Goal: Transaction & Acquisition: Purchase product/service

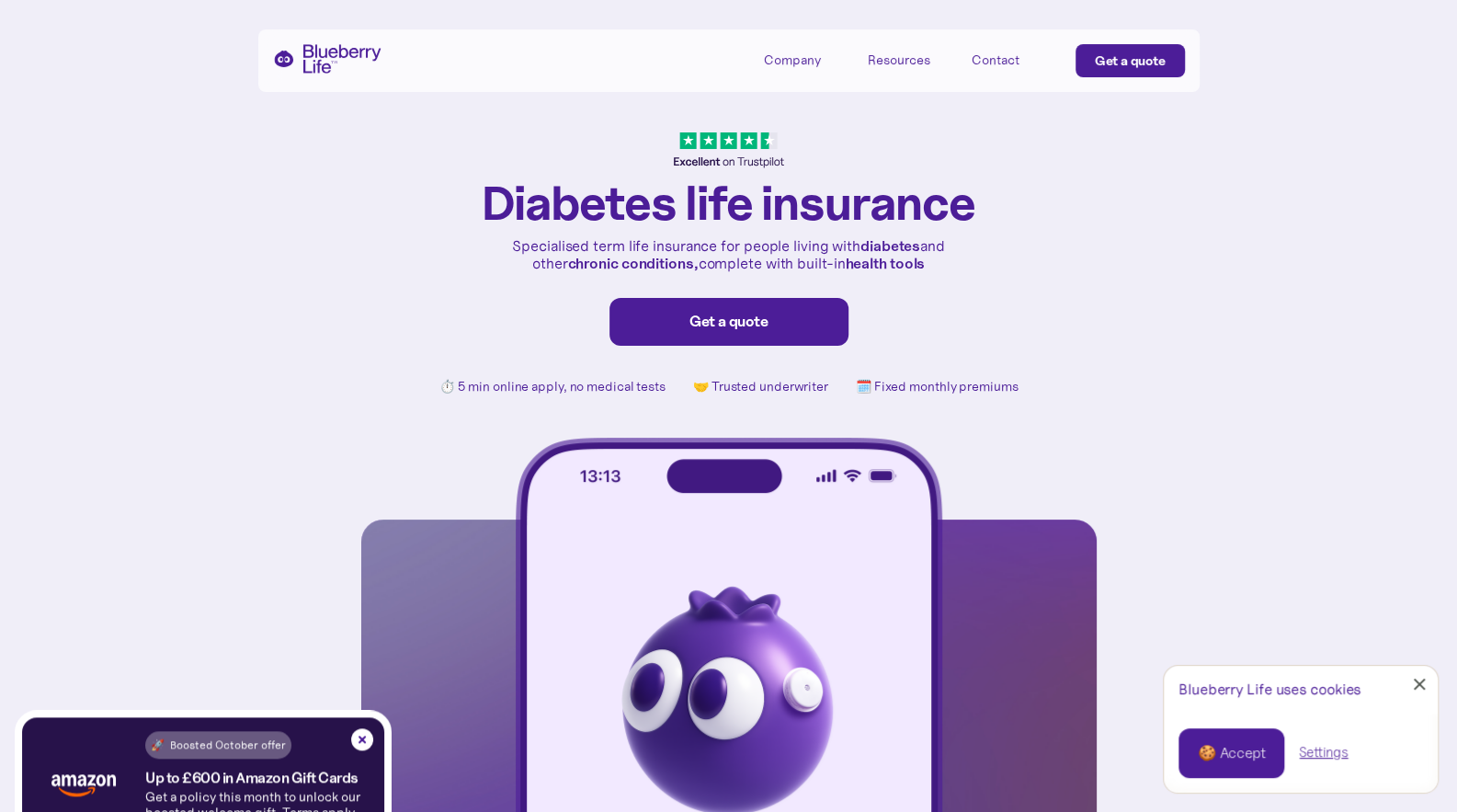
click at [727, 324] on div "Get a quote" at bounding box center [729, 322] width 201 height 18
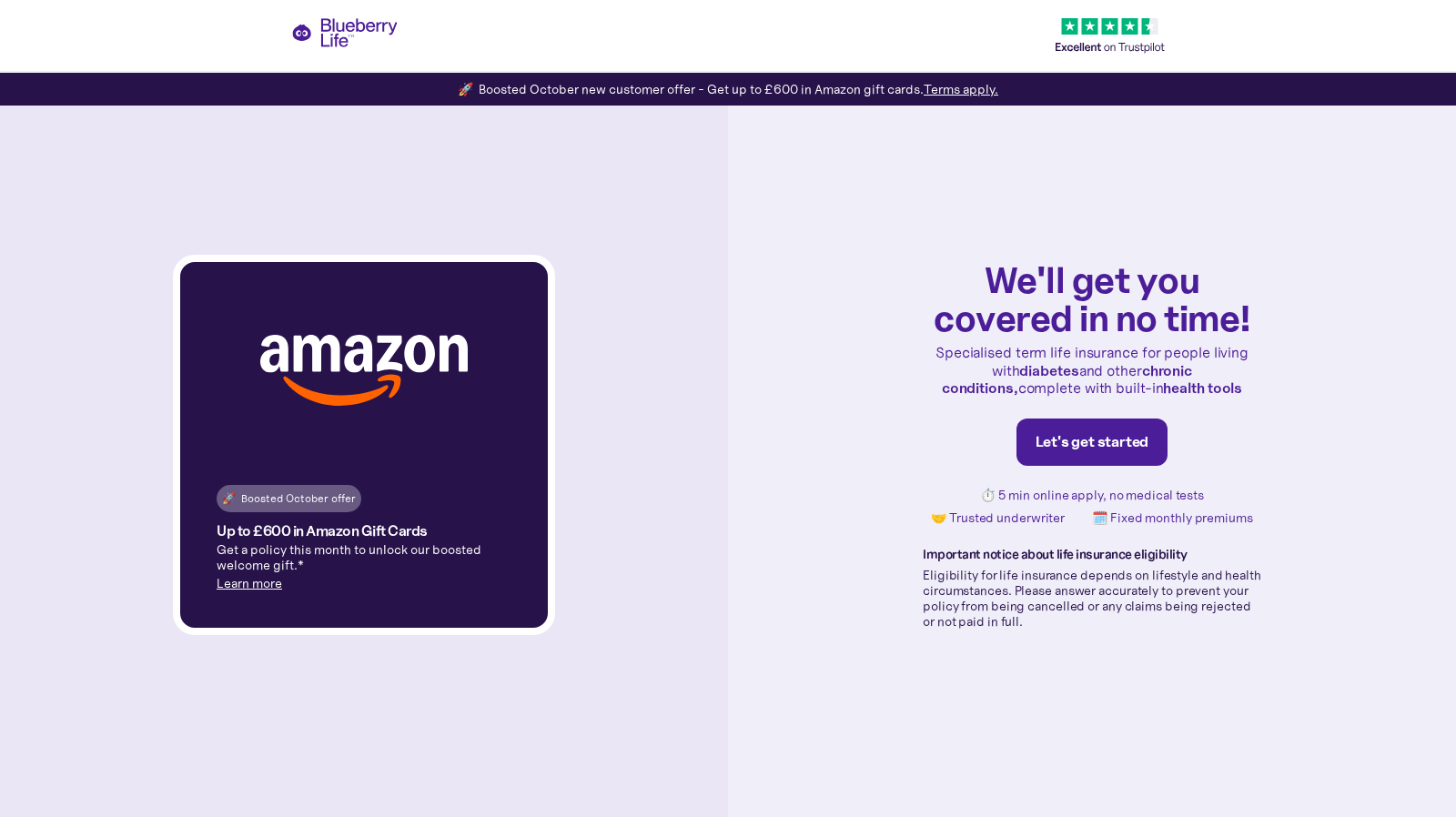
click at [1091, 439] on div "Let's get started" at bounding box center [1092, 441] width 114 height 18
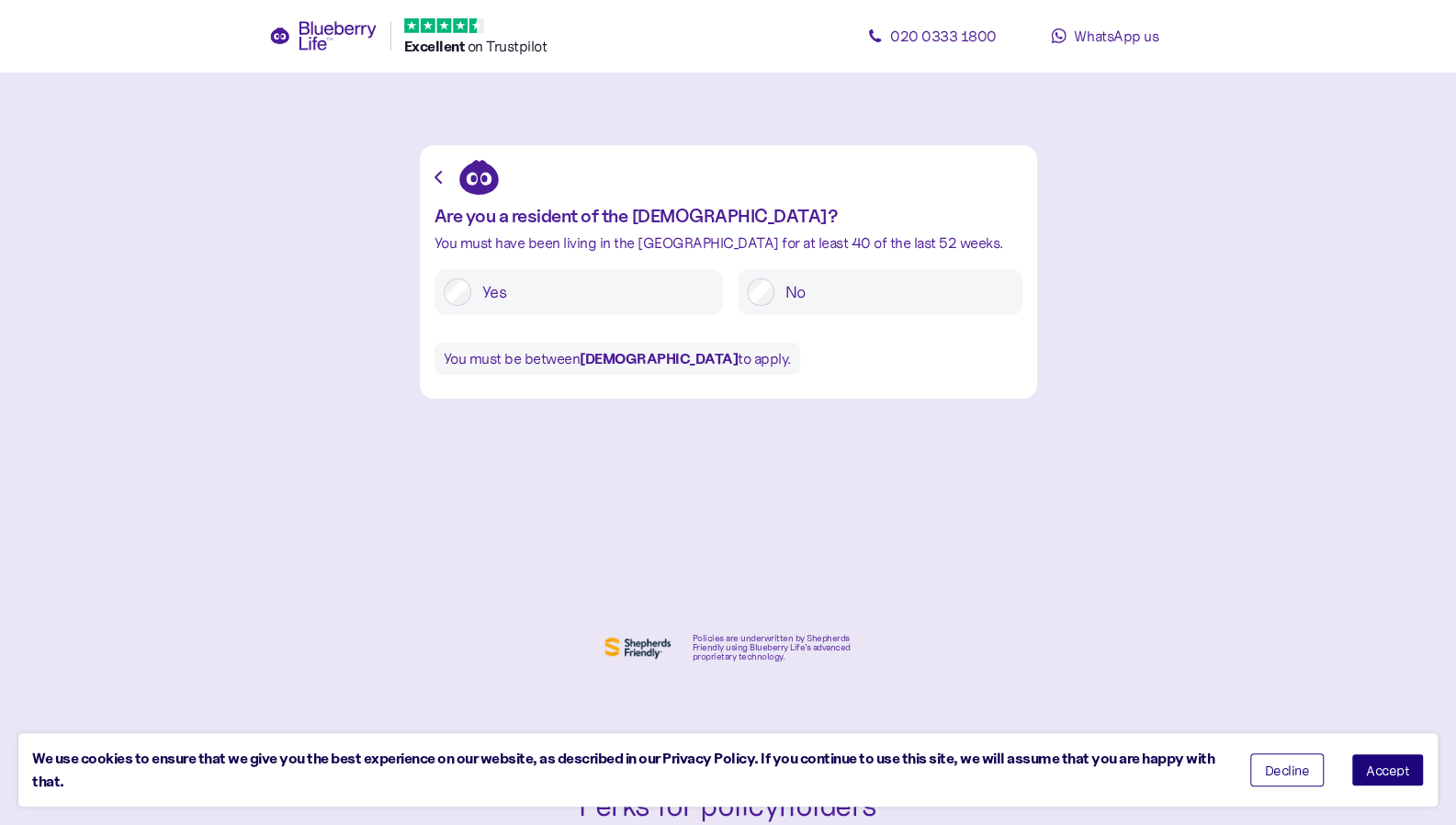
click at [612, 284] on label "Yes" at bounding box center [591, 292] width 242 height 28
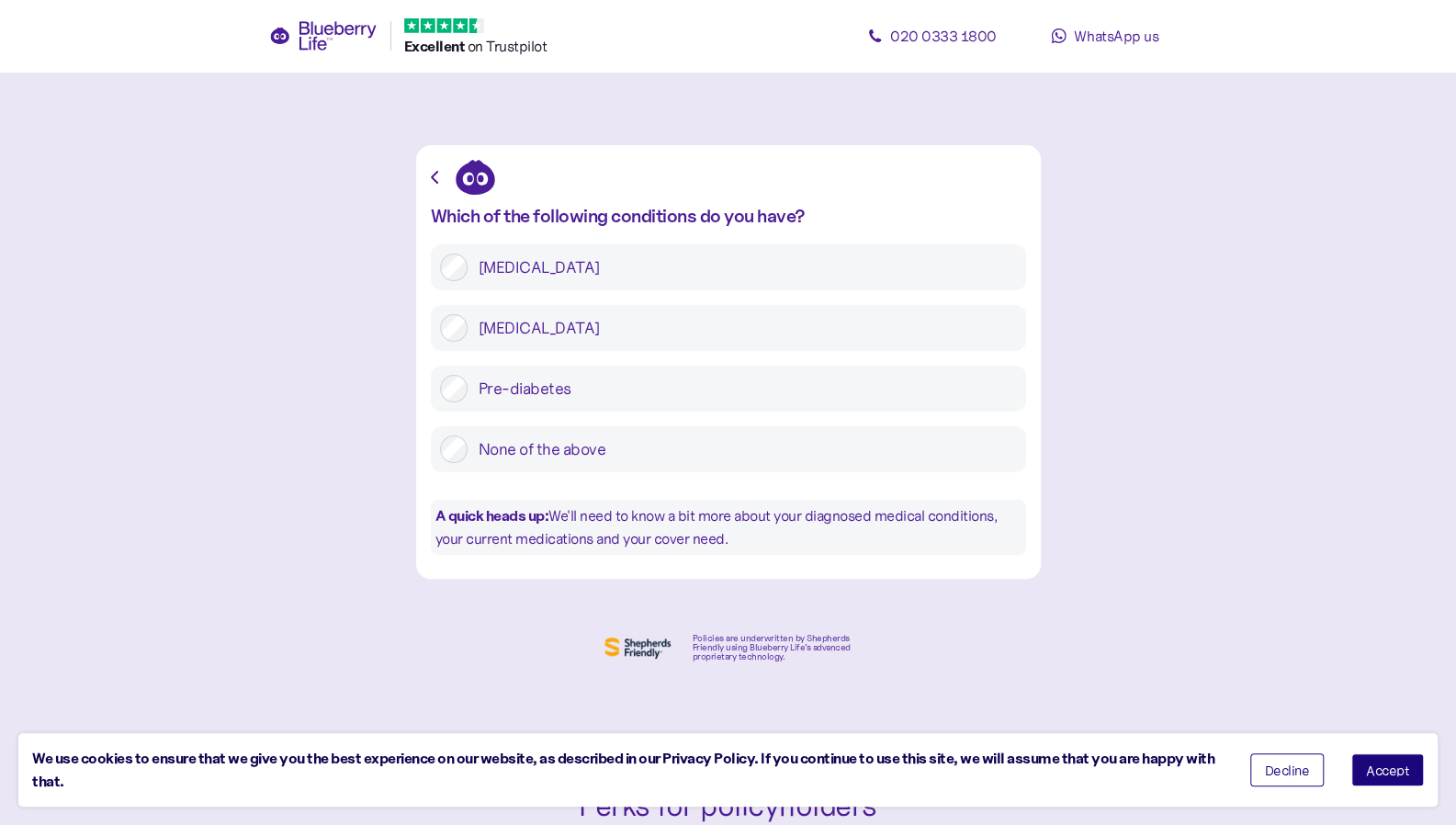
click at [549, 269] on label "Type 1 diabetes" at bounding box center [742, 267] width 549 height 28
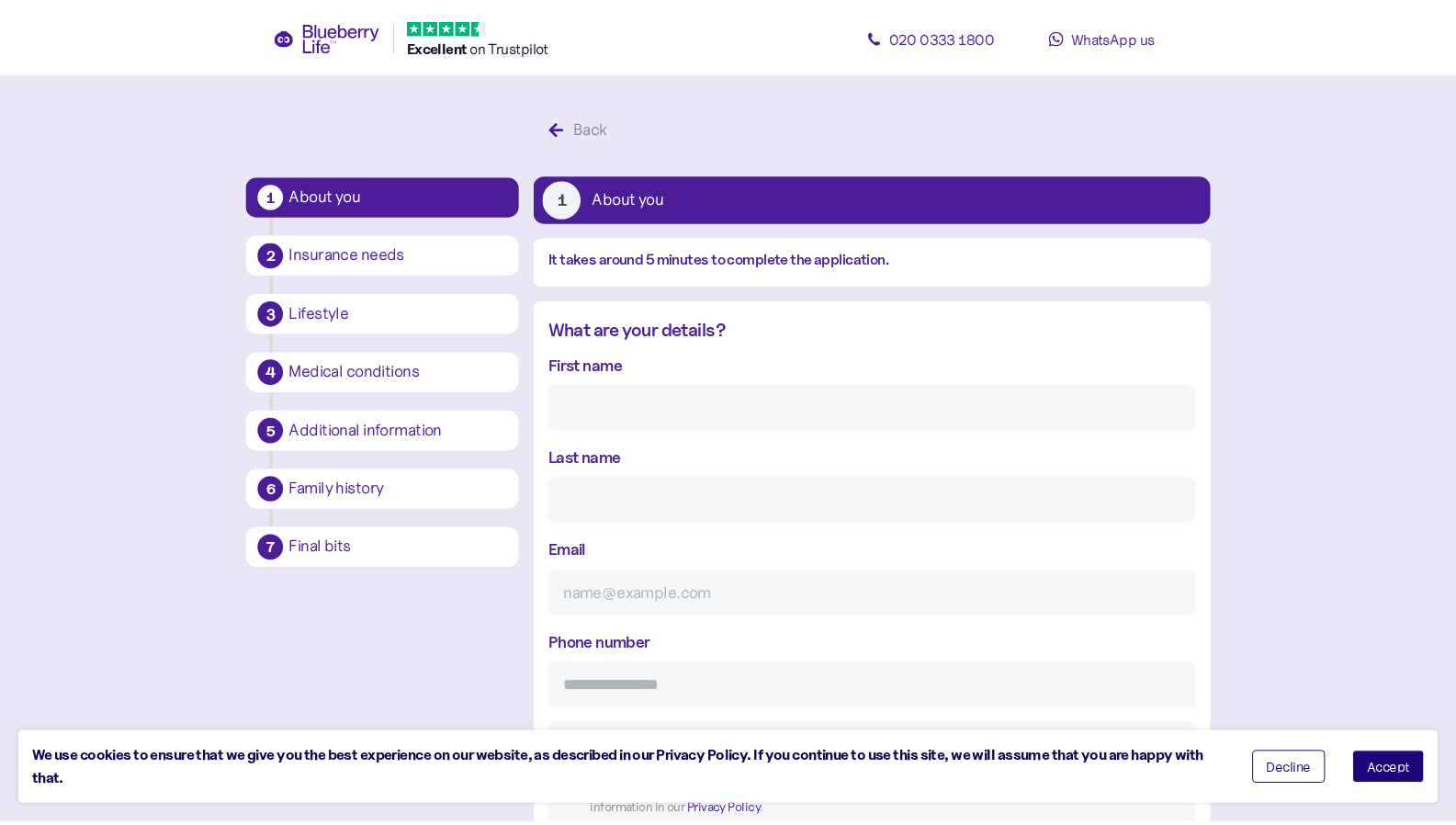
scroll to position [35, 0]
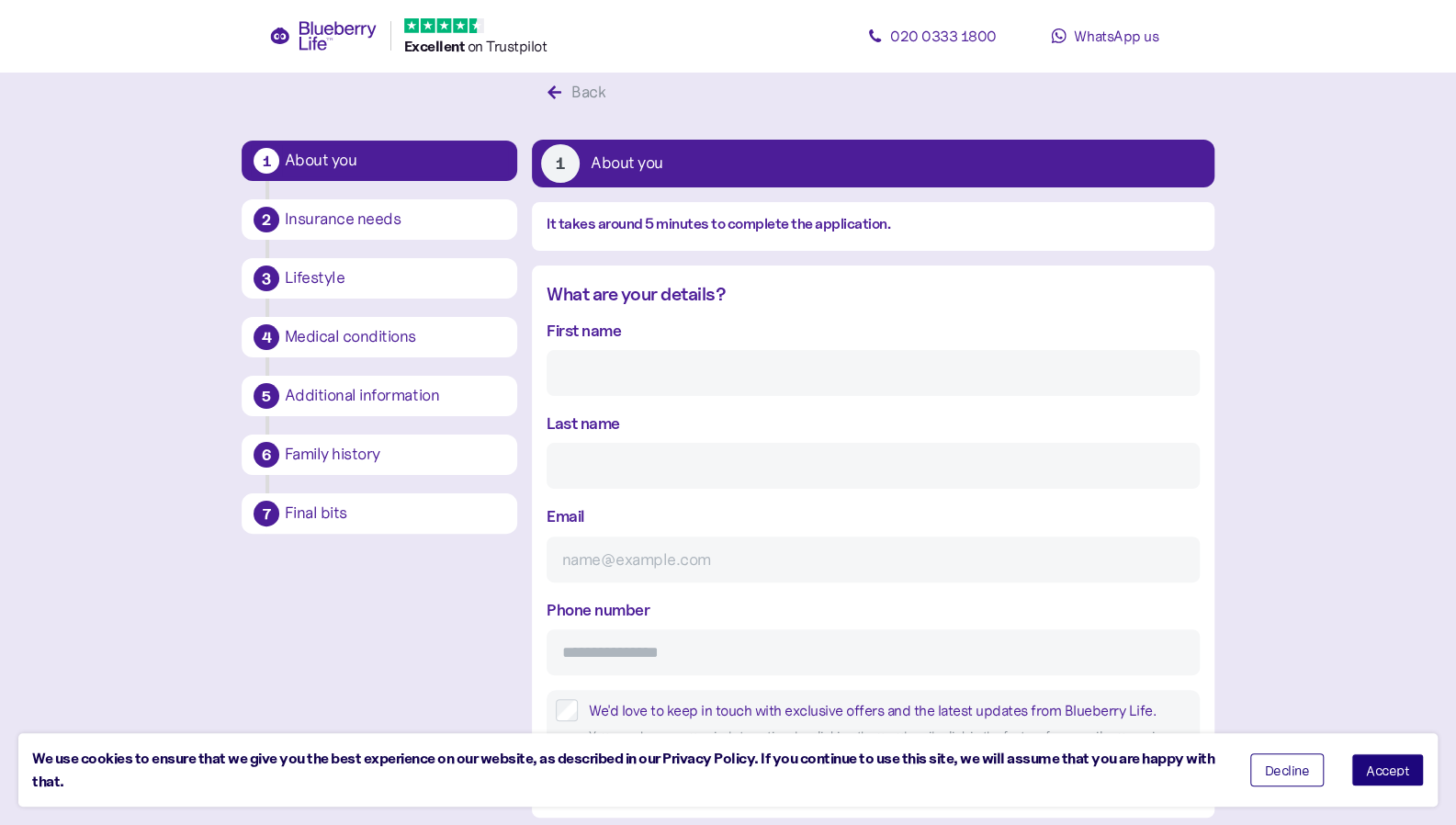
click at [715, 372] on input "First name" at bounding box center [873, 373] width 653 height 46
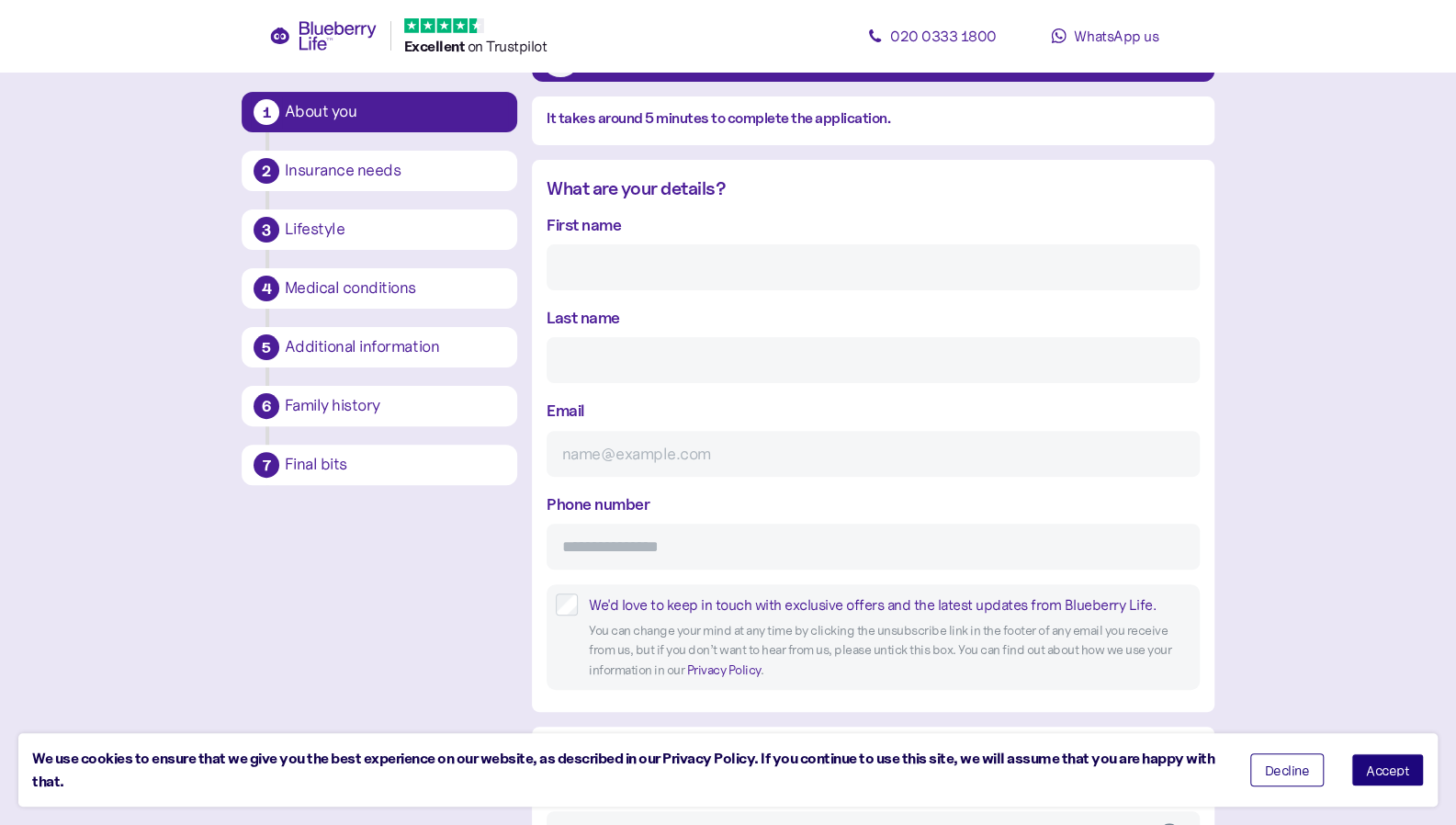
scroll to position [140, 0]
type input "Tom"
click at [715, 372] on input "Last name" at bounding box center [873, 361] width 653 height 46
type input "Etheridge"
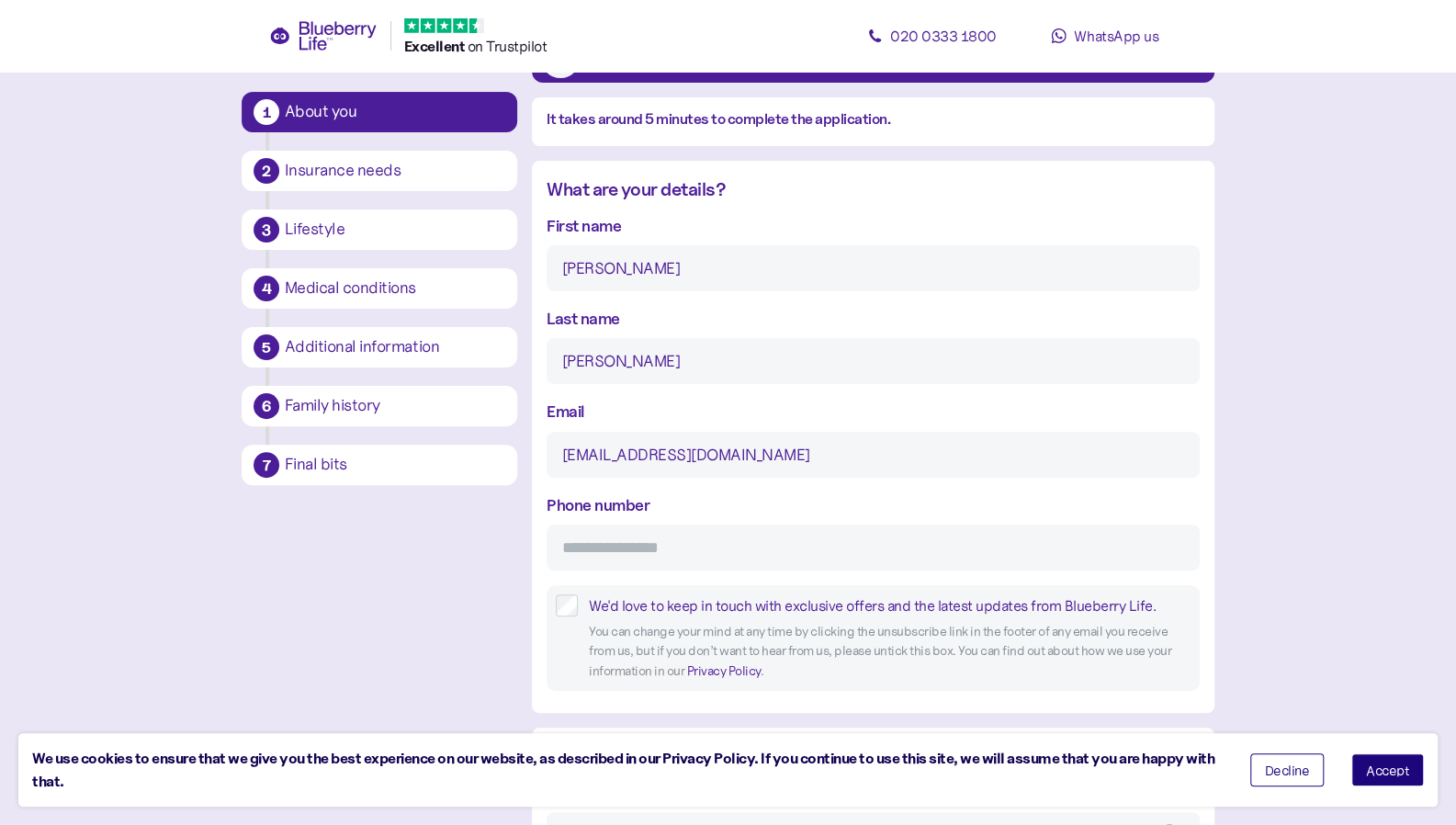
type input "twnetheridge2@gmail.com"
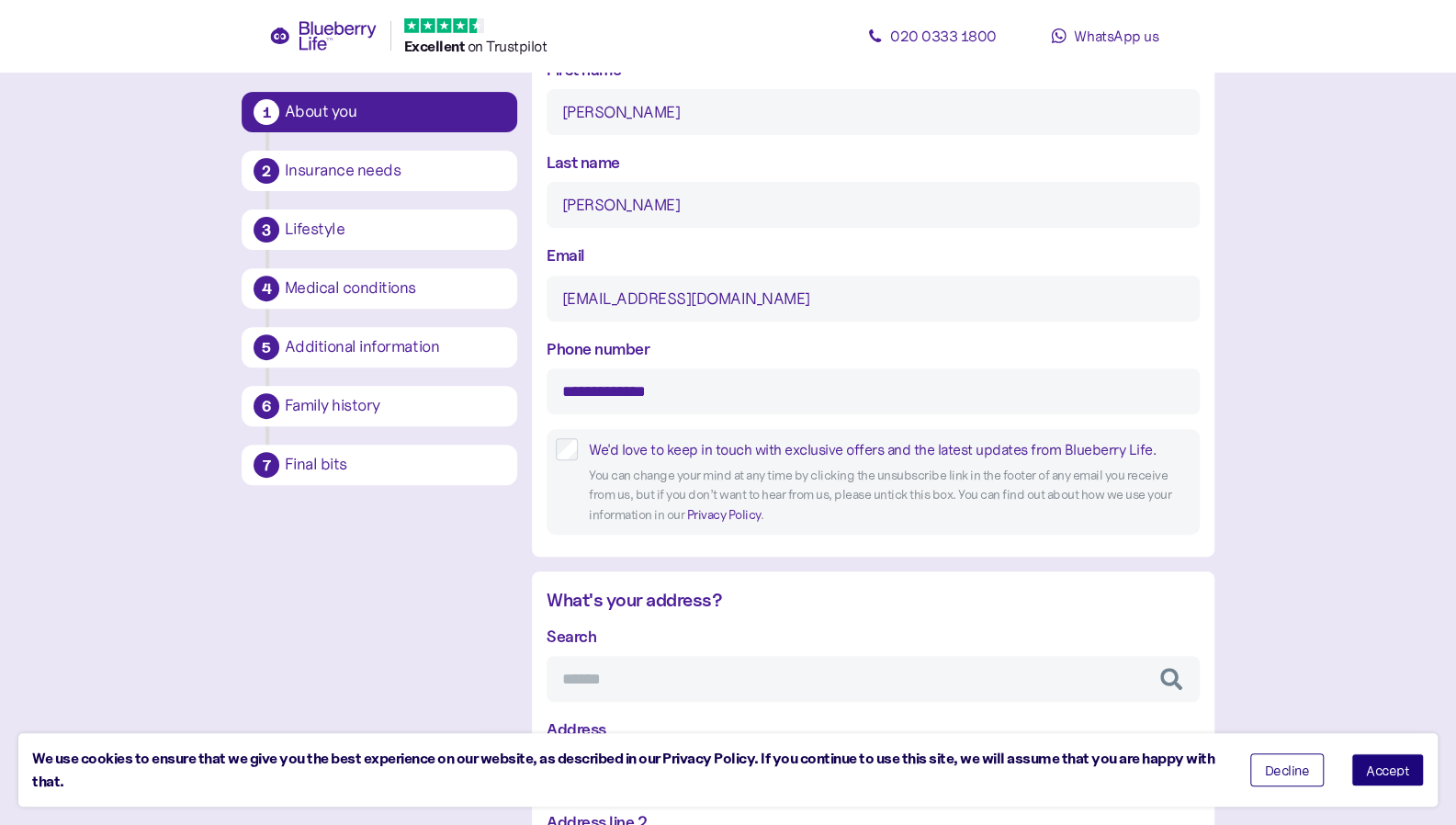
scroll to position [710, 0]
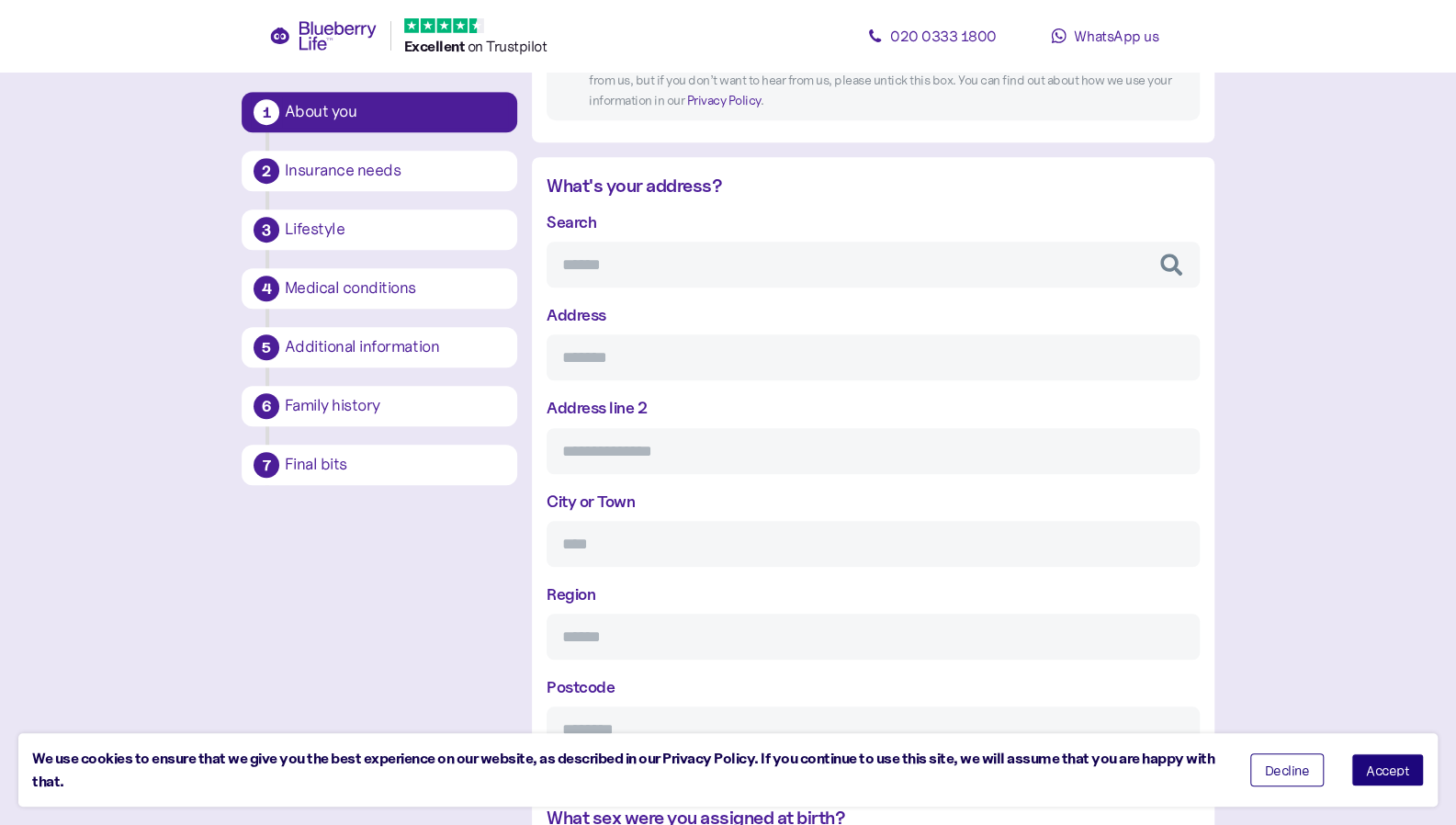
type input "**********"
click at [569, 282] on input "Search" at bounding box center [873, 264] width 653 height 46
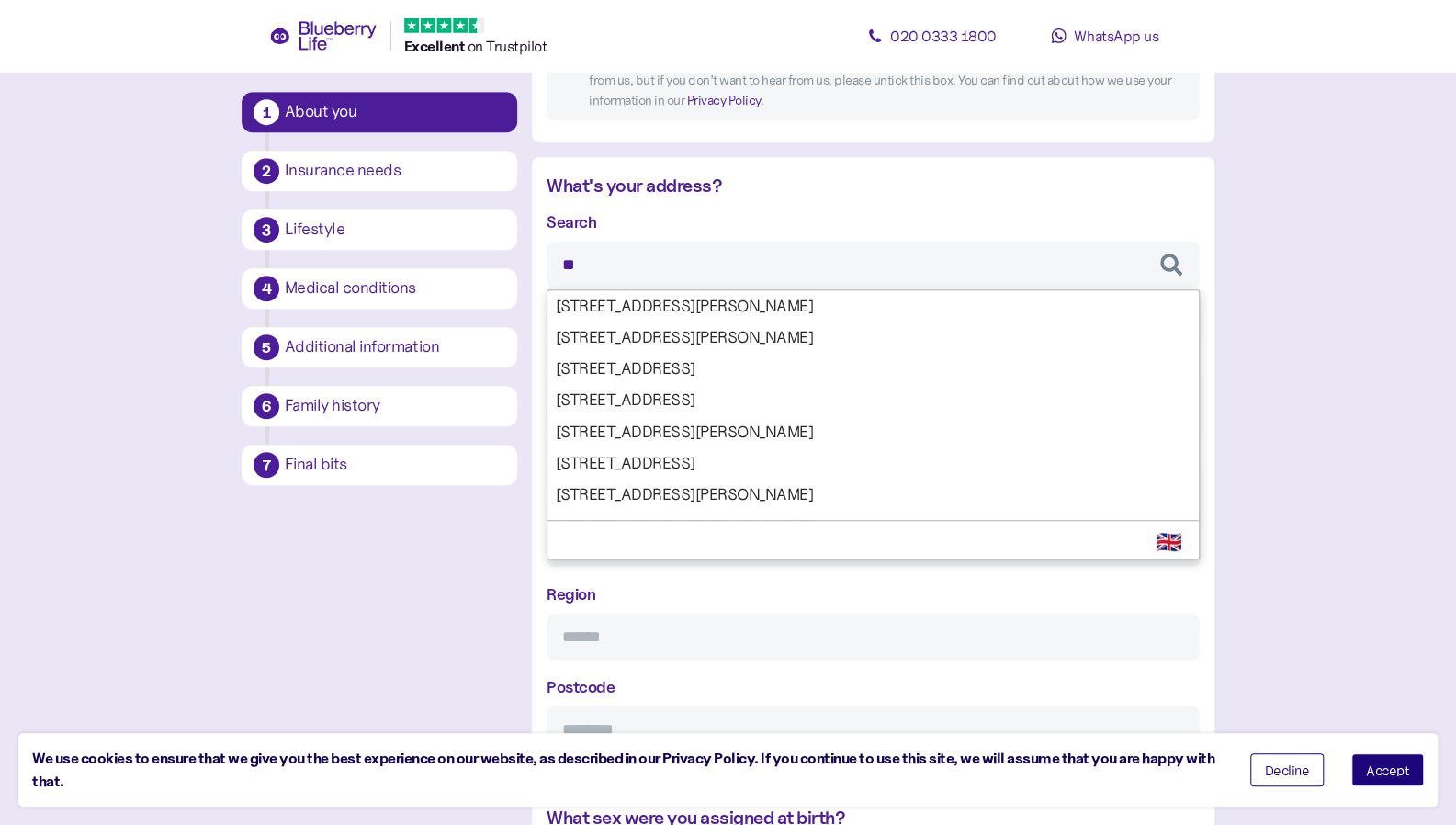
type input "*"
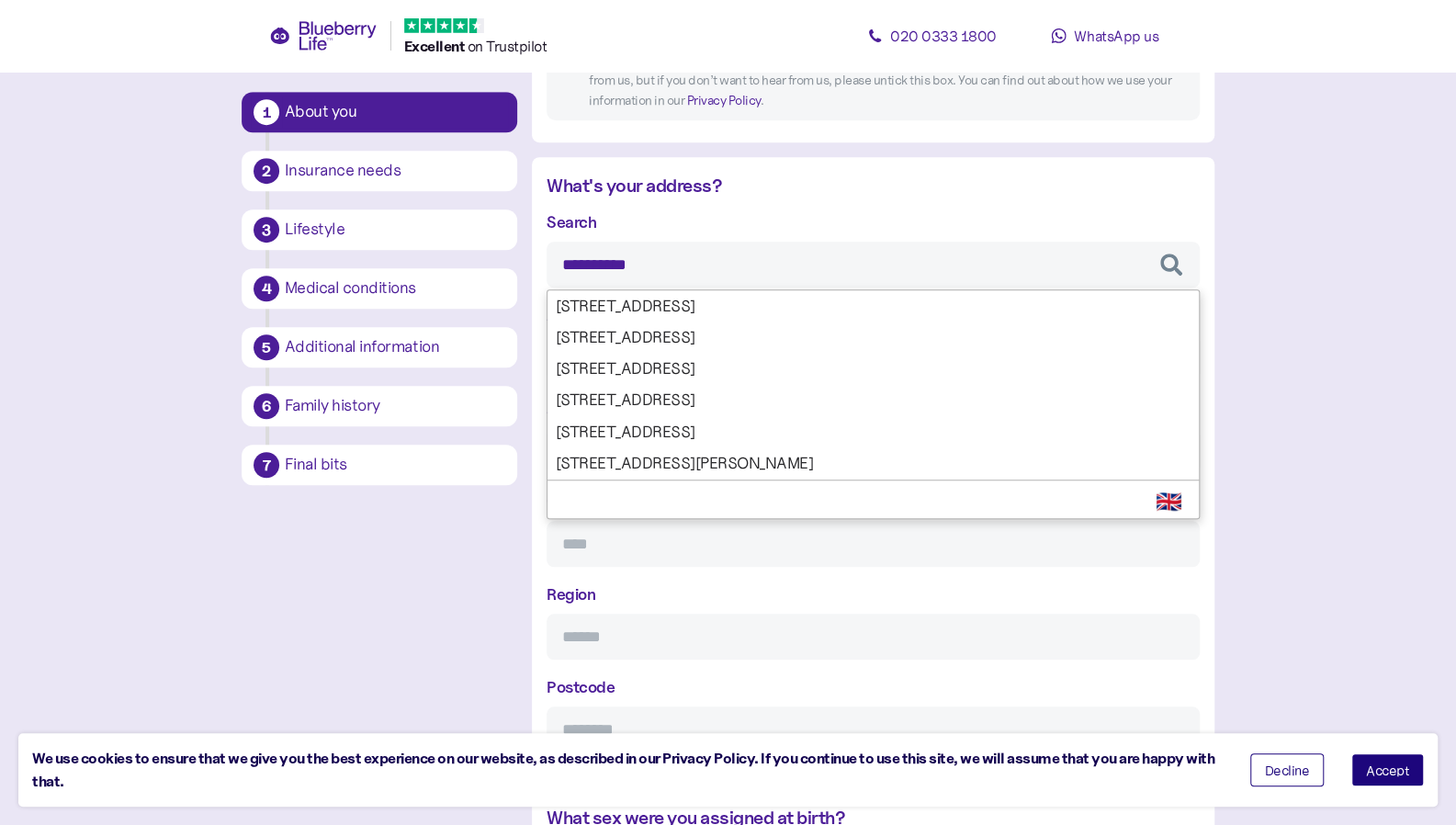
type input "**********"
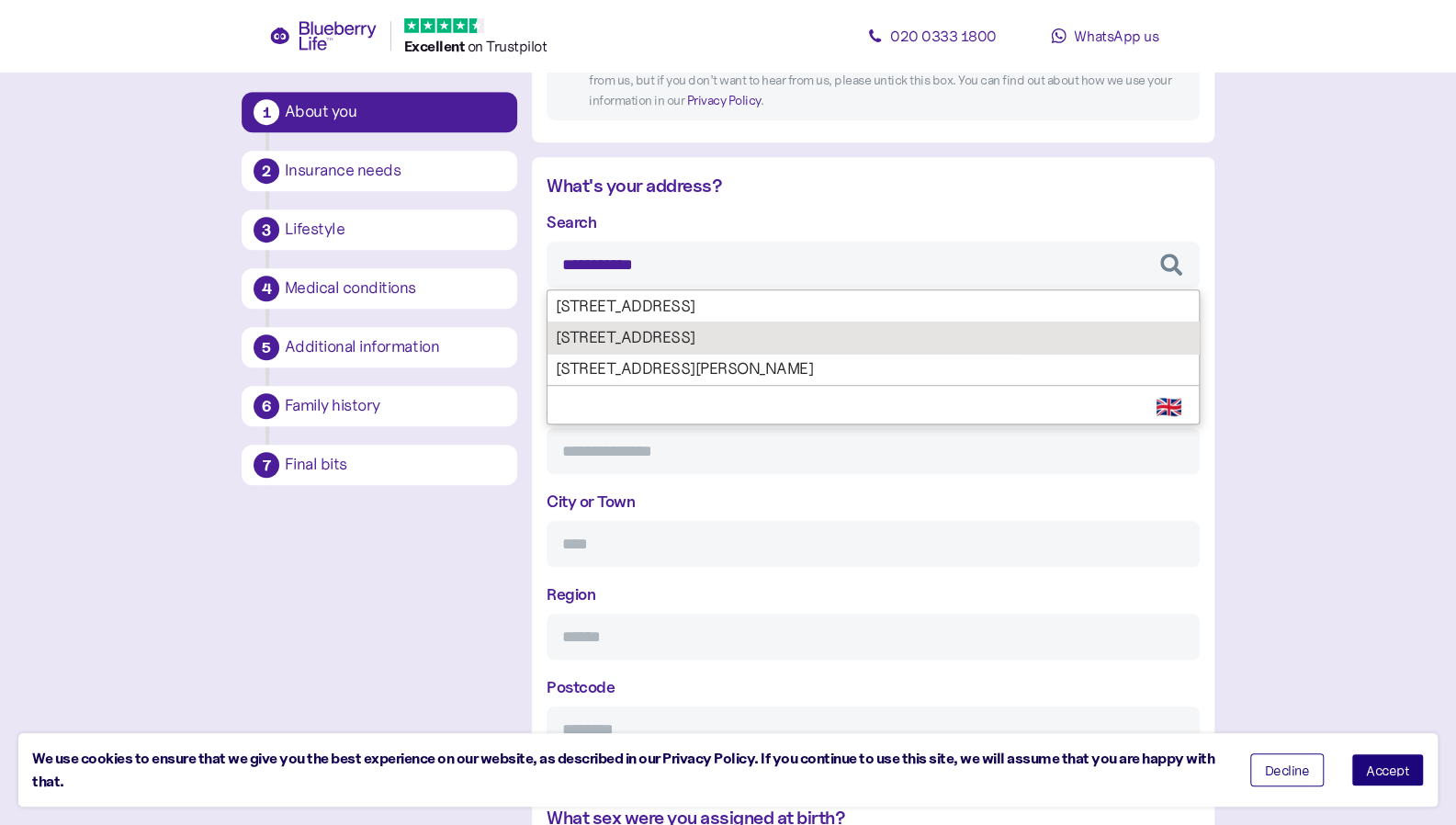
type input "**********"
type input "********"
type input "*******"
type input "********"
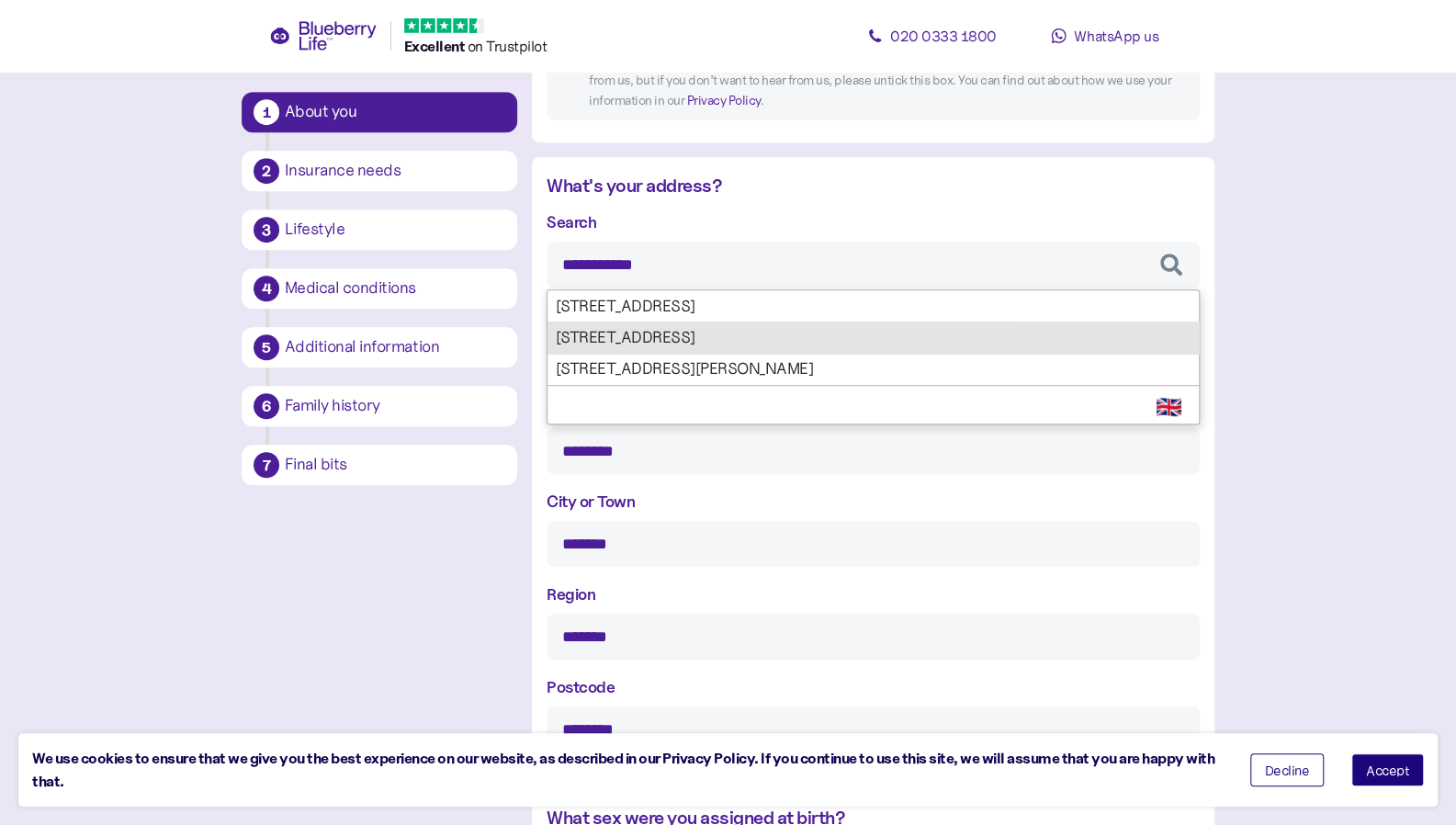
click at [703, 348] on div "**********" at bounding box center [873, 481] width 653 height 544
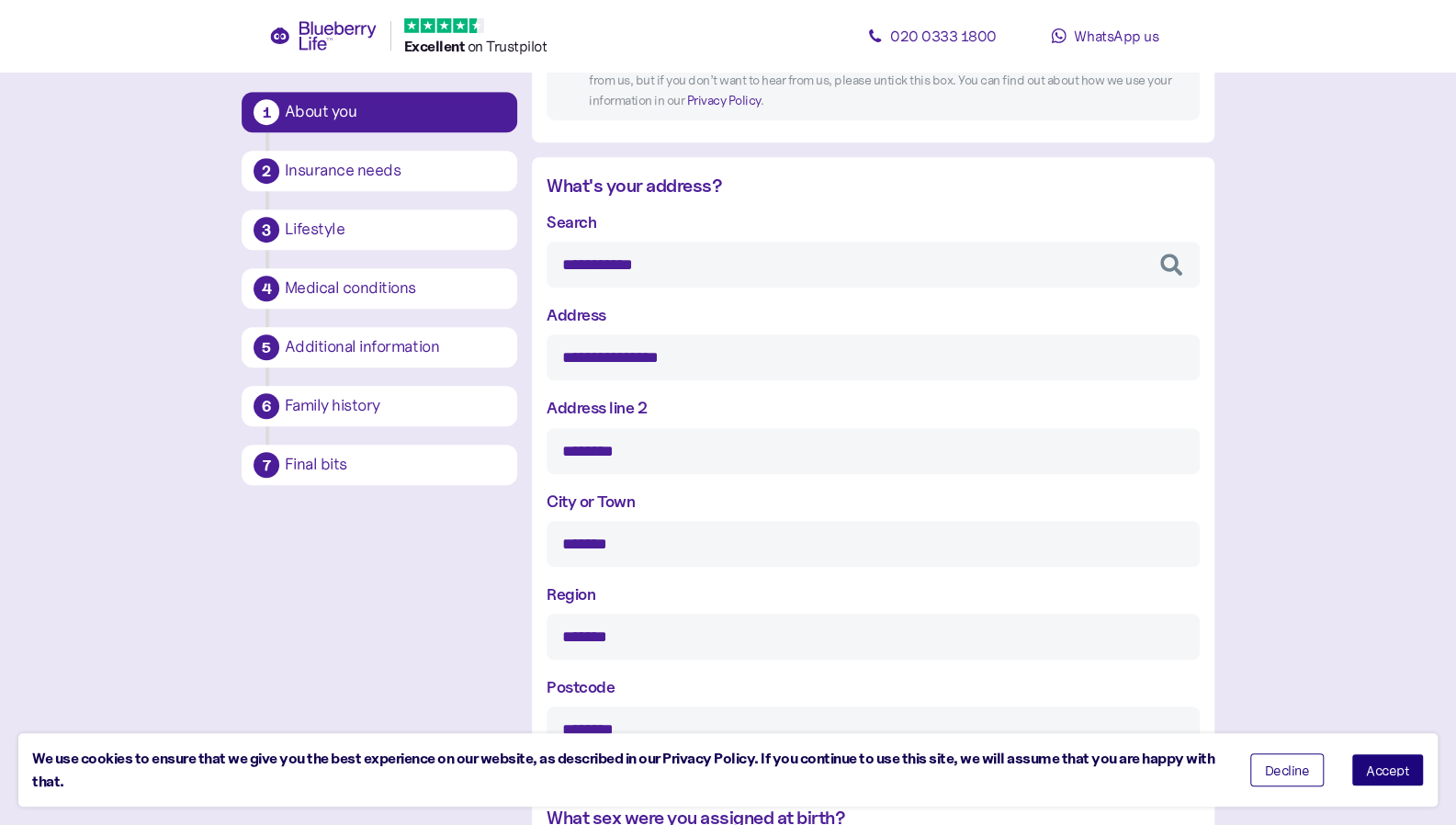
scroll to position [1238, 0]
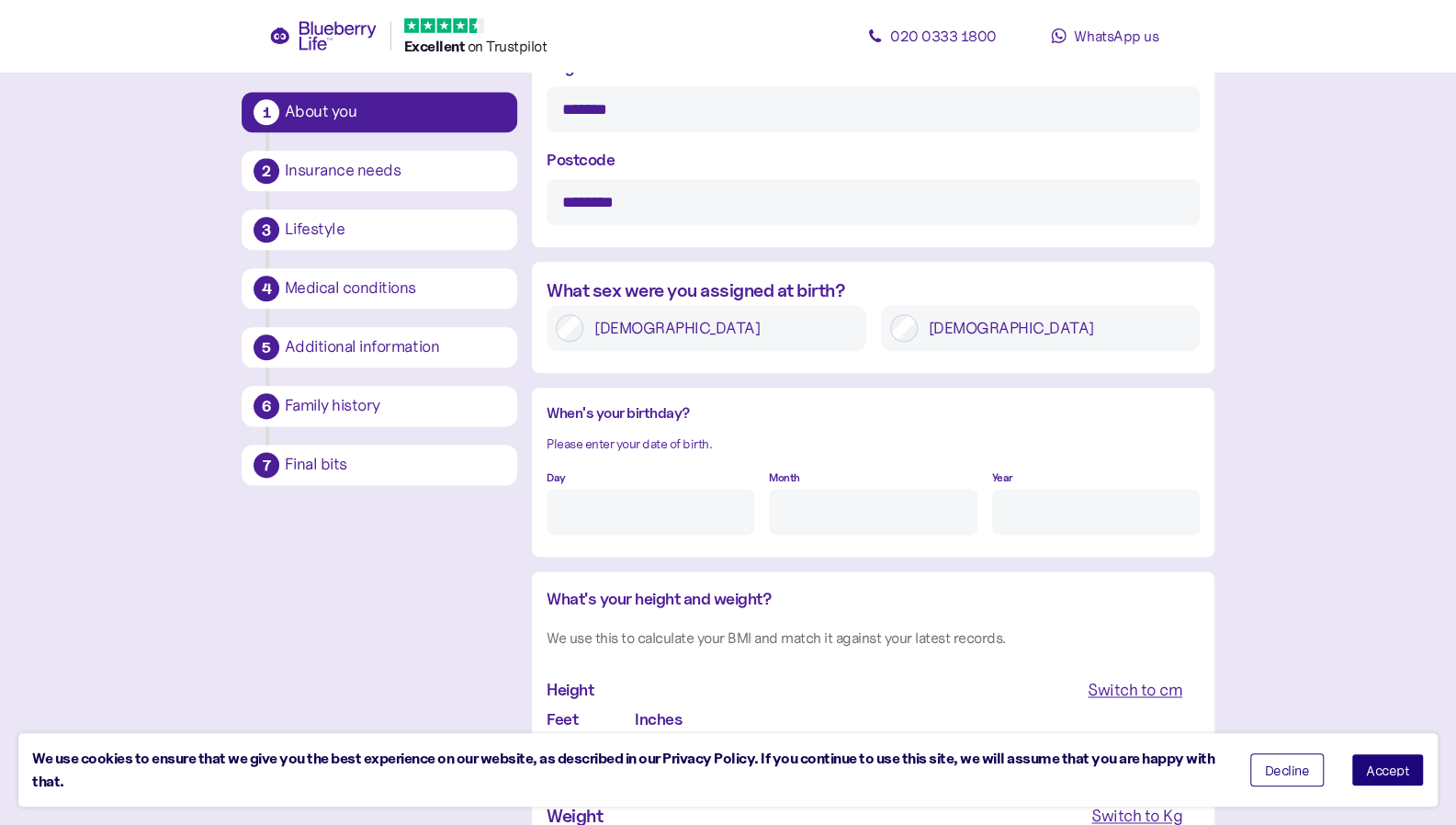
type input "**********"
click at [958, 344] on div "Male" at bounding box center [1040, 328] width 319 height 46
click at [948, 326] on label "Male" at bounding box center [1055, 328] width 274 height 28
click at [597, 520] on input "Day" at bounding box center [650, 512] width 207 height 46
type input "2"
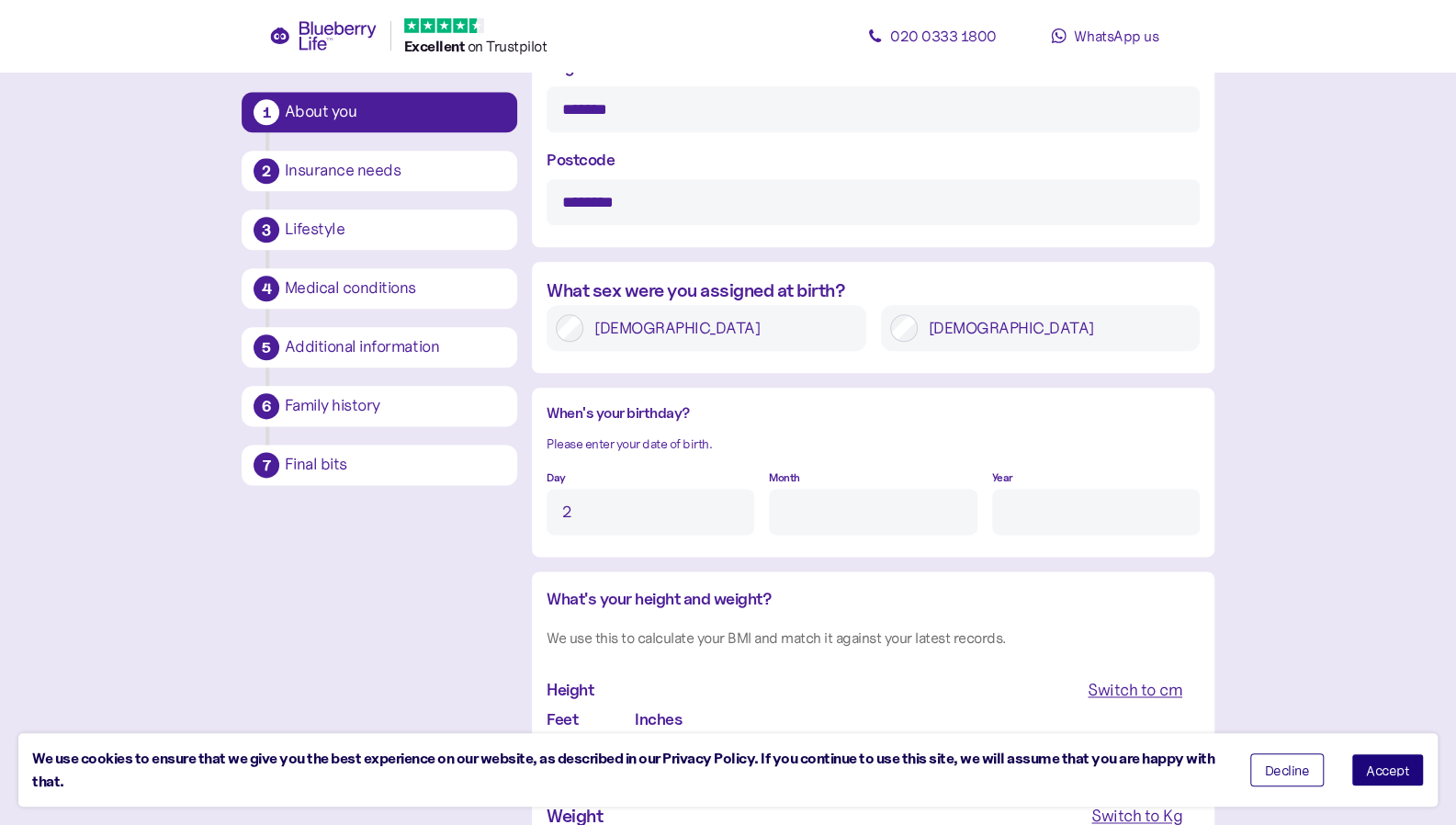
type input "S"
type input "9"
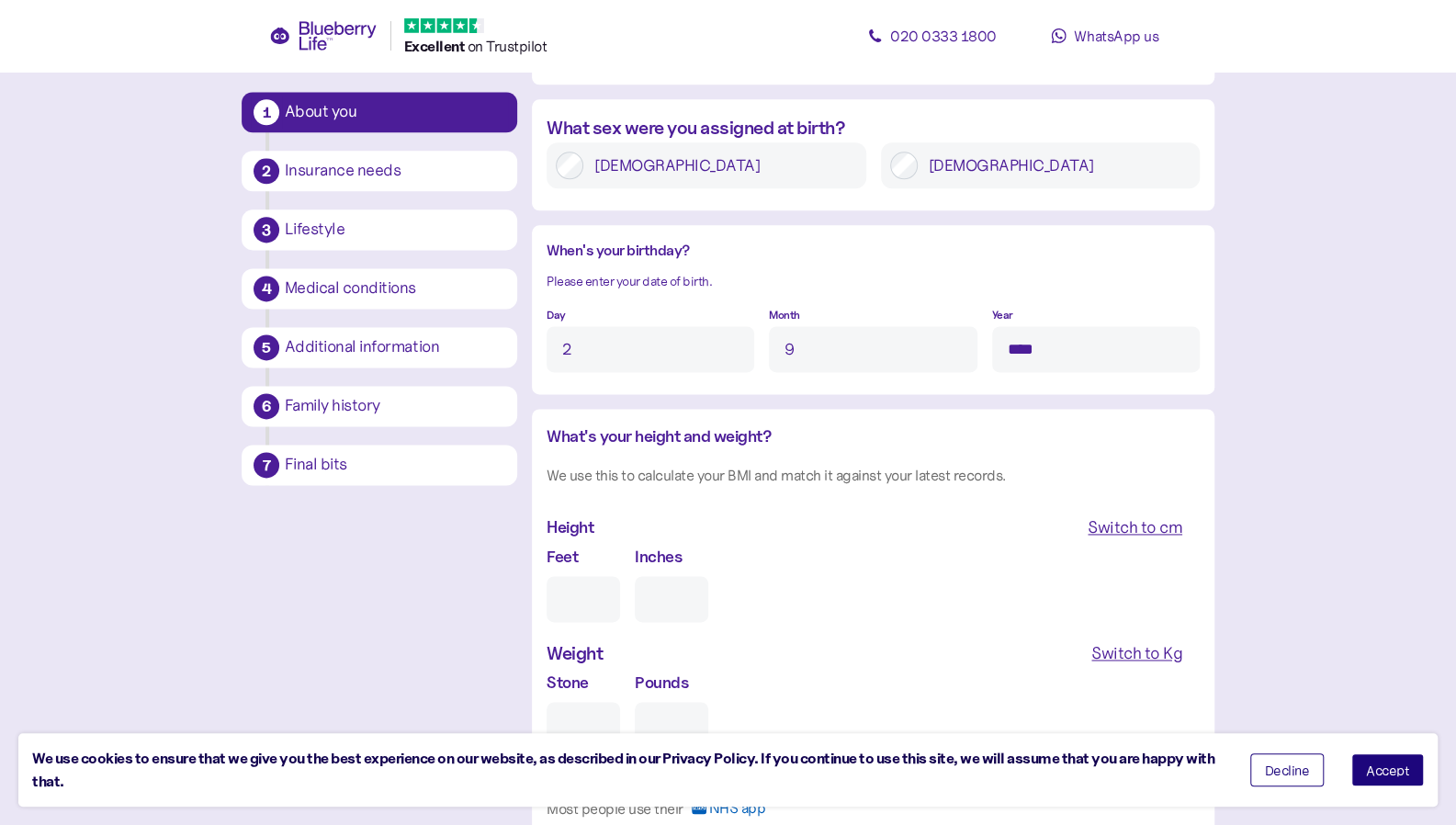
scroll to position [1492, 0]
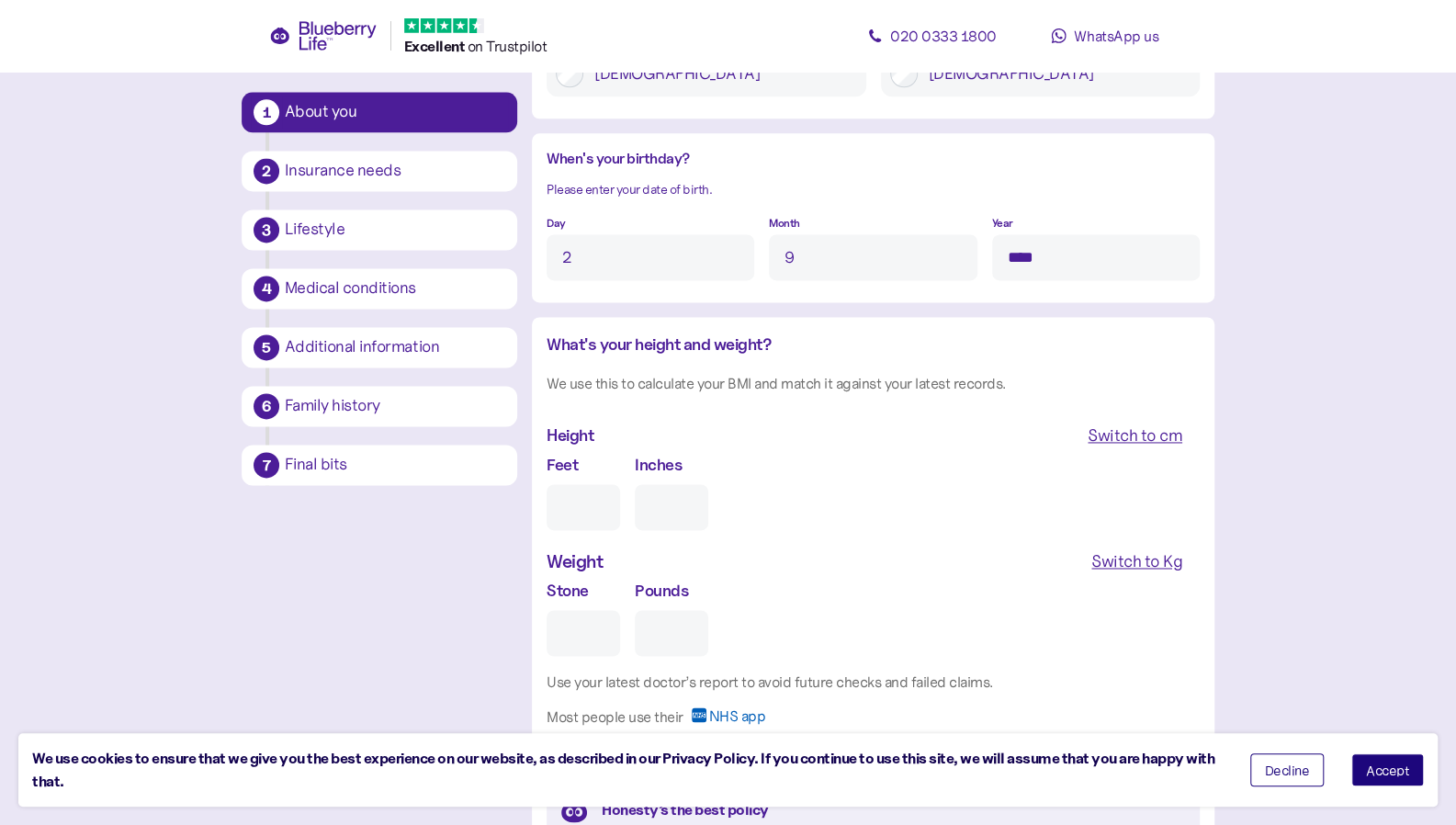
type input "****"
click at [587, 514] on input "Feet" at bounding box center [584, 508] width 73 height 46
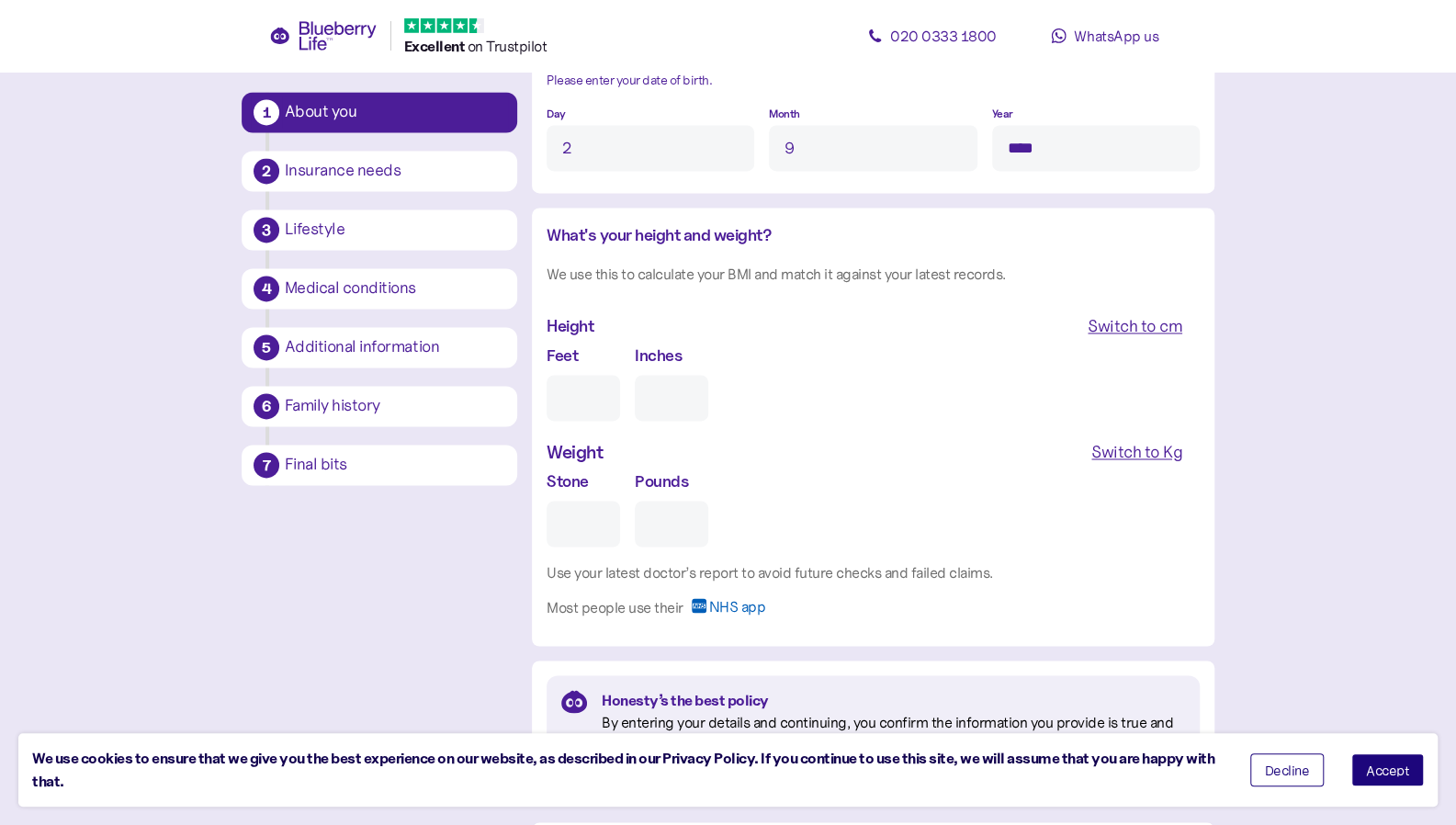
scroll to position [1603, 0]
click at [1126, 312] on span "Switch to cm" at bounding box center [1135, 325] width 95 height 31
click at [612, 400] on input "cm" at bounding box center [625, 398] width 156 height 46
type input "***"
click at [1140, 448] on div "Switch to Kg" at bounding box center [1137, 451] width 91 height 26
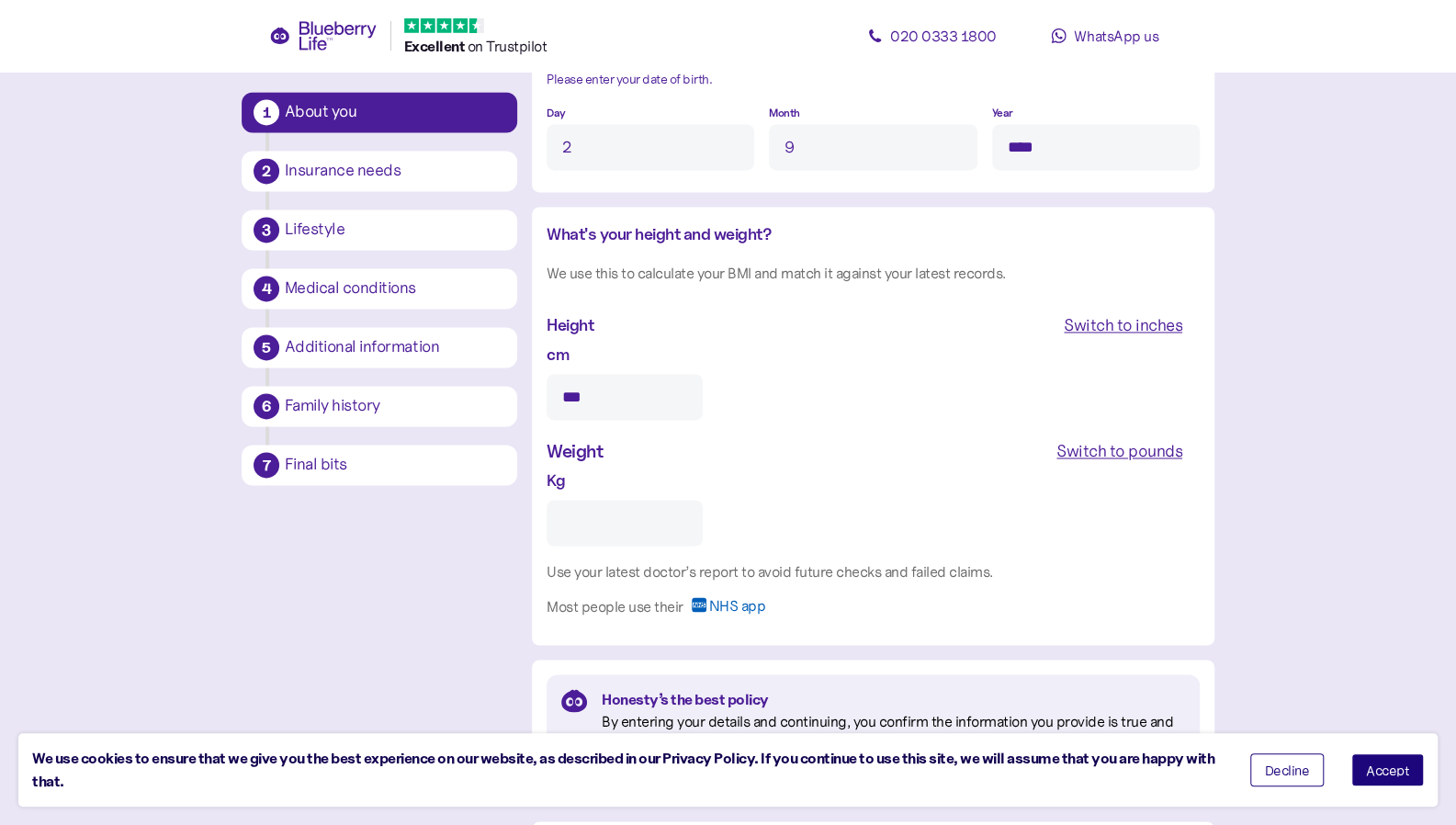
click at [574, 554] on div "What's your height and weight? We use this to calculate your BMI and match it a…" at bounding box center [873, 424] width 653 height 405
click at [591, 533] on input "Kg" at bounding box center [625, 523] width 156 height 46
type input "***"
click at [838, 580] on div "Use your latest doctor’s report to avoid future checks and failed claims." at bounding box center [873, 572] width 653 height 23
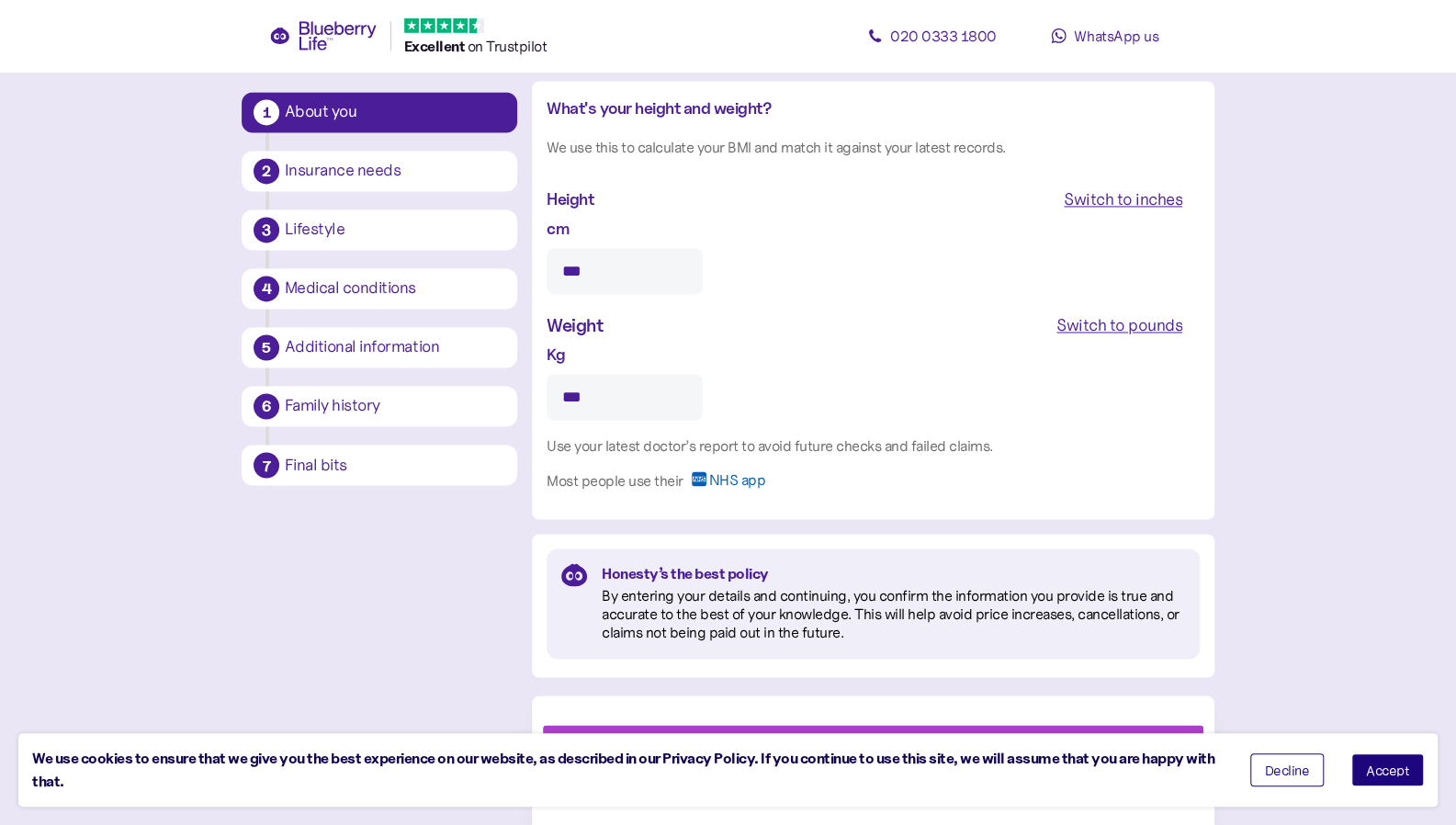
click at [698, 614] on div "By entering your details and continuing, you confirm the information you provid…" at bounding box center [893, 613] width 584 height 55
click at [1408, 777] on span "Accept" at bounding box center [1387, 769] width 43 height 13
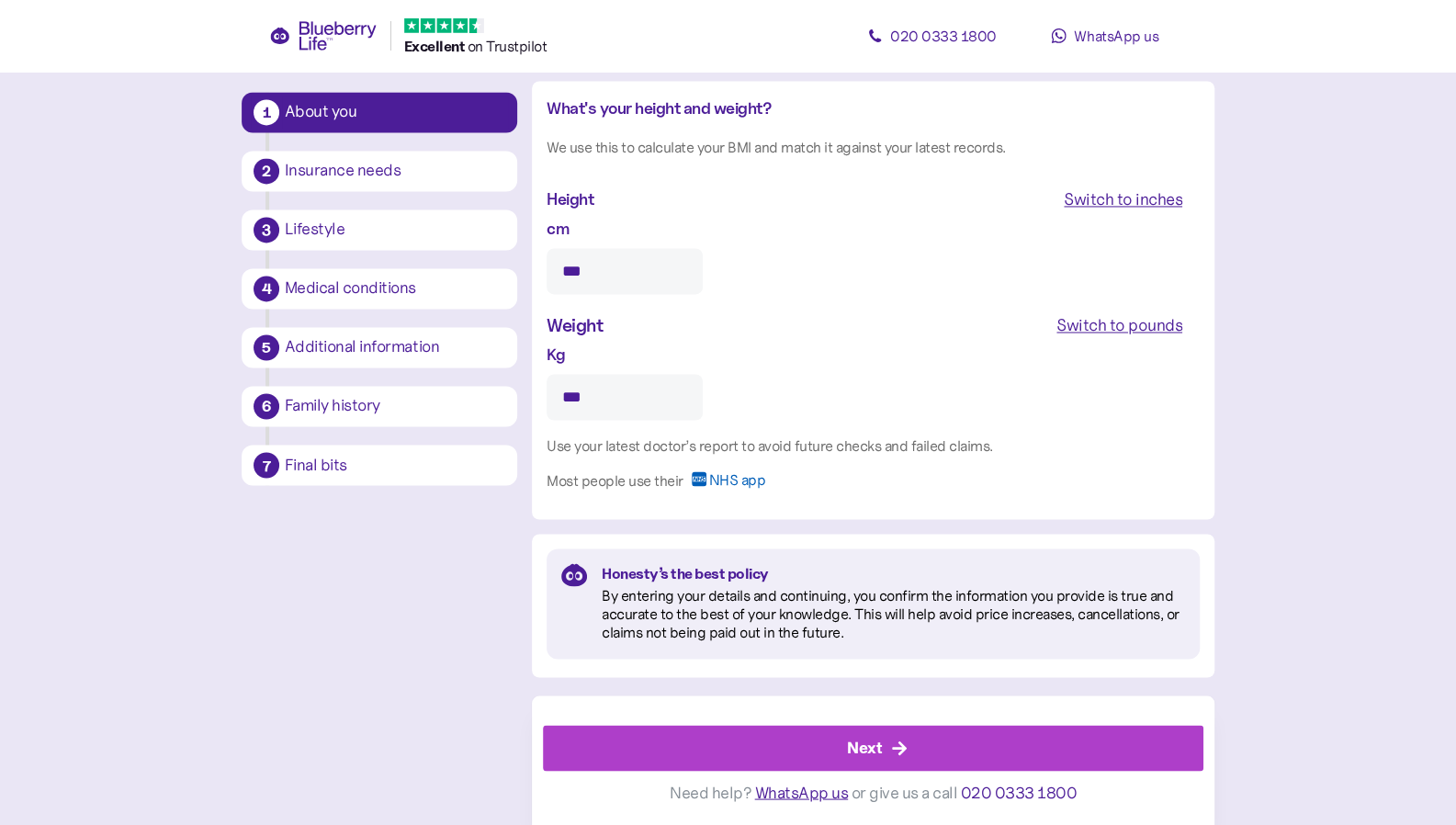
click at [902, 729] on div "Next" at bounding box center [877, 748] width 619 height 44
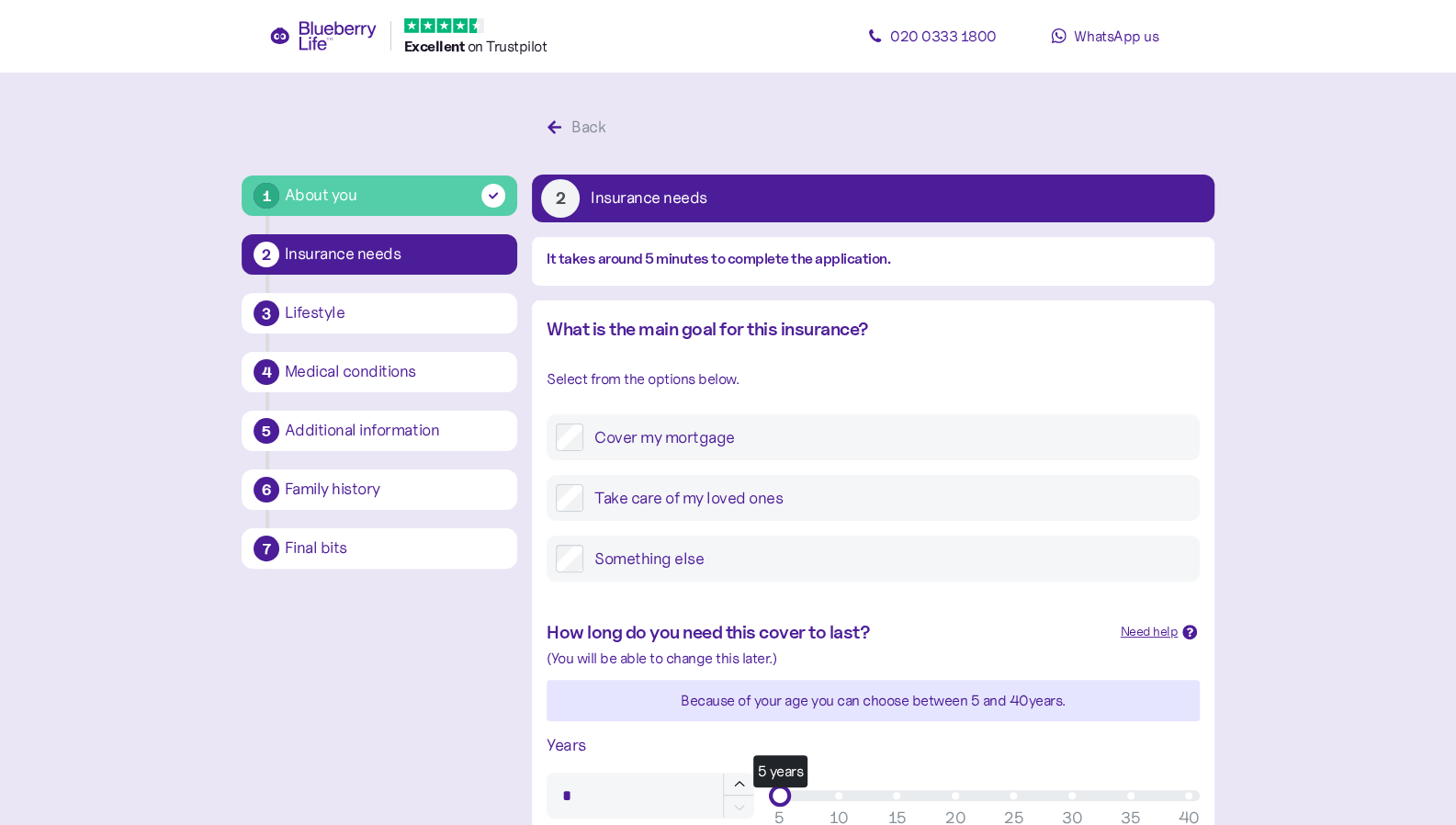
click at [651, 432] on label "Cover my mortgage" at bounding box center [887, 437] width 607 height 28
click at [659, 491] on label "Take care of my loved ones" at bounding box center [887, 498] width 607 height 28
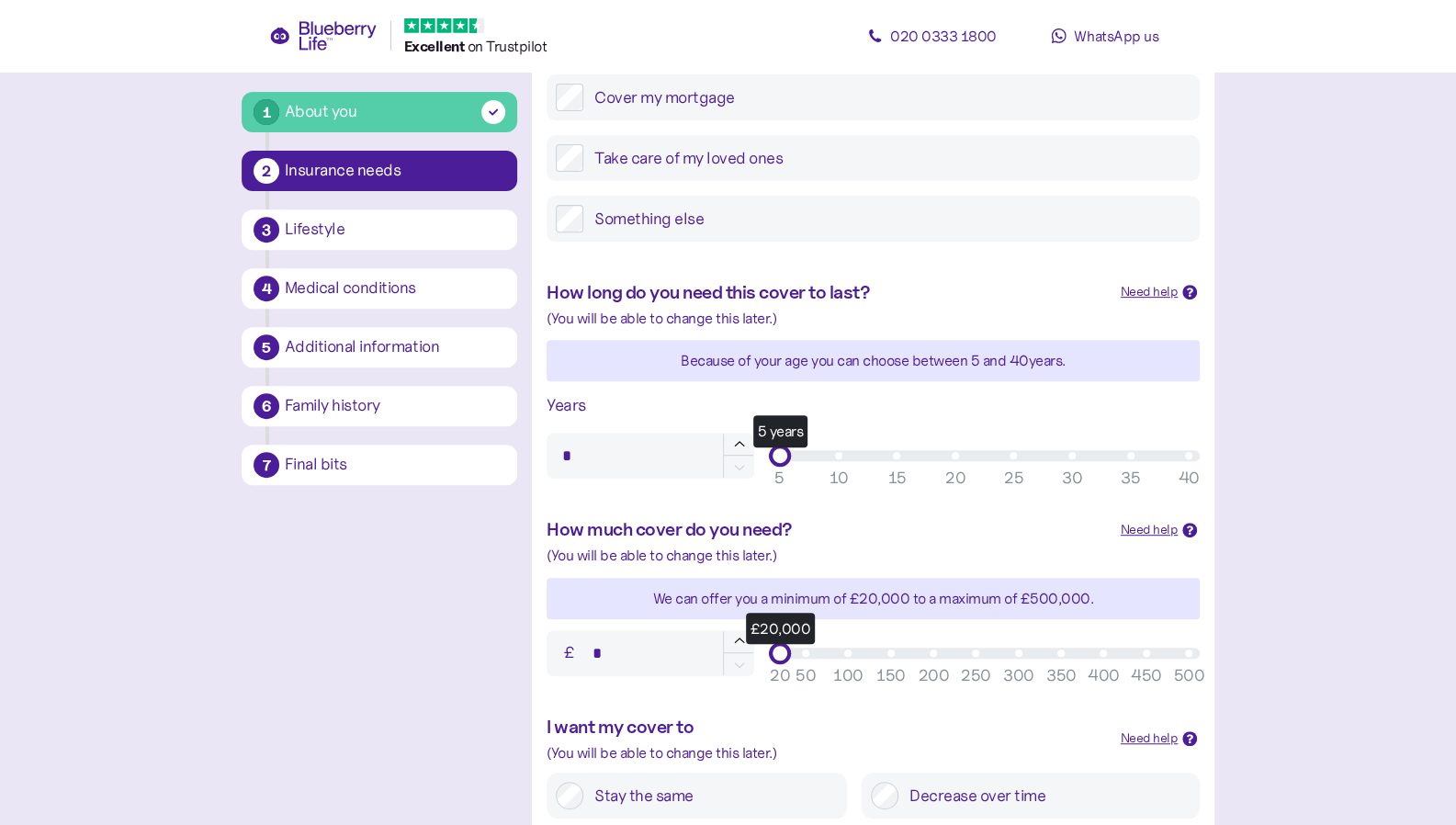
scroll to position [341, 0]
click at [700, 309] on div "(You will be able to change this later.)" at bounding box center [873, 317] width 653 height 23
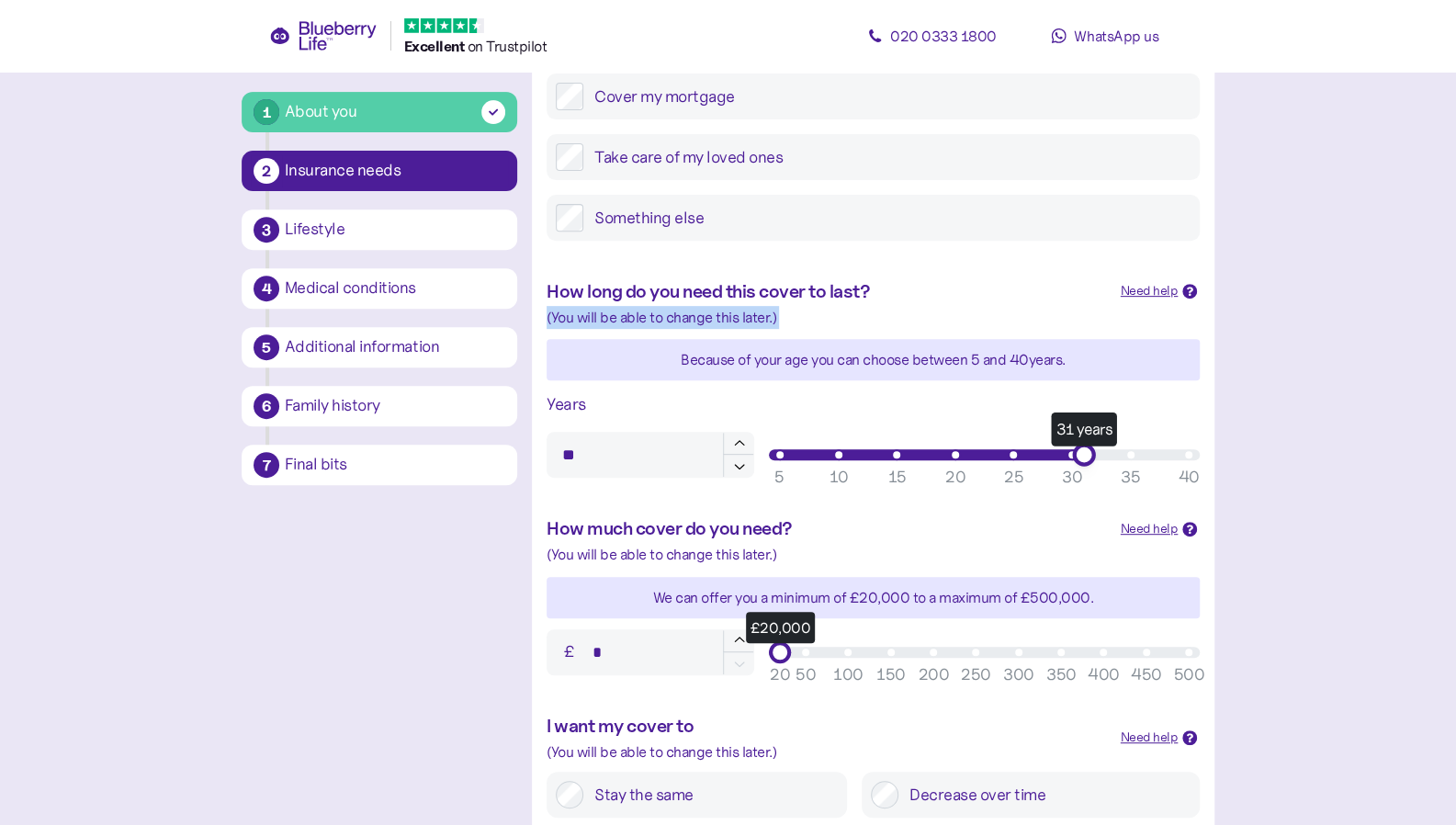
type input "**"
drag, startPoint x: 793, startPoint y: 452, endPoint x: 1073, endPoint y: 481, distance: 281.5
click at [1073, 466] on div "30 years 5 10 15 20 25 30 35 40" at bounding box center [984, 454] width 431 height 22
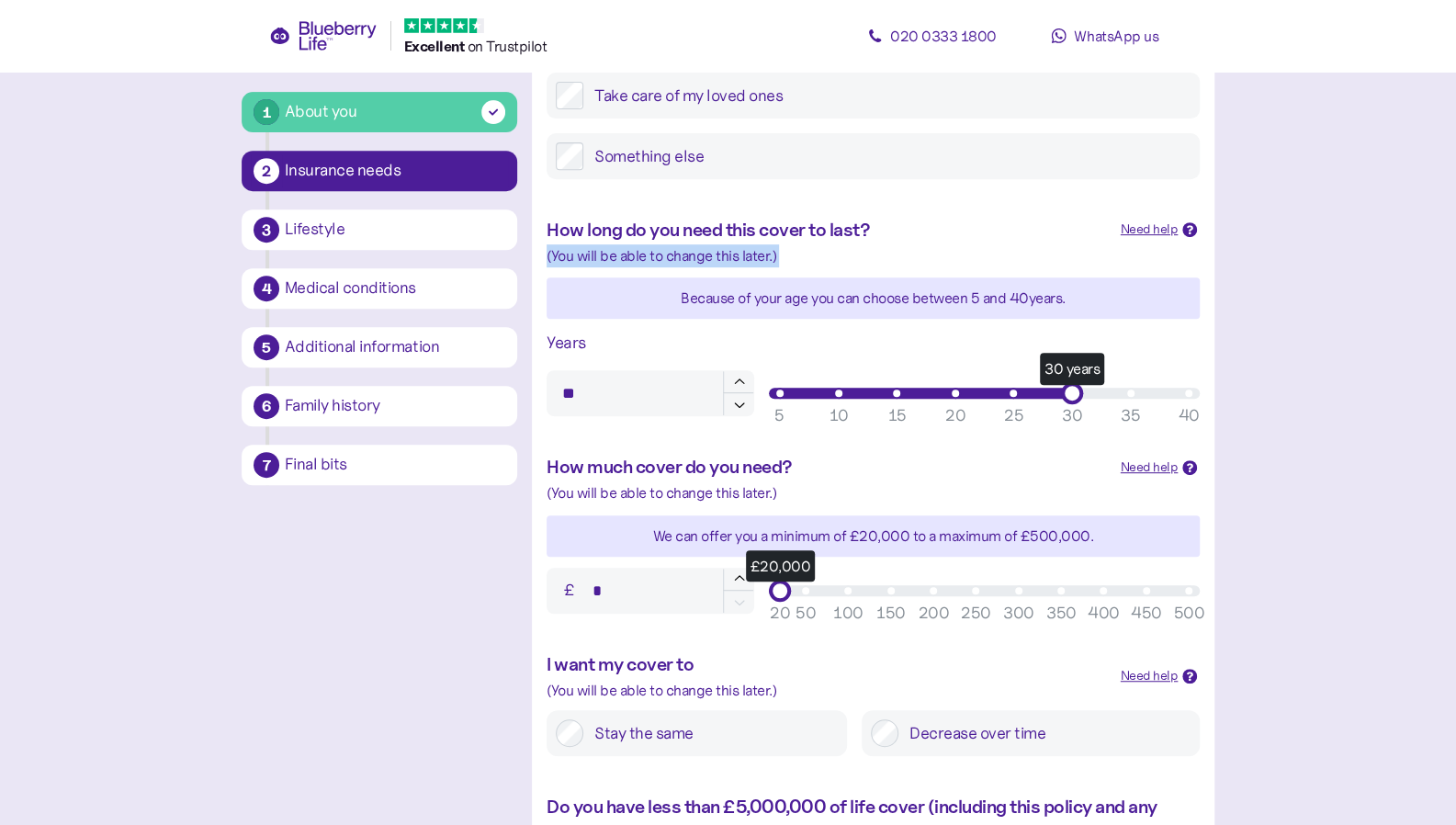
scroll to position [403, 0]
click at [857, 594] on div "£118,000" at bounding box center [984, 590] width 431 height 22
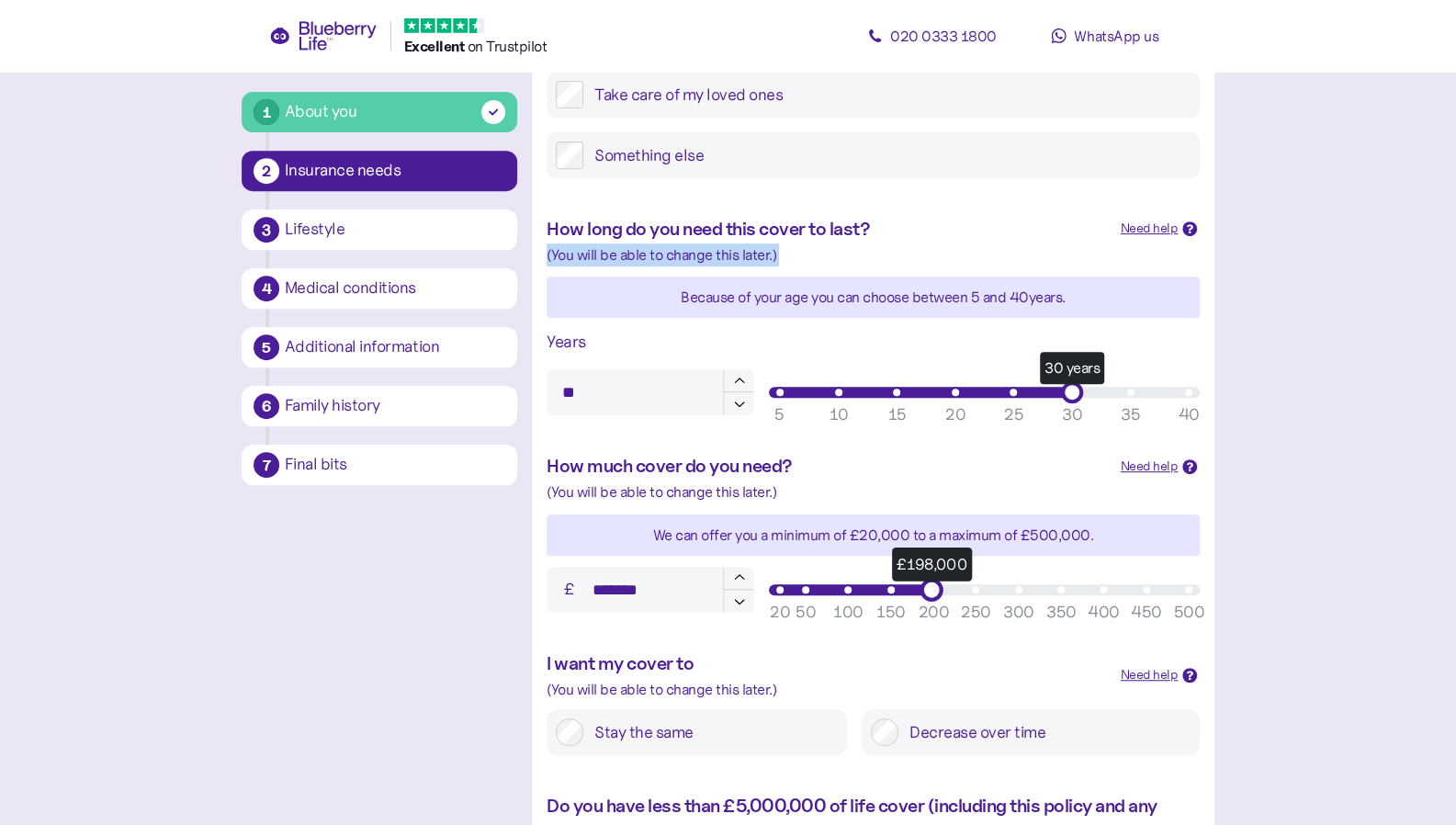
drag, startPoint x: 857, startPoint y: 594, endPoint x: 929, endPoint y: 591, distance: 72.1
click at [929, 591] on div "£198,000" at bounding box center [932, 590] width 23 height 23
click at [654, 682] on div "(You will be able to change this later.)" at bounding box center [827, 690] width 560 height 23
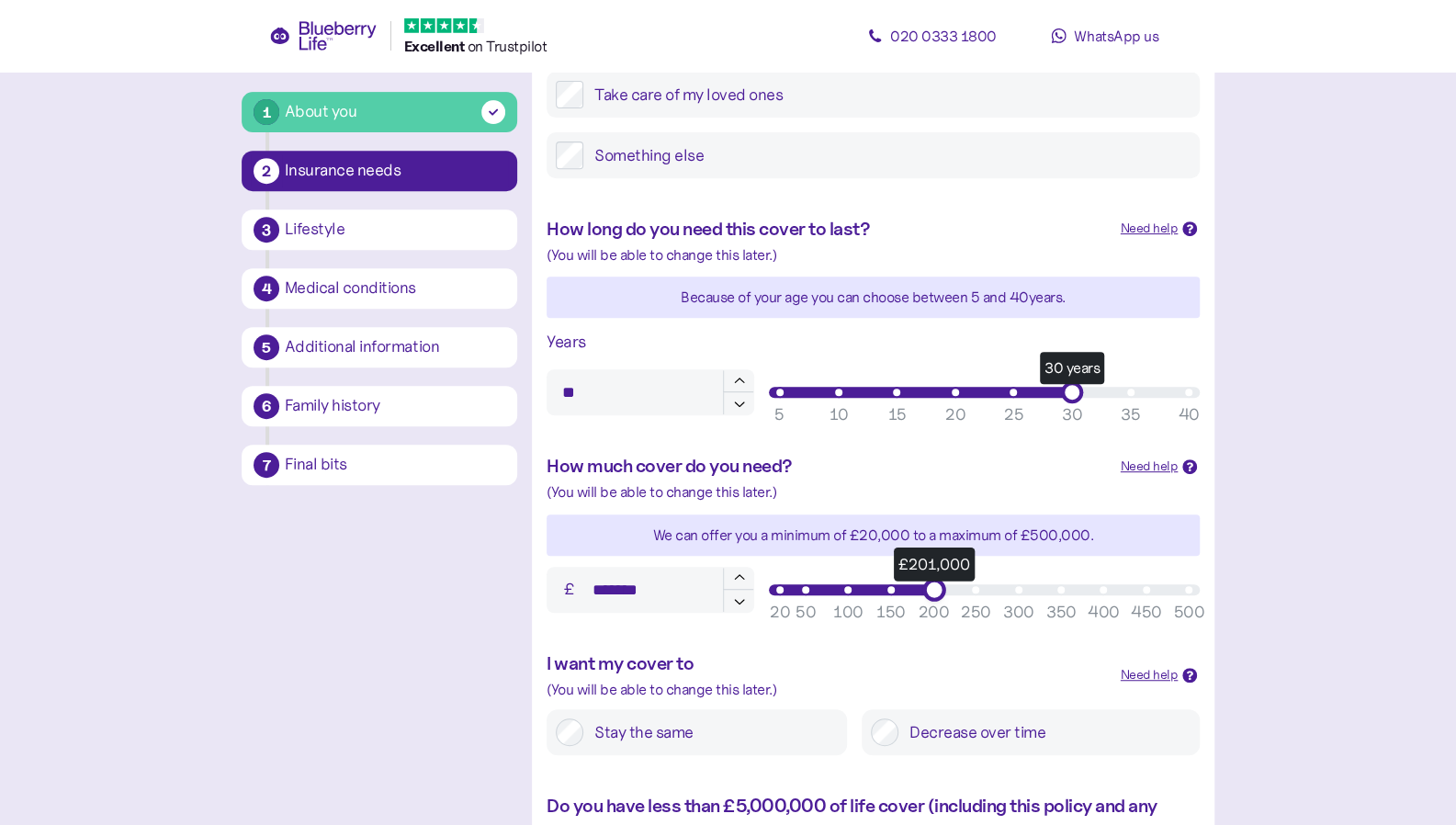
drag, startPoint x: 934, startPoint y: 592, endPoint x: 932, endPoint y: 642, distance: 50.0
click at [932, 642] on div "What is the main goal for this insurance? Select from the options below. Cover …" at bounding box center [872, 448] width 682 height 1103
type input "*******"
click at [738, 605] on icon "button" at bounding box center [739, 600] width 16 height 16
click at [721, 732] on label "Stay the same" at bounding box center [711, 732] width 255 height 28
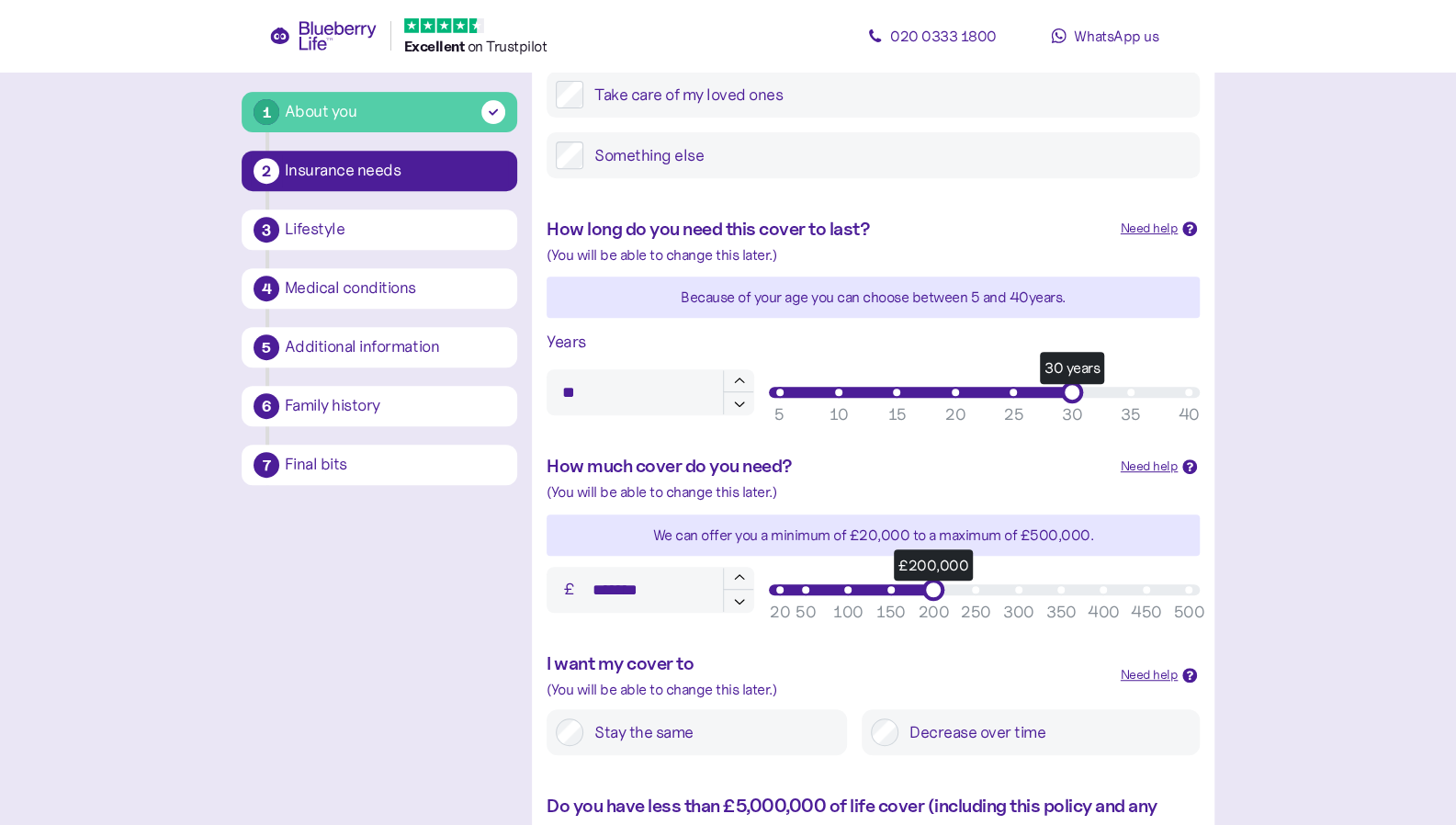
click at [955, 701] on div "I want my cover to (You will be able to change this later.) Need help Stay the …" at bounding box center [872, 702] width 682 height 144
click at [916, 734] on label "Decrease over time" at bounding box center [1044, 732] width 292 height 28
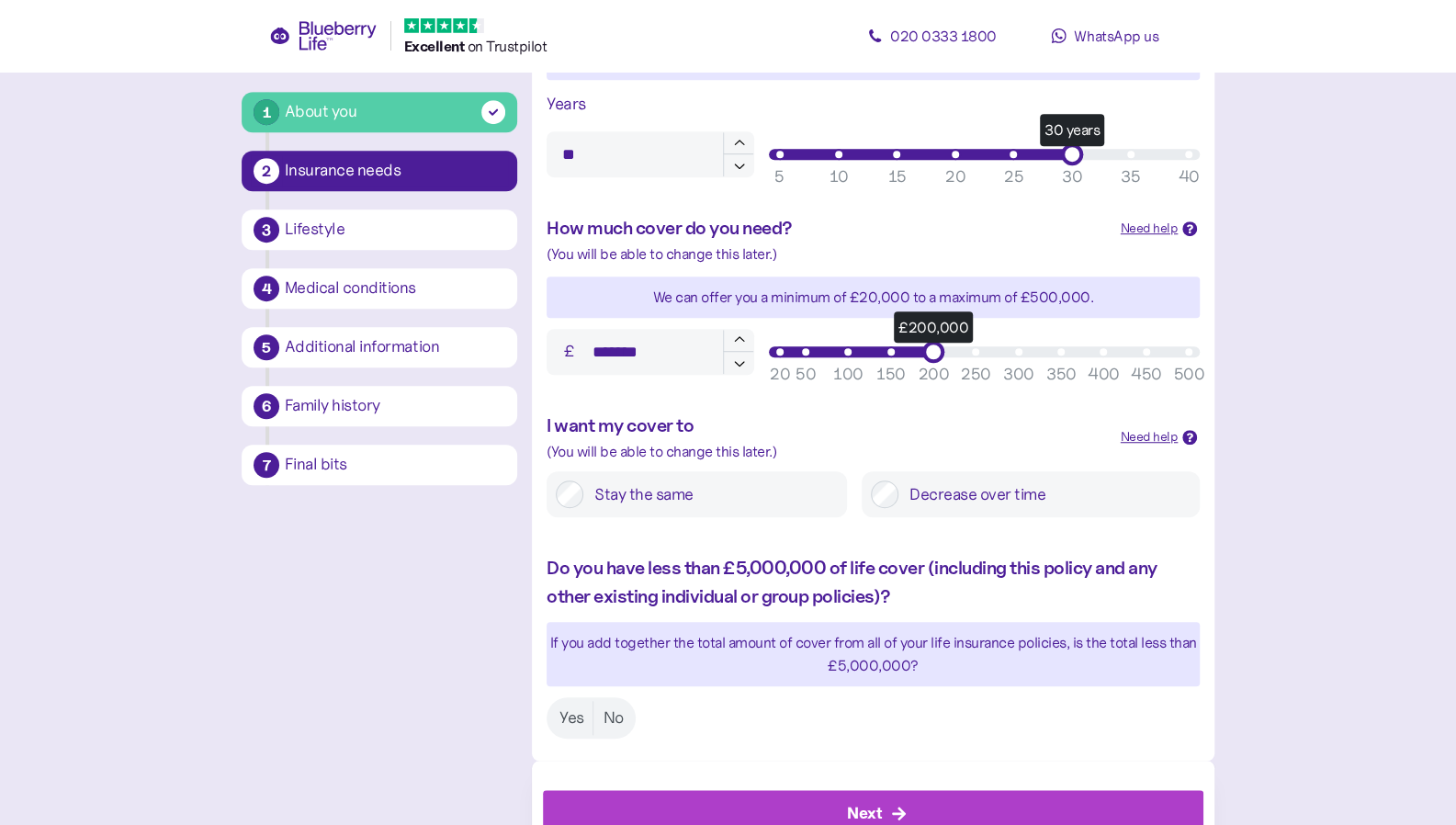
scroll to position [646, 0]
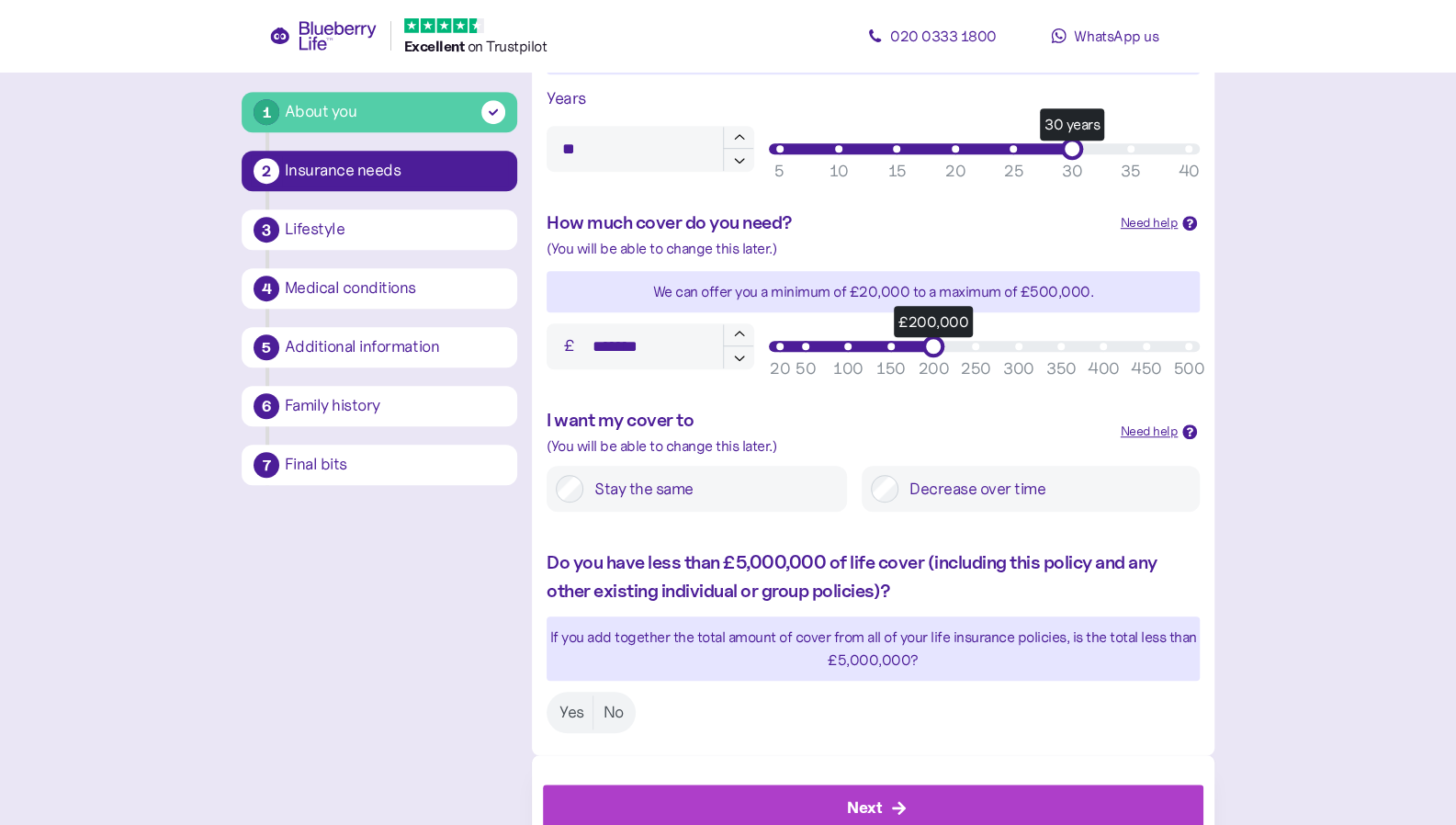
click at [686, 594] on div "Do you have less than £5,000,000 of life cover (including this policy and any o…" at bounding box center [873, 576] width 653 height 57
click at [579, 706] on label "Yes" at bounding box center [571, 712] width 43 height 34
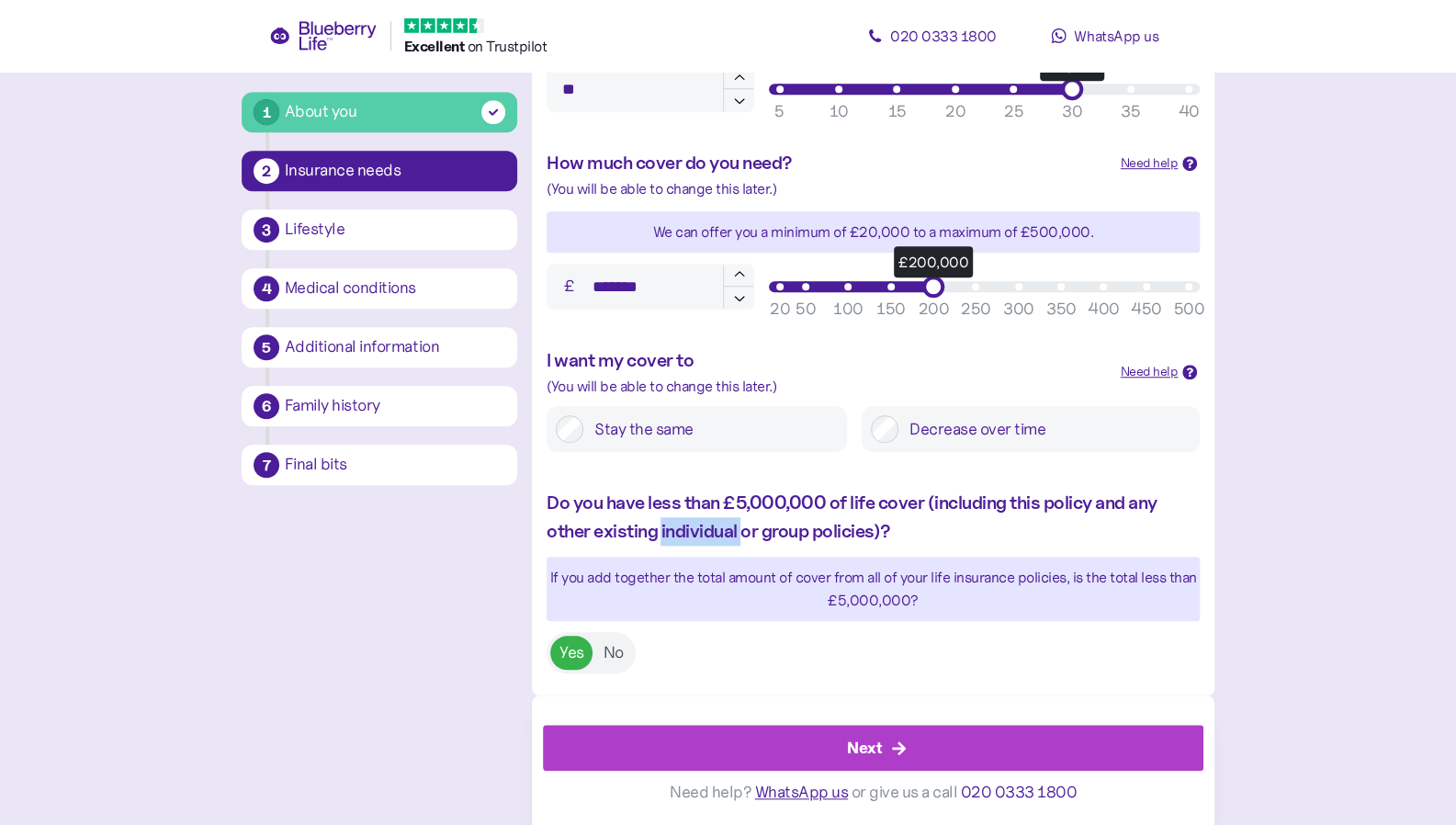
click at [845, 751] on div "Next" at bounding box center [877, 748] width 619 height 44
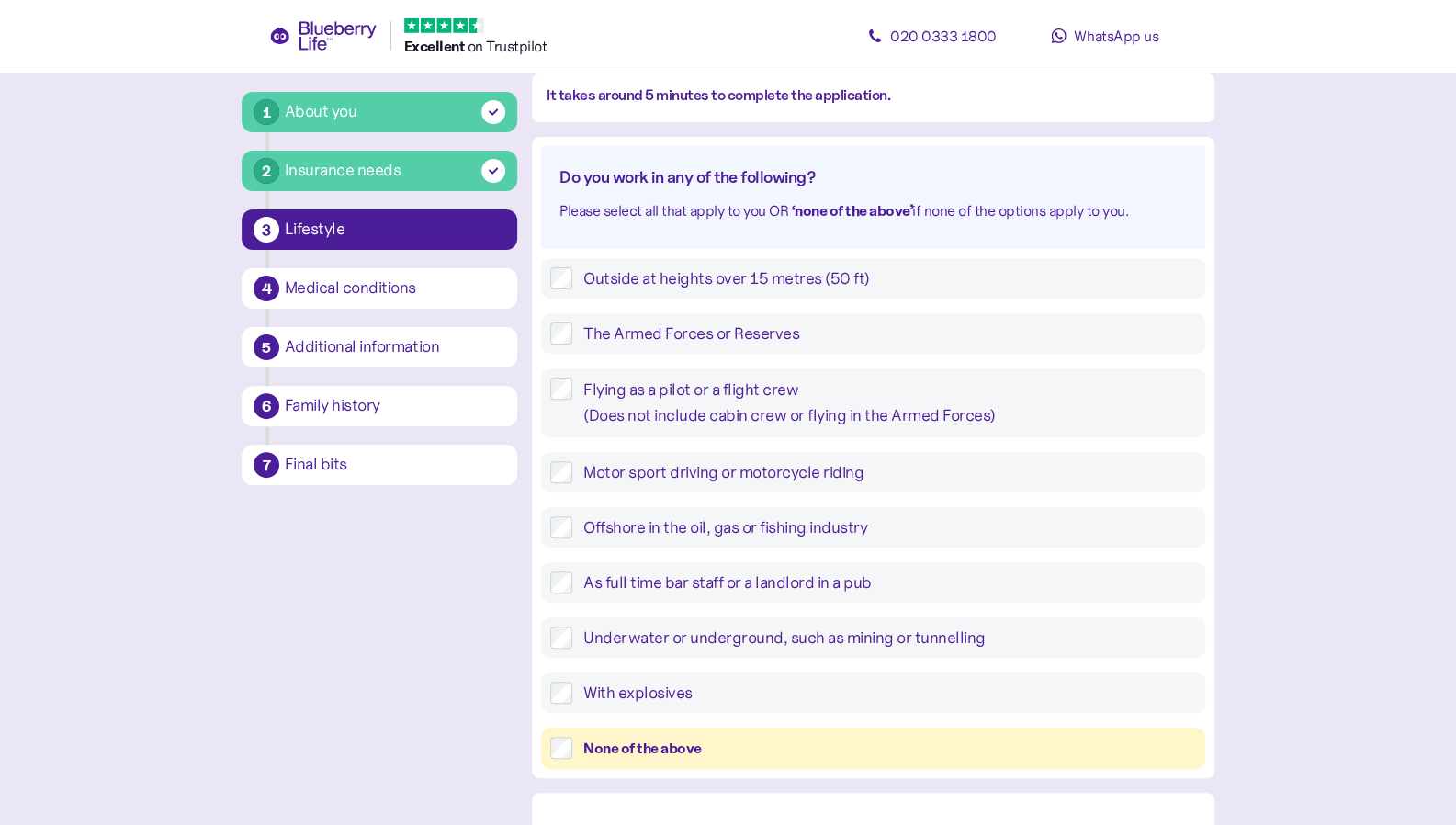
scroll to position [165, 0]
click at [573, 740] on label "None of the above" at bounding box center [884, 747] width 624 height 23
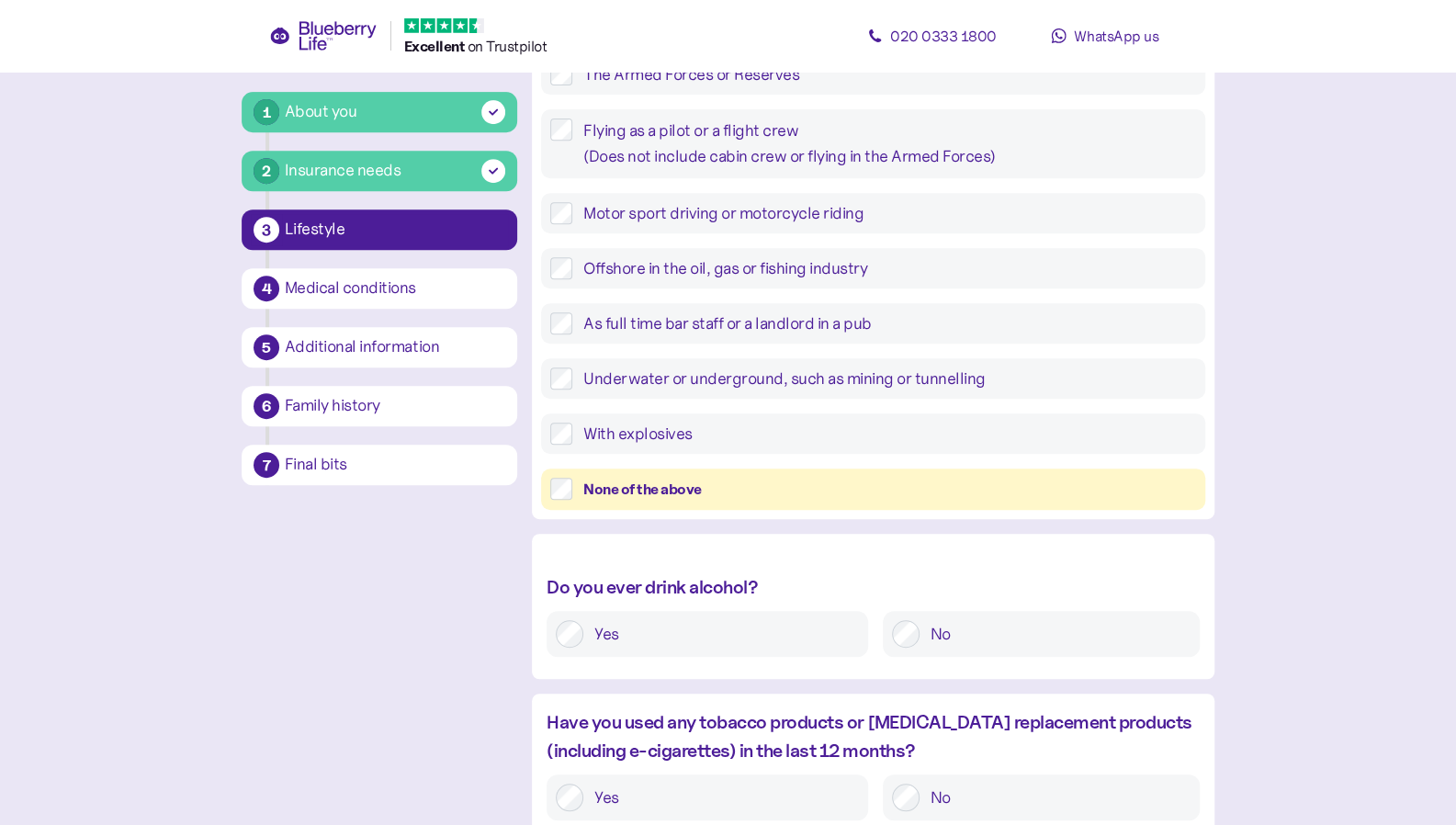
scroll to position [509, 0]
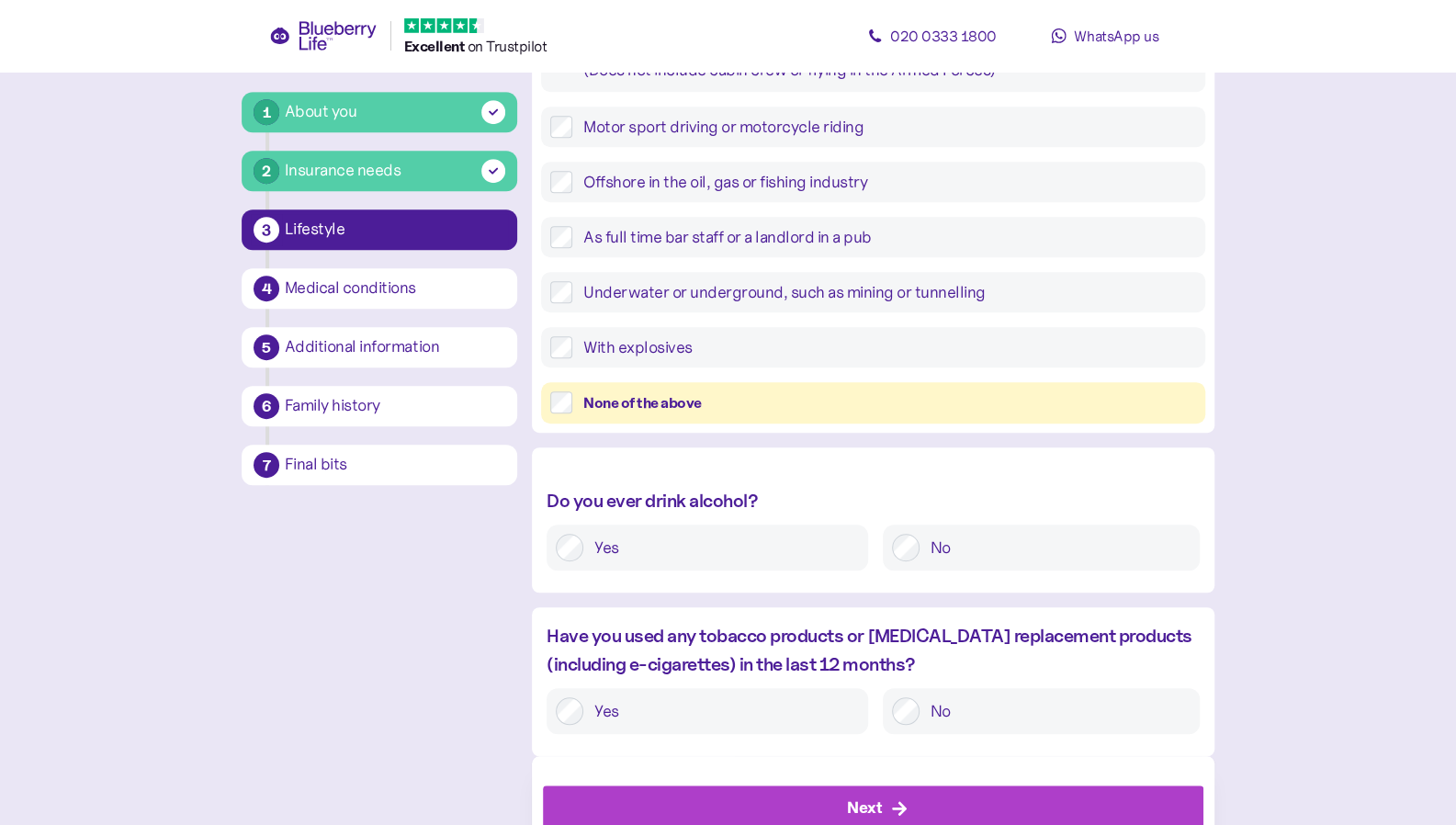
click at [809, 564] on div "Yes" at bounding box center [707, 548] width 321 height 46
click at [789, 551] on label "Yes" at bounding box center [722, 547] width 276 height 28
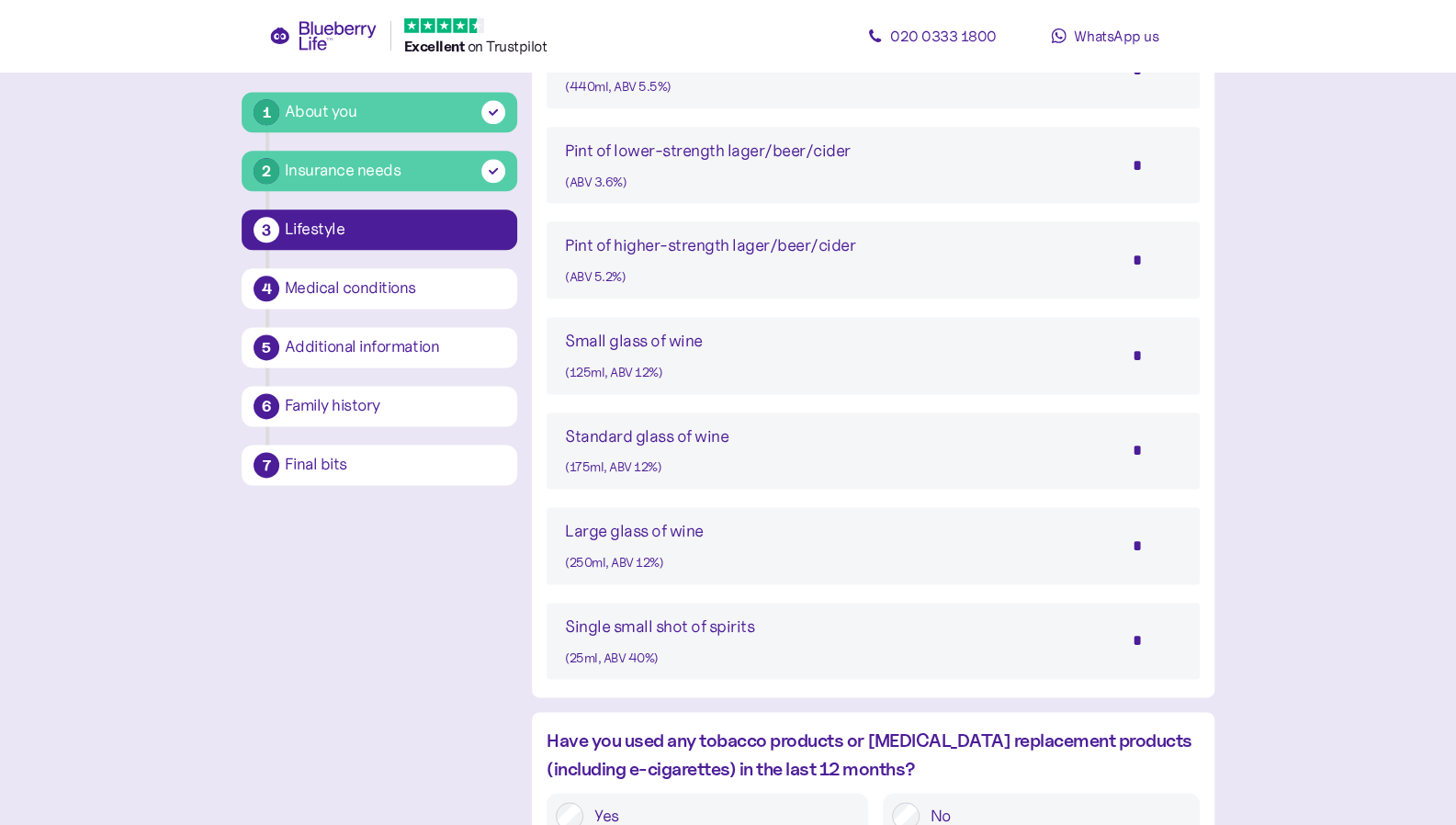
scroll to position [1417, 0]
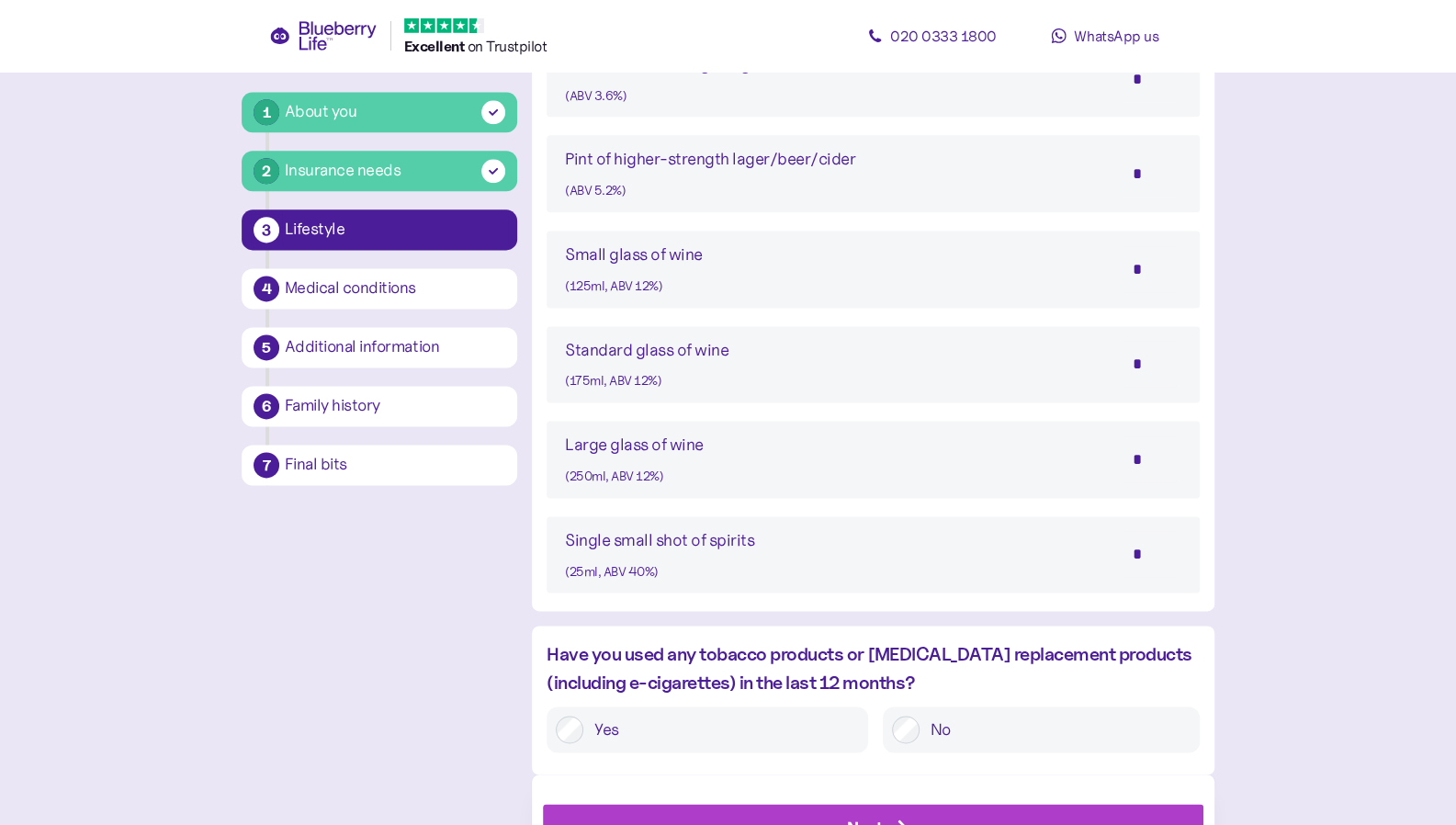
click at [955, 556] on div "Single small shot of spirits (25ml, ABV 40%) *" at bounding box center [873, 555] width 617 height 55
drag, startPoint x: 1143, startPoint y: 552, endPoint x: 1113, endPoint y: 554, distance: 30.1
click at [1113, 554] on div "Single small shot of spirits (25ml, ABV 40%) *" at bounding box center [873, 555] width 617 height 55
click at [913, 550] on div "Single small shot of spirits (25ml, ABV 40%) *" at bounding box center [873, 555] width 617 height 55
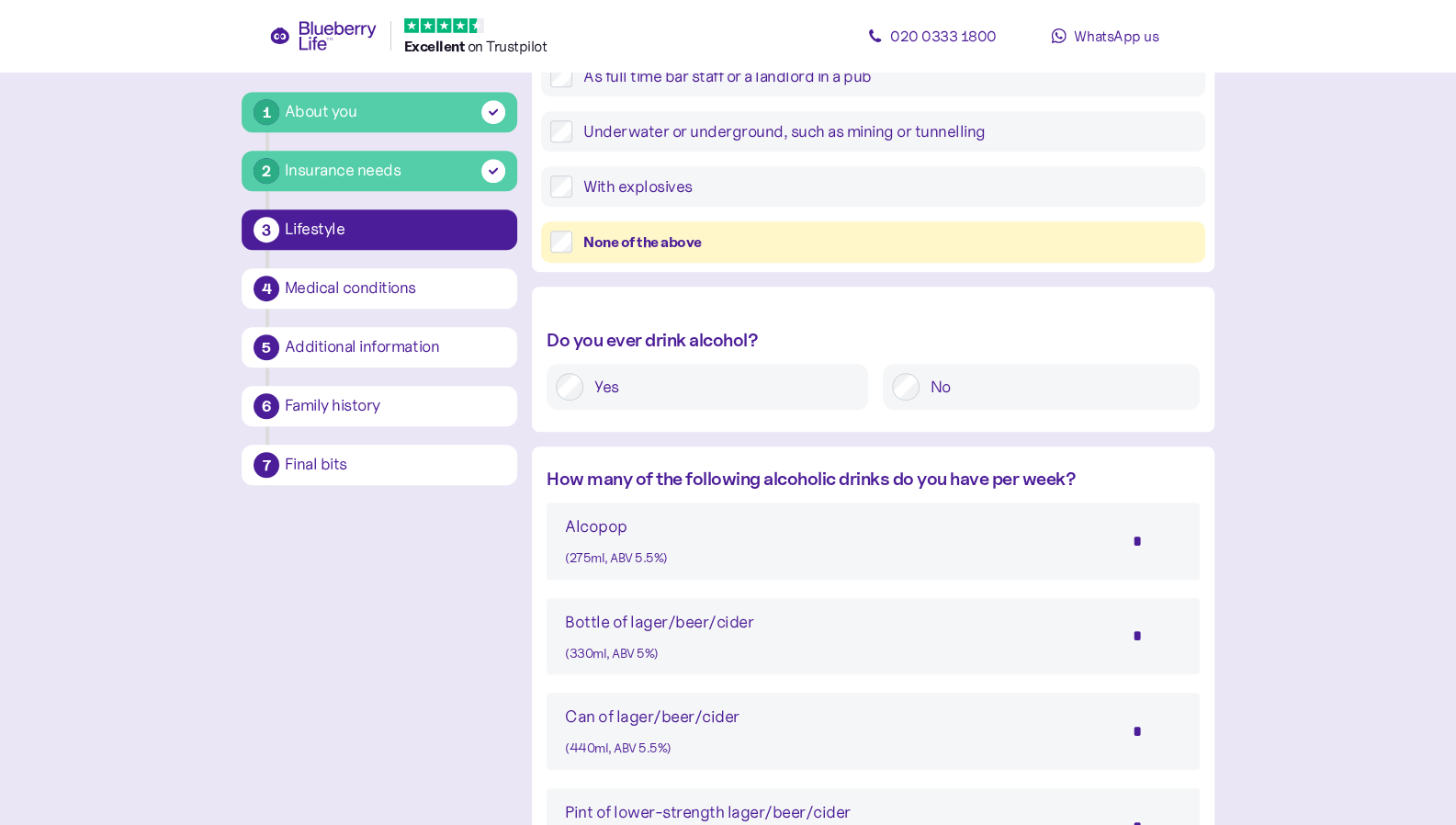
scroll to position [666, 0]
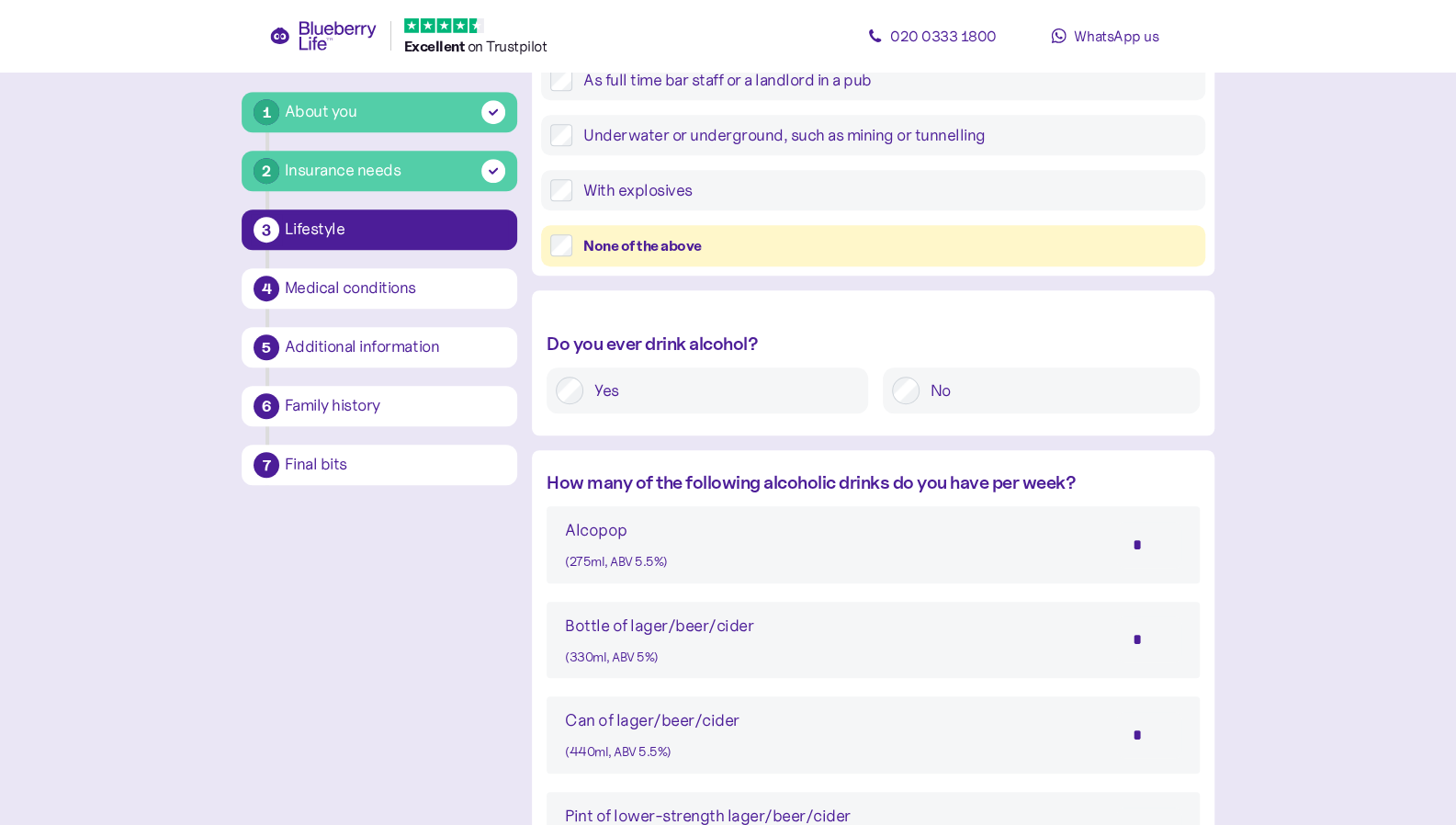
click at [935, 399] on label "No" at bounding box center [1055, 390] width 271 height 28
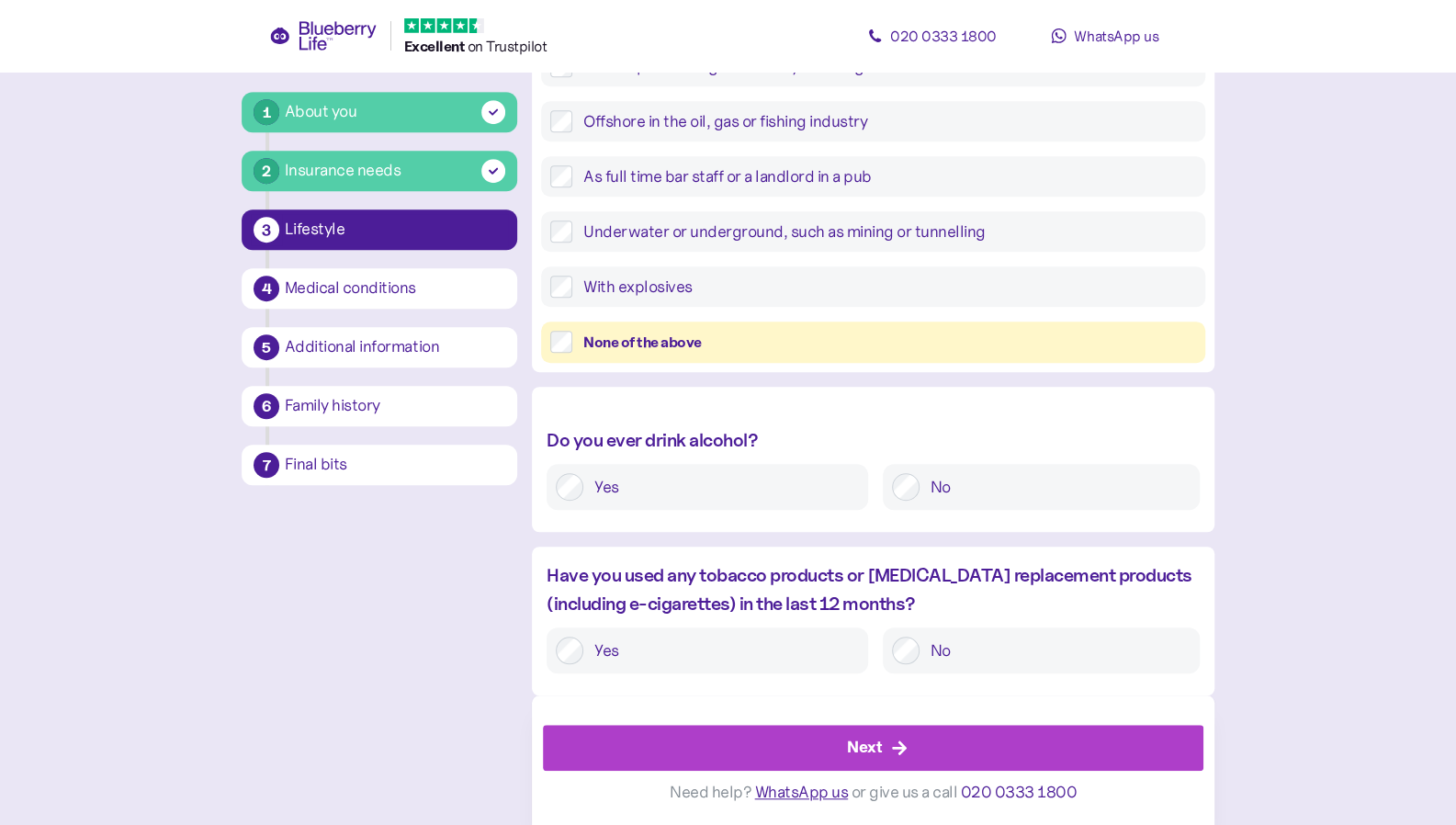
click at [754, 388] on div "Do you ever drink alcohol? Yes No" at bounding box center [872, 459] width 682 height 145
click at [631, 479] on label "Yes" at bounding box center [722, 486] width 276 height 28
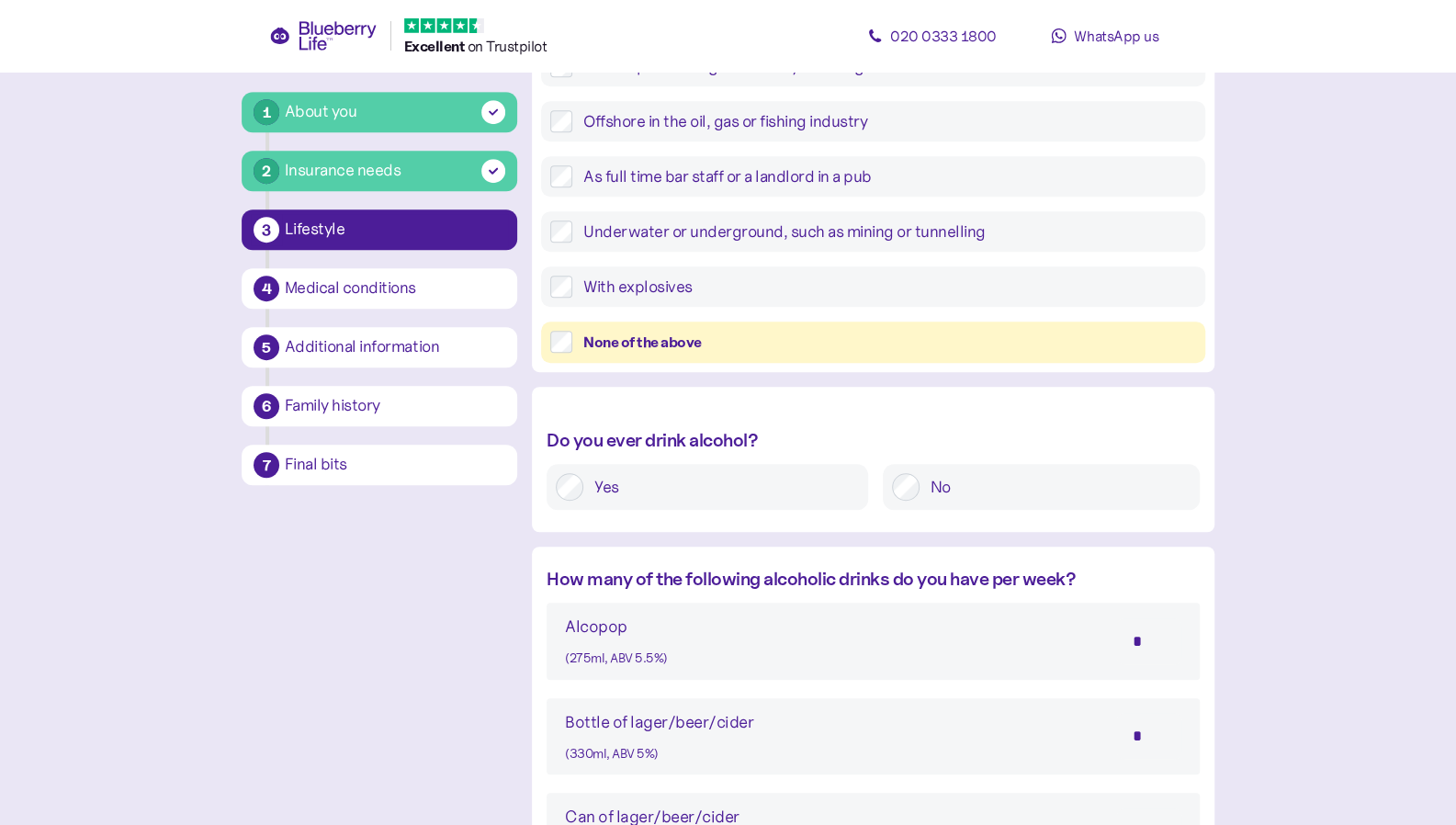
click at [571, 655] on div "(275ml, ABV 5.5%)" at bounding box center [617, 658] width 103 height 20
click at [1144, 635] on input "*" at bounding box center [1149, 642] width 65 height 46
type input "*"
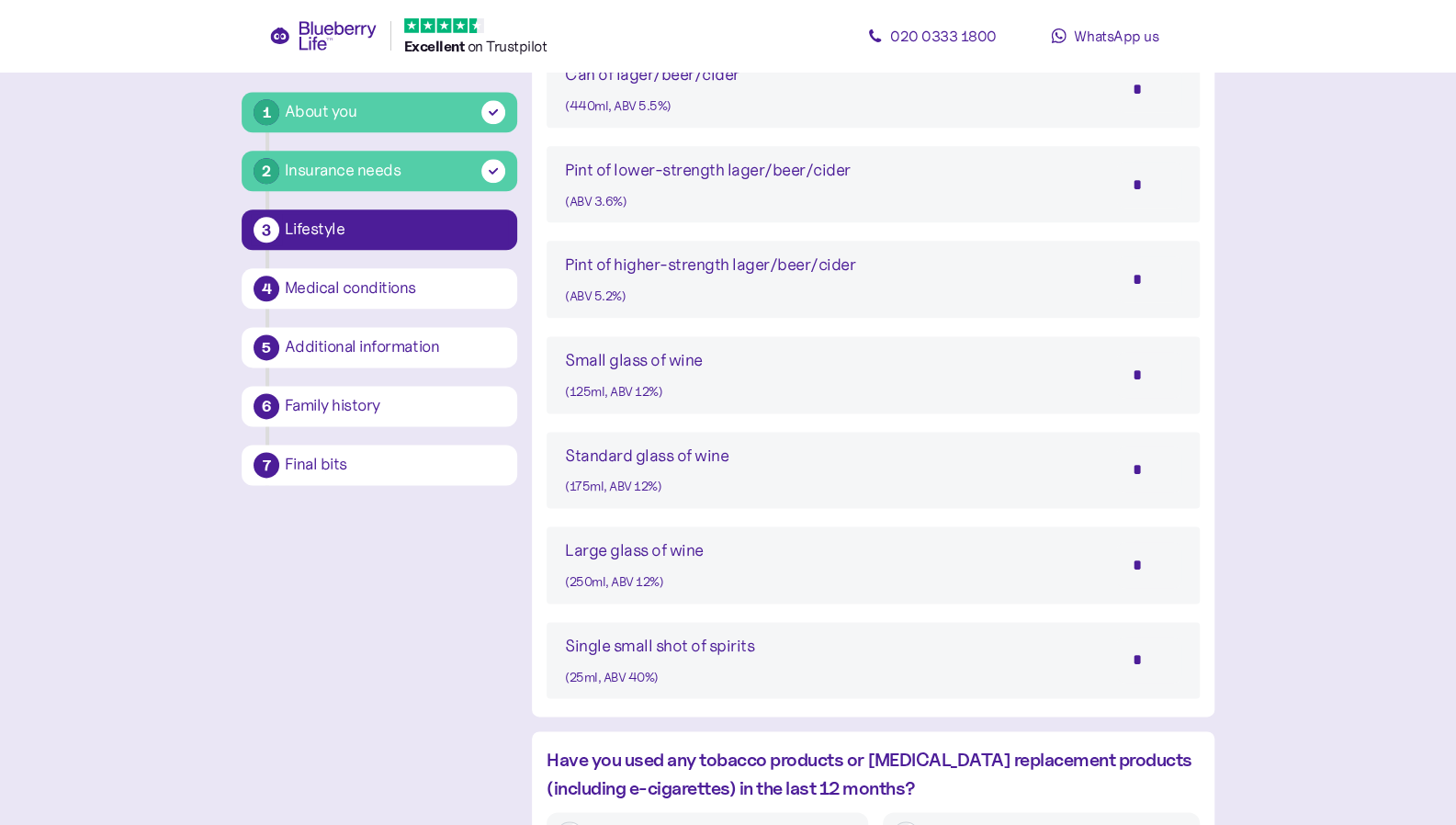
scroll to position [1498, 0]
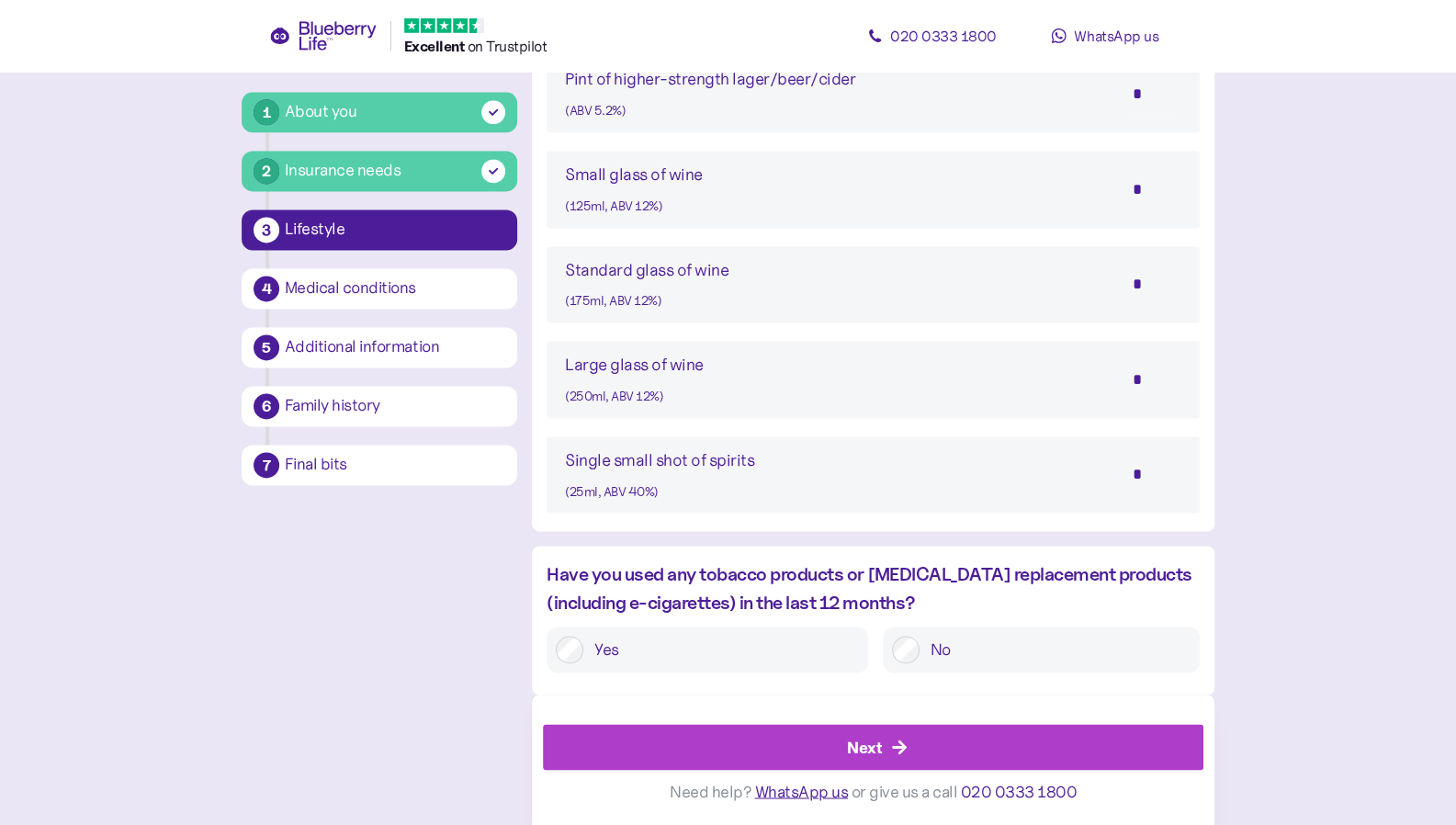
click at [962, 634] on div "No" at bounding box center [1041, 649] width 317 height 46
click at [766, 758] on div "Next" at bounding box center [877, 747] width 619 height 44
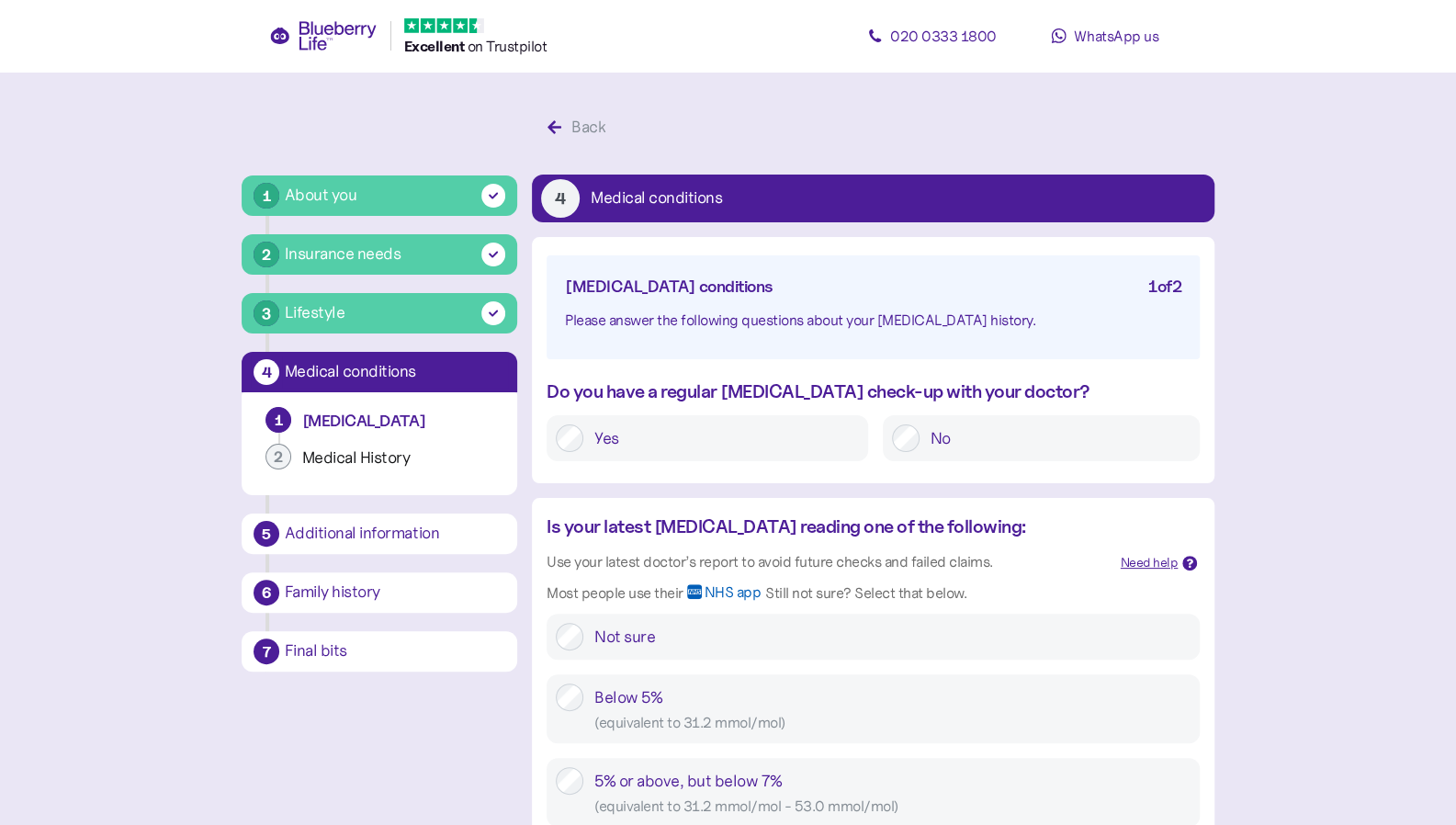
click at [639, 429] on label "Yes" at bounding box center [722, 438] width 276 height 28
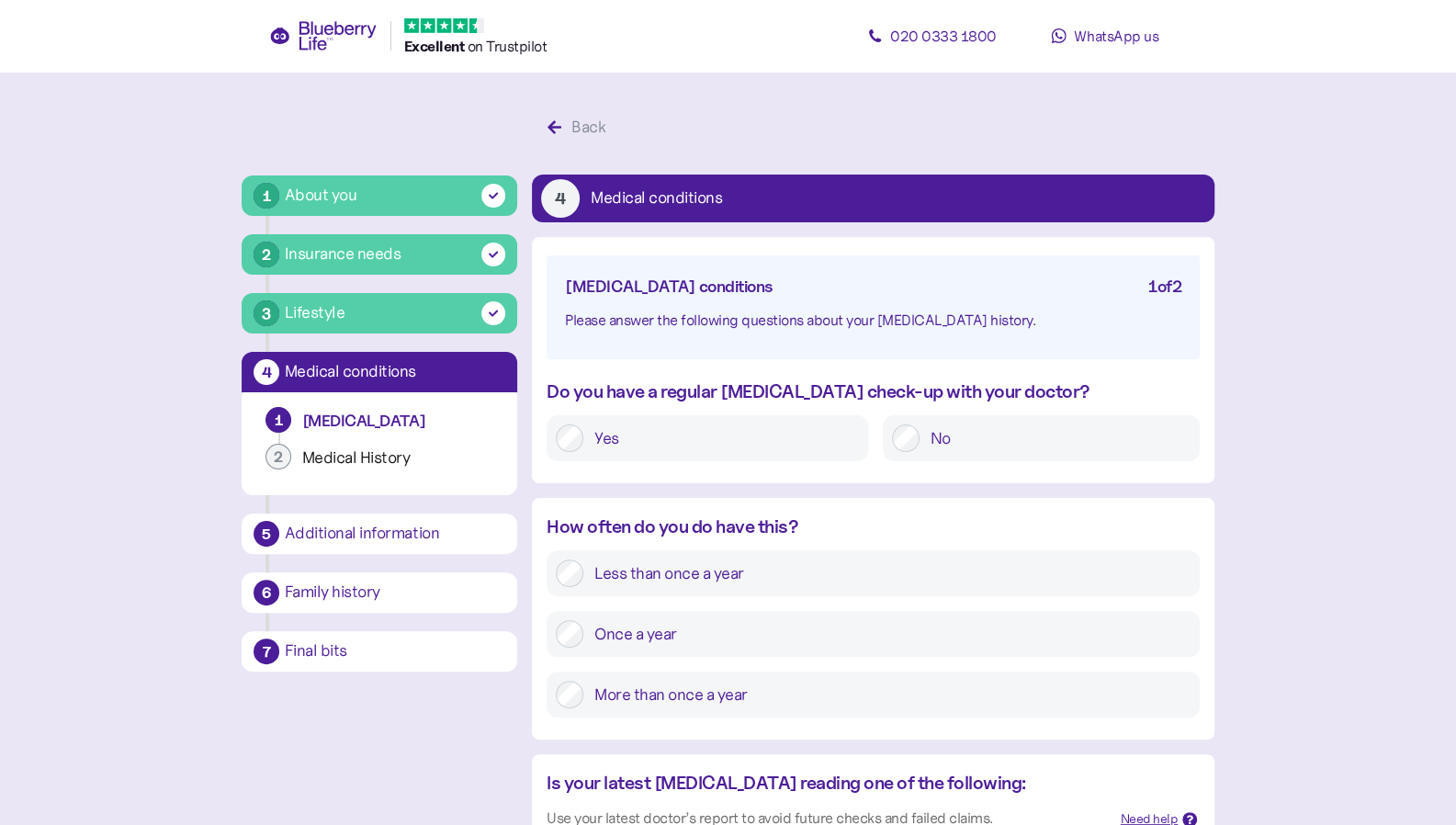
click at [619, 646] on label "Once a year" at bounding box center [887, 634] width 607 height 28
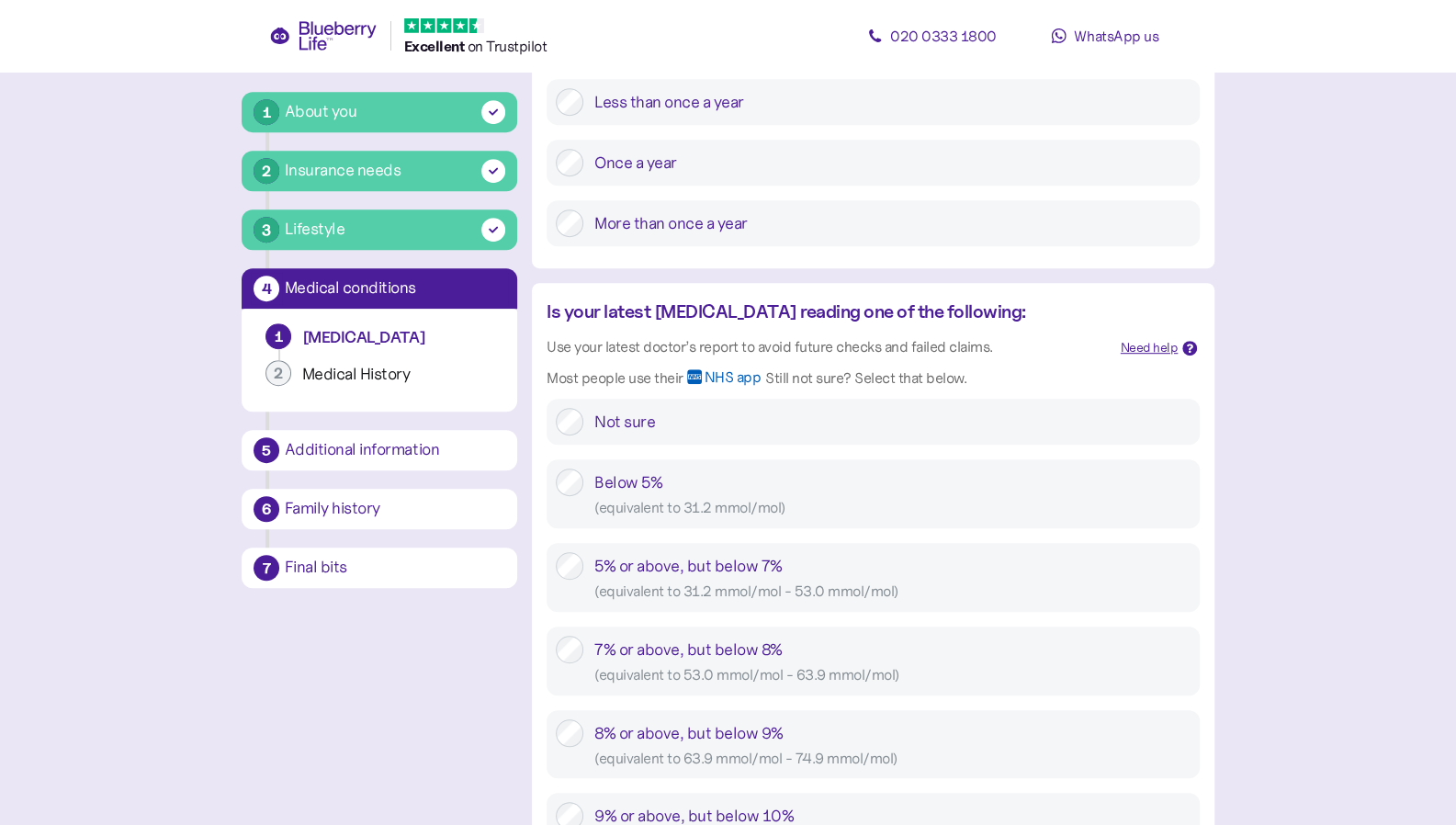
scroll to position [473, 0]
click at [623, 672] on div "( equivalent to 53.0 mmol/mol - 63.9 mmol/mol )" at bounding box center [893, 674] width 596 height 23
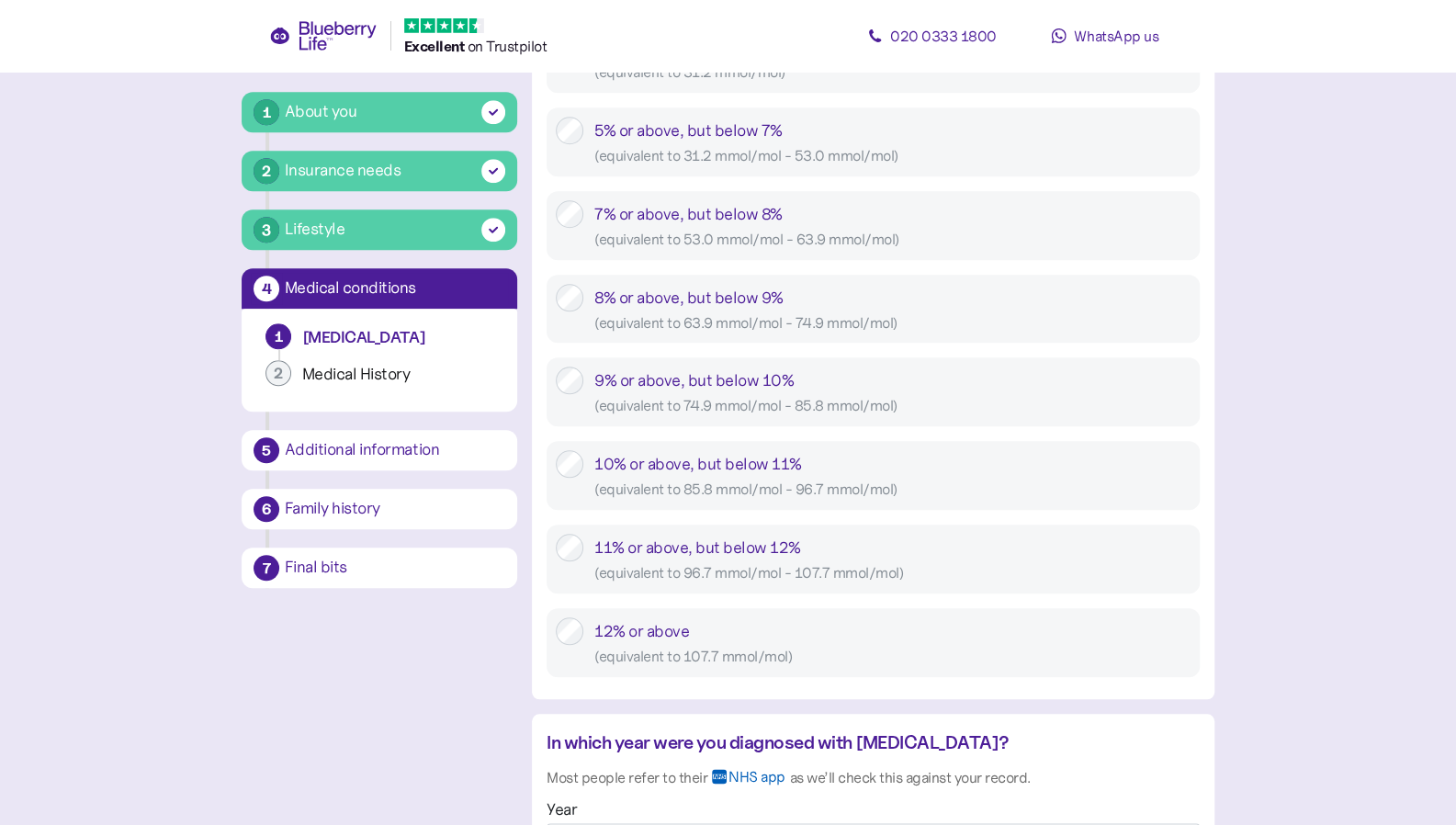
scroll to position [935, 0]
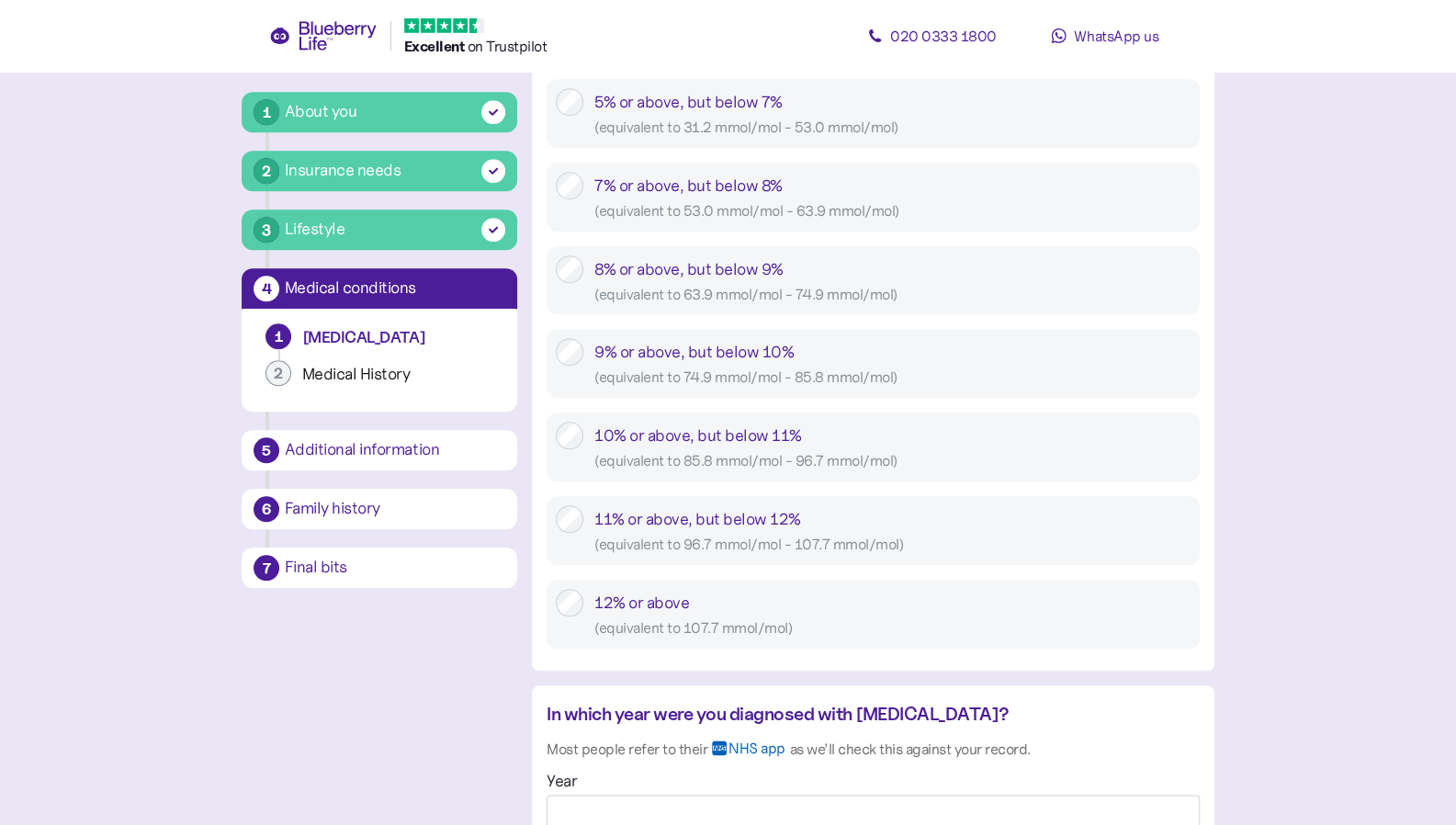
click at [717, 281] on div "8% or above, but below 9% ( equivalent to 63.9 mmol/mol - 74.9 mmol/mol )" at bounding box center [893, 281] width 596 height 50
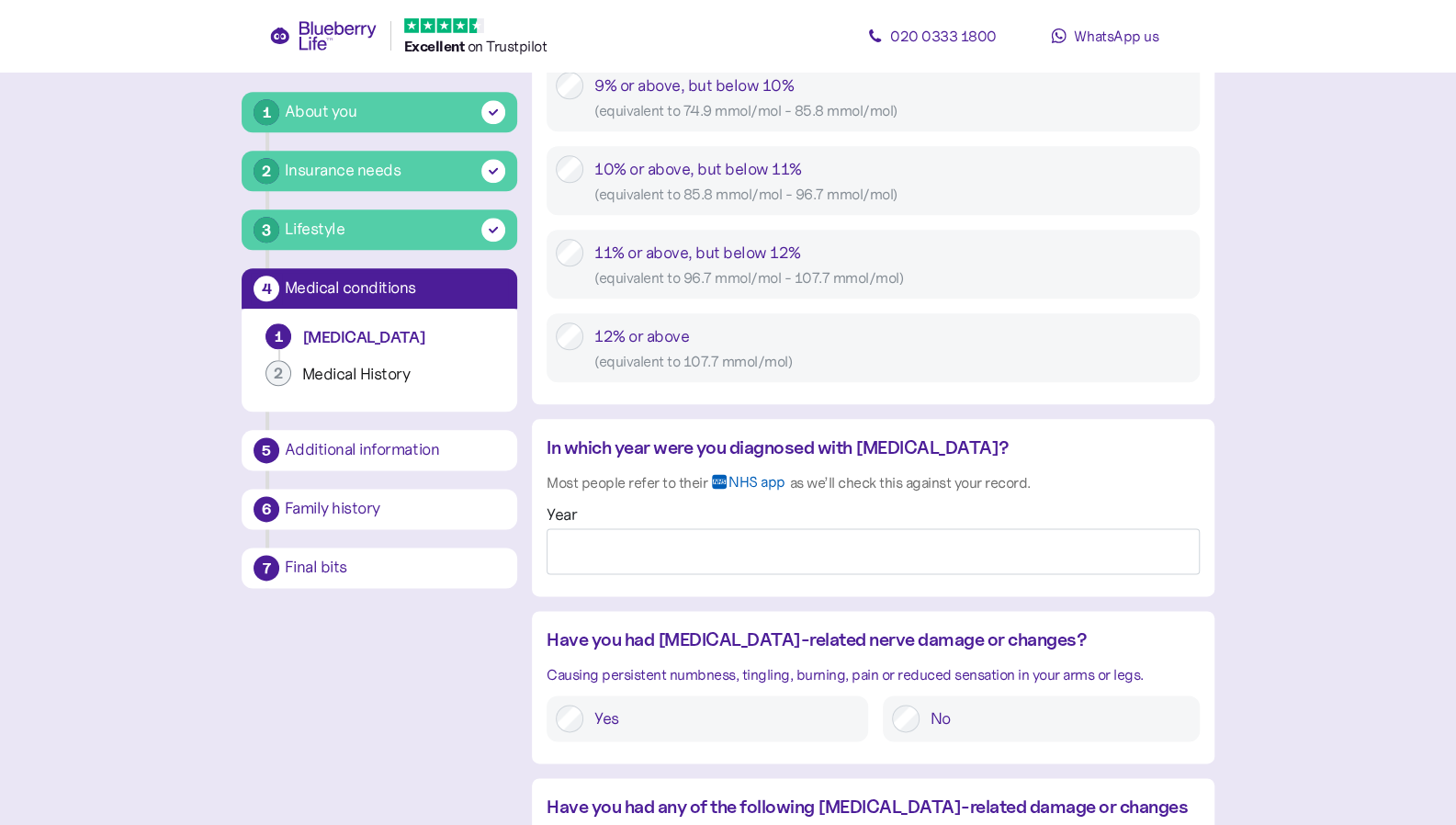
scroll to position [1206, 0]
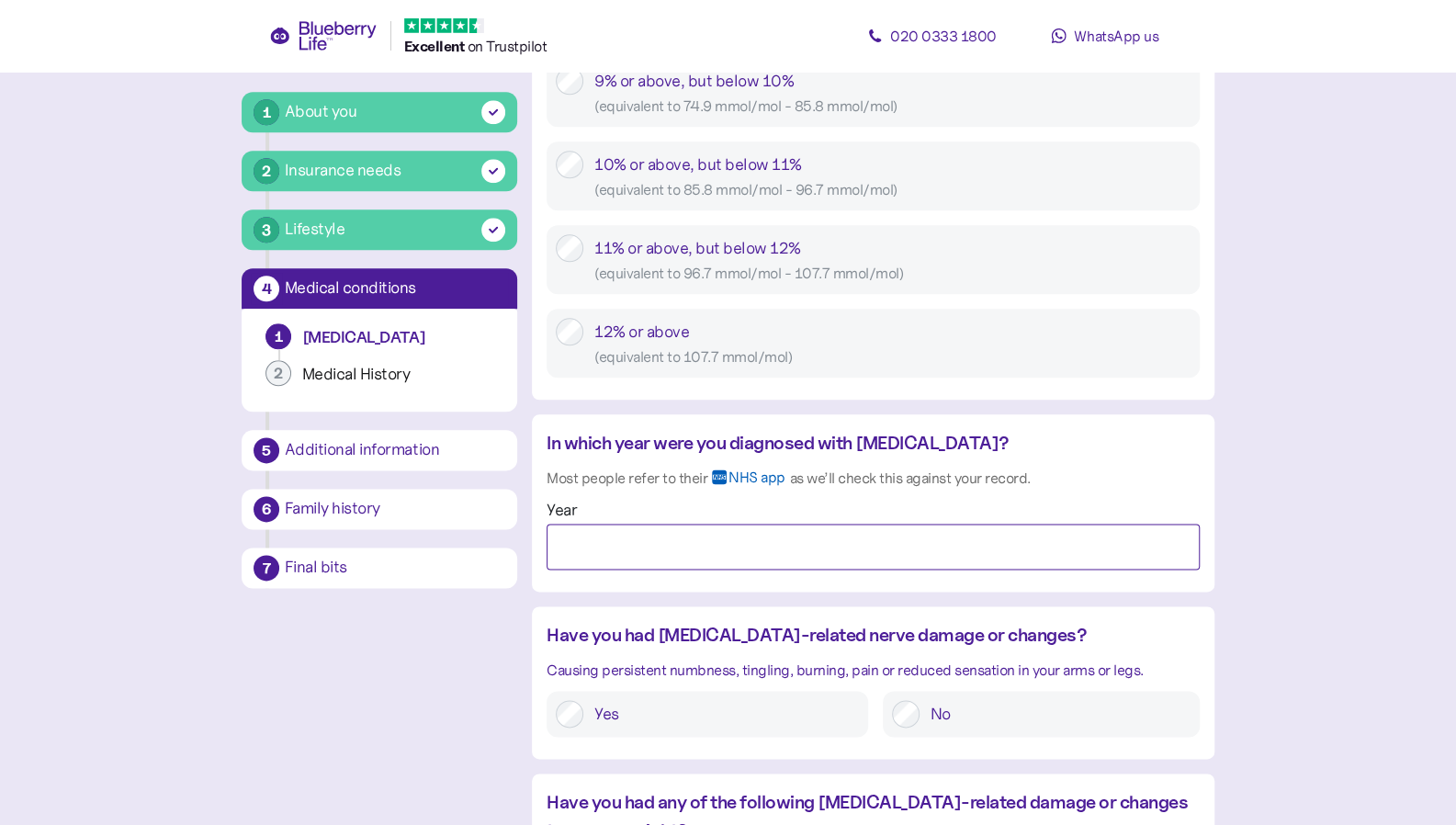
click at [668, 556] on input "Year" at bounding box center [873, 547] width 653 height 46
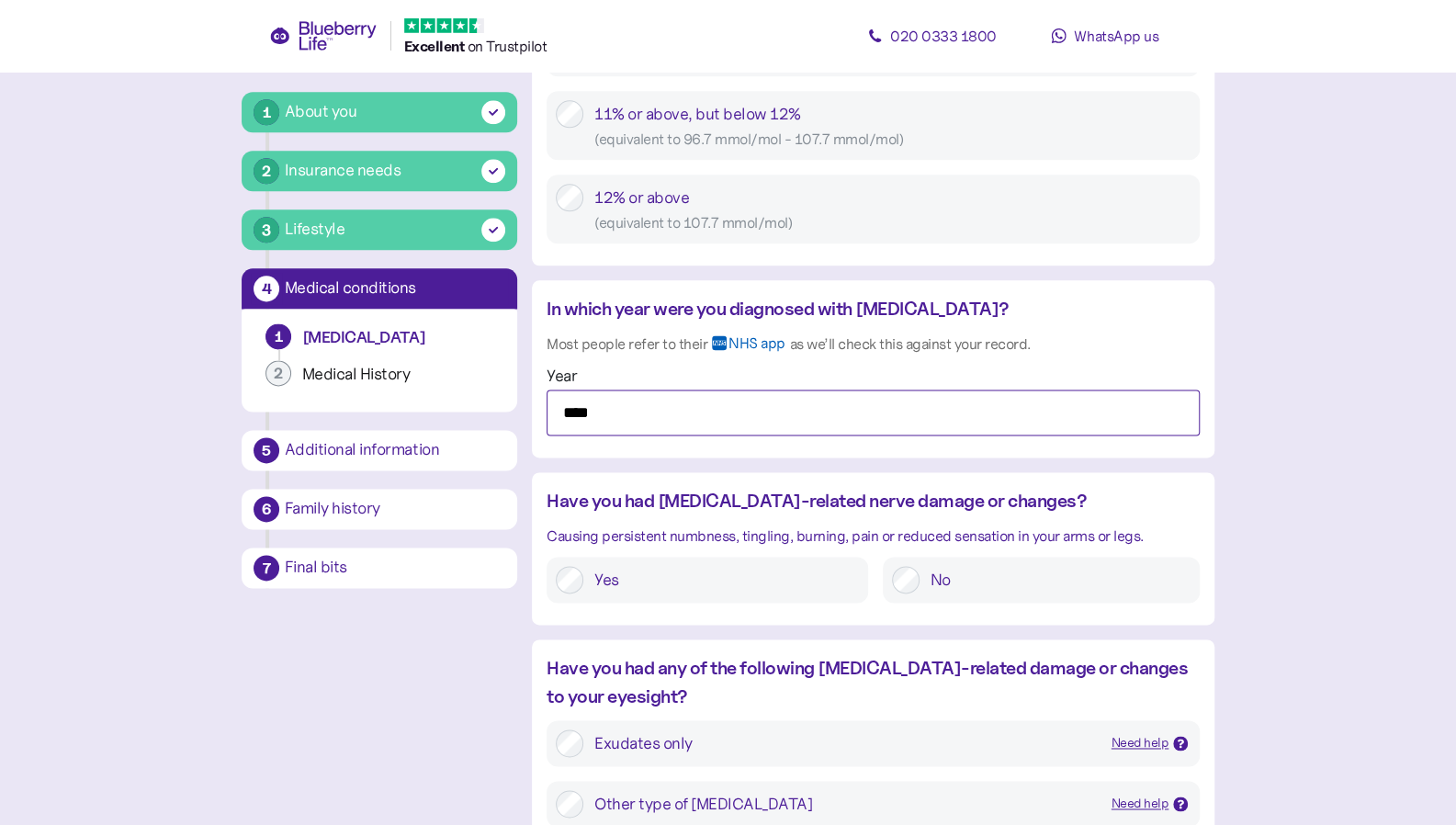
scroll to position [1342, 0]
type input "****"
click at [983, 566] on label "No" at bounding box center [1055, 578] width 271 height 28
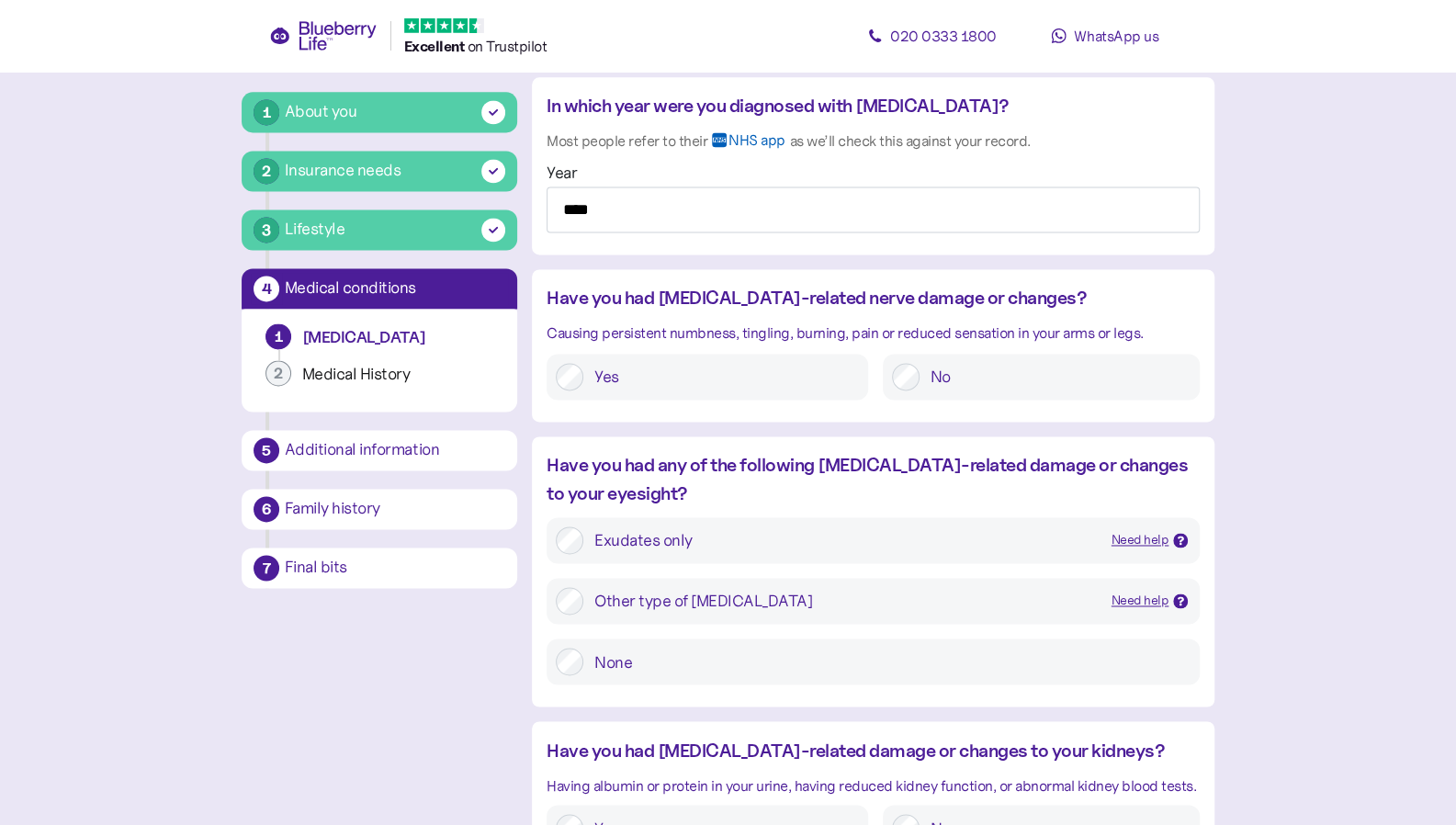
scroll to position [1545, 0]
click at [633, 474] on div "Have you had any of the following diabetes-related damage or changes to your ey…" at bounding box center [873, 479] width 653 height 57
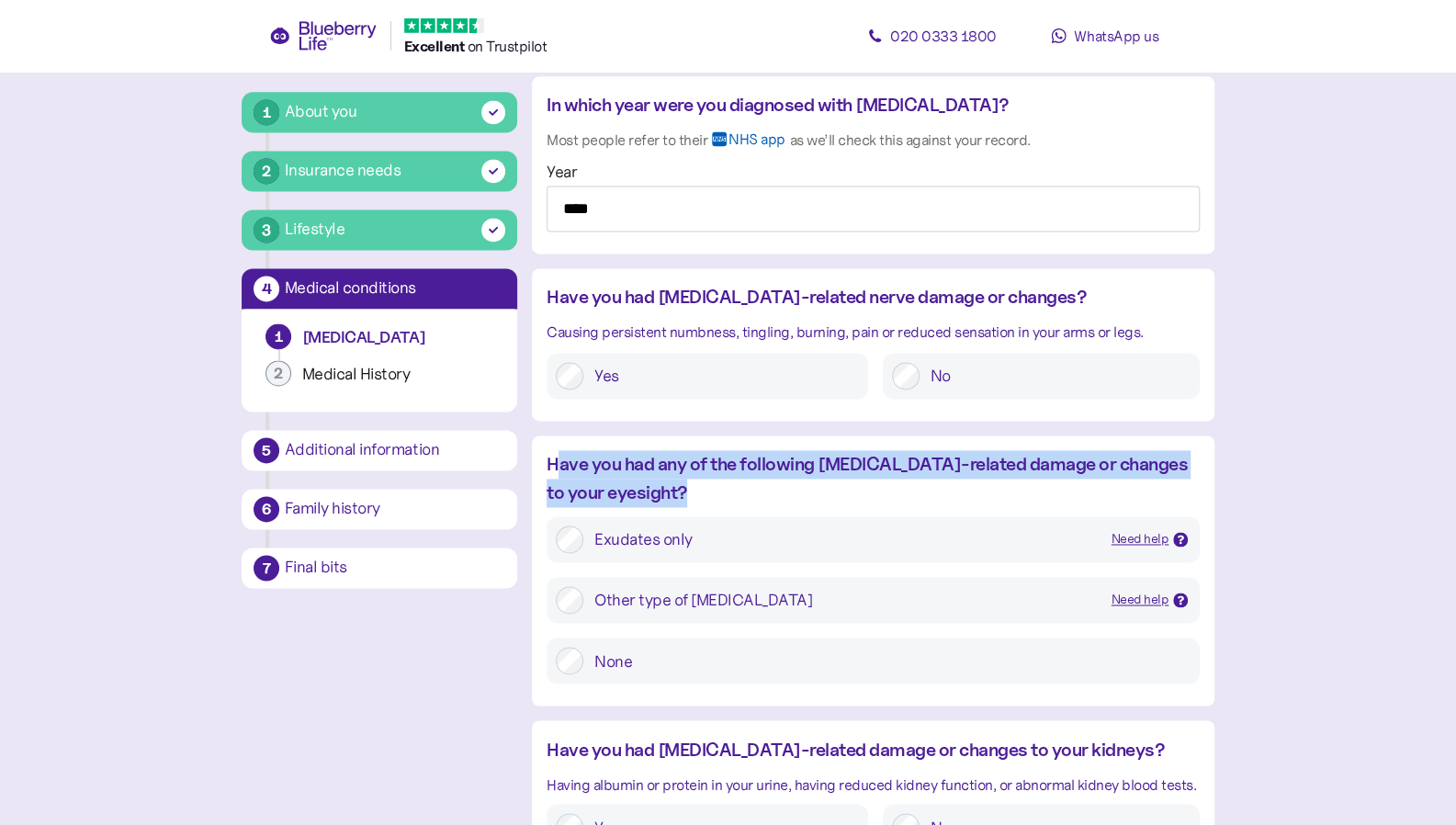
click at [633, 474] on div "Have you had any of the following diabetes-related damage or changes to your ey…" at bounding box center [873, 479] width 653 height 57
click at [706, 503] on div "Have you had any of the following diabetes-related damage or changes to your ey…" at bounding box center [873, 479] width 653 height 57
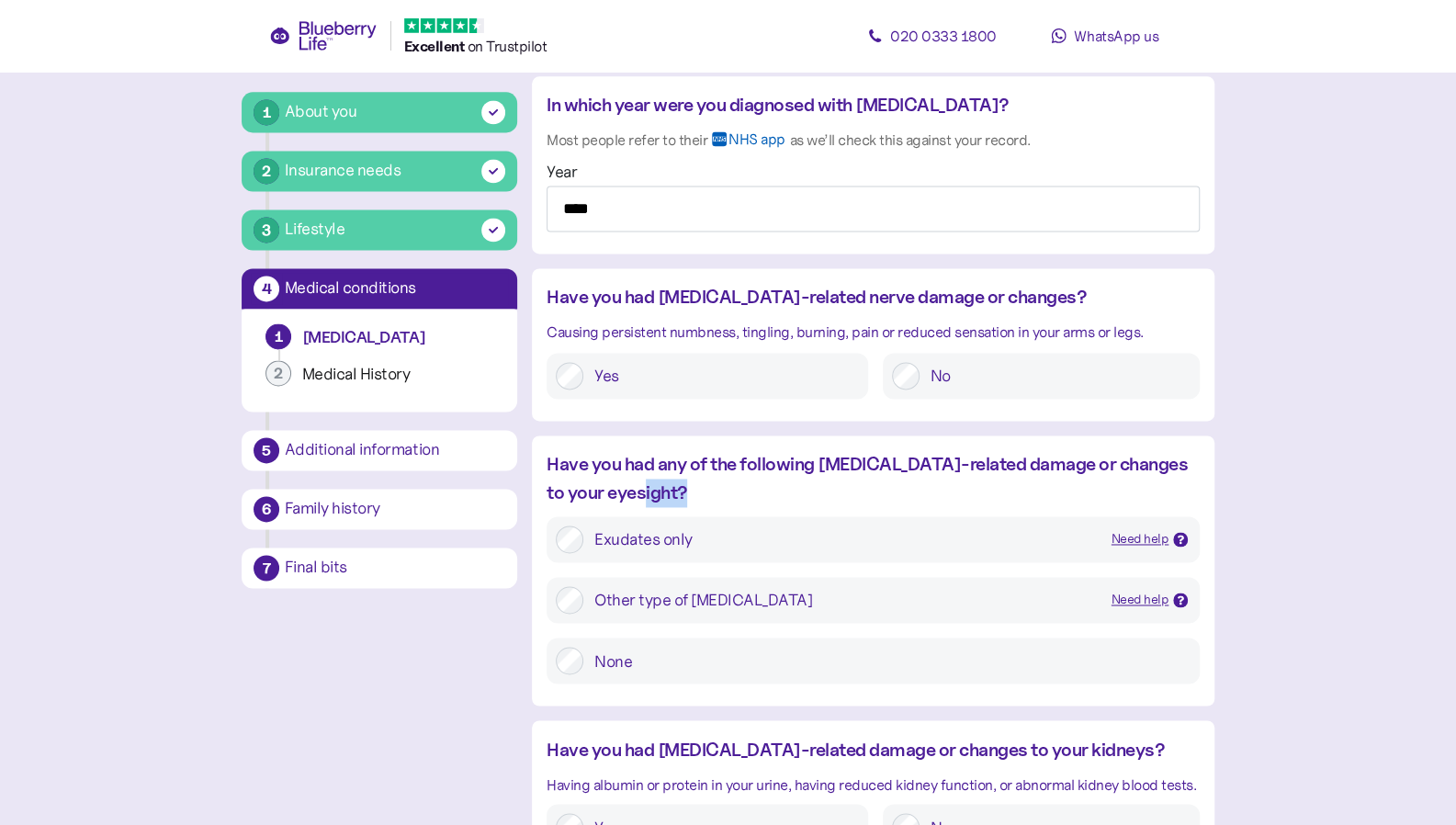
click at [706, 503] on div "Have you had any of the following diabetes-related damage or changes to your ey…" at bounding box center [873, 479] width 653 height 57
click at [1180, 592] on div at bounding box center [1180, 599] width 14 height 14
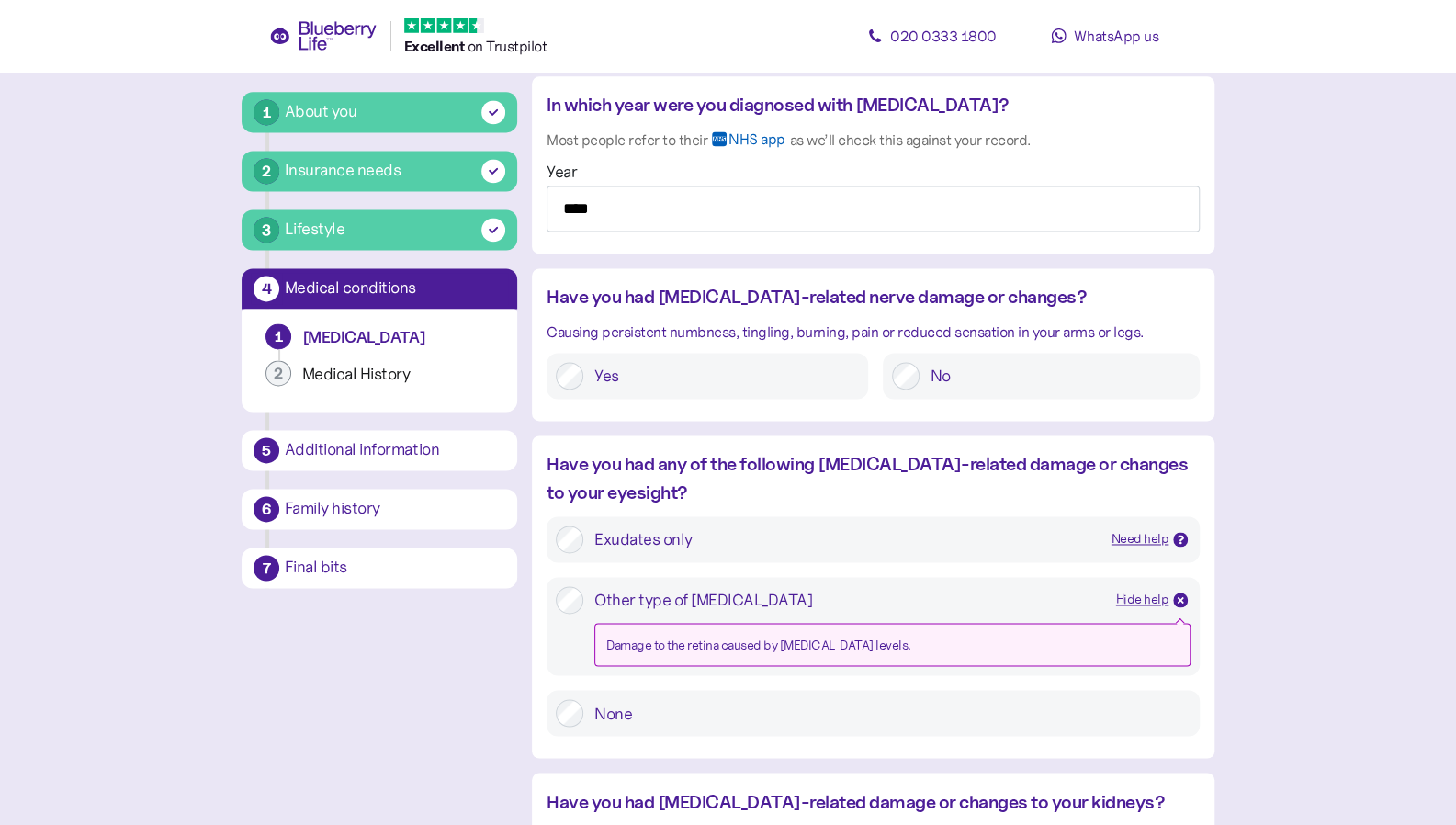
click at [894, 591] on div "Other type of retinopathy" at bounding box center [848, 600] width 508 height 28
click at [1121, 530] on div "Need help" at bounding box center [1140, 538] width 58 height 20
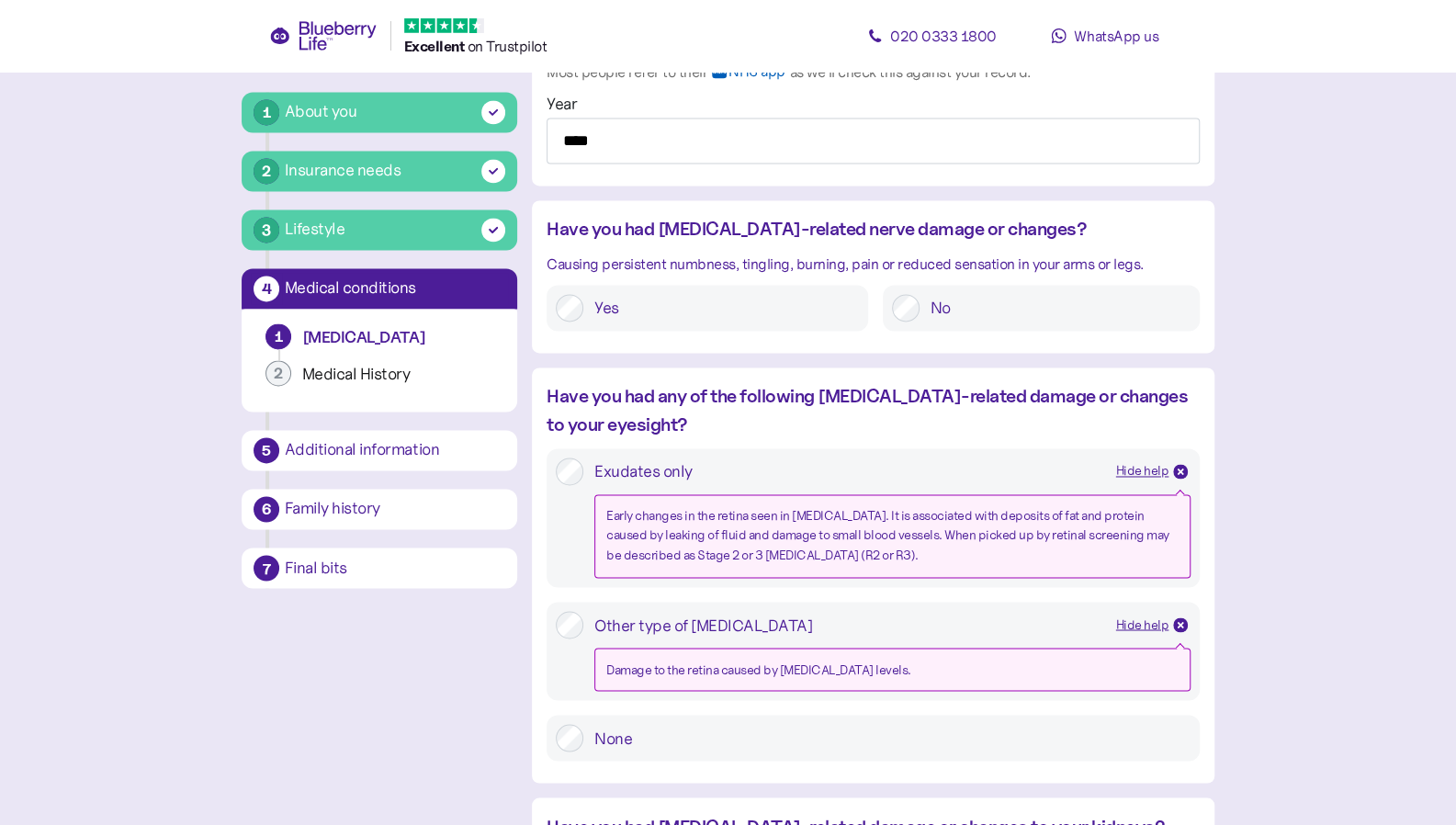
scroll to position [1613, 0]
click at [584, 701] on div "Exudates only Hide help Early changes in the retina seen in diabetes. It is ass…" at bounding box center [873, 604] width 653 height 314
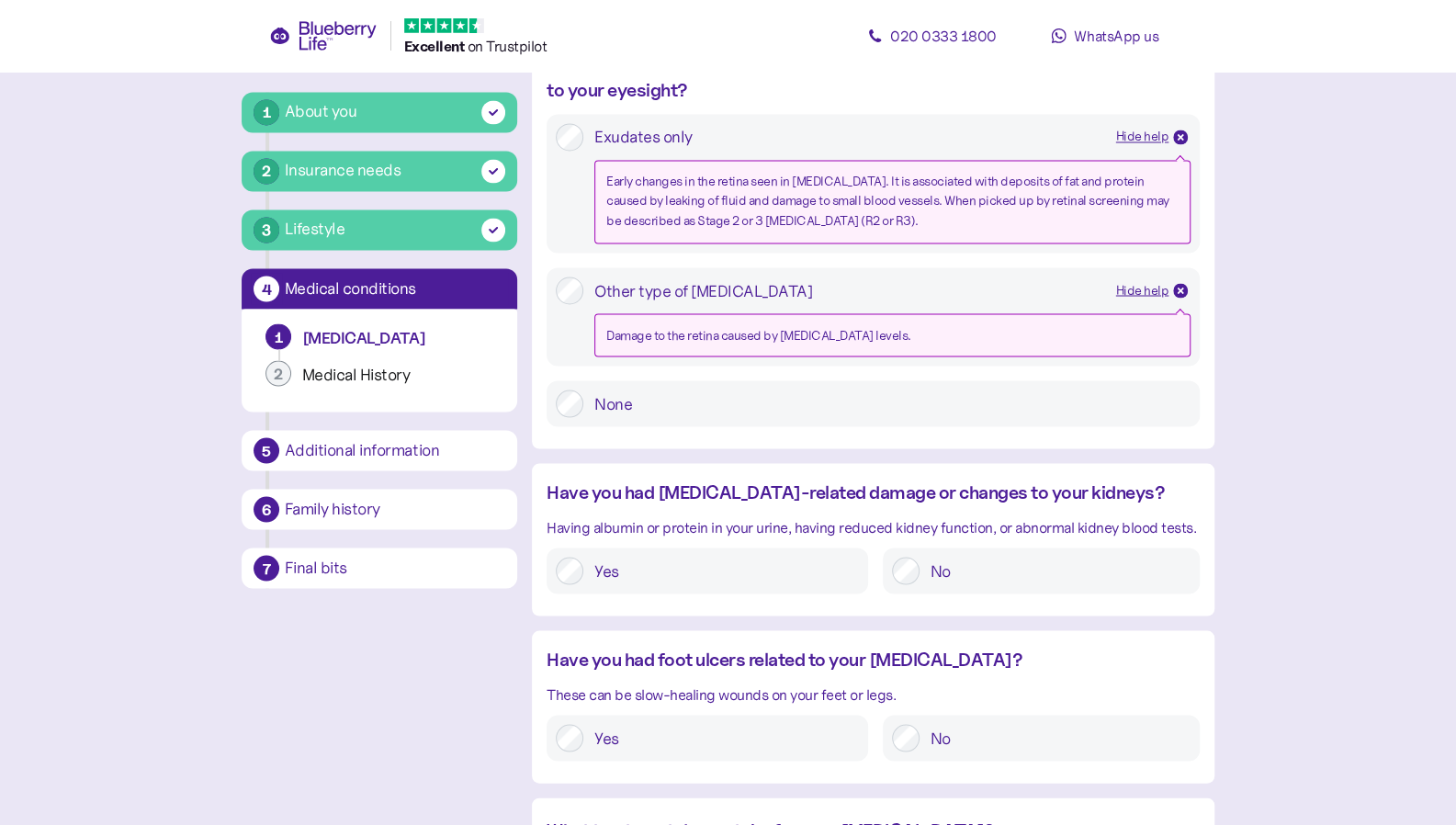
click at [1009, 564] on label "No" at bounding box center [1055, 570] width 271 height 28
click at [979, 754] on div "No" at bounding box center [1041, 738] width 317 height 46
click at [927, 732] on label "No" at bounding box center [1055, 737] width 271 height 28
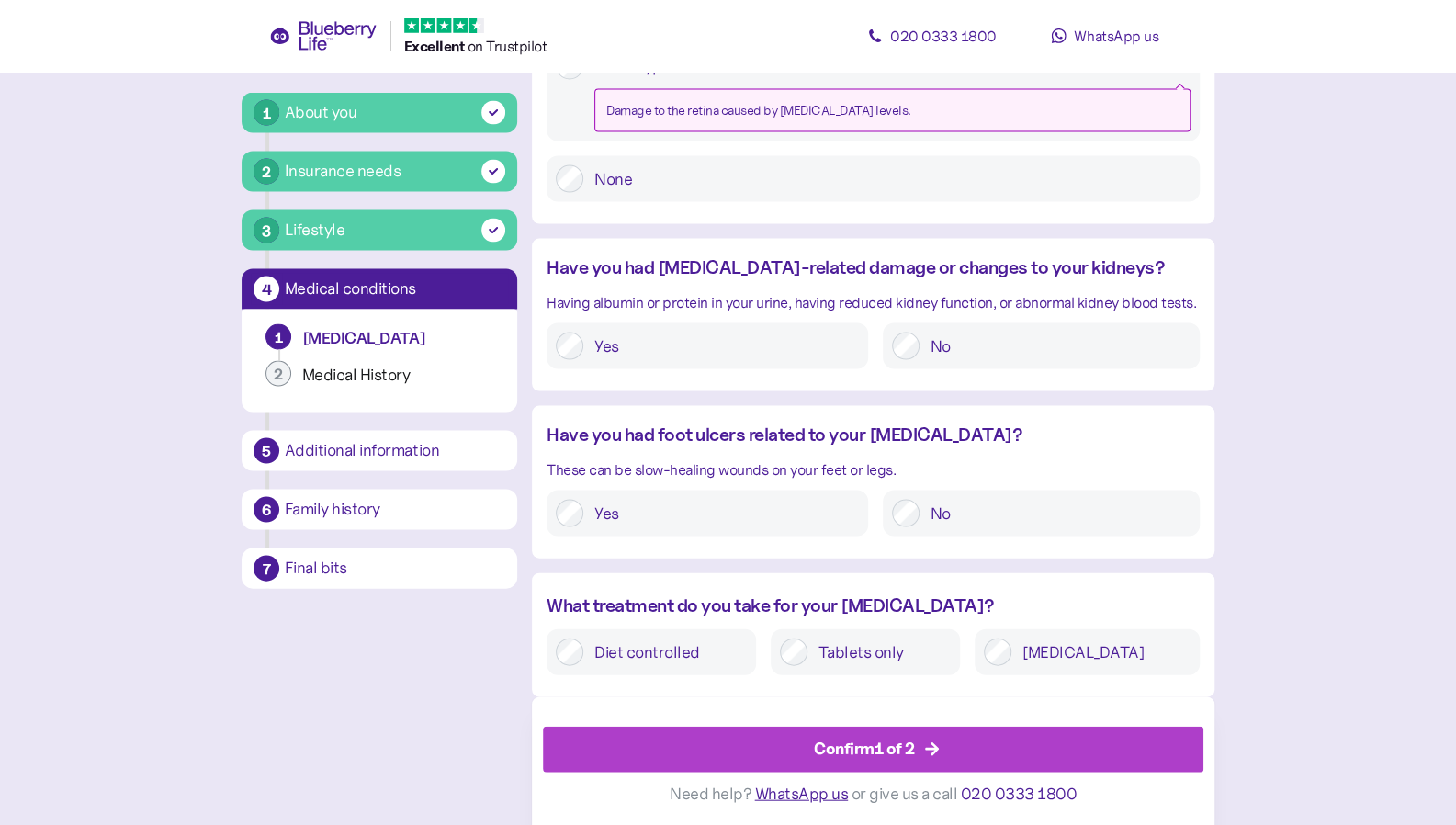
click at [1106, 681] on div "What treatment do you take for your diabetes? Diet controlled Tablets only Insu…" at bounding box center [872, 632] width 682 height 121
click at [1103, 660] on label "Insulin" at bounding box center [1101, 651] width 179 height 28
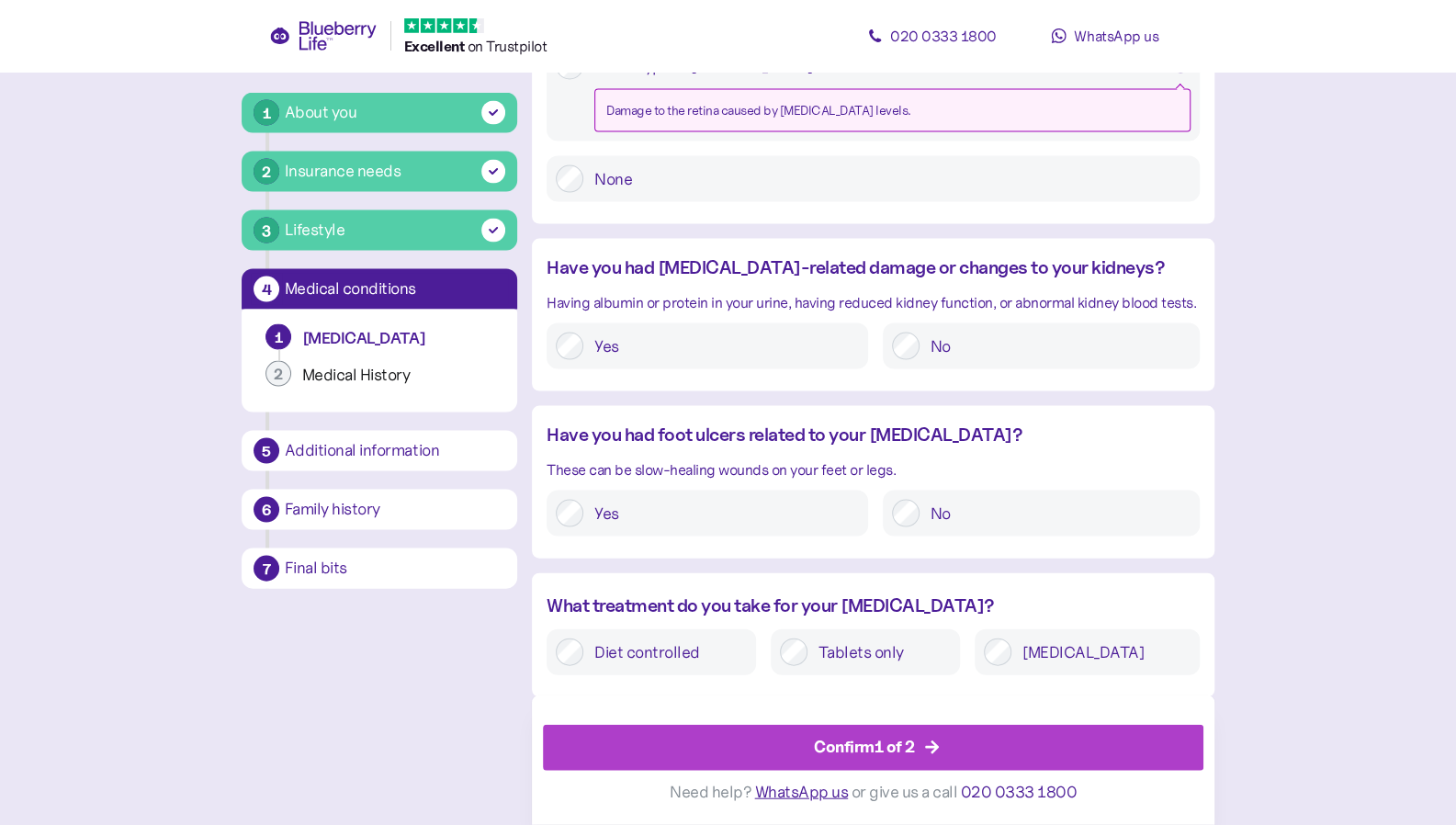
click at [766, 738] on div "Confirm 1 of 2" at bounding box center [877, 748] width 619 height 44
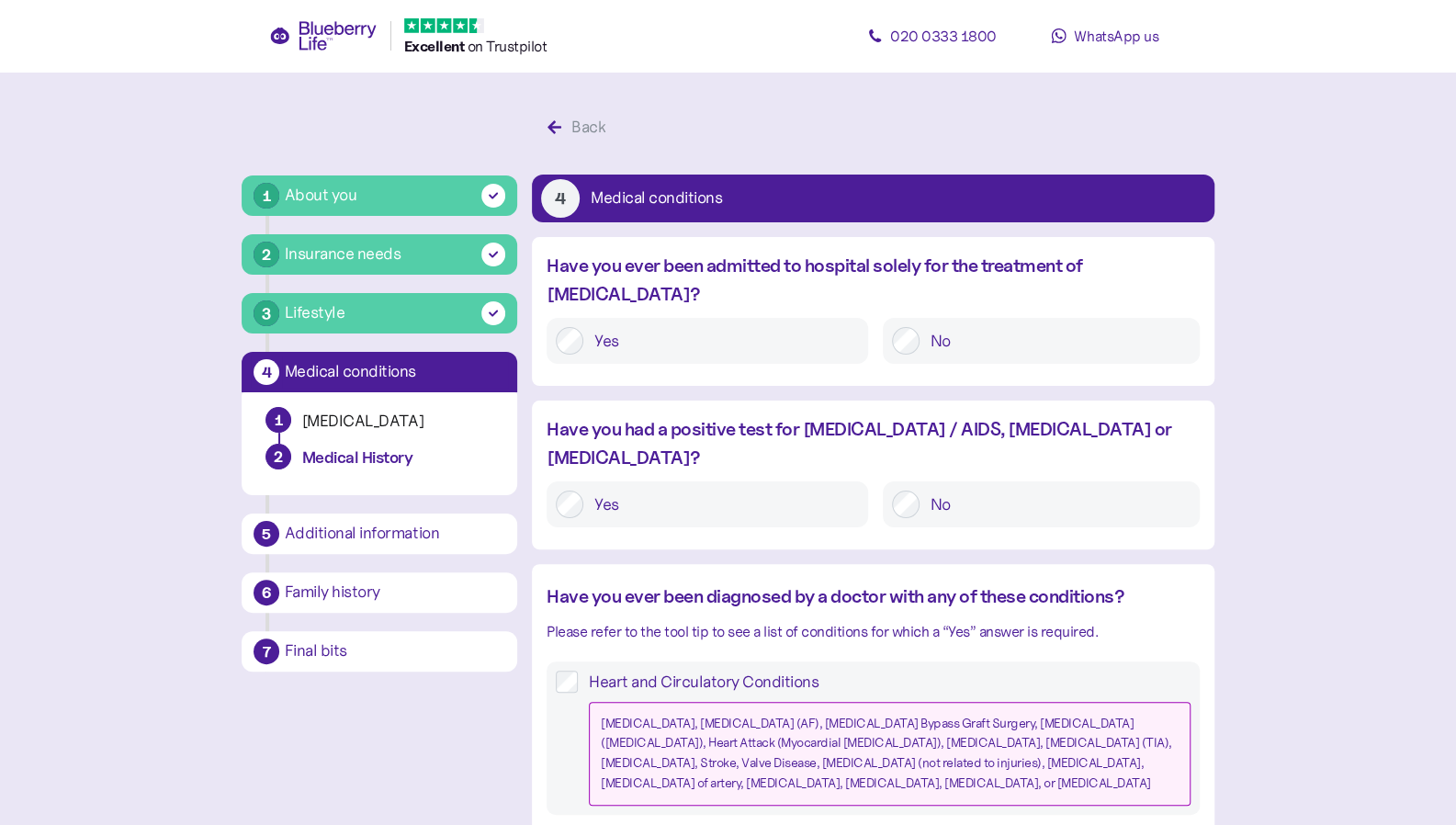
click at [917, 327] on div at bounding box center [906, 341] width 28 height 28
click at [903, 336] on div "Have you ever been admitted to hospital solely for the treatment of COVID-19? Y…" at bounding box center [872, 316] width 682 height 130
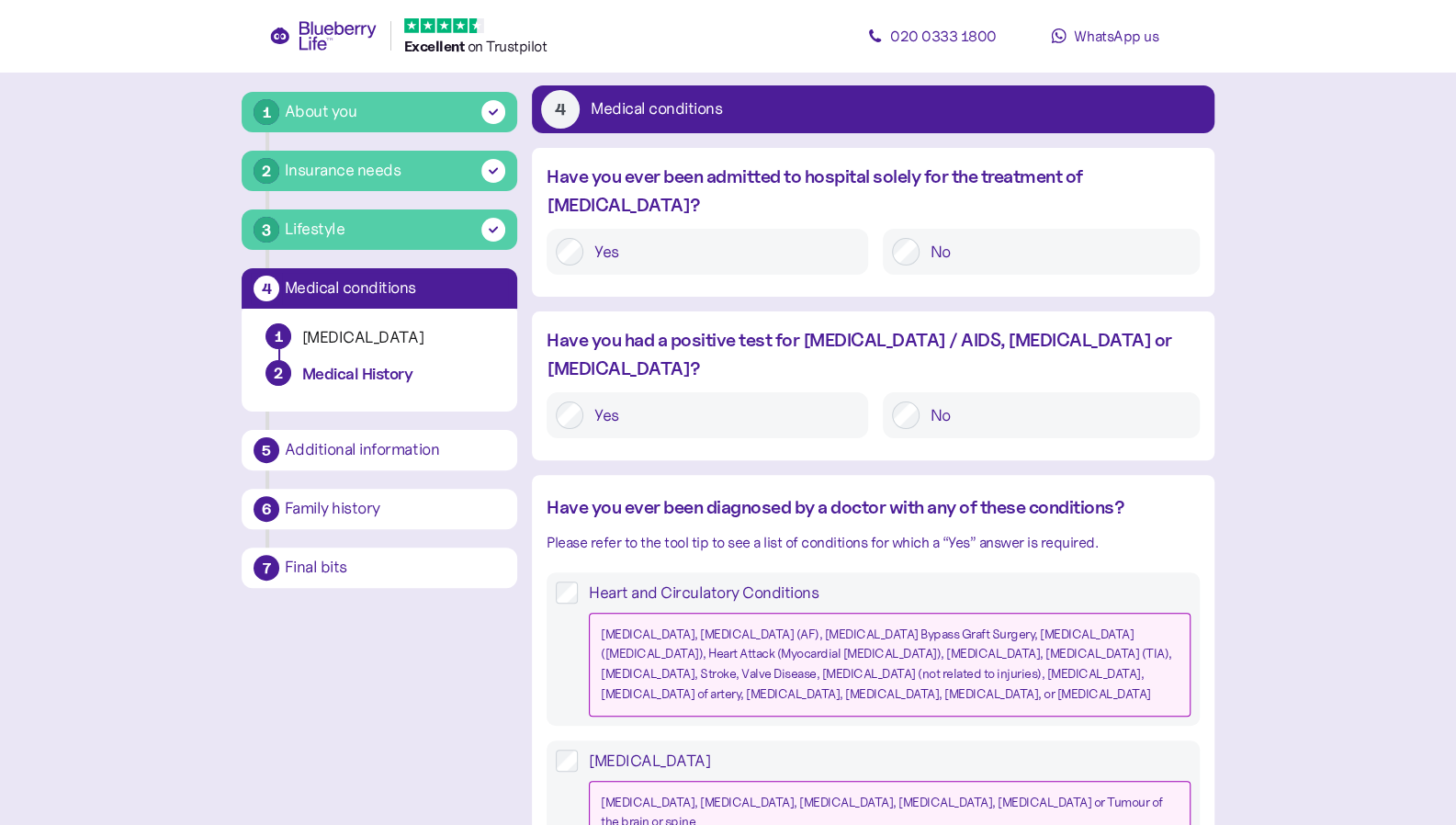
scroll to position [90, 0]
click at [790, 530] on div "Please refer to the tool tip to see a list of conditions for which a “Yes” answ…" at bounding box center [873, 541] width 653 height 23
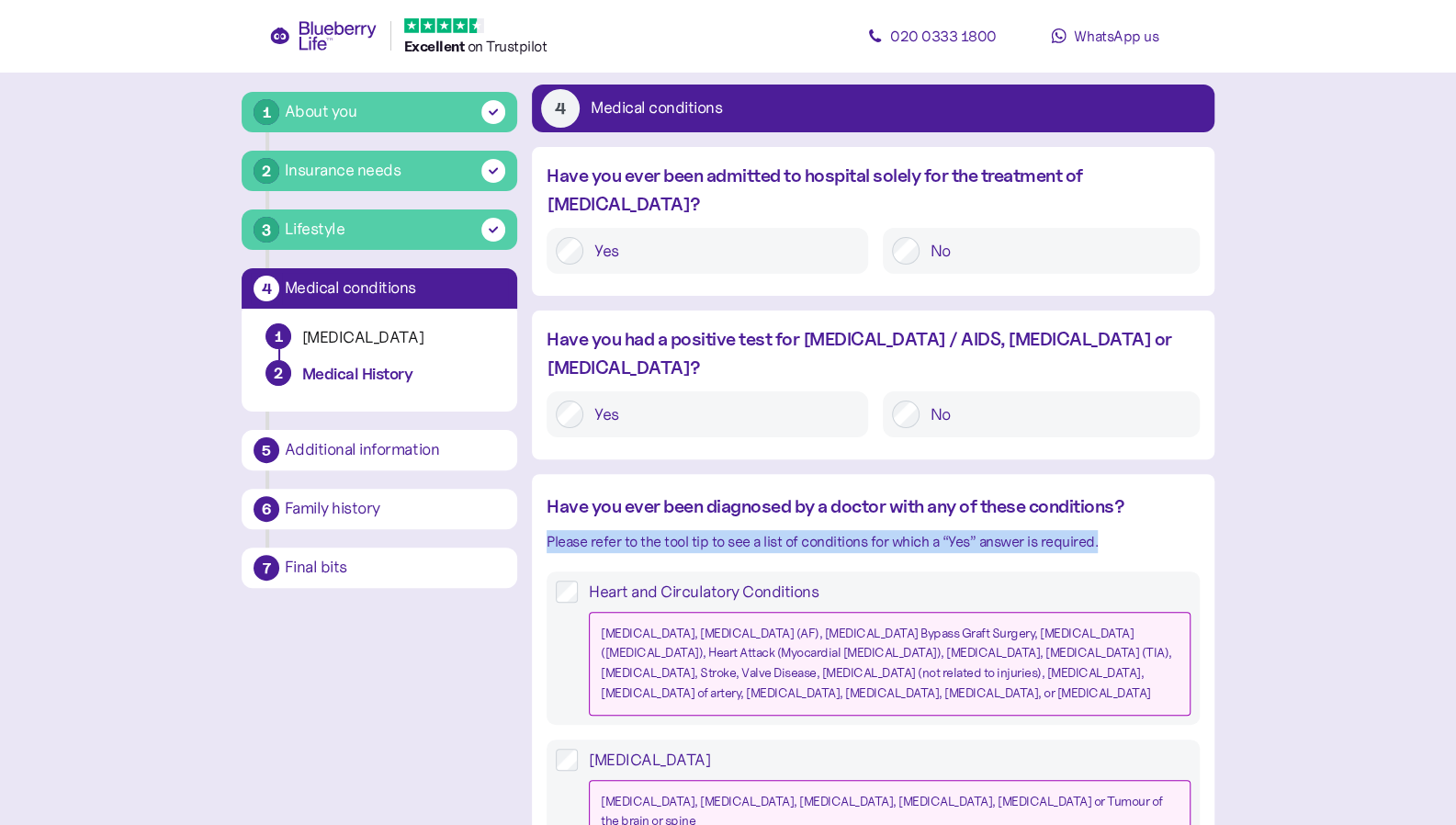
click at [790, 530] on div "Please refer to the tool tip to see a list of conditions for which a “Yes” answ…" at bounding box center [873, 541] width 653 height 23
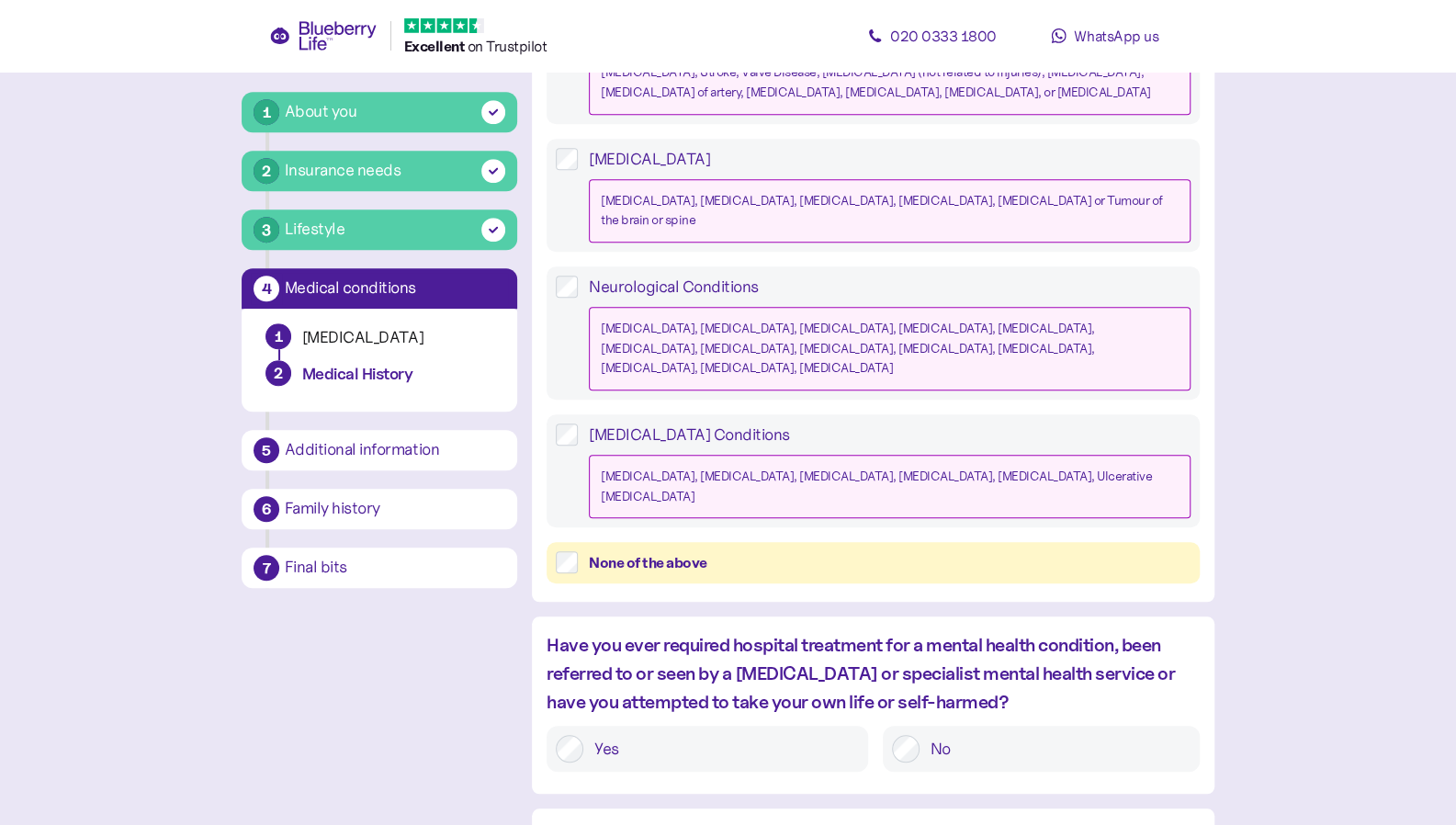
scroll to position [692, 0]
click at [996, 630] on div "Have you ever required hospital treatment for a mental health condition, been r…" at bounding box center [873, 673] width 653 height 86
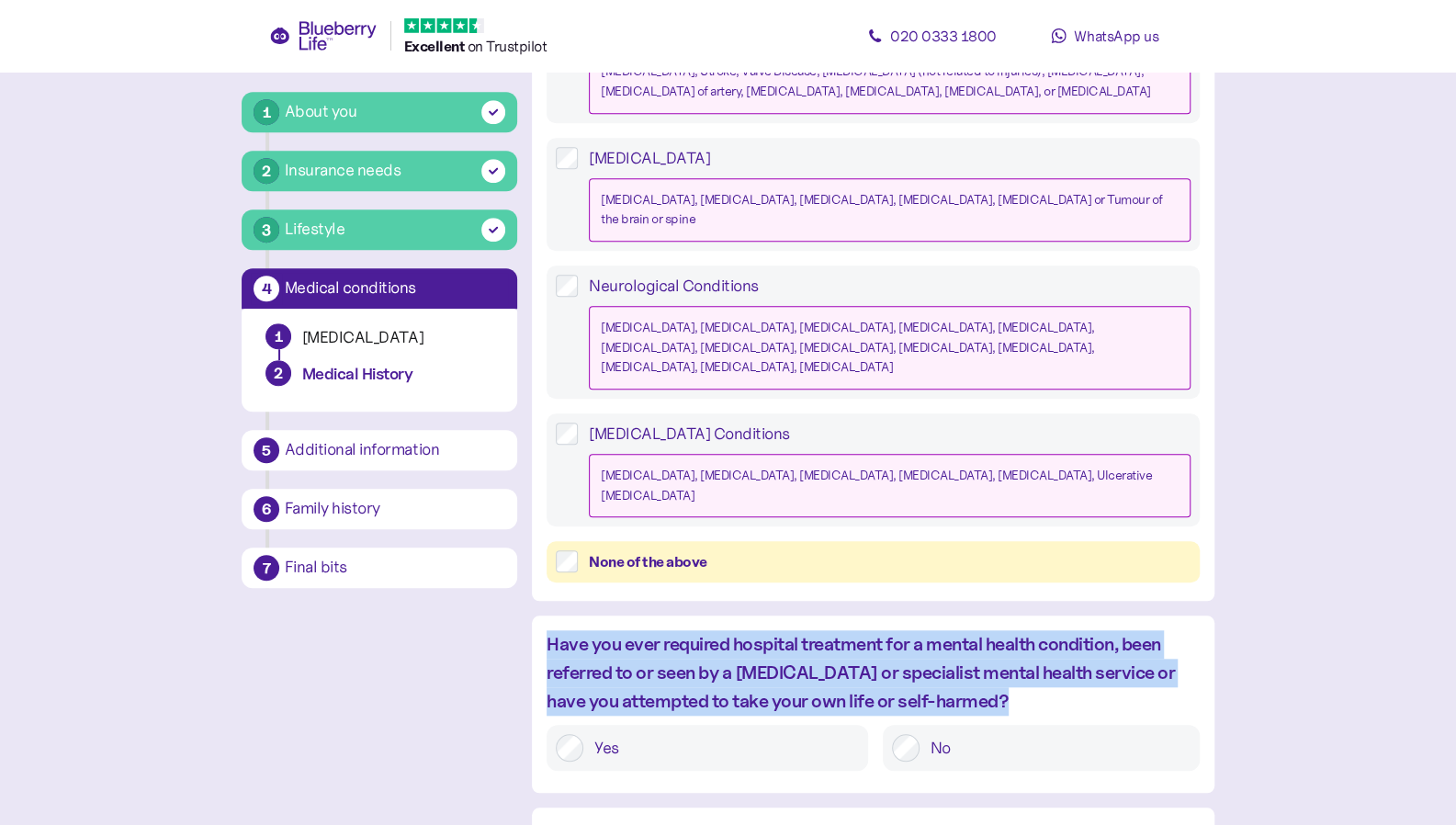
click at [996, 630] on div "Have you ever required hospital treatment for a mental health condition, been r…" at bounding box center [873, 673] width 653 height 86
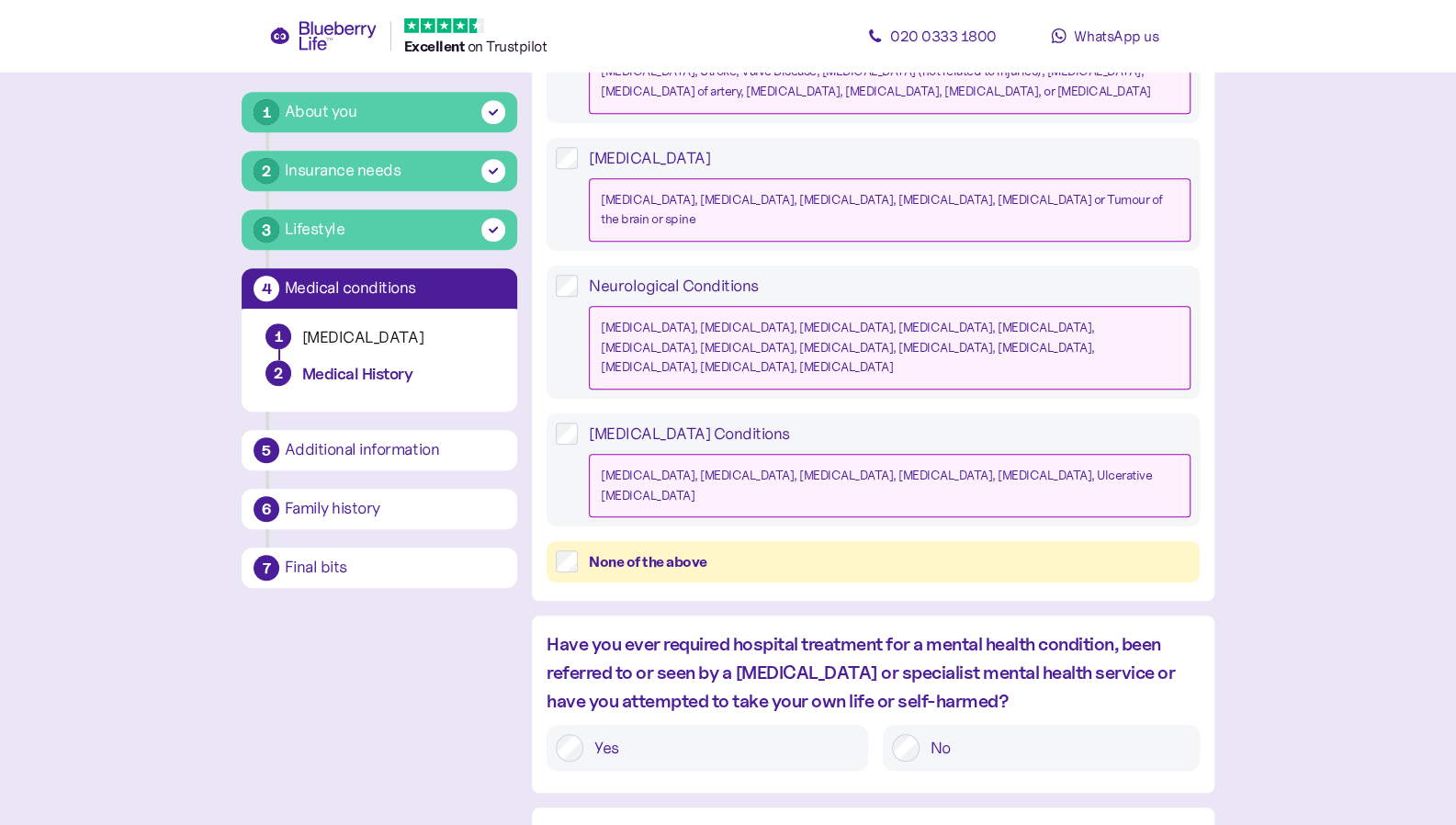
click at [954, 734] on label "No" at bounding box center [1055, 748] width 271 height 28
click at [786, 630] on div "Have you ever required hospital treatment for a mental health condition, been r…" at bounding box center [873, 673] width 653 height 86
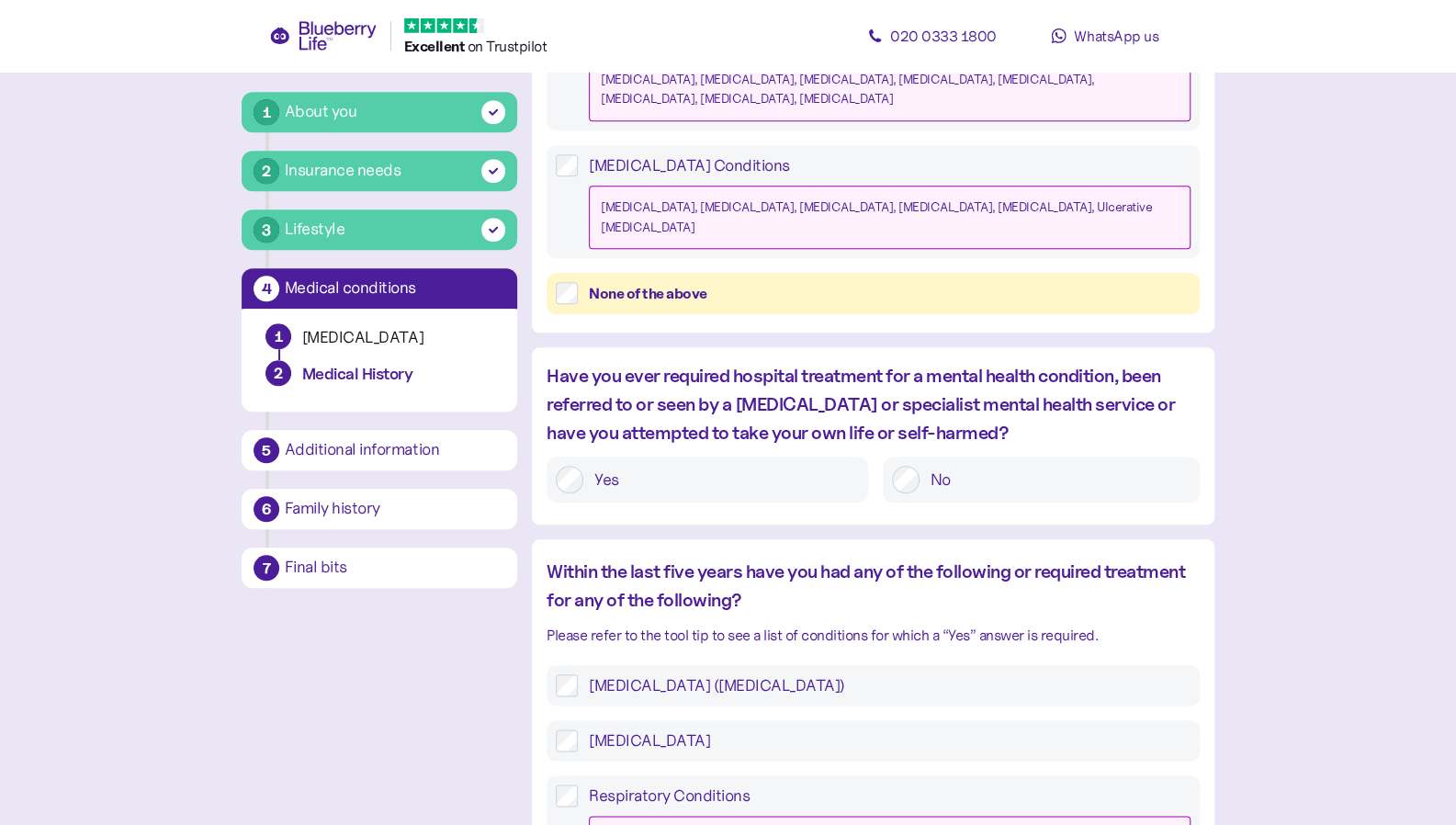
scroll to position [962, 0]
click at [606, 556] on div "Within the last five years have you had any of the following or required treatm…" at bounding box center [873, 584] width 653 height 57
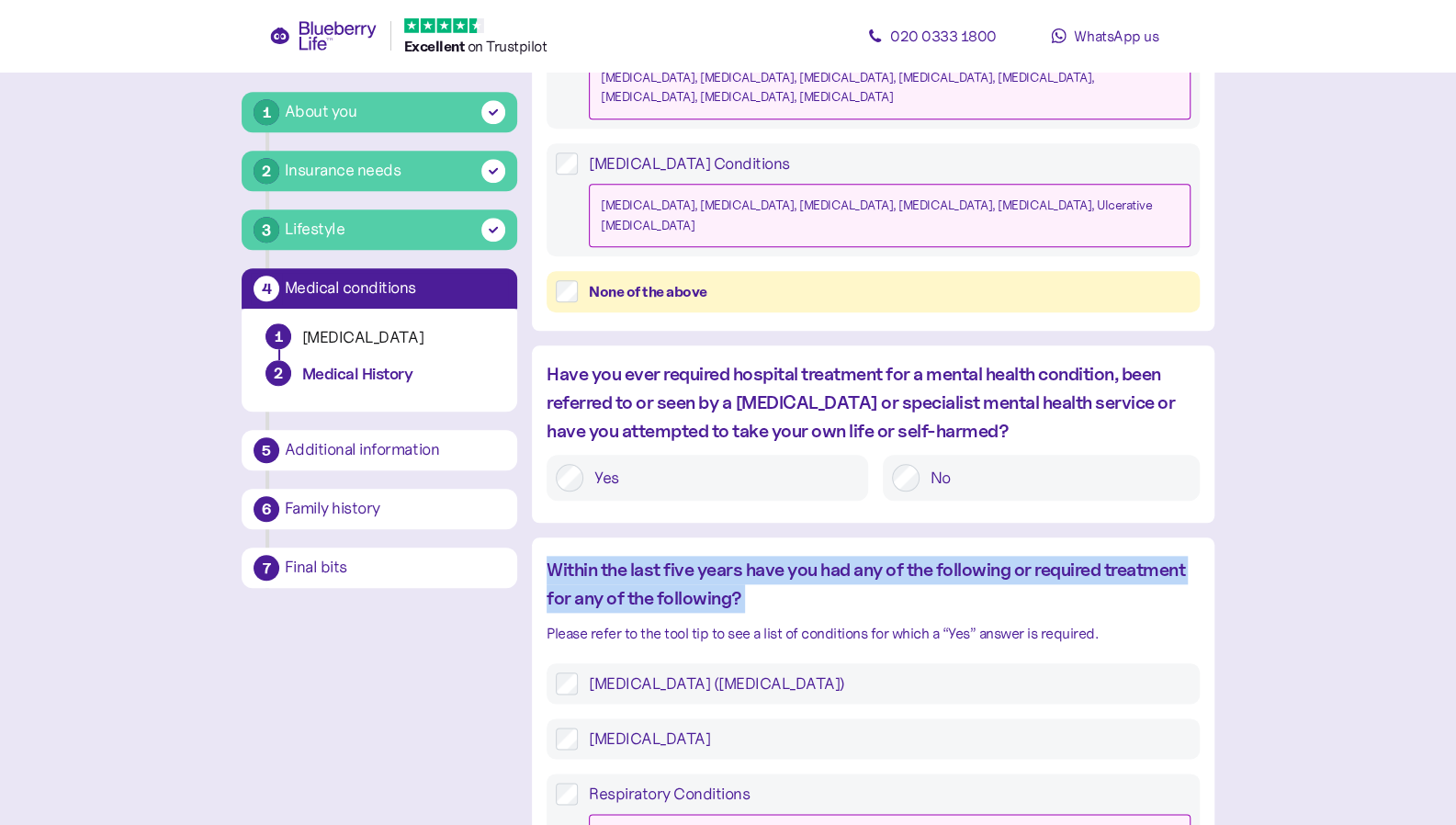
click at [606, 556] on div "Within the last five years have you had any of the following or required treatm…" at bounding box center [873, 584] width 653 height 57
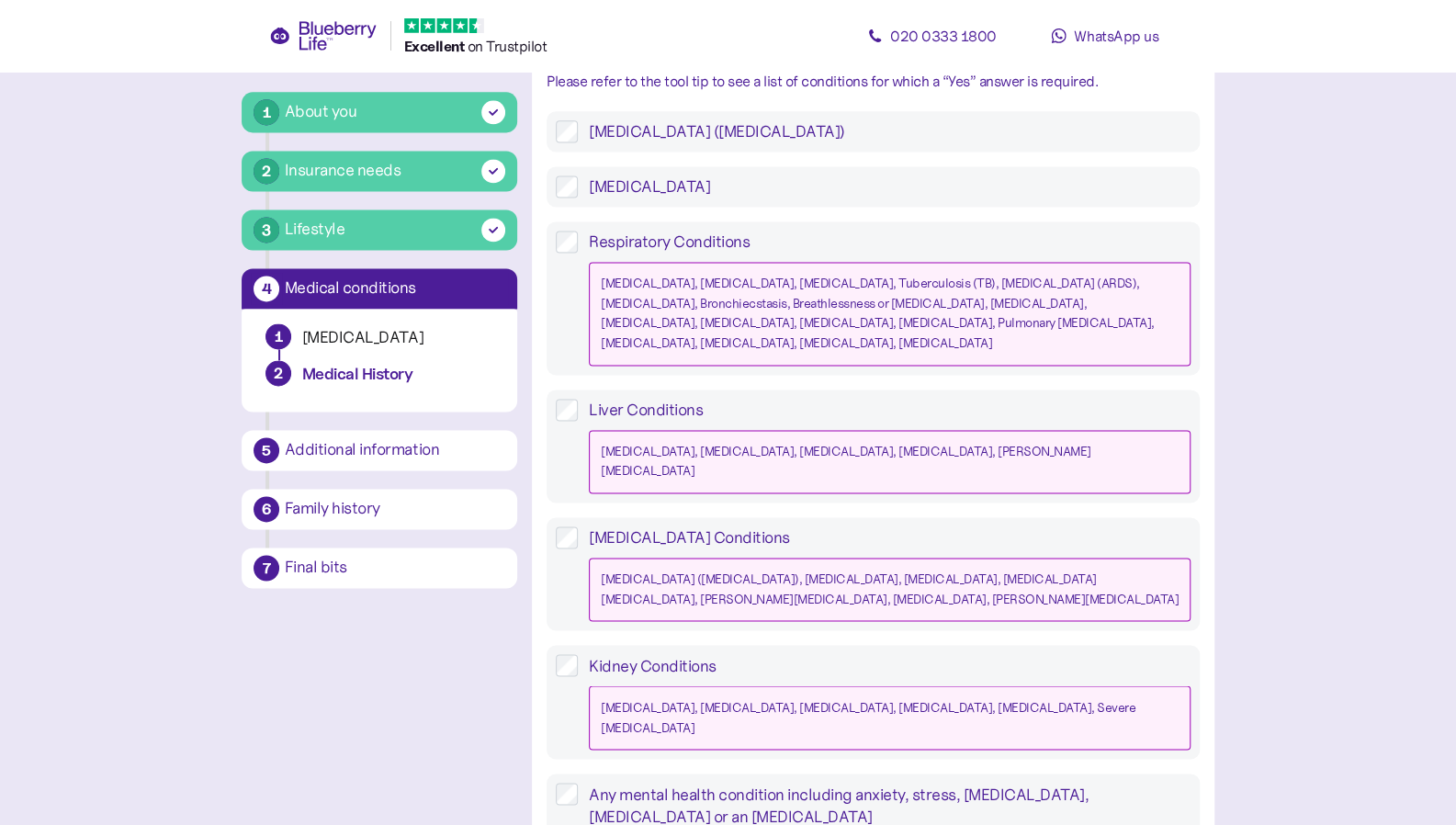
scroll to position [1516, 0]
click at [785, 772] on div "Any mental health condition including anxiety, stress, depression, insomnia or …" at bounding box center [873, 803] width 653 height 63
click at [719, 781] on label "Any mental health condition including anxiety, stress, depression, insomnia or …" at bounding box center [884, 803] width 613 height 44
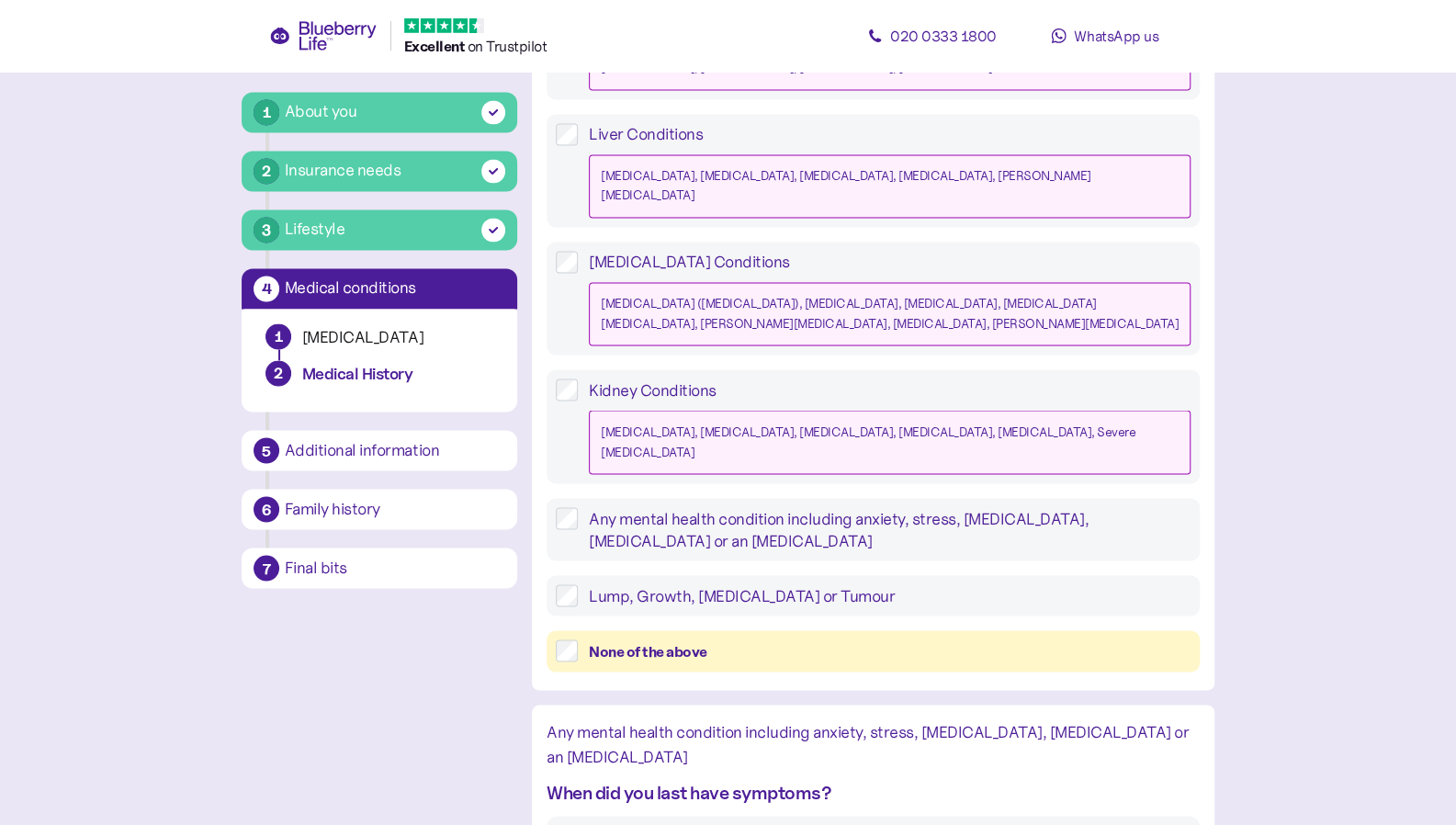
scroll to position [1909, 0]
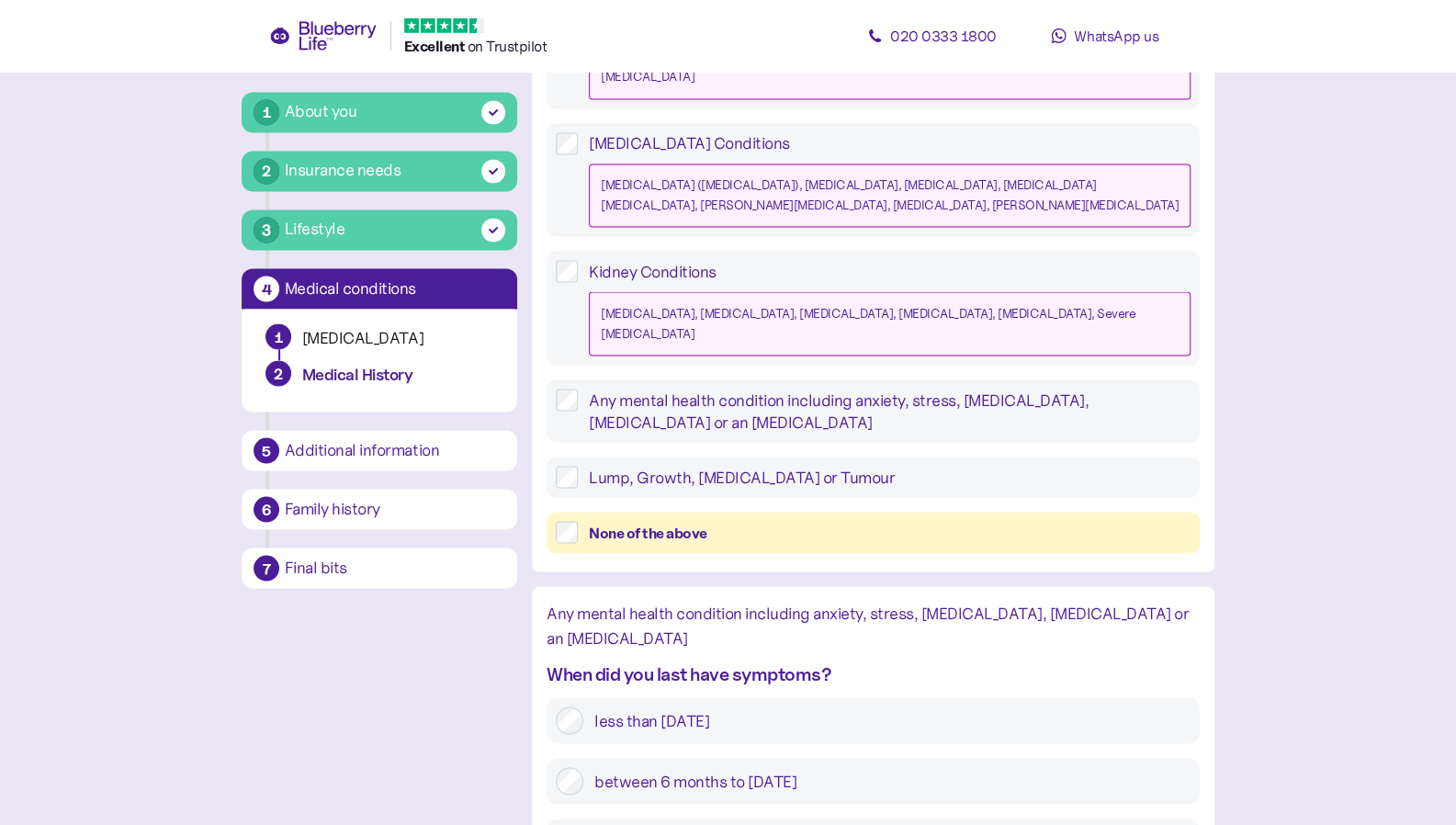
click at [948, 601] on div "Any mental health condition including anxiety, stress, depression, insomnia or …" at bounding box center [873, 626] width 653 height 50
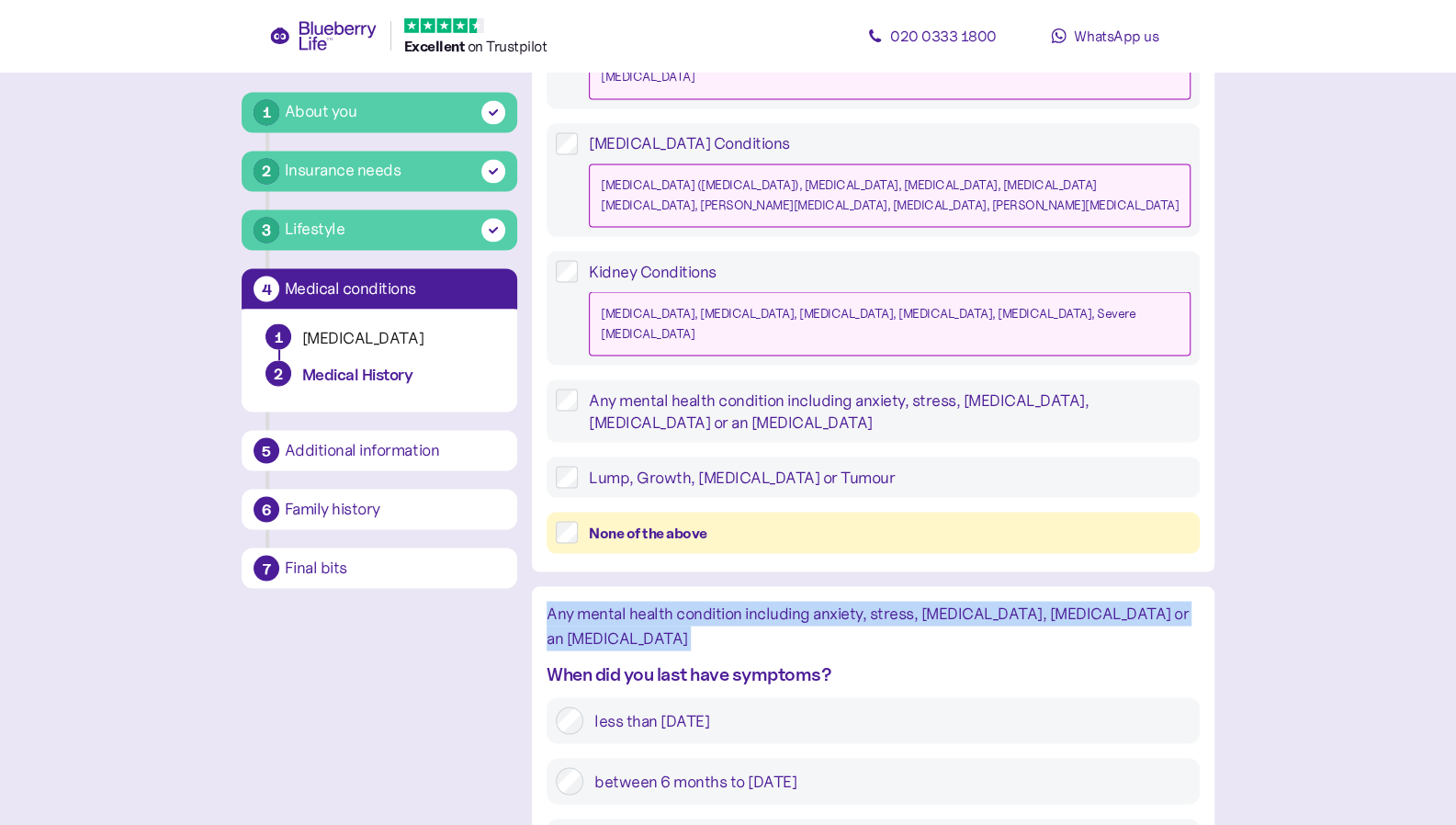
click at [948, 601] on div "Any mental health condition including anxiety, stress, depression, insomnia or …" at bounding box center [873, 626] width 653 height 50
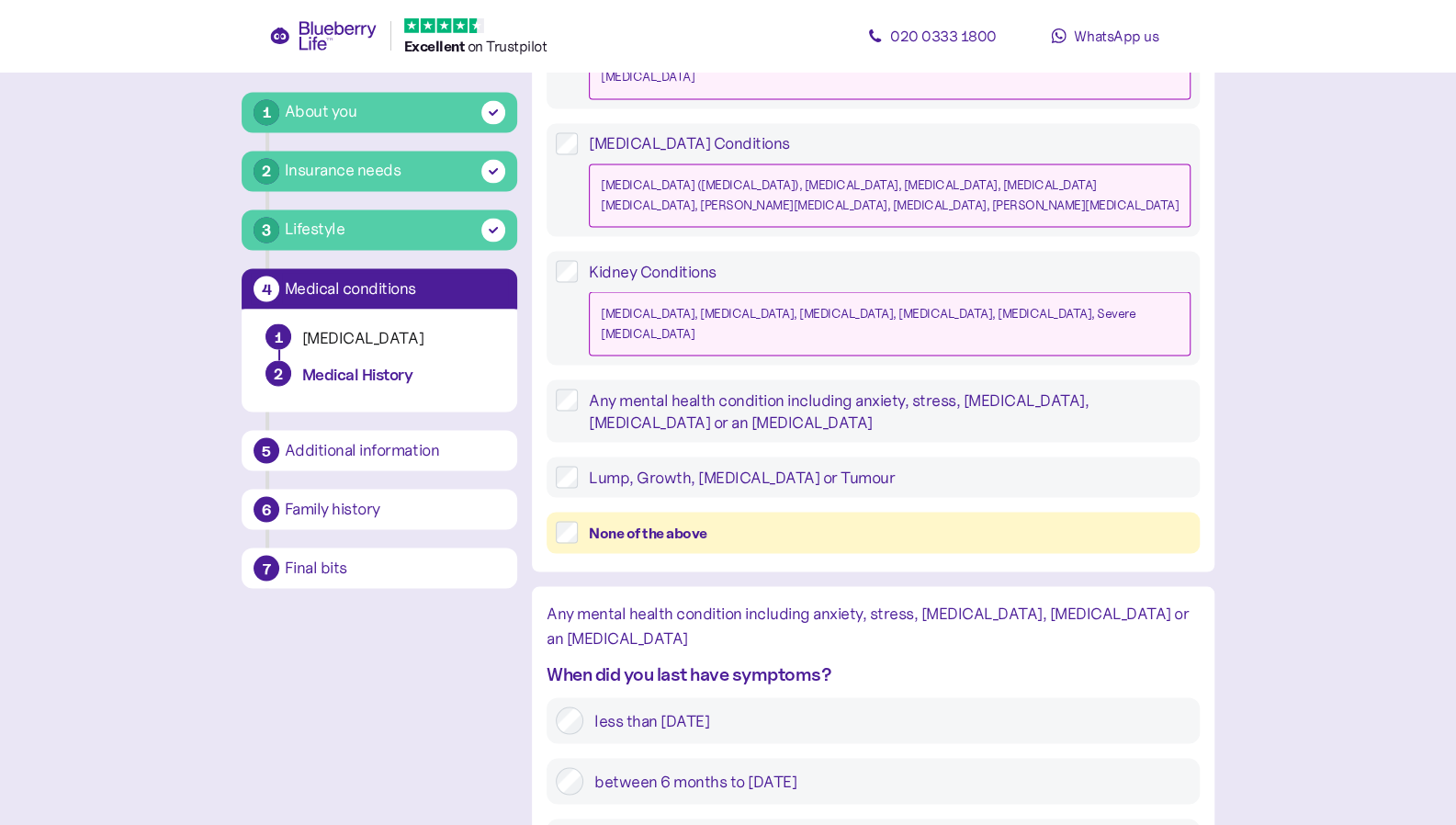
drag, startPoint x: 642, startPoint y: 722, endPoint x: 502, endPoint y: 721, distance: 140.0
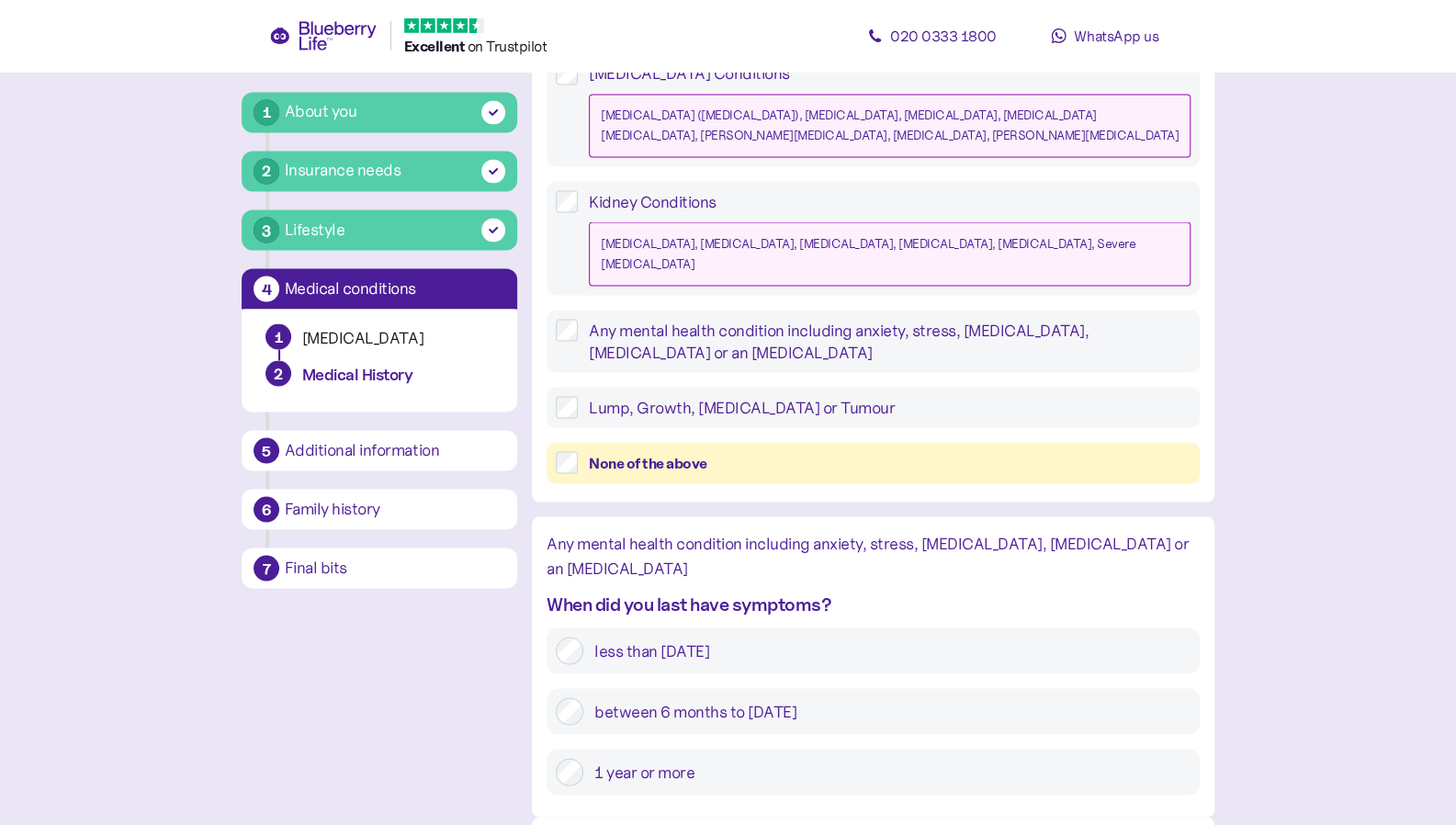
click at [659, 758] on label "1 year or more" at bounding box center [887, 772] width 607 height 28
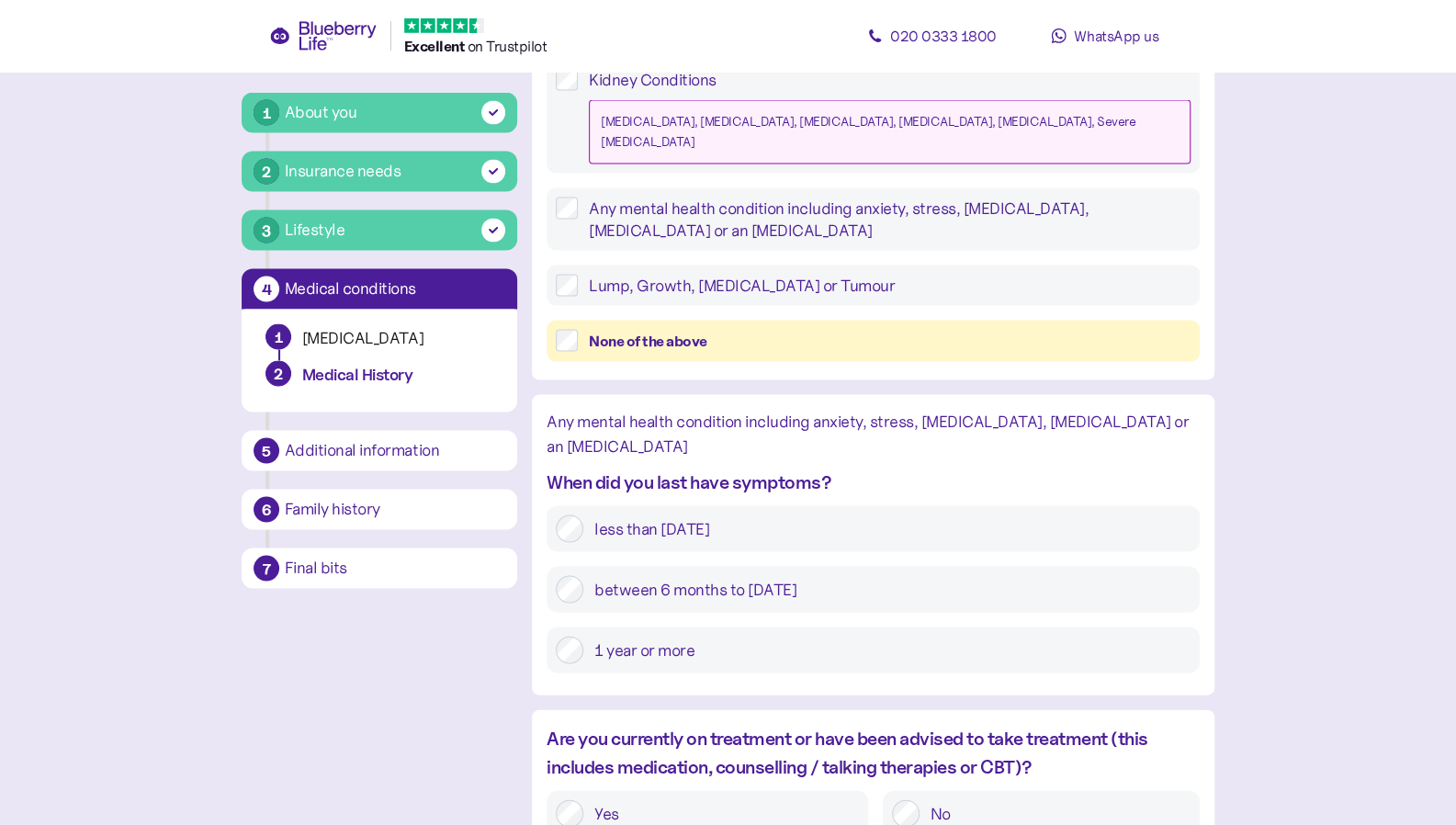
scroll to position [2102, 0]
click at [866, 723] on div "Are you currently on treatment or have been advised to take treatment (this inc…" at bounding box center [873, 751] width 653 height 57
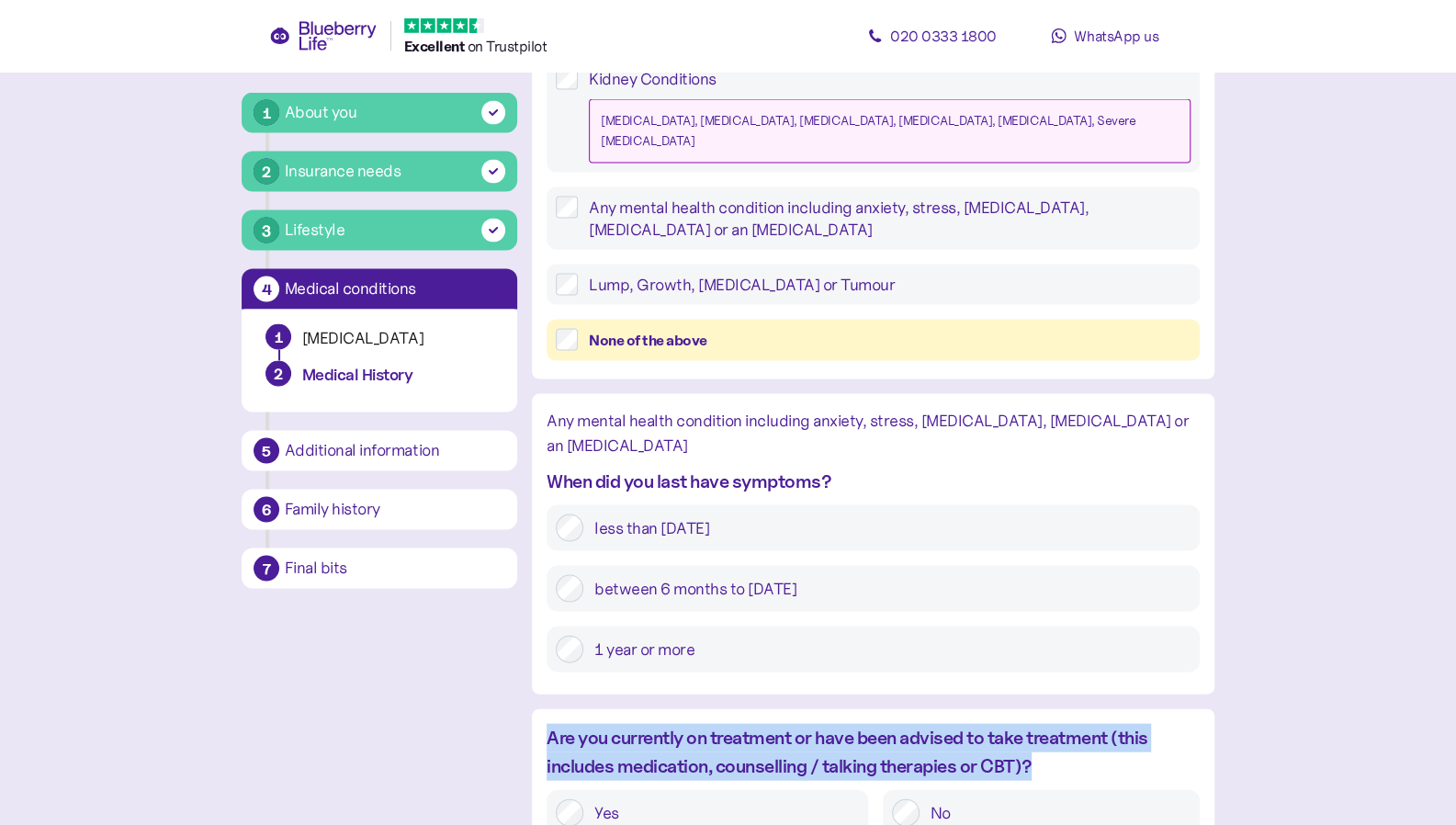
click at [866, 723] on div "Are you currently on treatment or have been advised to take treatment (this inc…" at bounding box center [873, 751] width 653 height 57
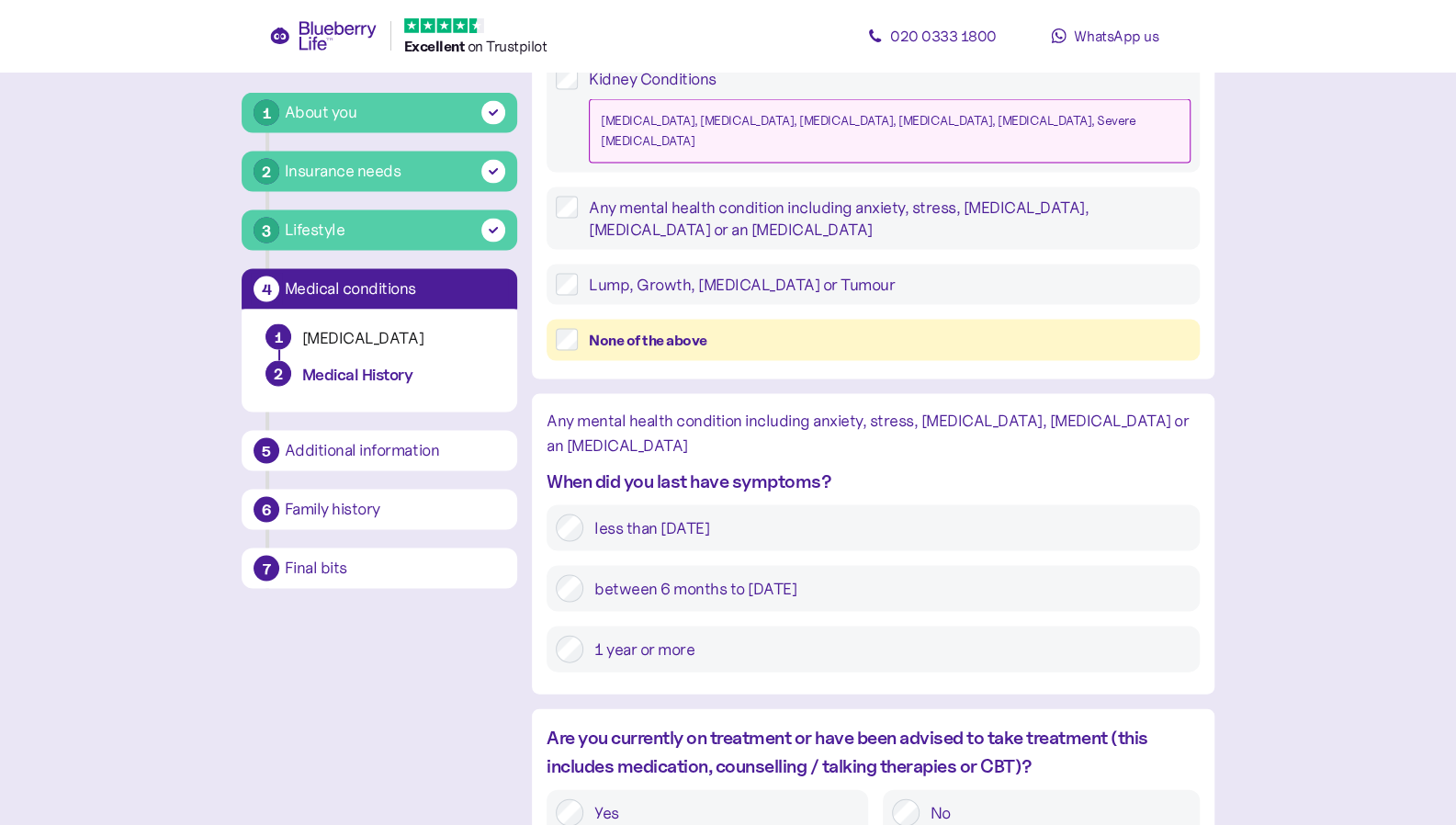
click at [968, 798] on label "No" at bounding box center [1055, 811] width 271 height 28
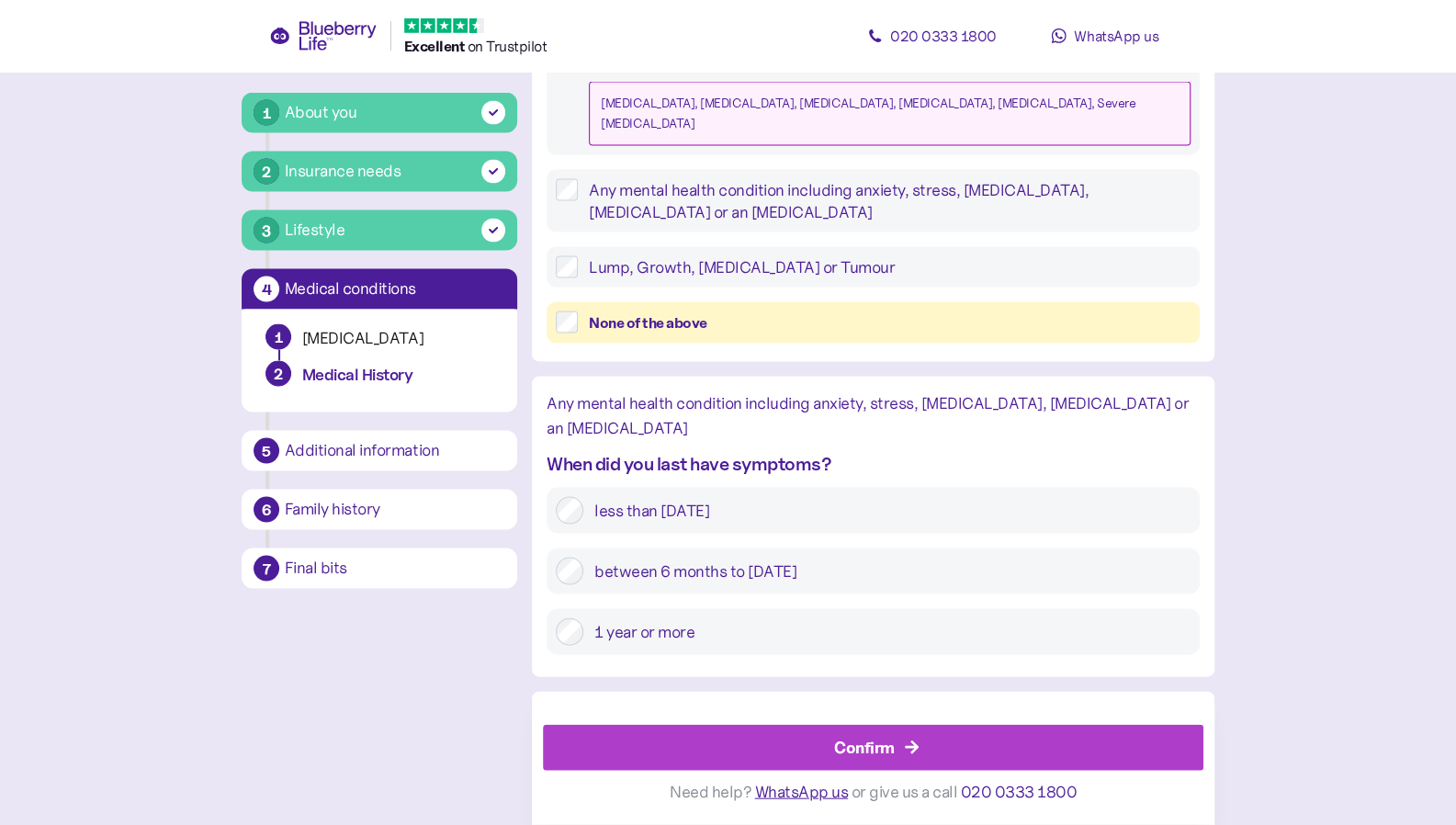
scroll to position [2142, 0]
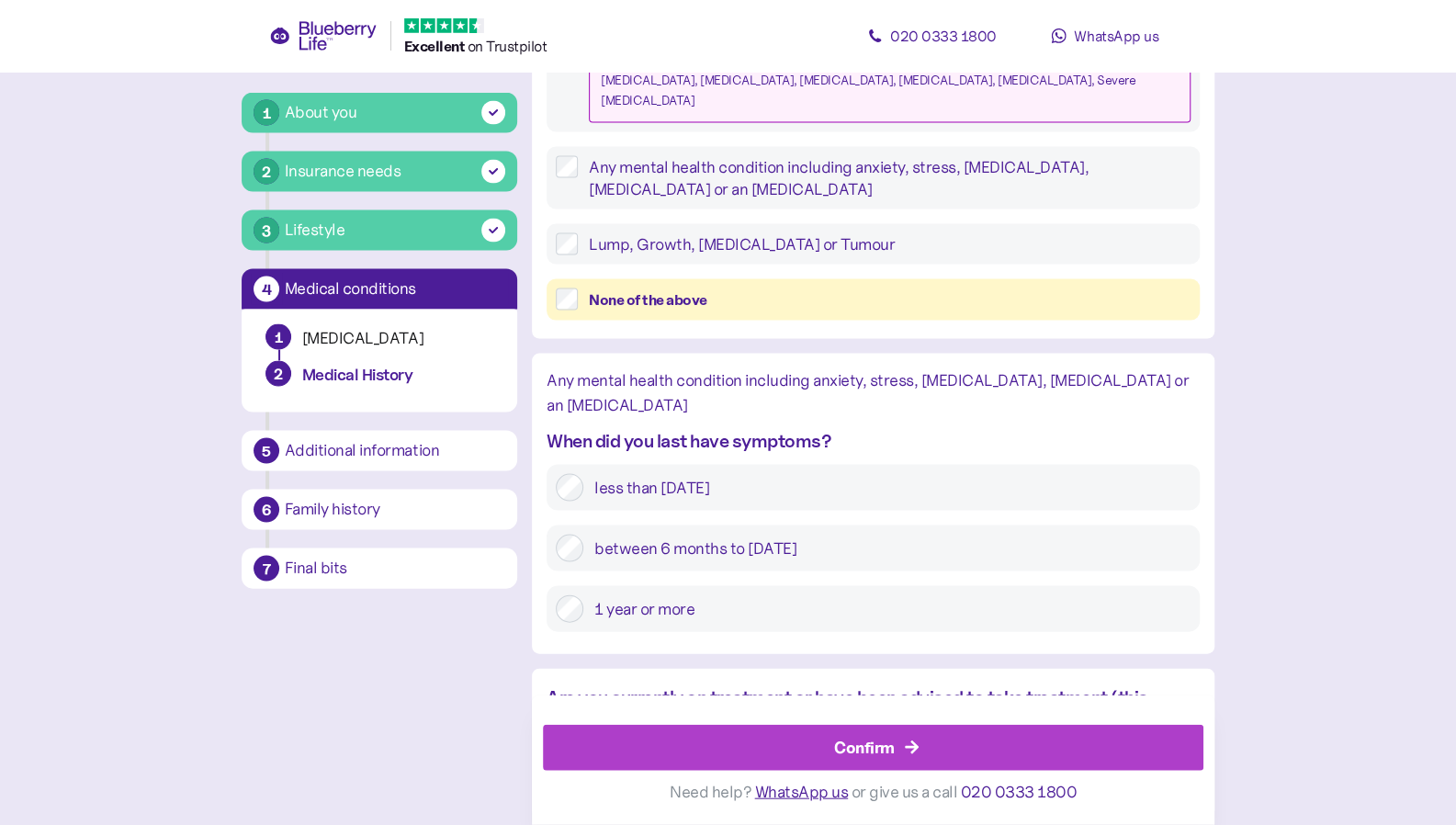
click at [829, 753] on div "Confirm" at bounding box center [877, 748] width 619 height 44
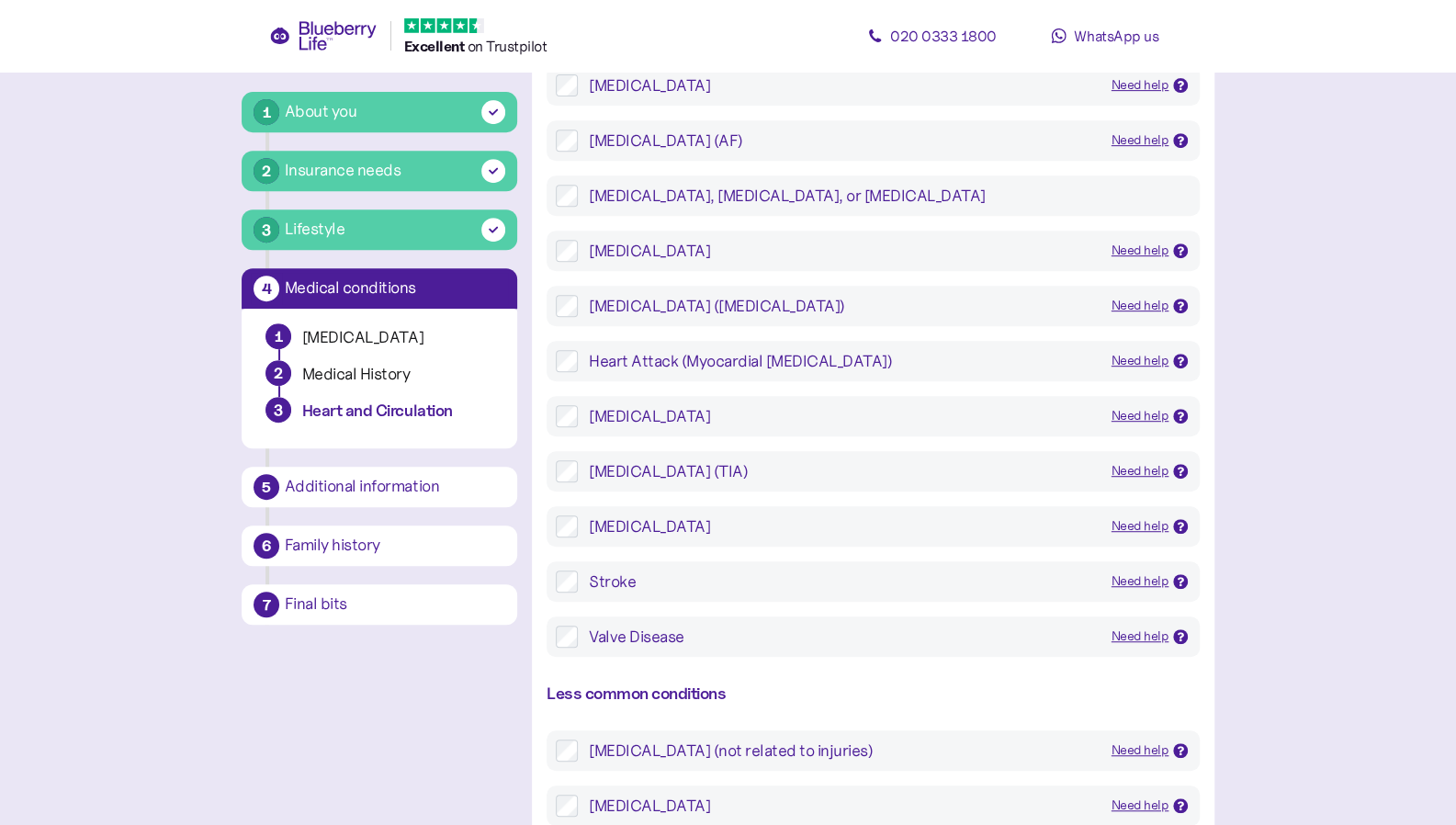
scroll to position [438, 0]
click at [654, 638] on div "Valve Disease" at bounding box center [842, 636] width 508 height 22
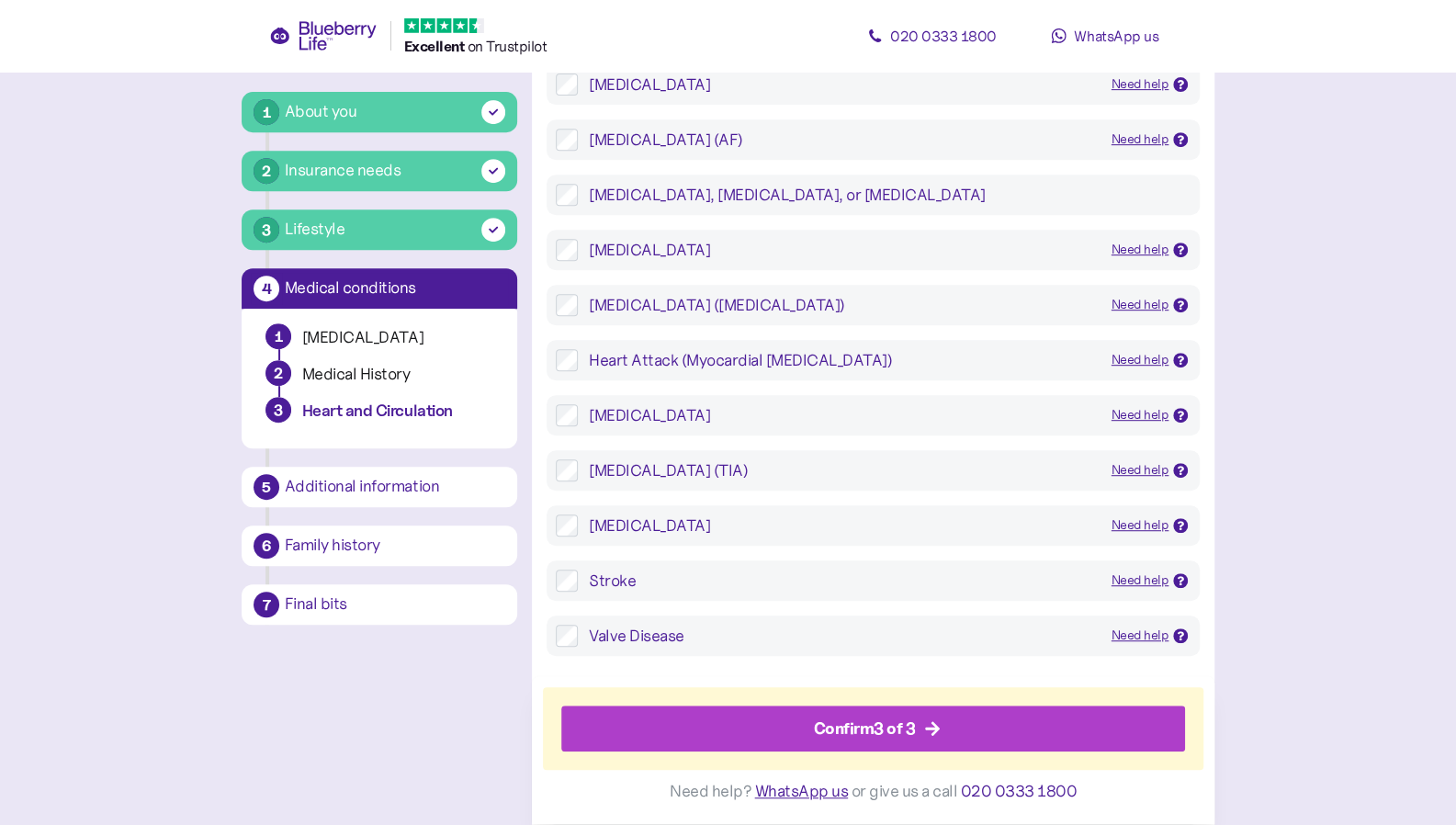
click at [588, 650] on div "Valve Disease Need help Problems caused by heart valves that may be too stiff o…" at bounding box center [873, 636] width 653 height 41
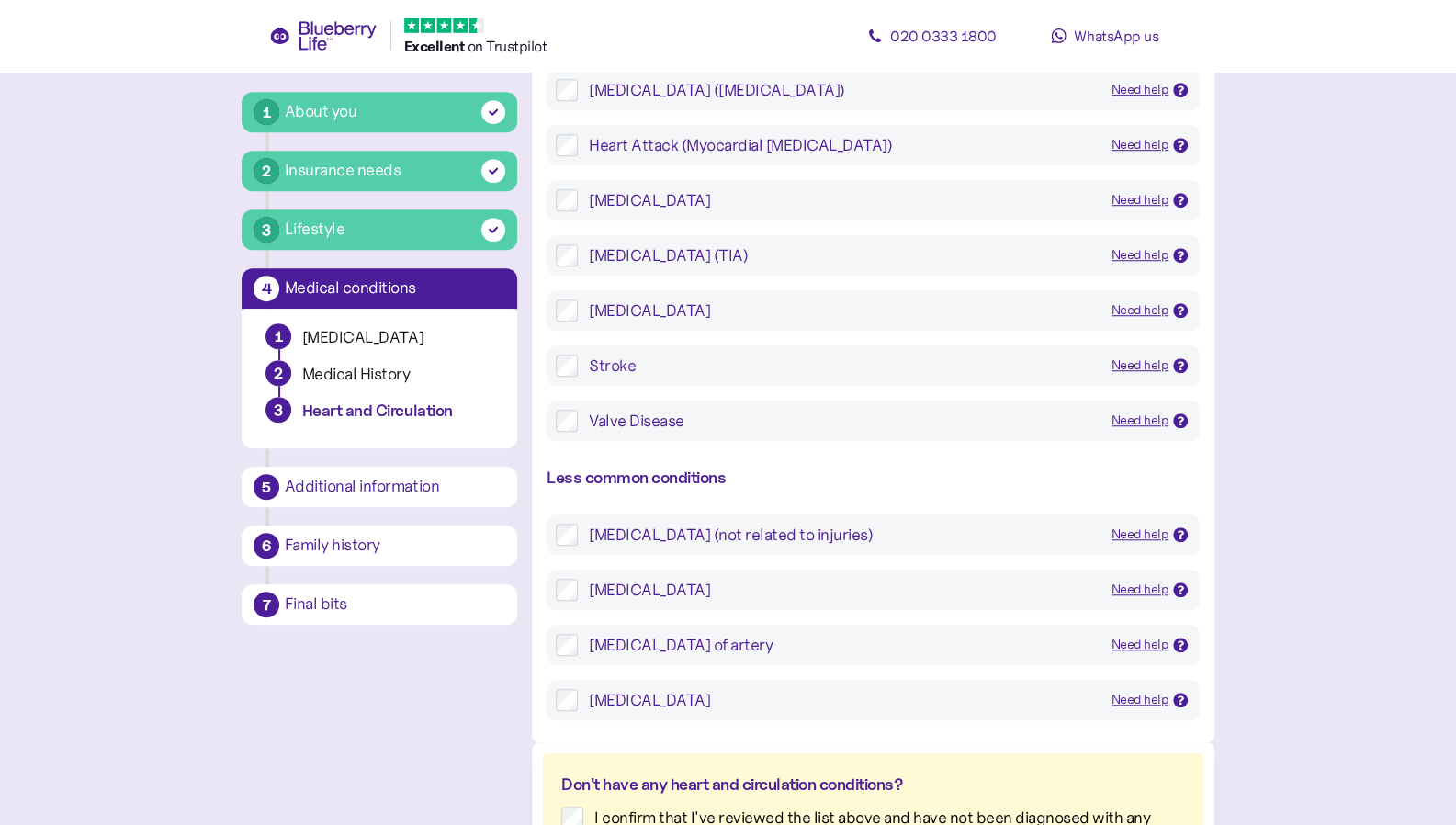
scroll to position [682, 0]
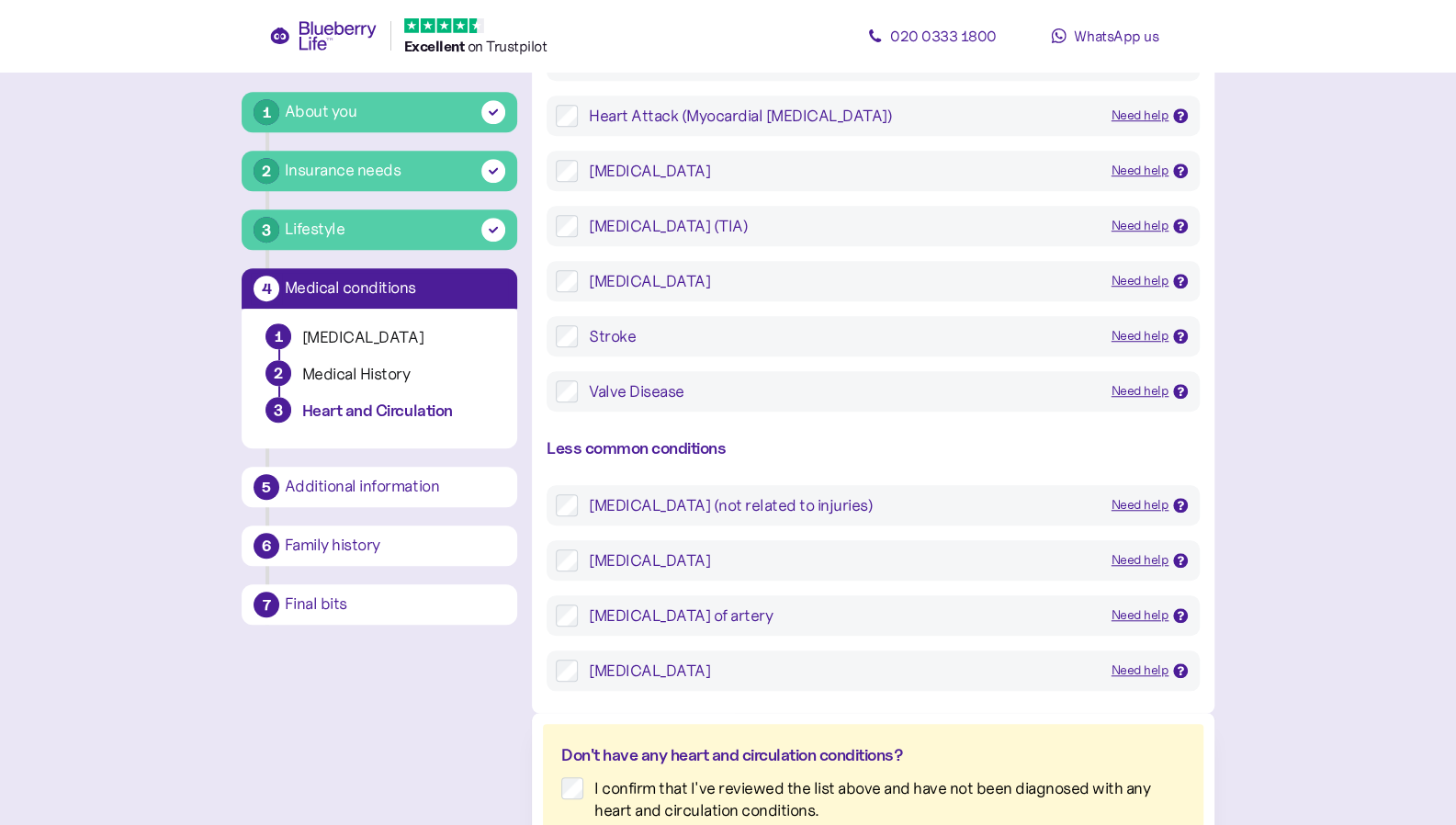
click at [650, 398] on div "Valve Disease" at bounding box center [842, 391] width 508 height 22
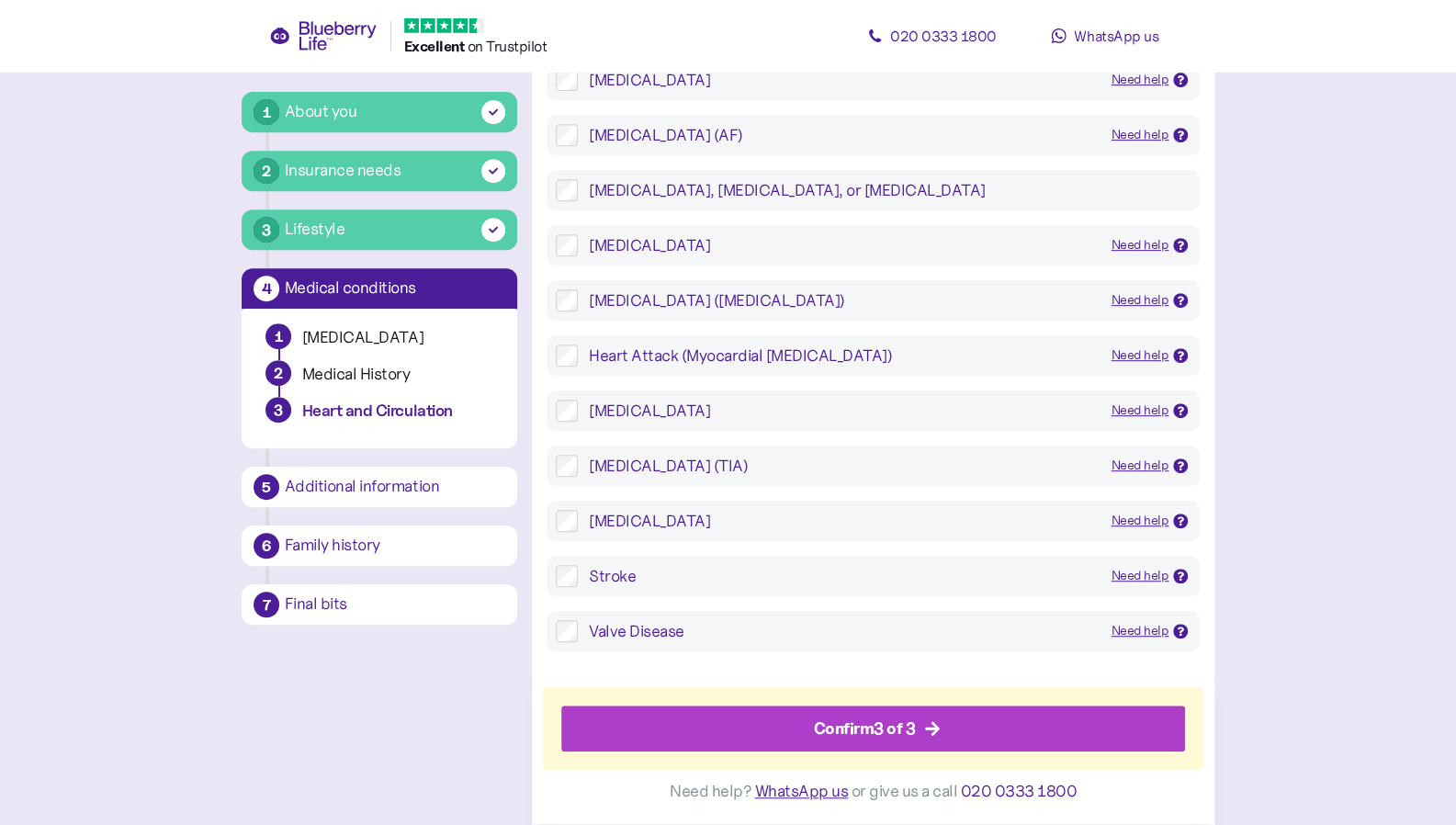
scroll to position [421, 0]
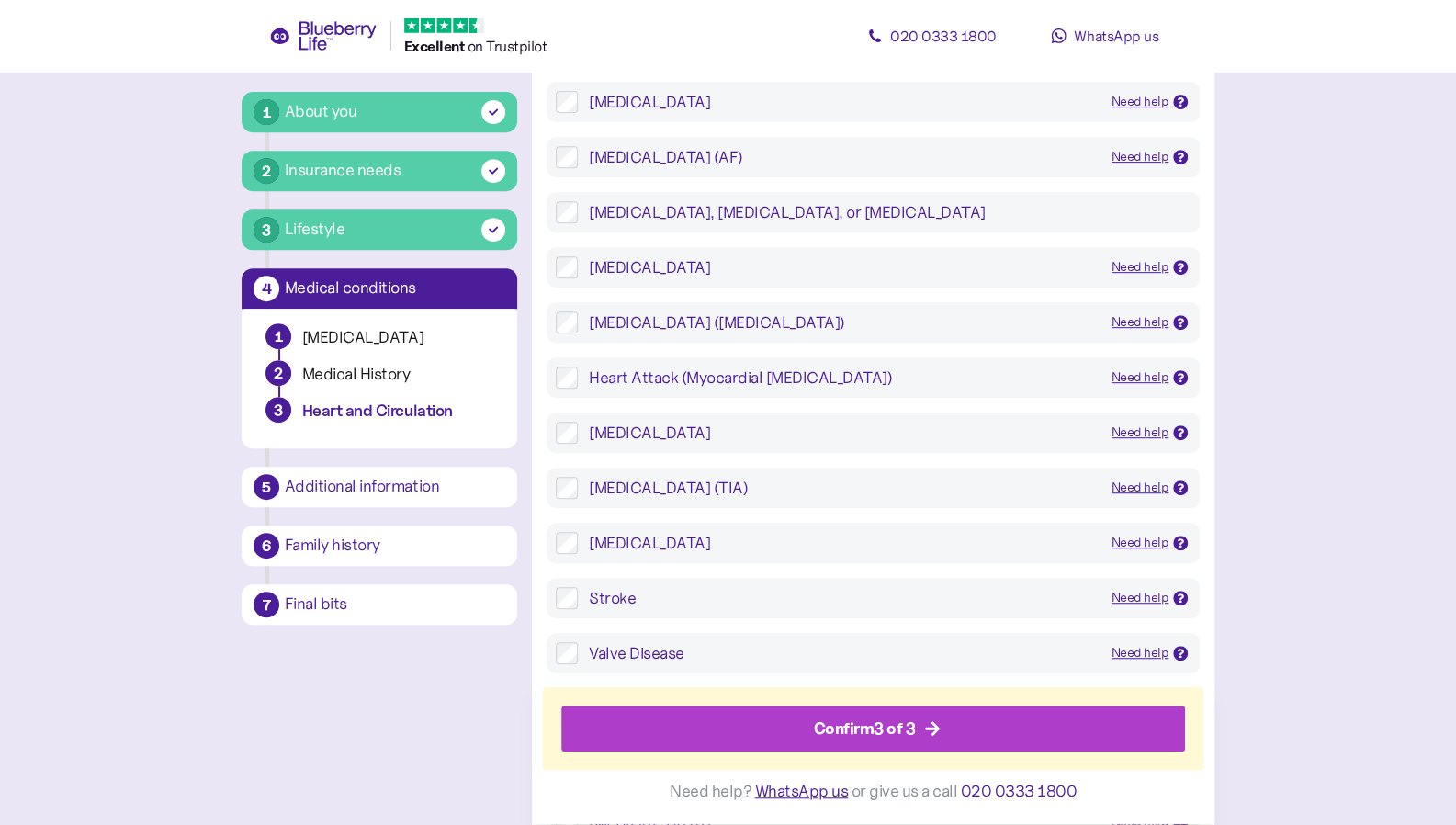
click at [922, 736] on div "Confirm 3 of 3" at bounding box center [878, 729] width 583 height 44
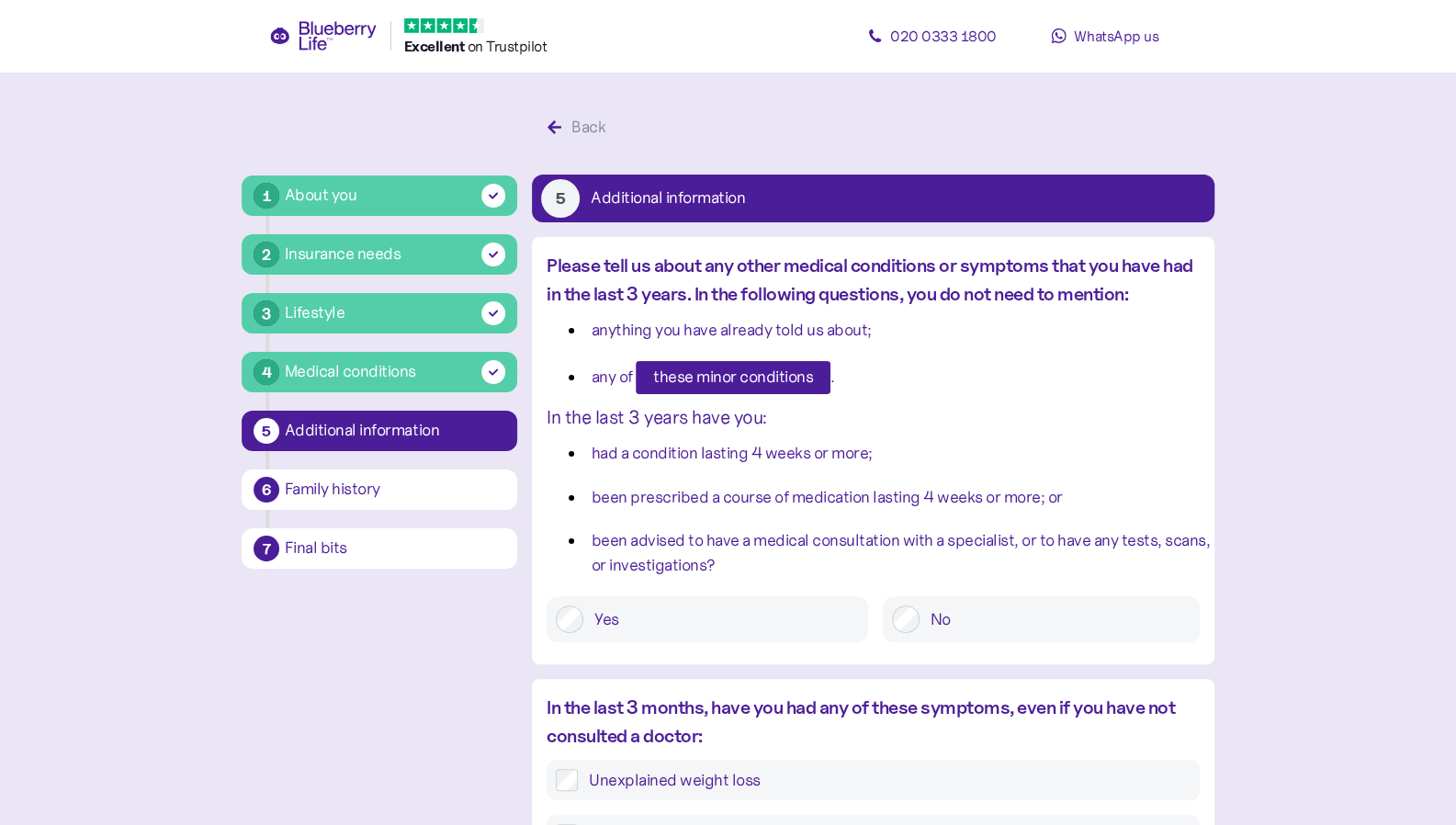
click at [857, 283] on div "Please tell us about any other medical conditions or symptoms that you have had…" at bounding box center [873, 280] width 653 height 57
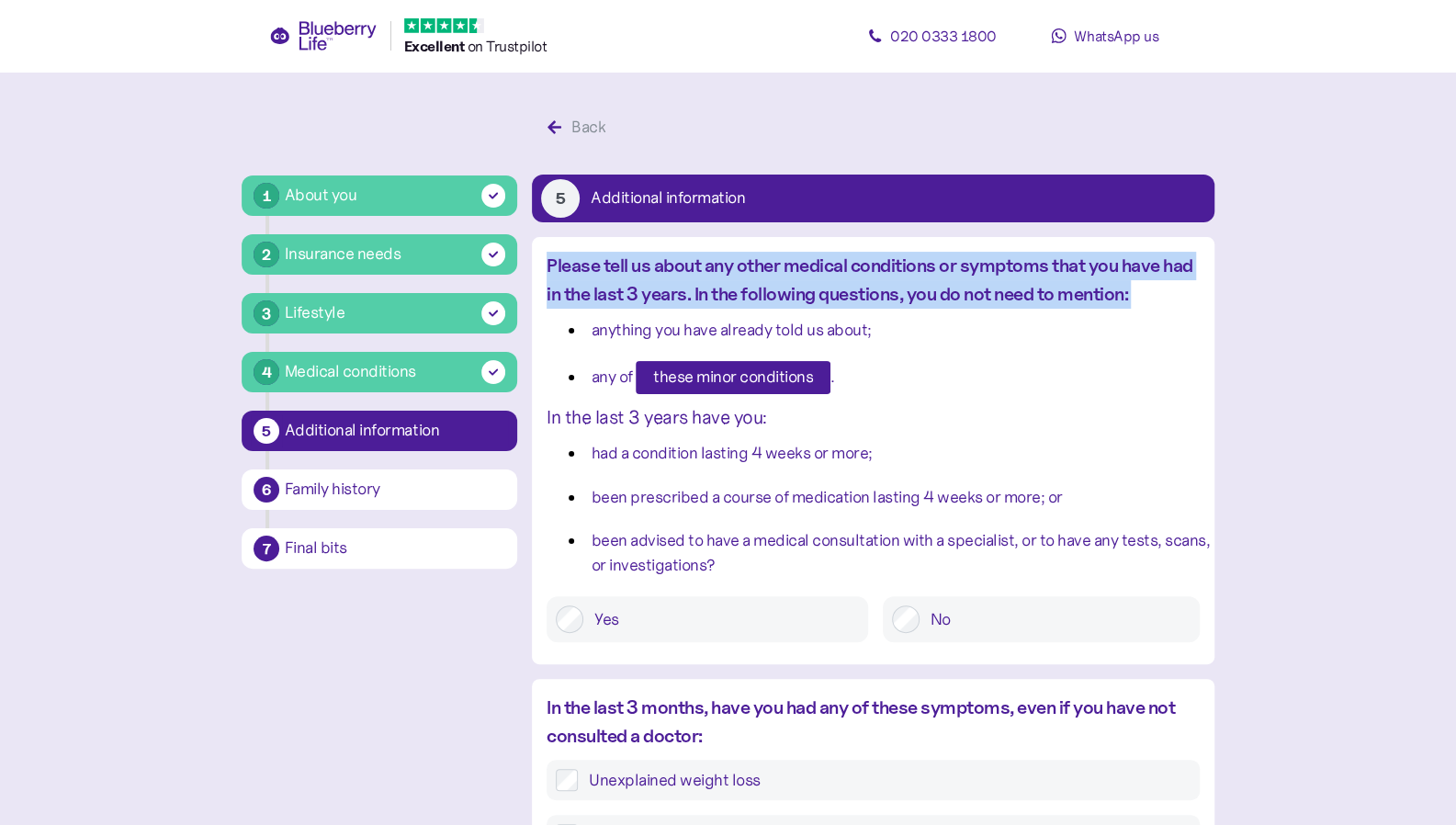
click at [857, 283] on div "Please tell us about any other medical conditions or symptoms that you have had…" at bounding box center [873, 280] width 653 height 57
click at [707, 385] on span "these minor conditions" at bounding box center [733, 377] width 160 height 31
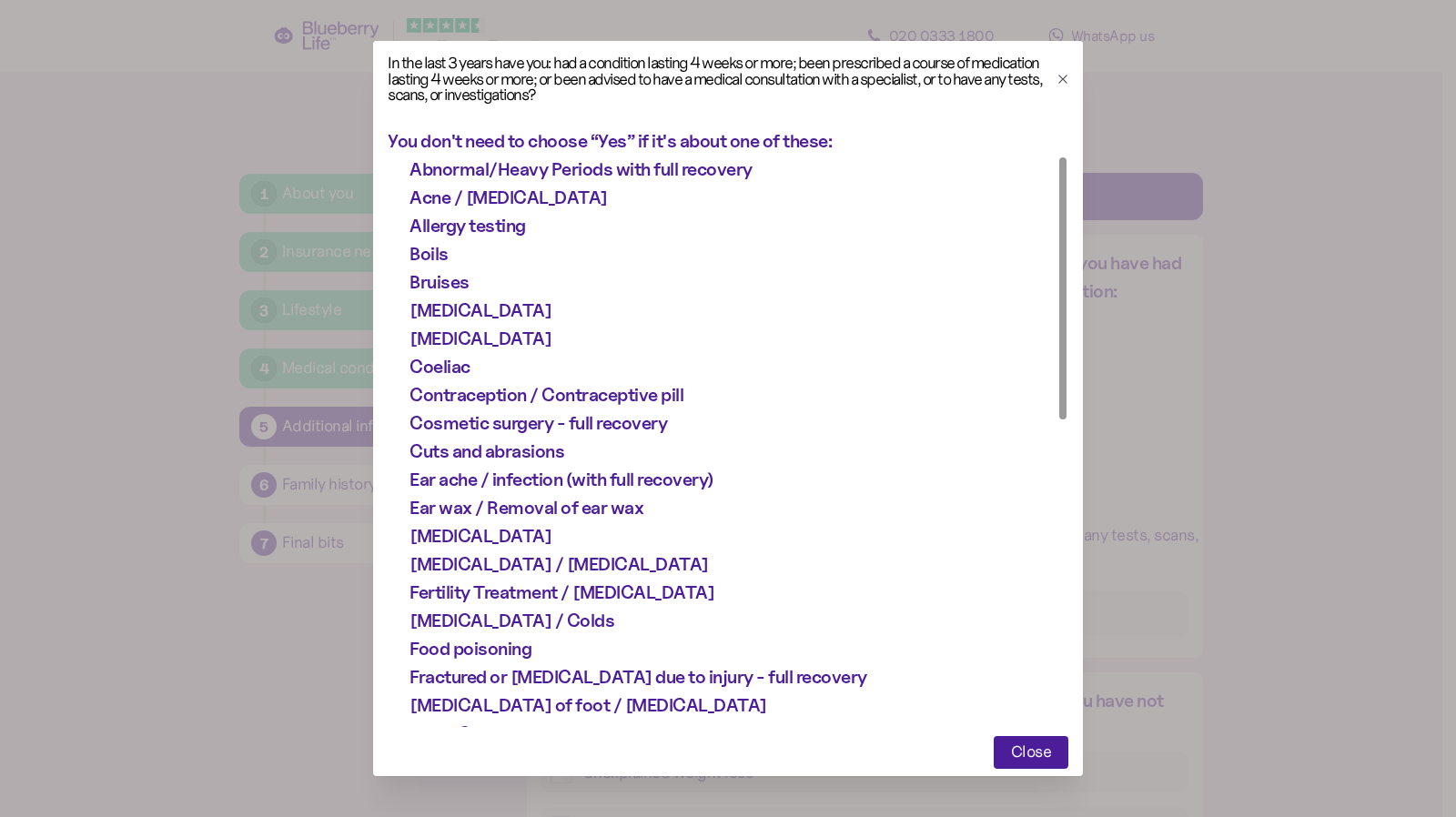
click at [1124, 398] on div at bounding box center [728, 408] width 1456 height 817
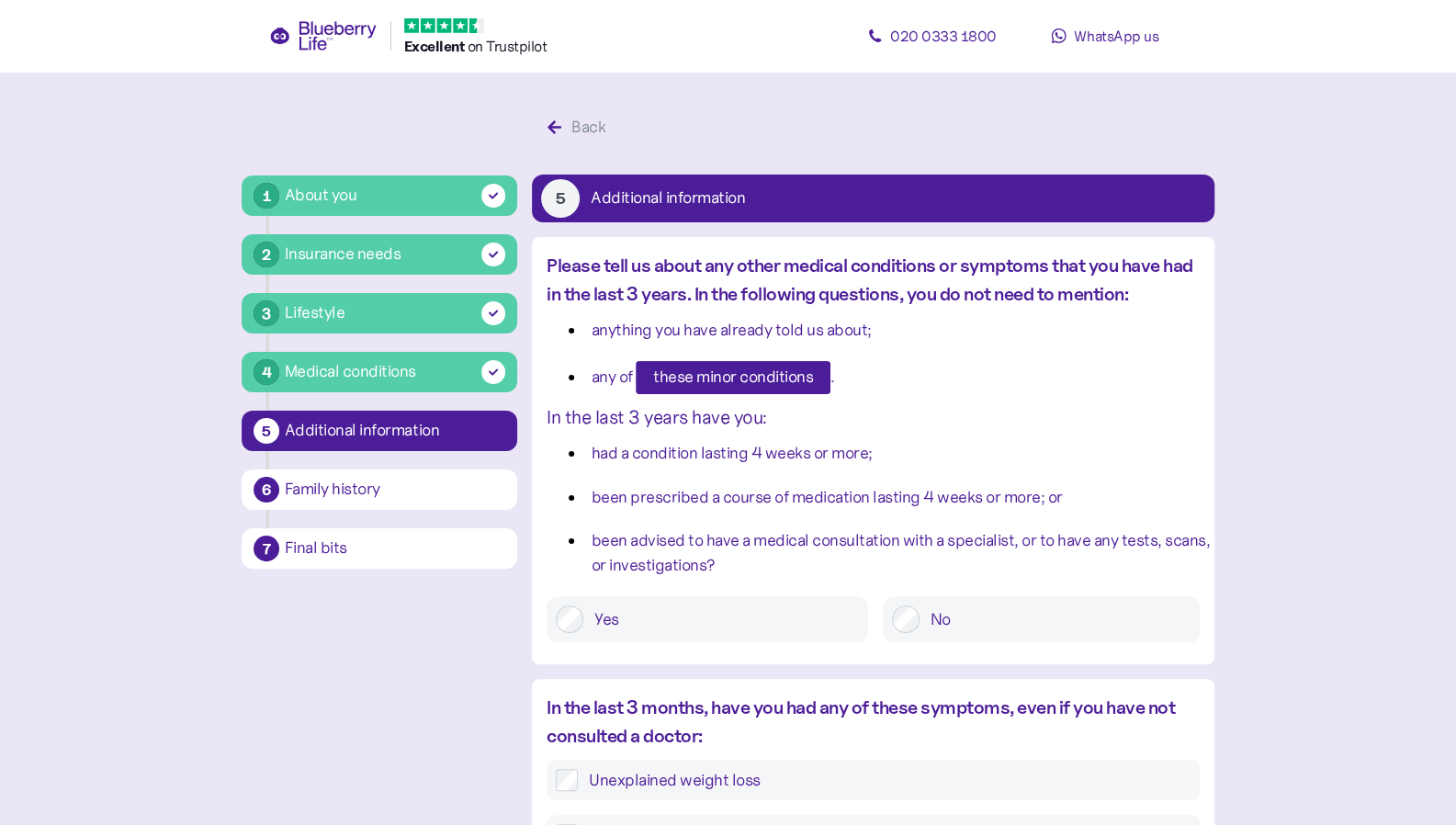
click at [691, 392] on span "these minor conditions" at bounding box center [733, 377] width 160 height 31
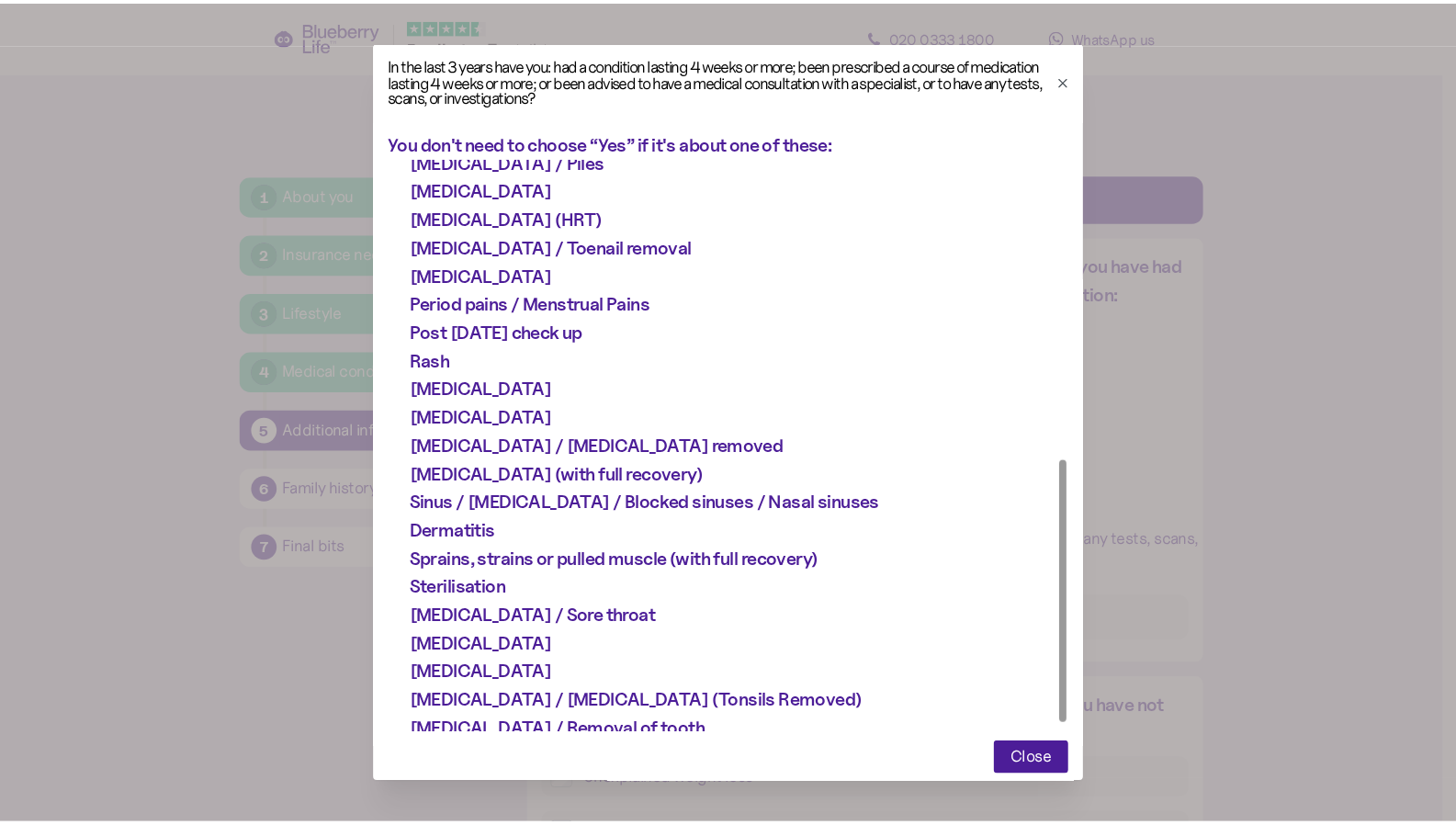
scroll to position [675, 0]
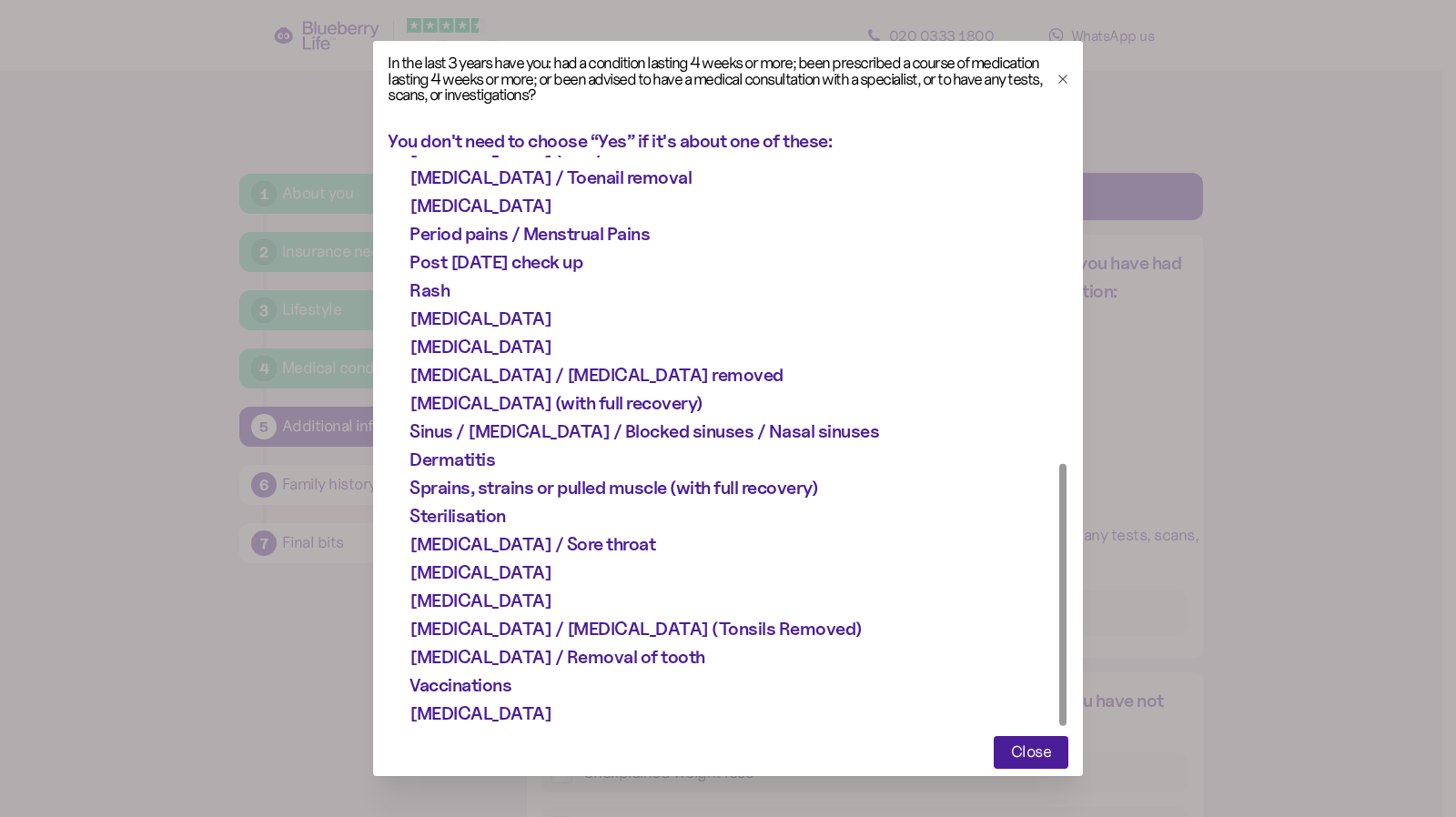
click at [1246, 396] on div at bounding box center [728, 408] width 1456 height 817
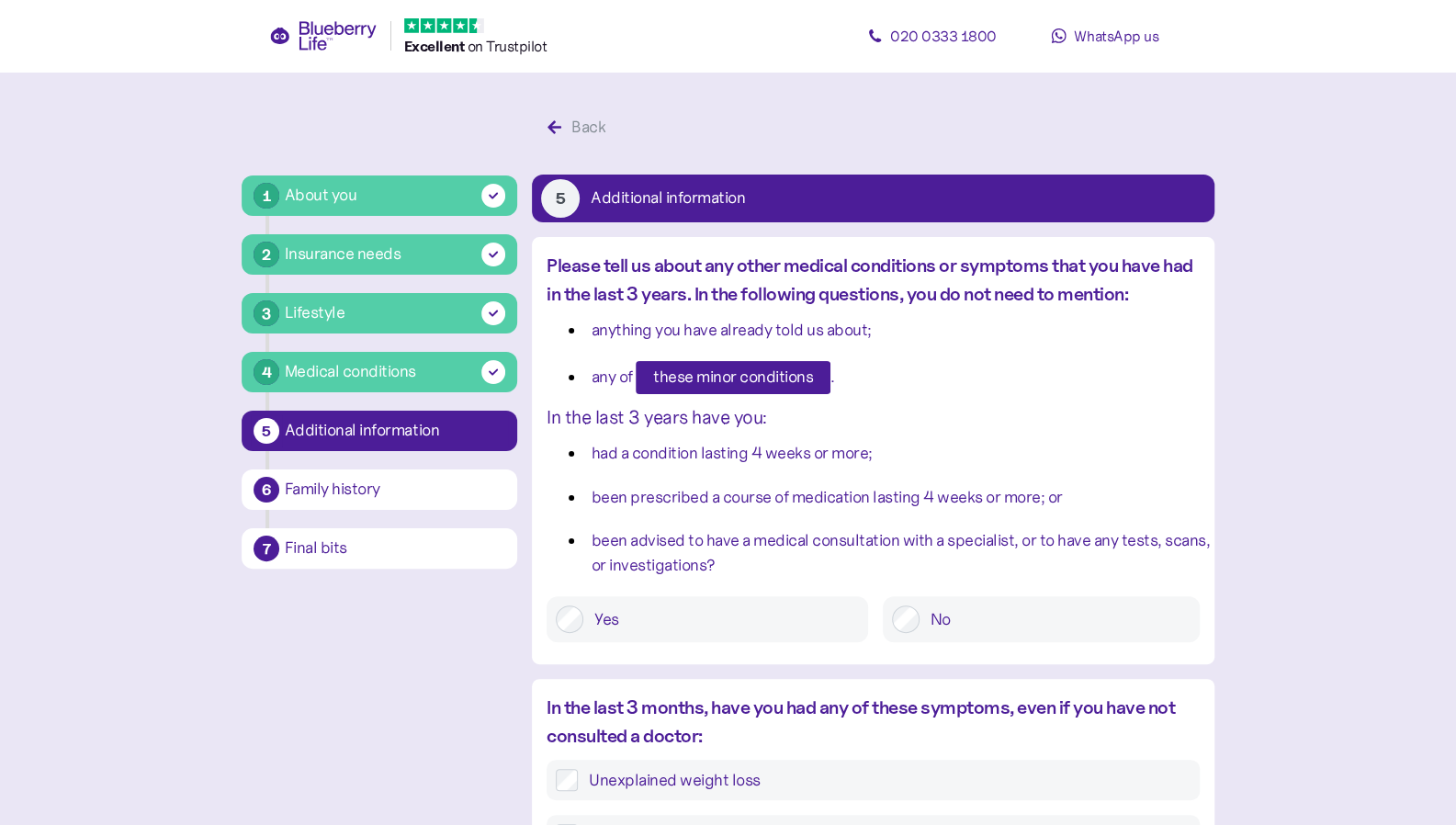
click at [650, 471] on ul "had a condition lasting 4 weeks or more; been prescribed a course of medication…" at bounding box center [873, 509] width 653 height 137
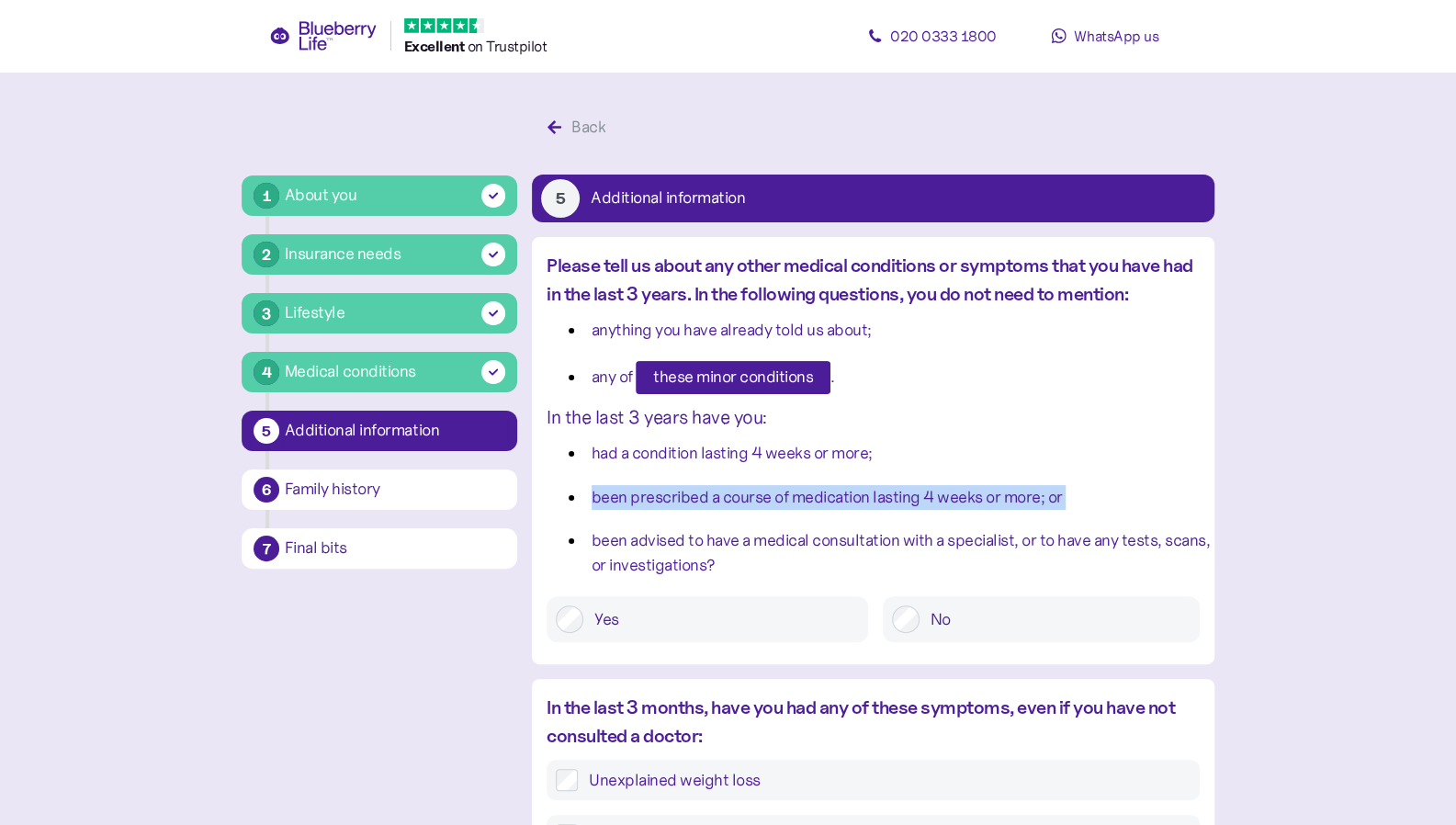
click at [650, 471] on ul "had a condition lasting 4 weeks or more; been prescribed a course of medication…" at bounding box center [873, 509] width 653 height 137
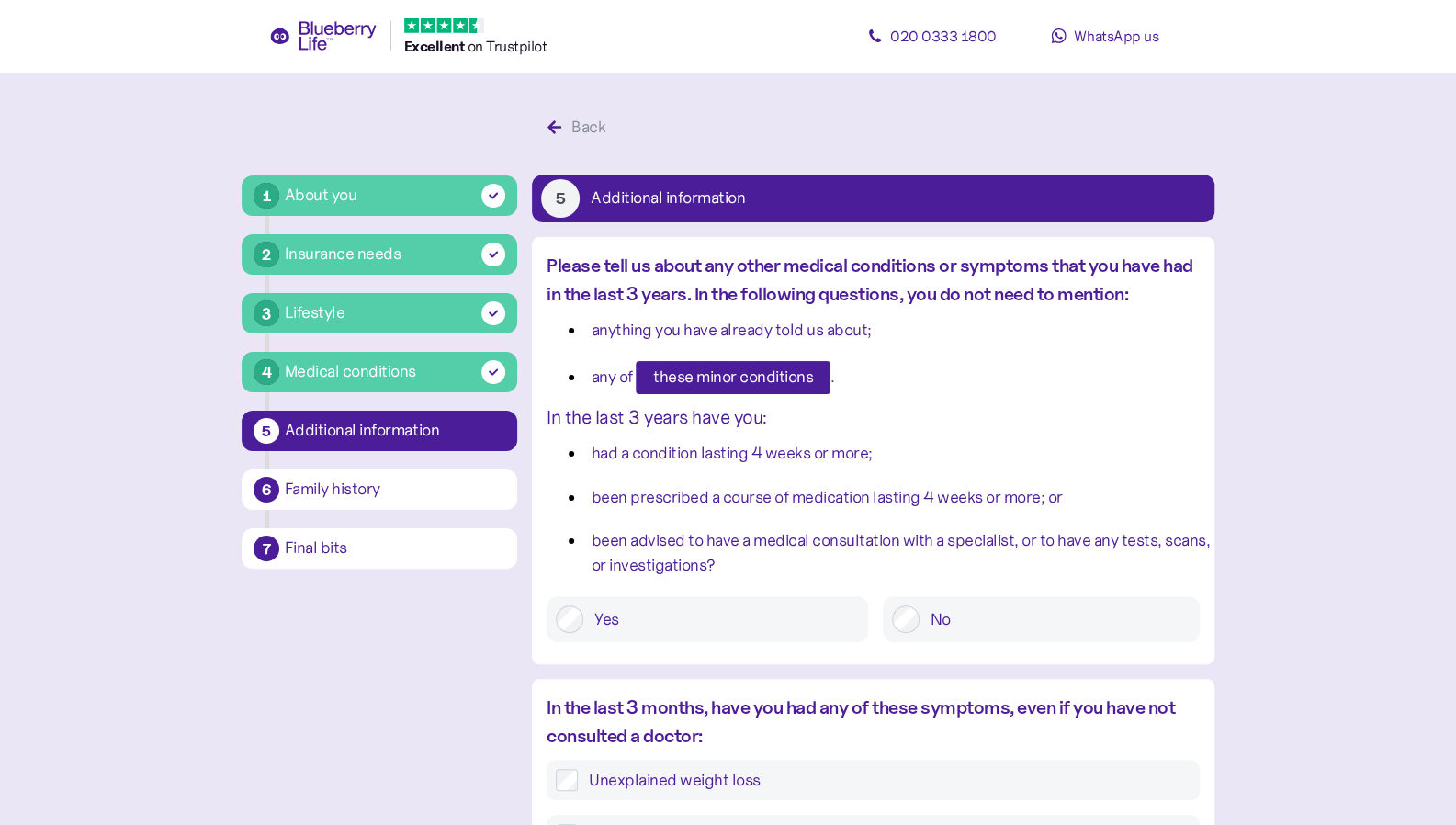
click at [985, 638] on div "No" at bounding box center [1041, 619] width 317 height 46
click at [930, 622] on label "No" at bounding box center [1055, 619] width 271 height 28
click at [838, 509] on div "been prescribed a course of medication lasting 4 weeks or more; or" at bounding box center [827, 498] width 471 height 25
click at [599, 591] on div "Yes No" at bounding box center [873, 610] width 653 height 65
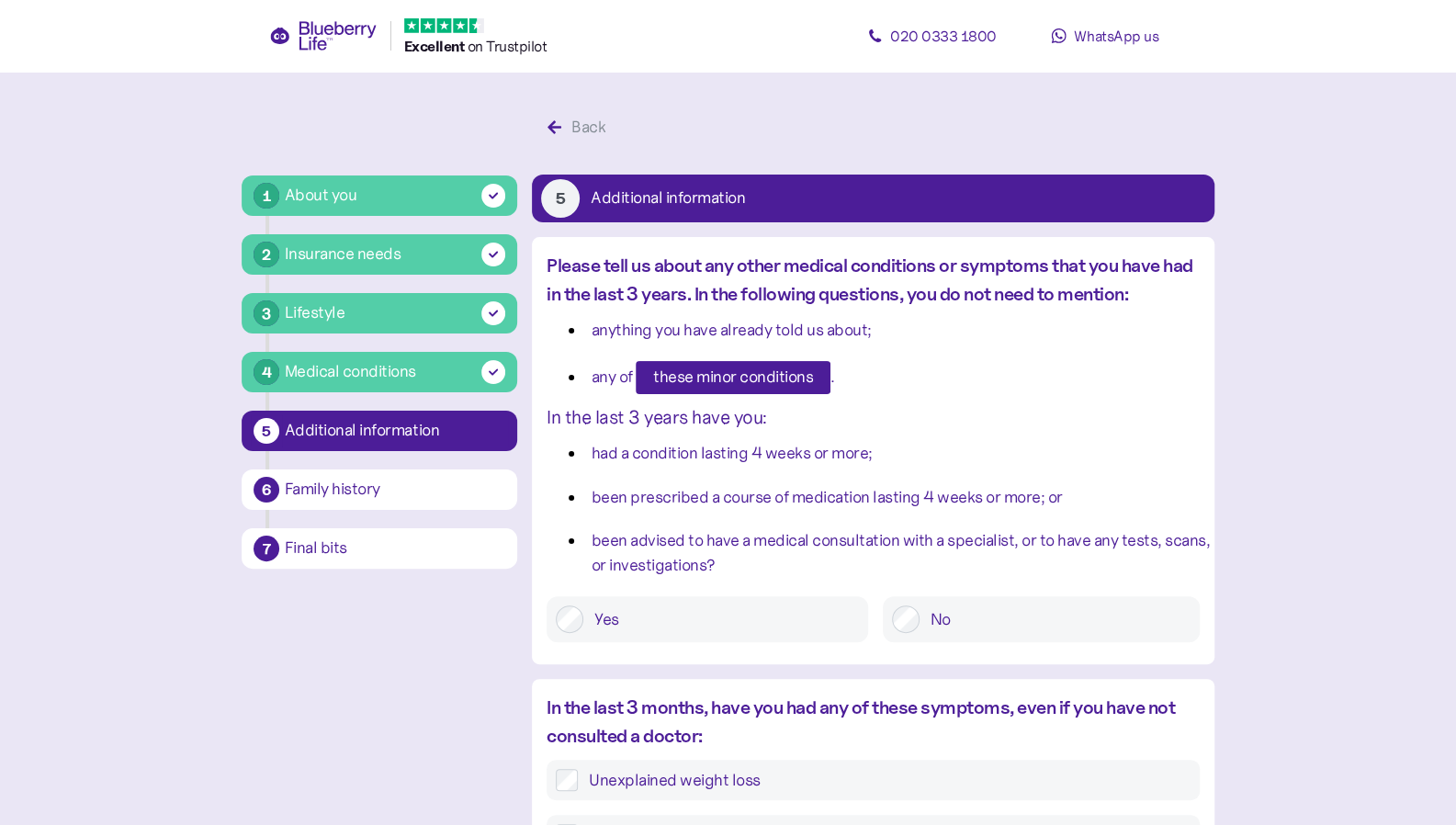
click at [569, 634] on div "Yes" at bounding box center [707, 619] width 321 height 46
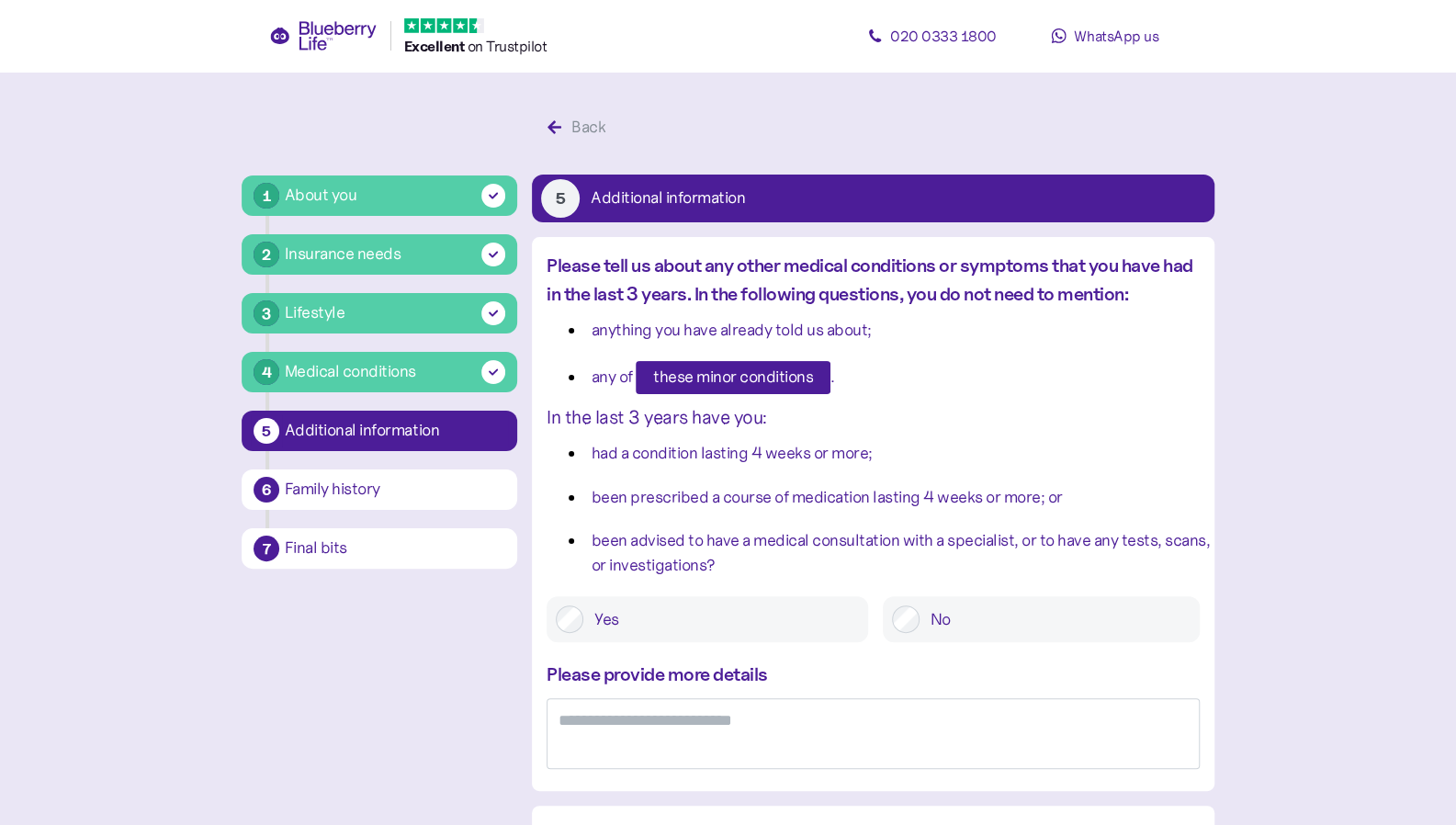
click at [948, 610] on label "No" at bounding box center [1055, 619] width 271 height 28
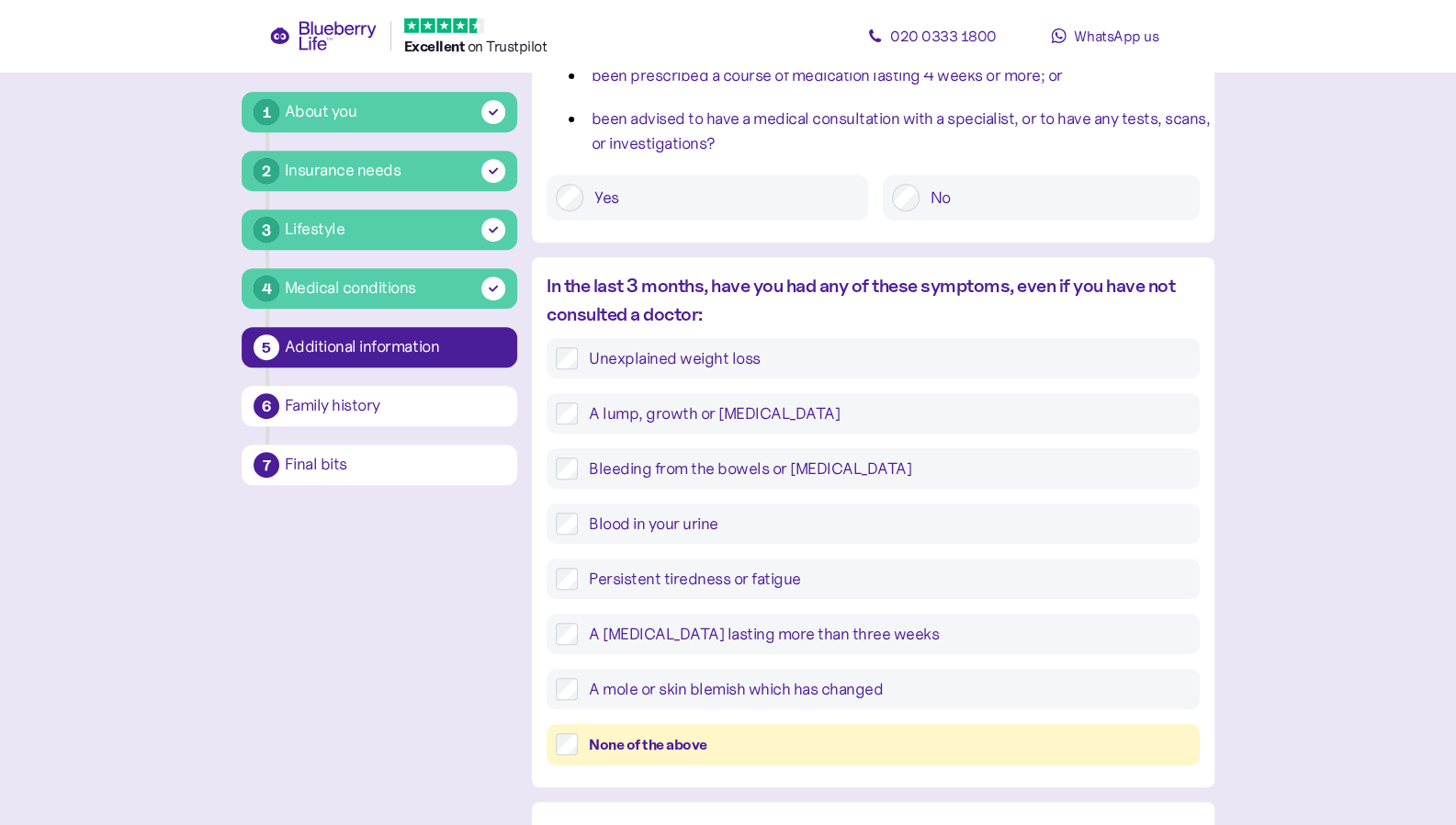
scroll to position [460, 0]
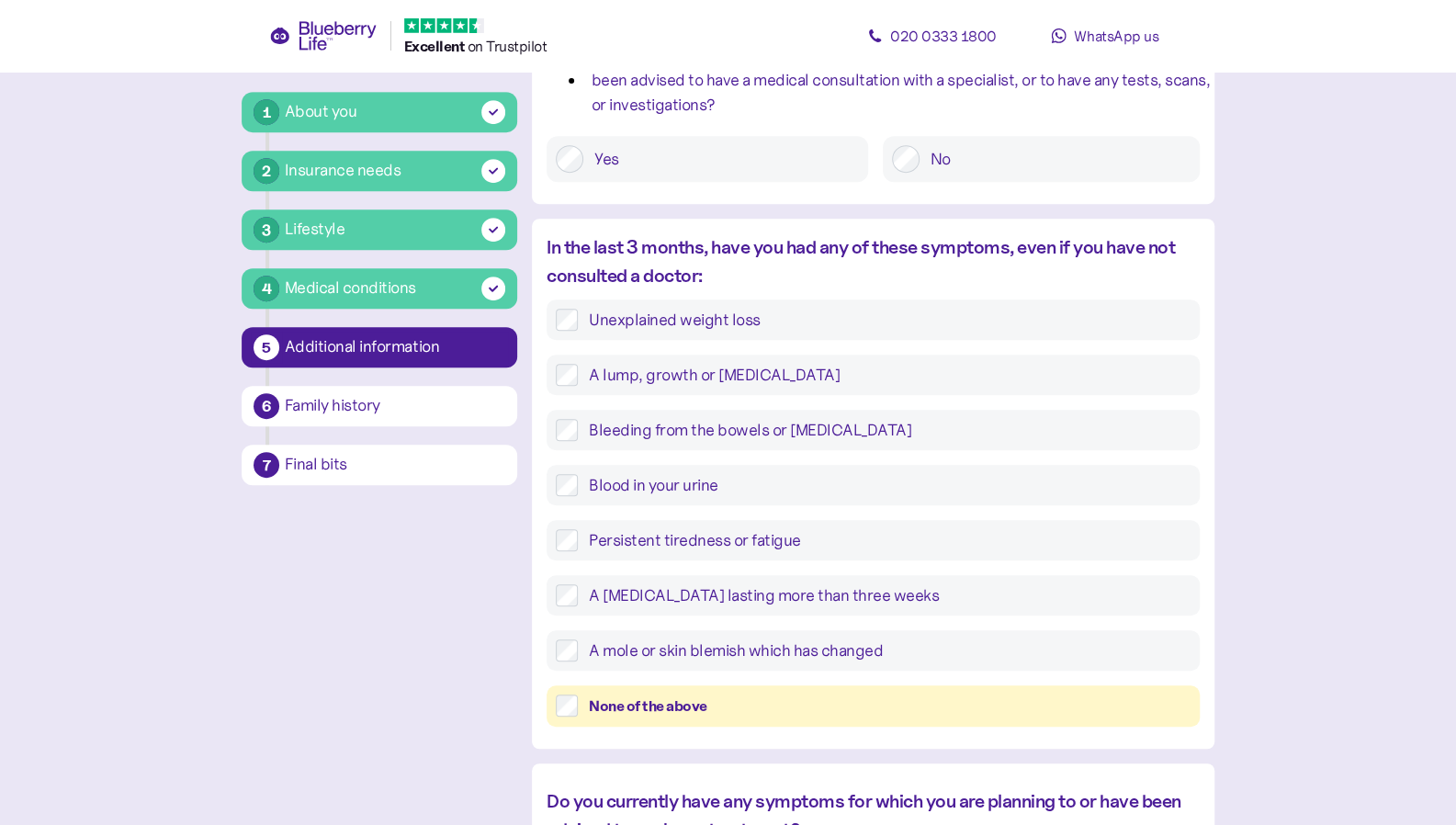
click at [594, 710] on div "None of the above" at bounding box center [890, 706] width 602 height 23
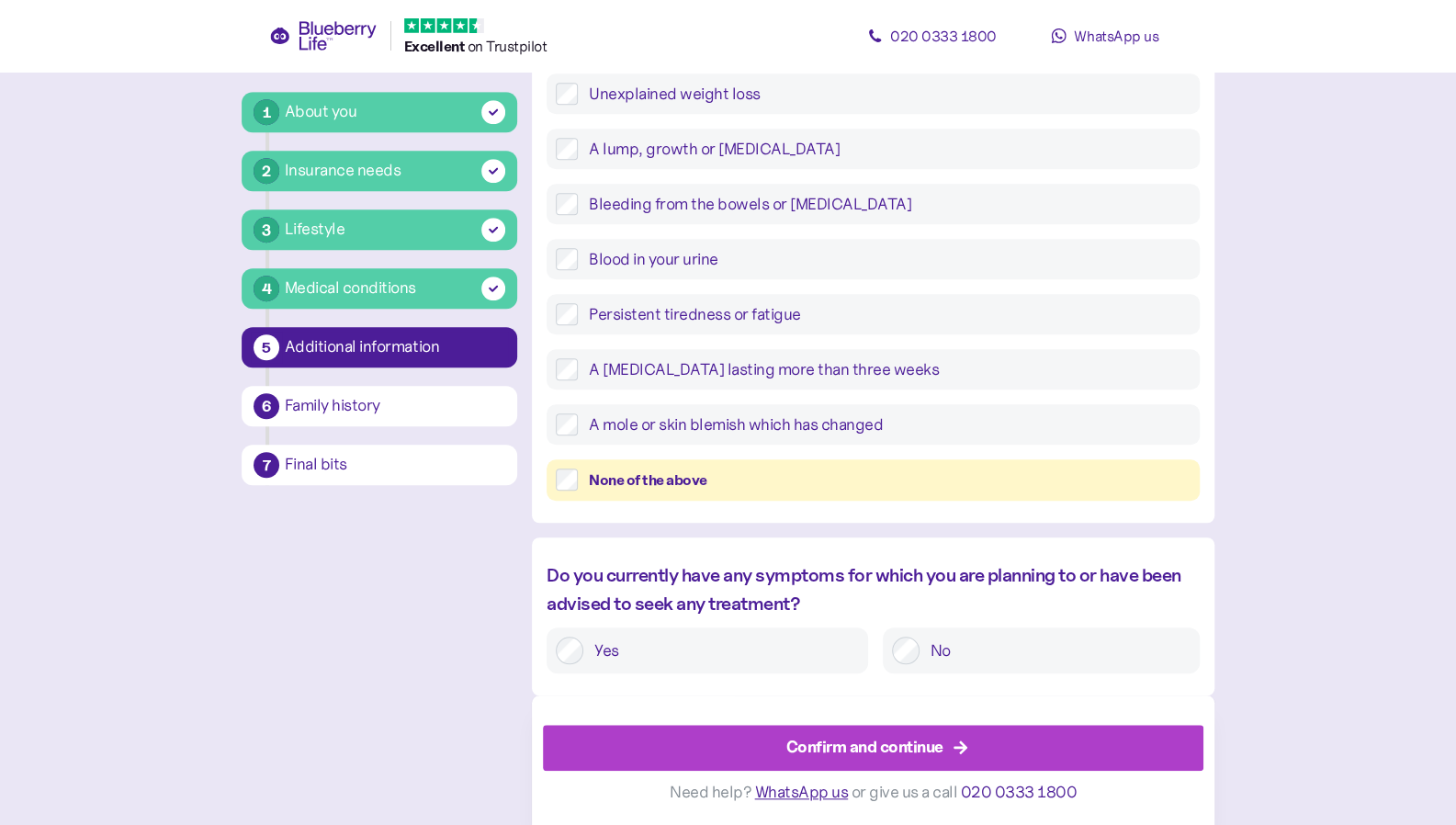
click at [957, 635] on div "No" at bounding box center [1041, 650] width 317 height 46
click at [926, 658] on label "No" at bounding box center [1055, 650] width 271 height 28
click at [628, 760] on div "Confirm and continue" at bounding box center [877, 748] width 619 height 44
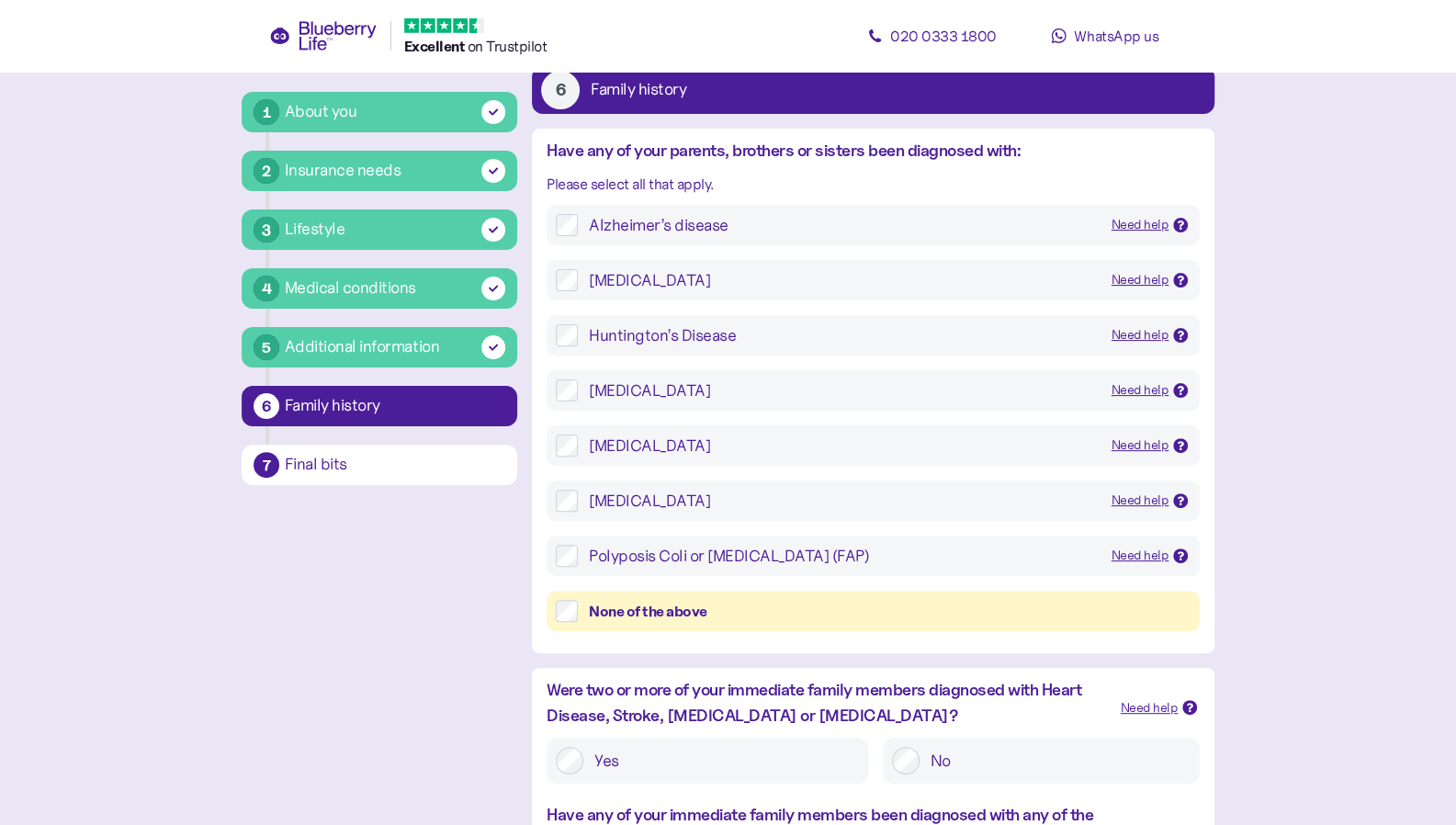
scroll to position [125, 0]
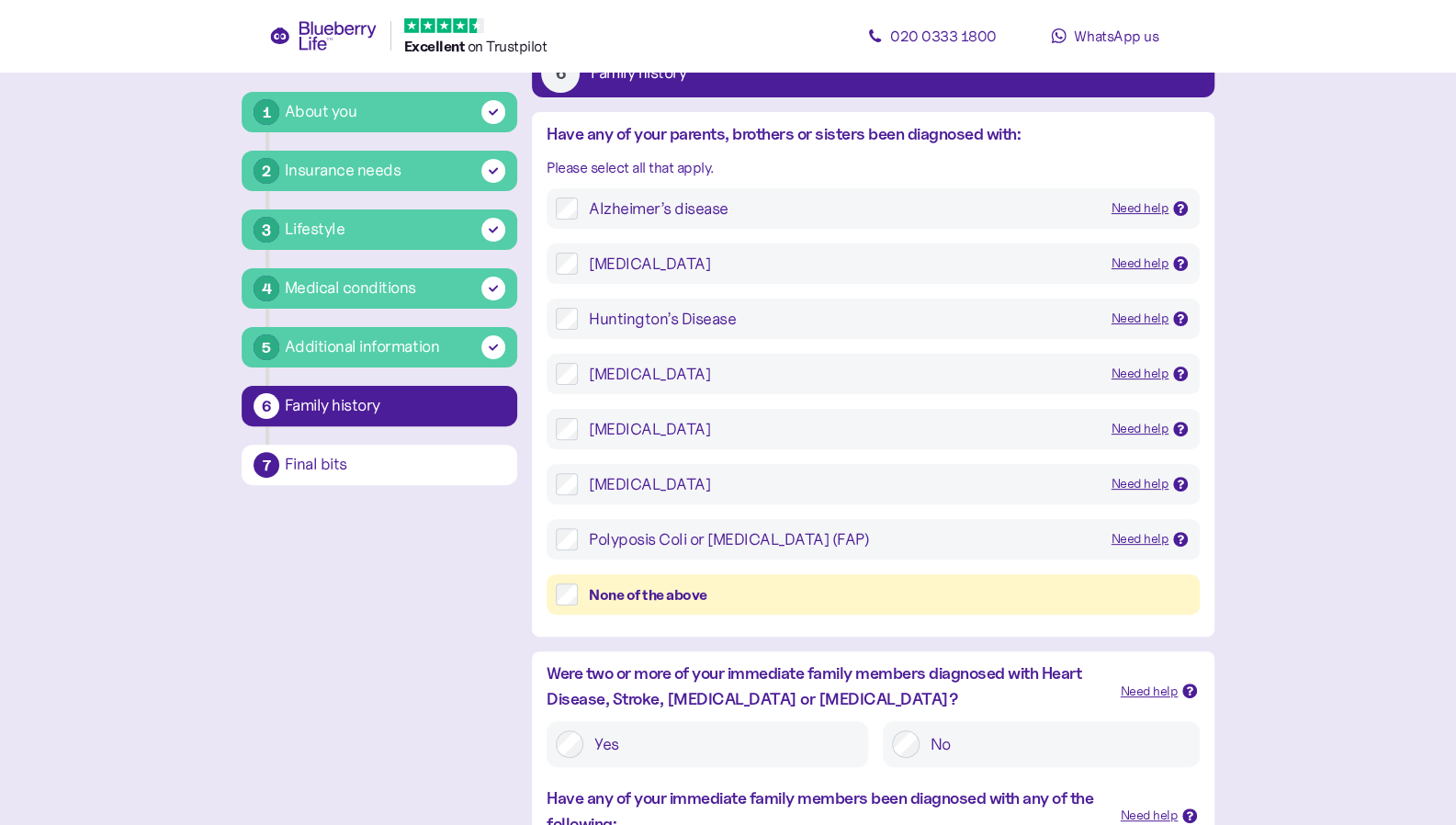
click at [725, 606] on div "None of the above" at bounding box center [890, 595] width 602 height 23
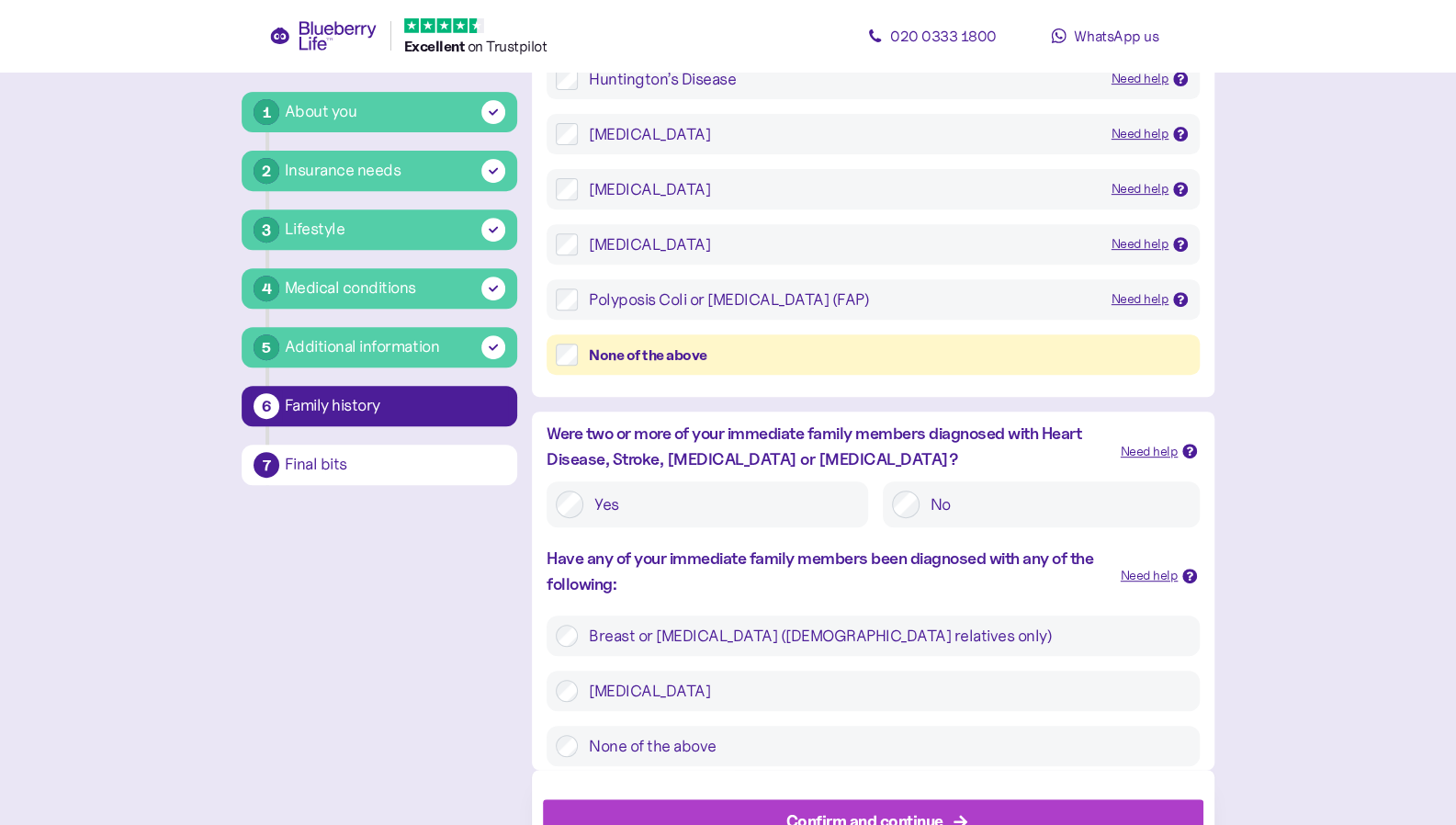
scroll to position [366, 0]
click at [816, 438] on div "Were two or more of your immediate family members diagnosed with Heart Disease,…" at bounding box center [827, 445] width 560 height 51
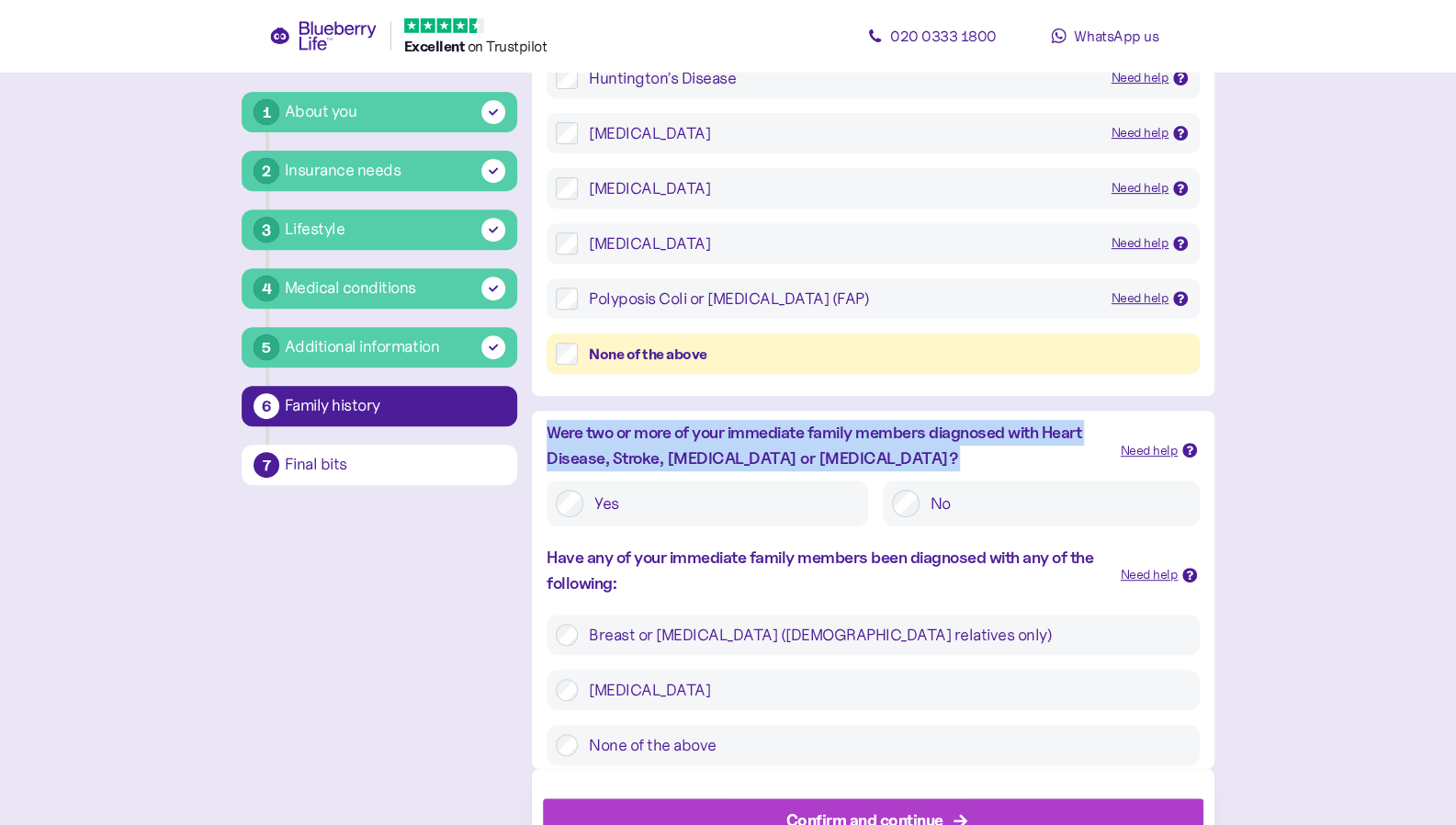
click at [816, 438] on div "Were two or more of your immediate family members diagnosed with Heart Disease,…" at bounding box center [827, 445] width 560 height 51
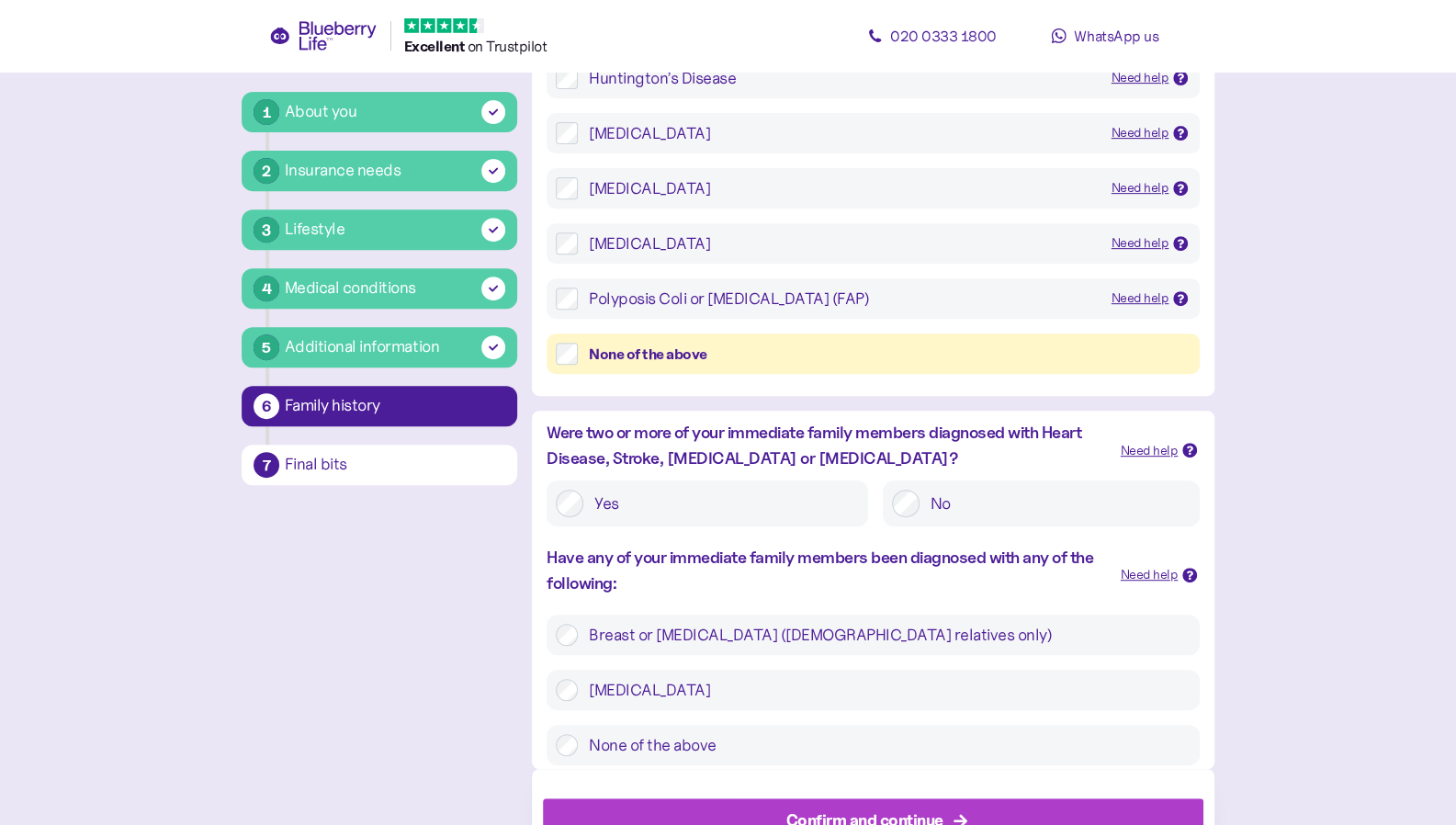
click at [938, 524] on div "No" at bounding box center [1041, 504] width 317 height 46
click at [935, 501] on label "No" at bounding box center [1055, 504] width 271 height 28
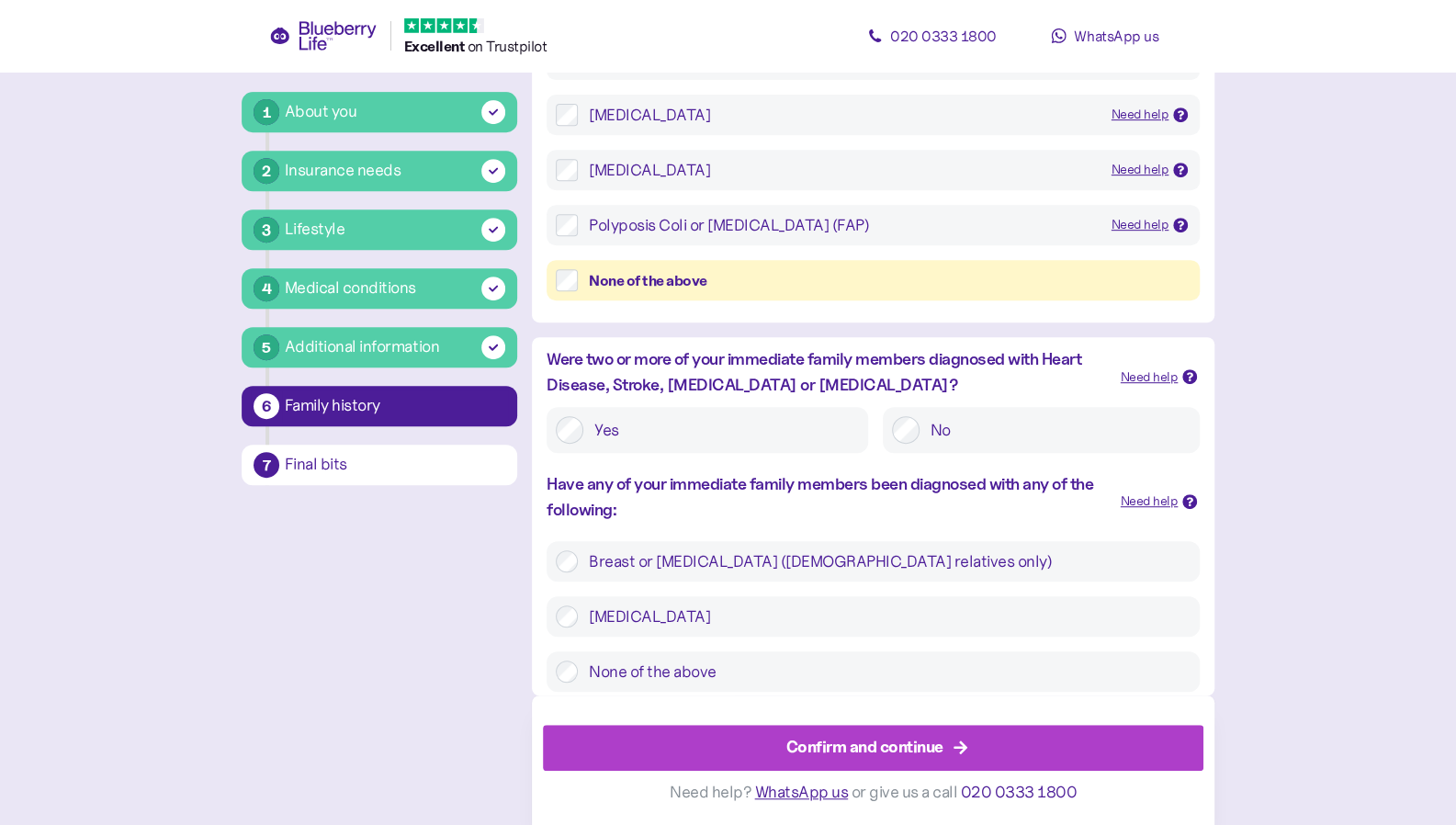
click at [596, 672] on label "None of the above" at bounding box center [884, 672] width 613 height 22
click at [865, 759] on div "Confirm and continue" at bounding box center [865, 748] width 157 height 25
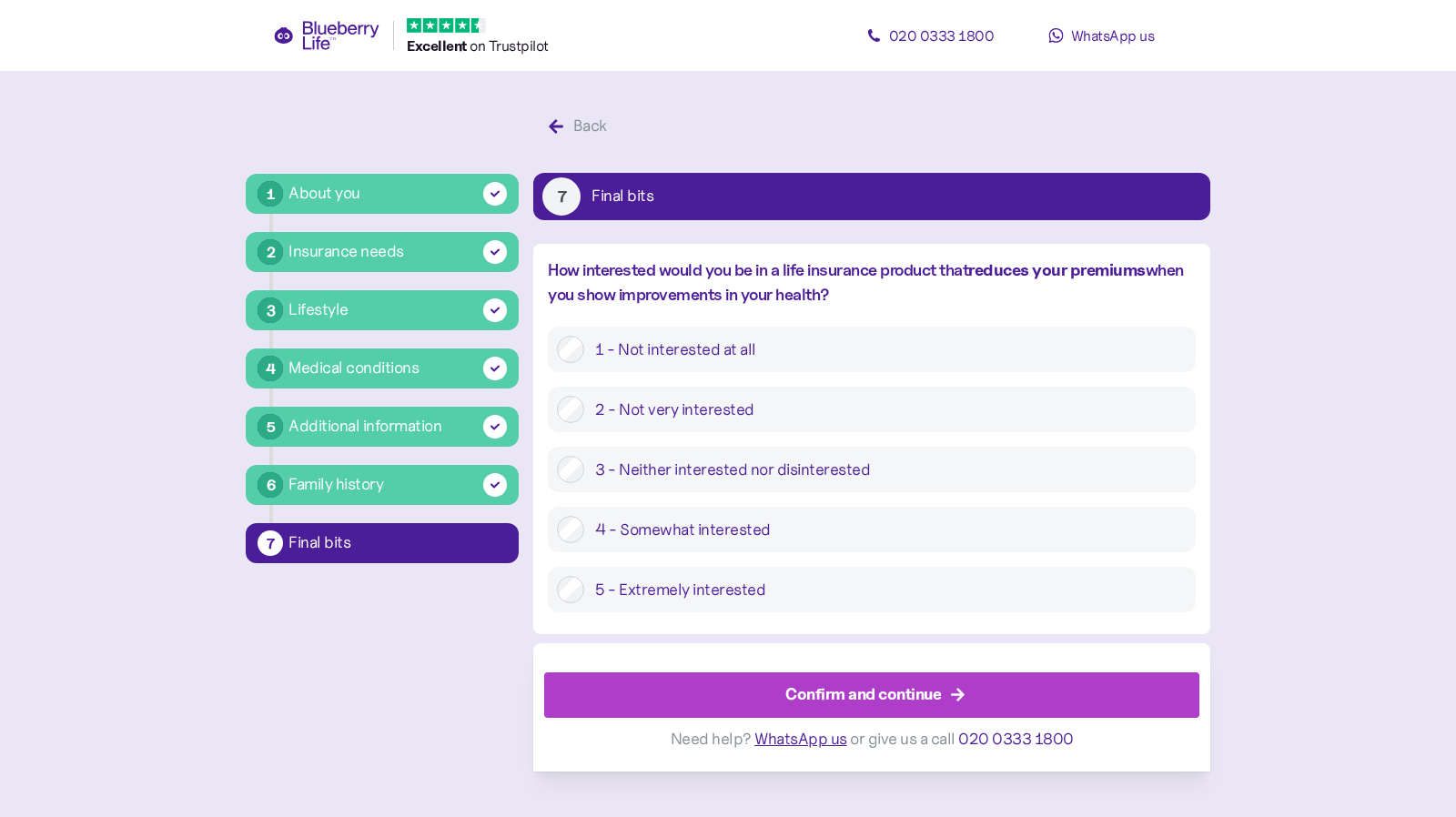
click at [657, 409] on label "2 - Not very interested" at bounding box center [884, 409] width 601 height 28
click at [941, 711] on div "Confirm and continue" at bounding box center [875, 696] width 613 height 44
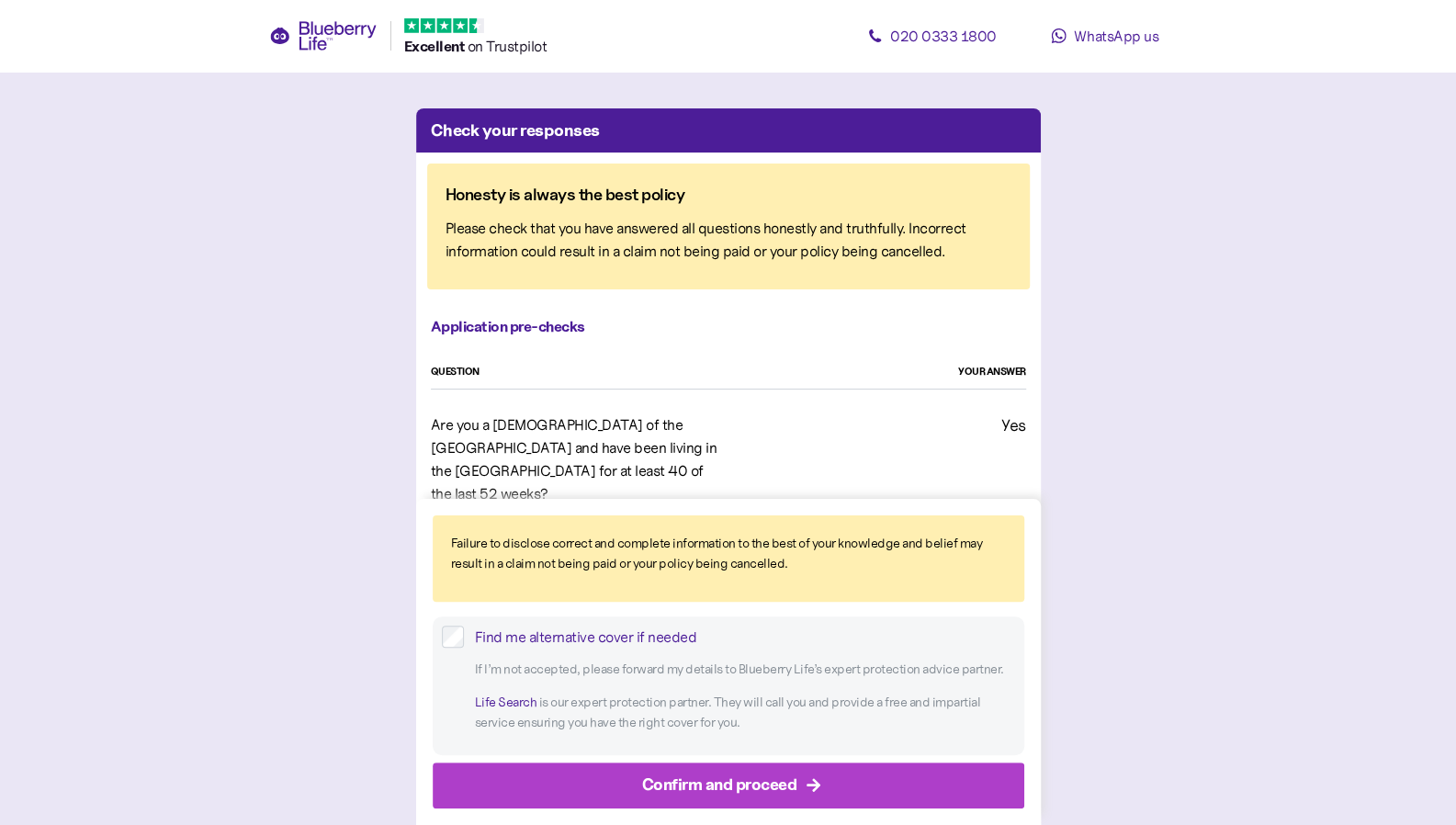
click at [820, 797] on div "Confirm and proceed" at bounding box center [732, 785] width 550 height 44
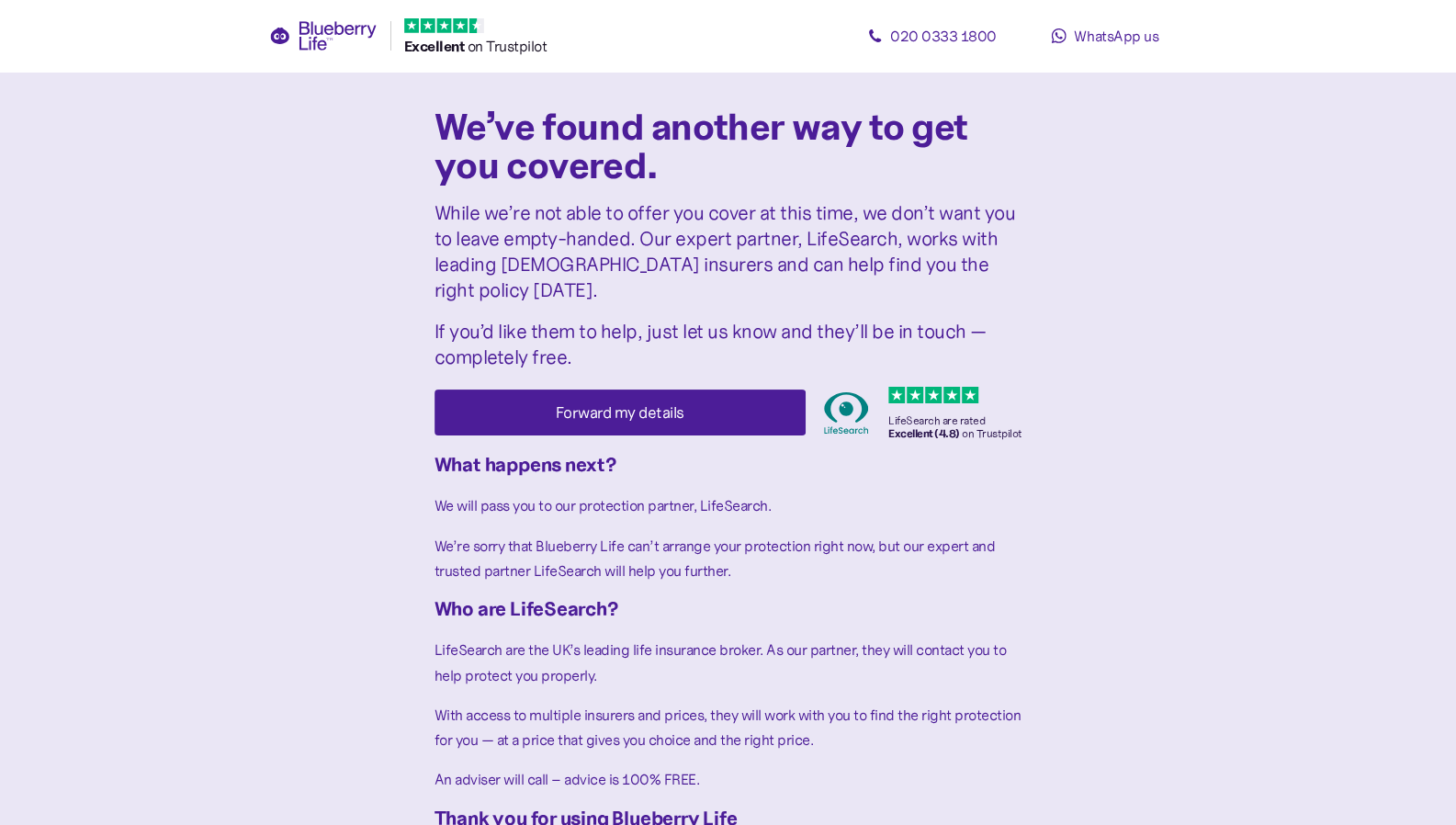
click at [606, 195] on div "We’ve found another way to get you covered. While we’re not able to offer you c…" at bounding box center [728, 544] width 588 height 872
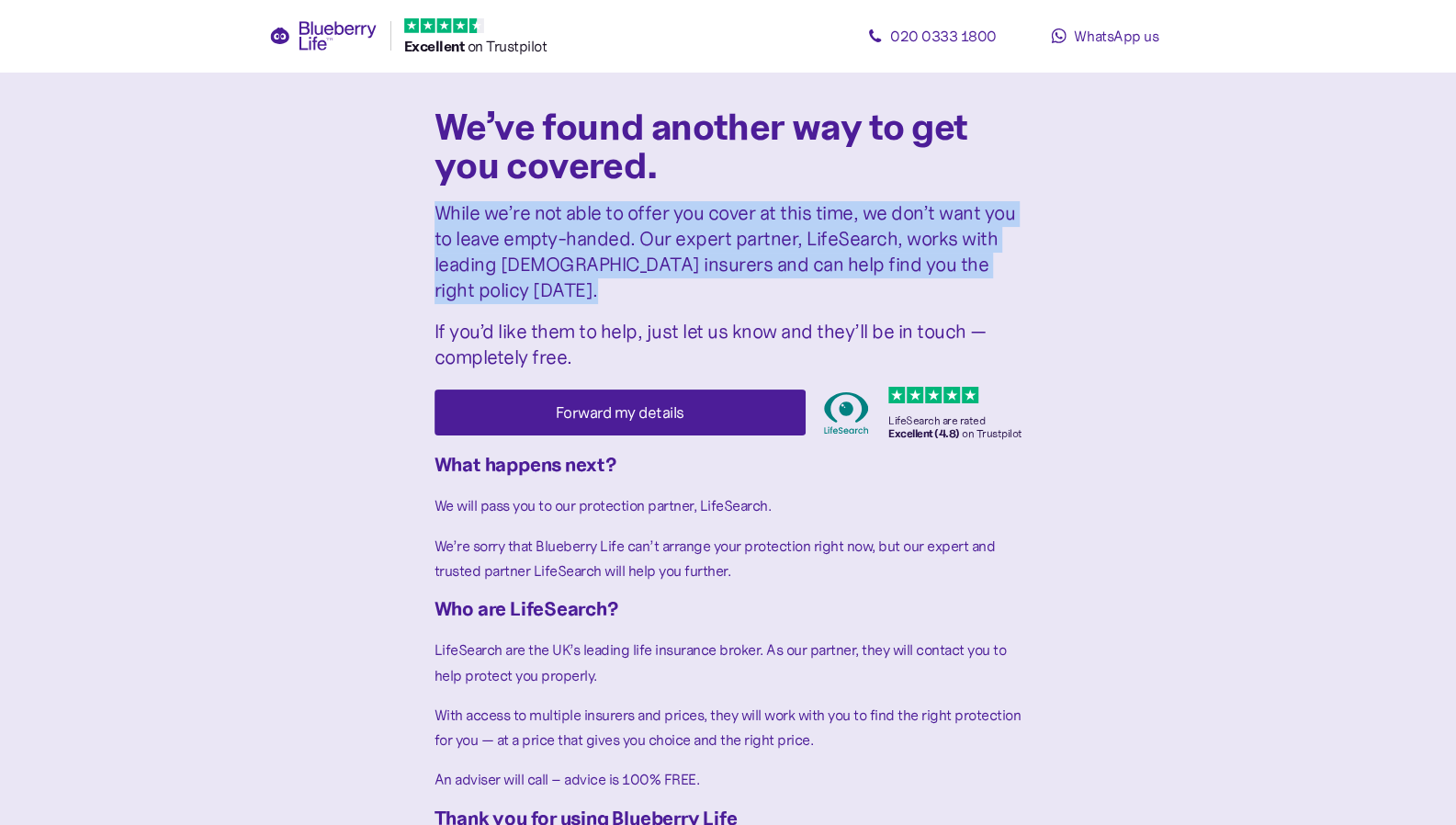
click at [606, 195] on div "We’ve found another way to get you covered. While we’re not able to offer you c…" at bounding box center [728, 544] width 588 height 872
click at [492, 255] on span "While we’re not able to offer you cover at this time, we don’t want you to leav…" at bounding box center [725, 253] width 582 height 102
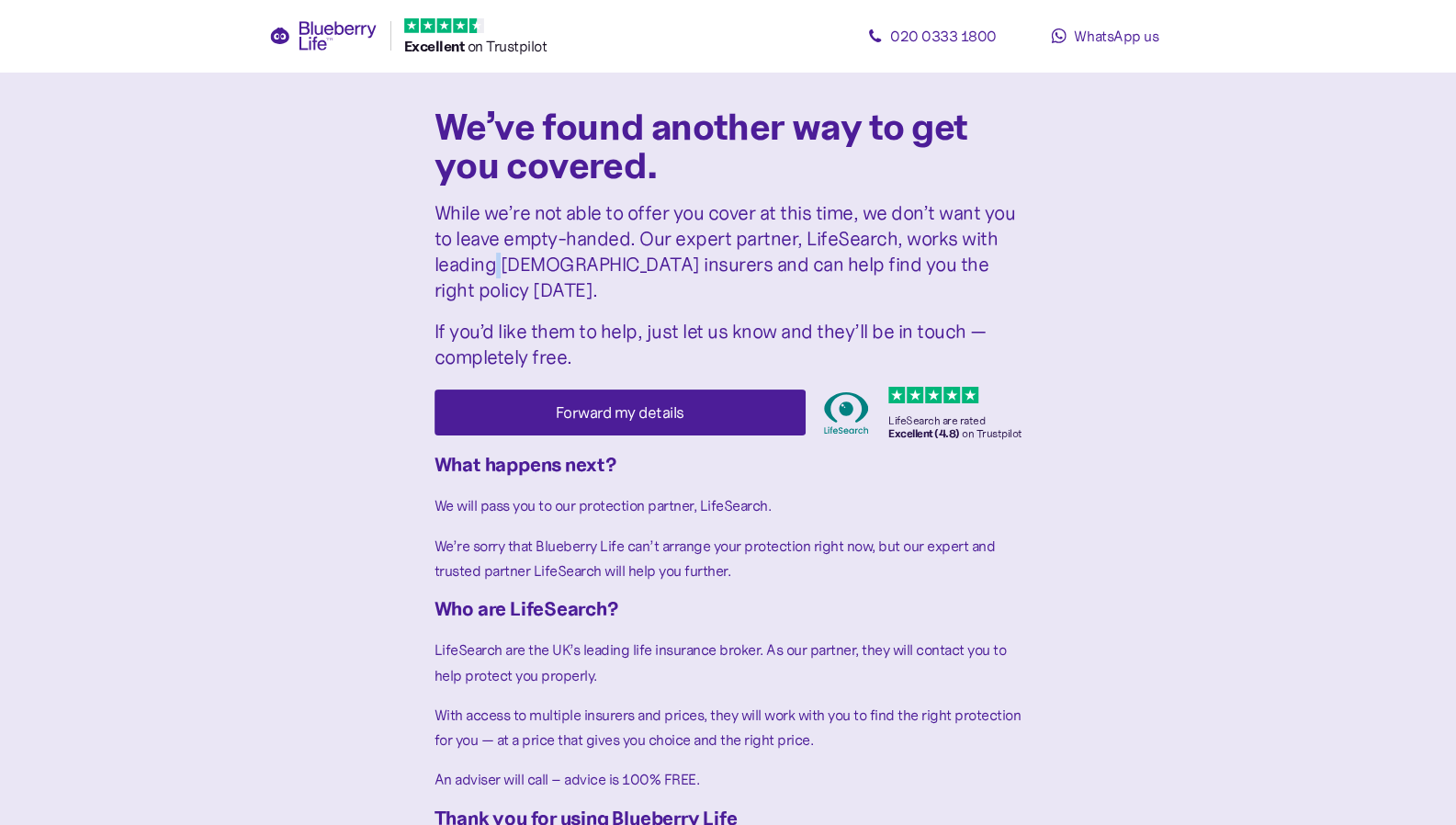
click at [492, 255] on span "While we’re not able to offer you cover at this time, we don’t want you to leav…" at bounding box center [725, 253] width 582 height 102
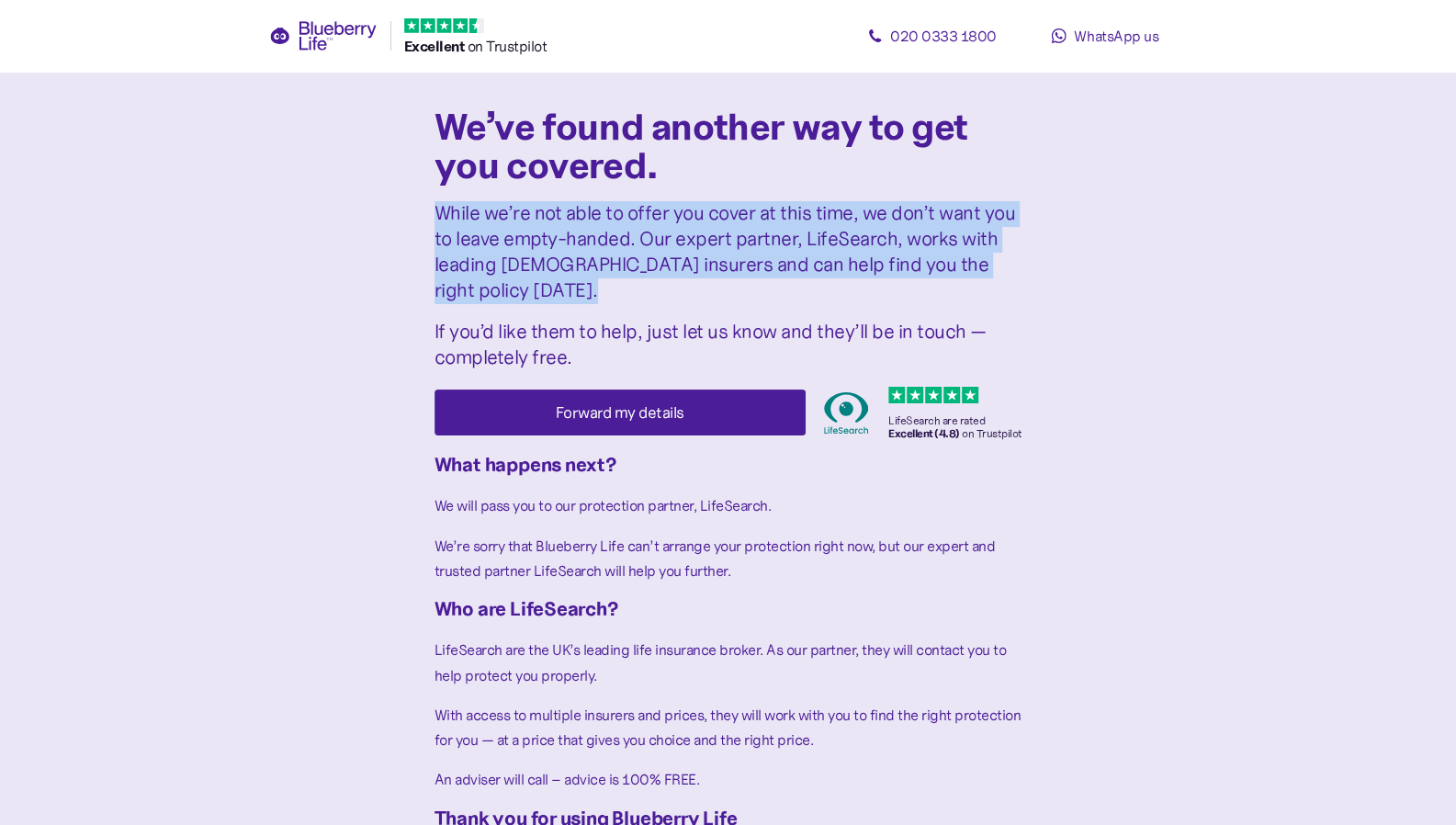
click at [492, 255] on span "While we’re not able to offer you cover at this time, we don’t want you to leav…" at bounding box center [725, 253] width 582 height 102
click at [610, 251] on span "While we’re not able to offer you cover at this time, we don’t want you to leav…" at bounding box center [725, 253] width 582 height 102
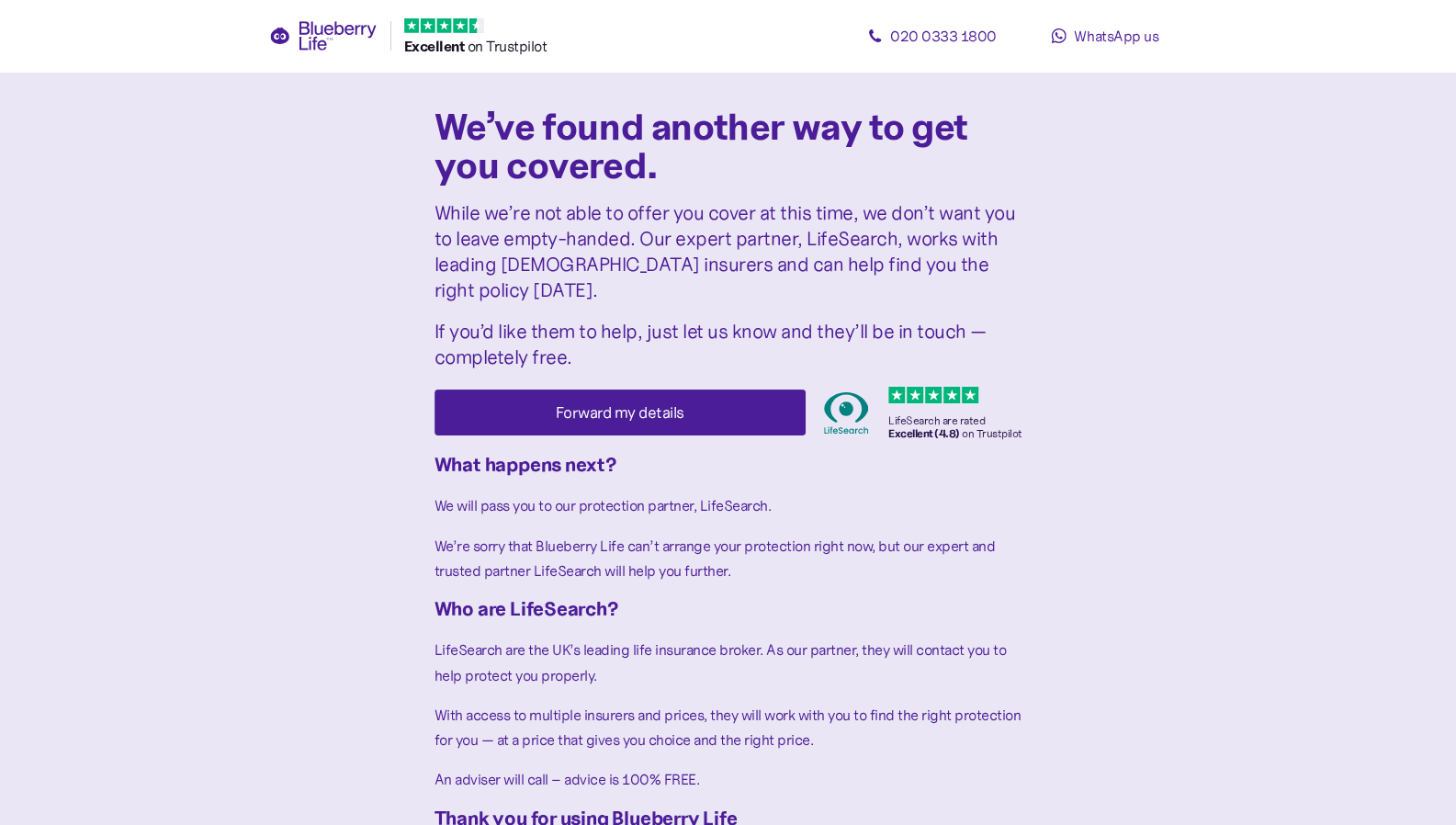
click at [601, 254] on span "While we’re not able to offer you cover at this time, we don’t want you to leav…" at bounding box center [725, 253] width 582 height 102
click at [445, 536] on span "We’re sorry that Blueberry Life can’t arrange your protection right now, but ou…" at bounding box center [715, 558] width 562 height 43
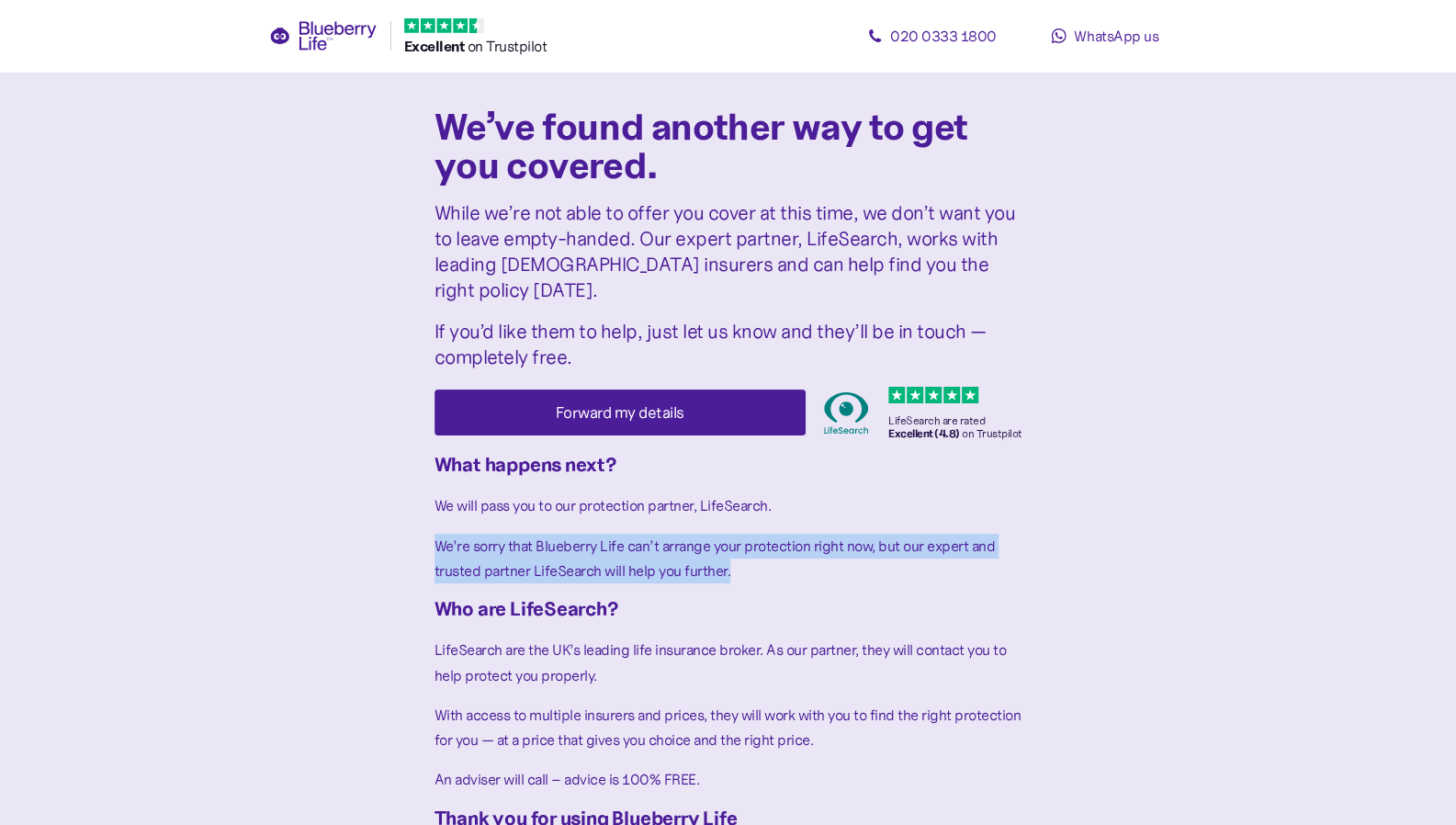
click at [445, 536] on span "We’re sorry that Blueberry Life can’t arrange your protection right now, but ou…" at bounding box center [715, 558] width 562 height 43
click at [513, 536] on span "We’re sorry that Blueberry Life can’t arrange your protection right now, but ou…" at bounding box center [715, 558] width 562 height 43
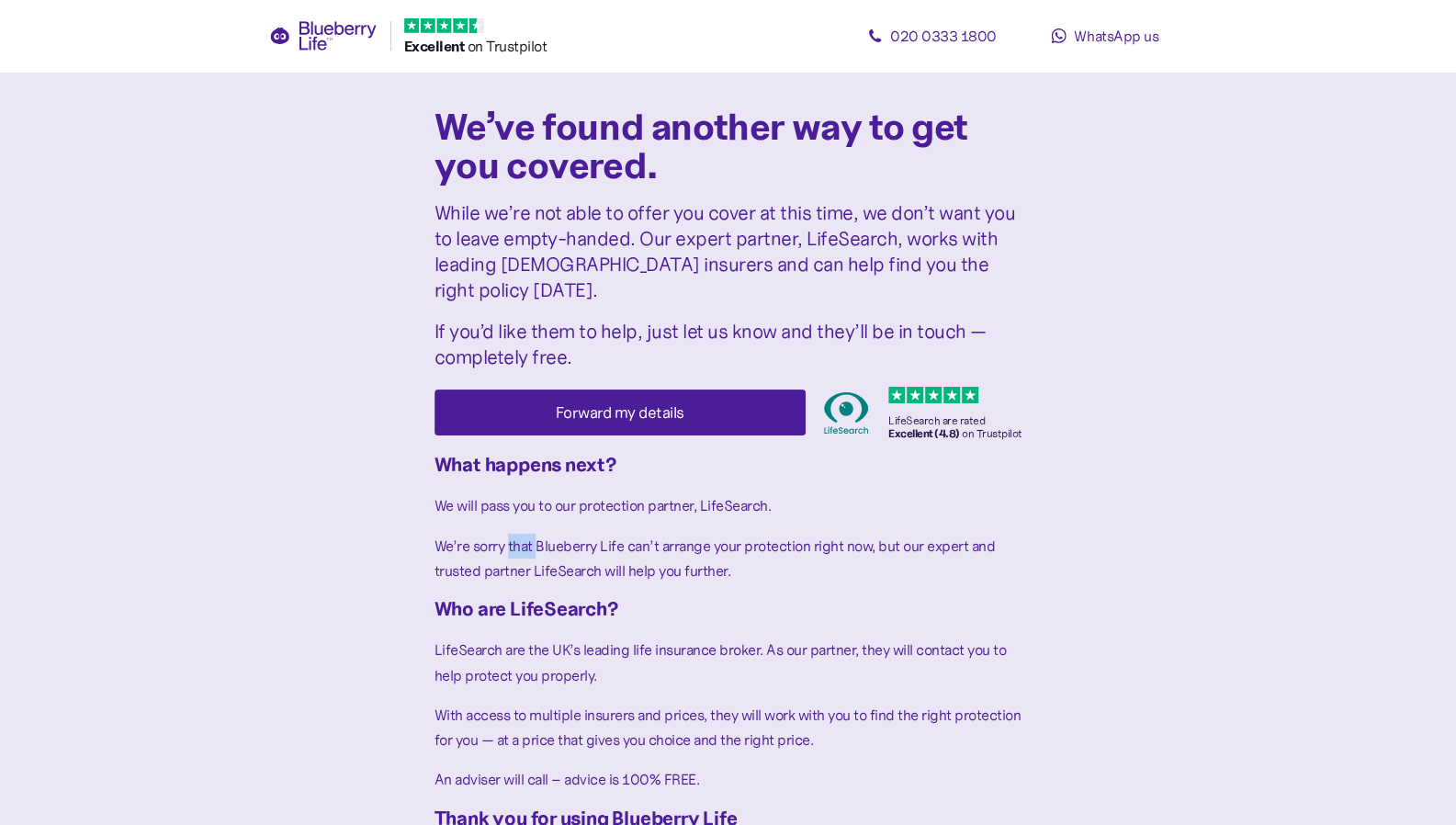
click at [513, 536] on span "We’re sorry that Blueberry Life can’t arrange your protection right now, but ou…" at bounding box center [715, 558] width 562 height 43
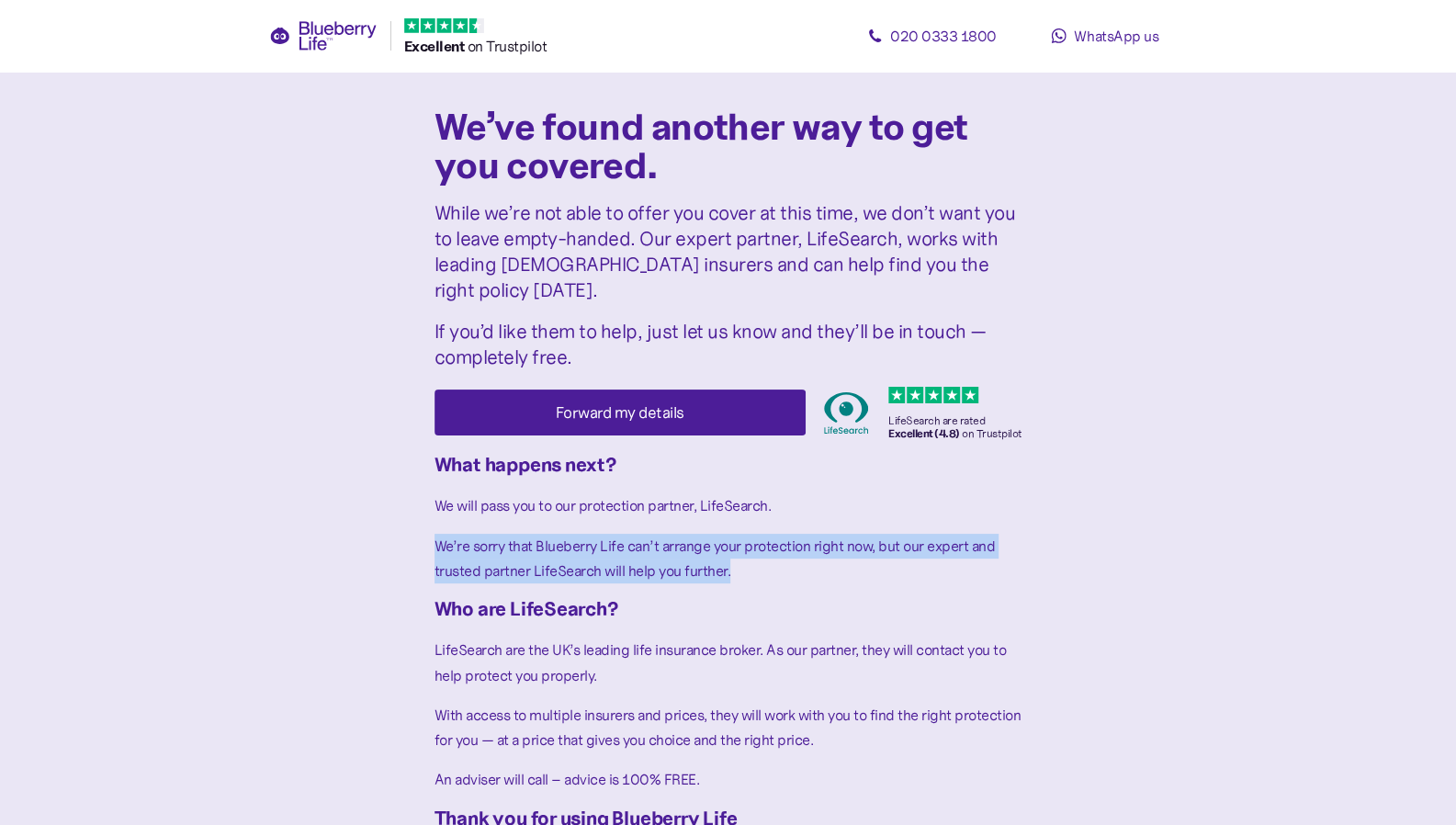
click at [513, 536] on span "We’re sorry that Blueberry Life can’t arrange your protection right now, but ou…" at bounding box center [715, 558] width 562 height 43
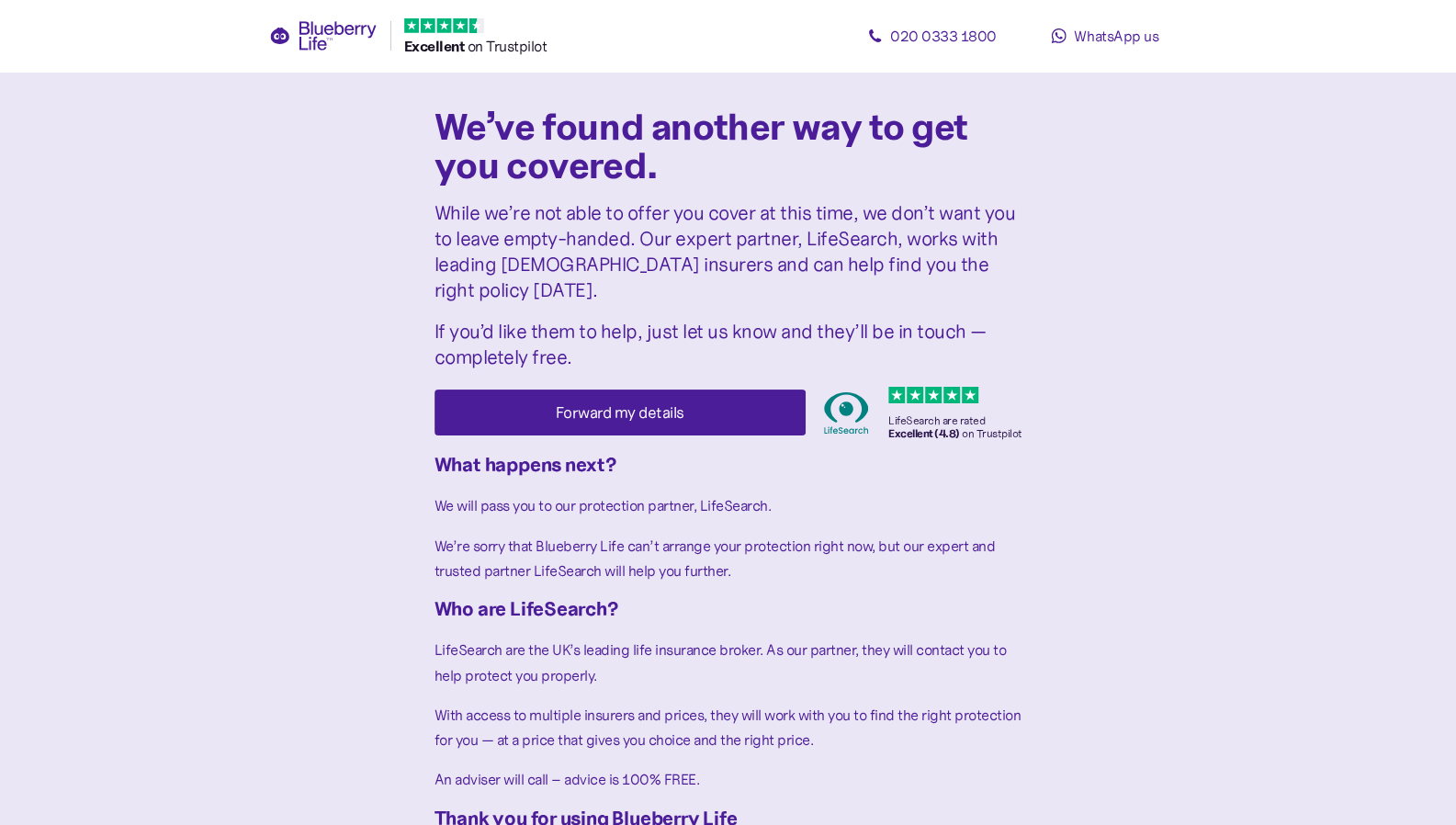
click at [514, 597] on span "Who are LifeSearch?" at bounding box center [526, 609] width 183 height 24
click at [518, 641] on span "LifeSearch are the UK’s leading life insurance broker. As our partner, they wil…" at bounding box center [720, 662] width 572 height 43
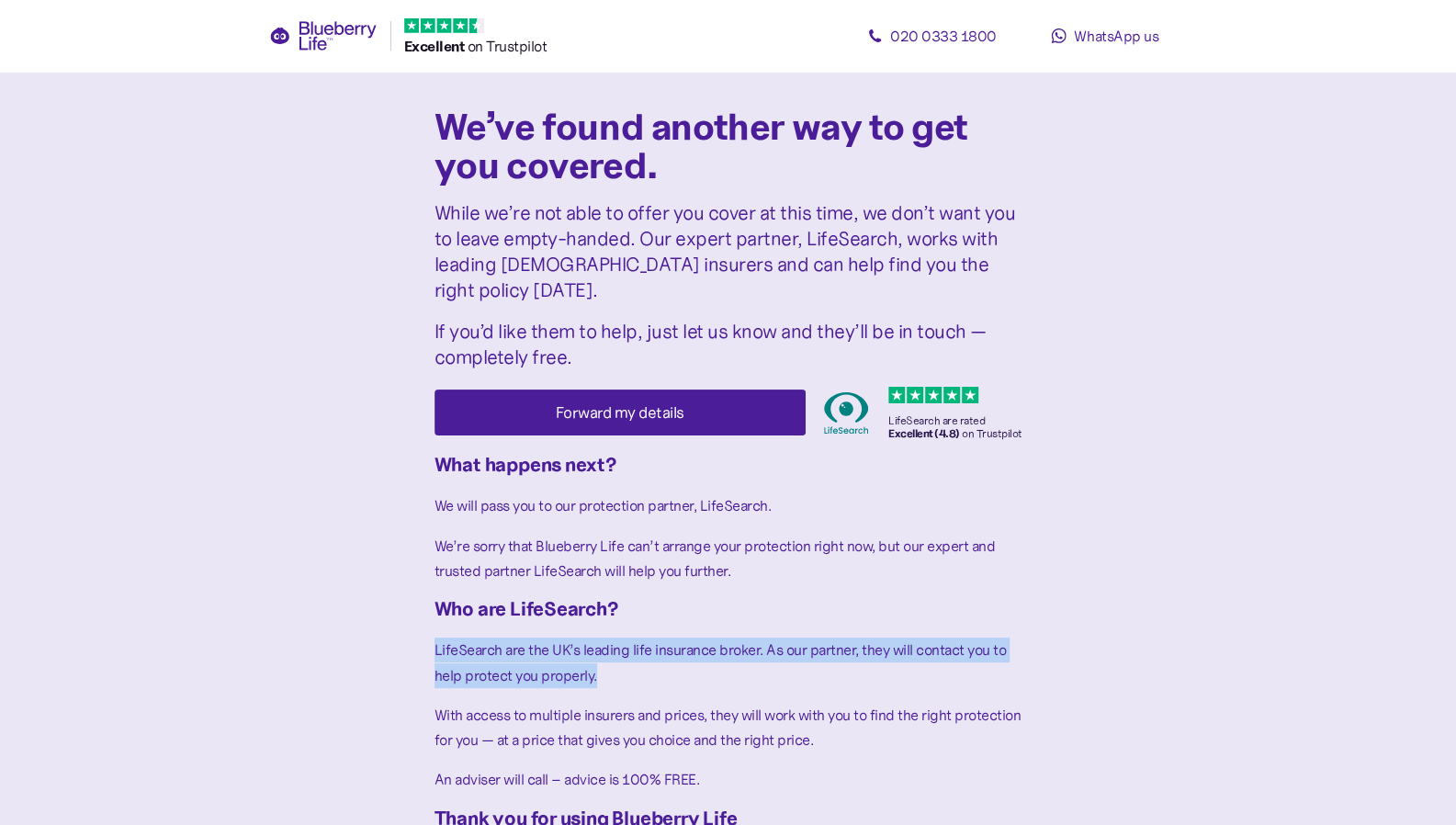
click at [518, 641] on span "LifeSearch are the UK’s leading life insurance broker. As our partner, they wil…" at bounding box center [720, 662] width 572 height 43
click at [525, 641] on span "LifeSearch are the UK’s leading life insurance broker. As our partner, they wil…" at bounding box center [720, 662] width 572 height 43
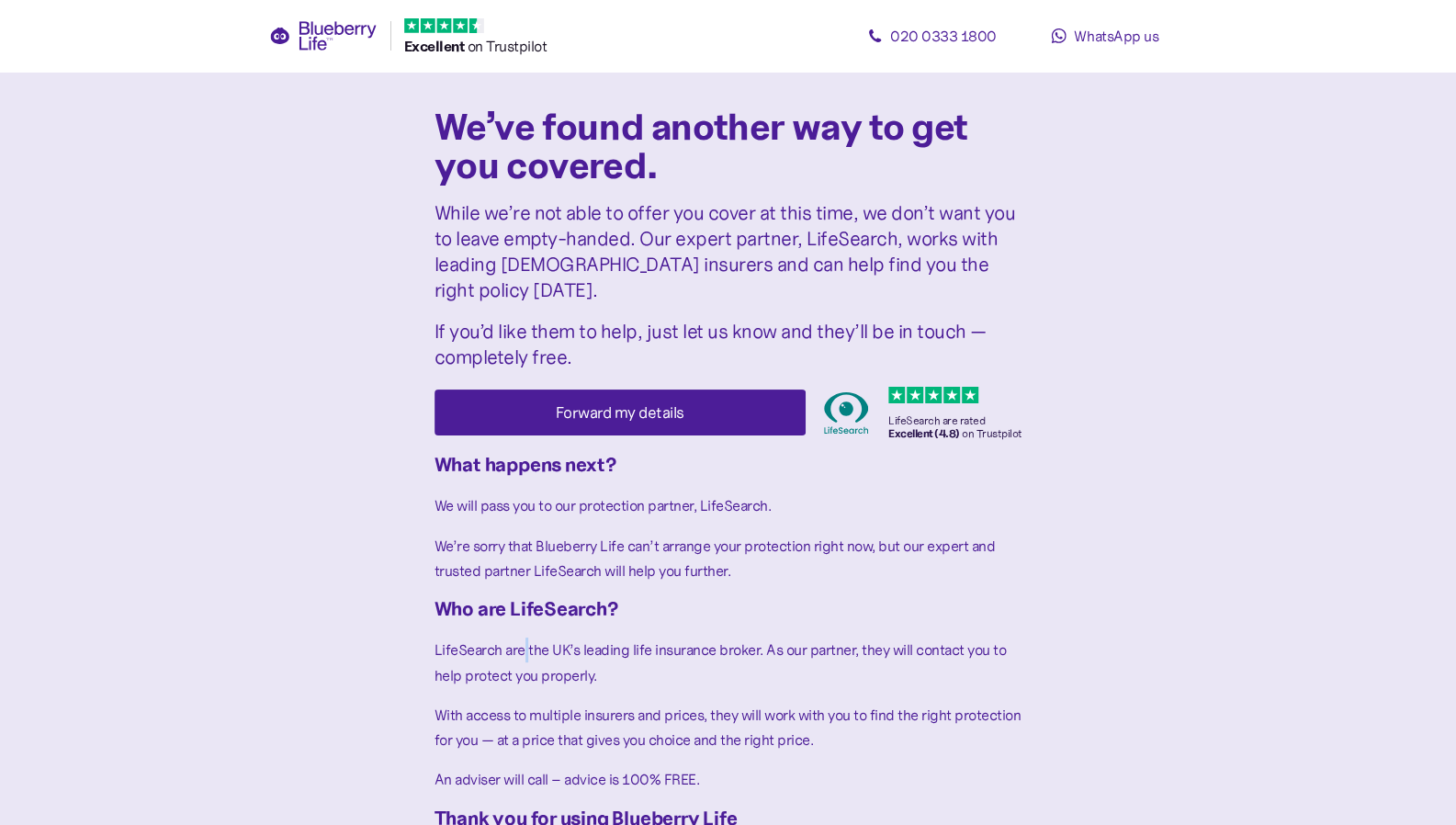
click at [525, 641] on span "LifeSearch are the UK’s leading life insurance broker. As our partner, they wil…" at bounding box center [720, 662] width 572 height 43
click at [536, 642] on span "LifeSearch are the UK’s leading life insurance broker. As our partner, they wil…" at bounding box center [720, 662] width 572 height 43
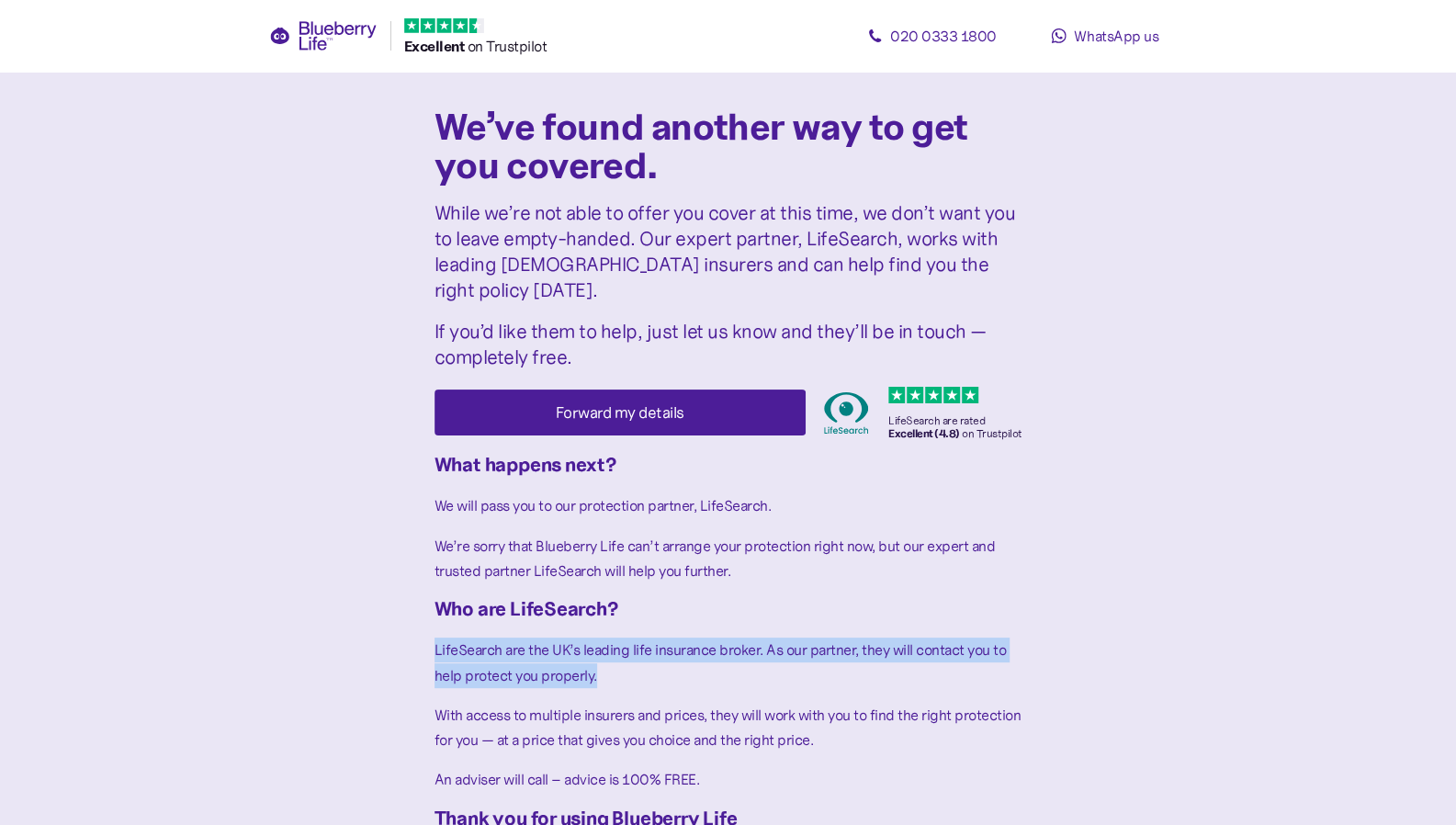
click at [536, 642] on span "LifeSearch are the UK’s leading life insurance broker. As our partner, they wil…" at bounding box center [720, 662] width 572 height 43
